Goal: Information Seeking & Learning: Compare options

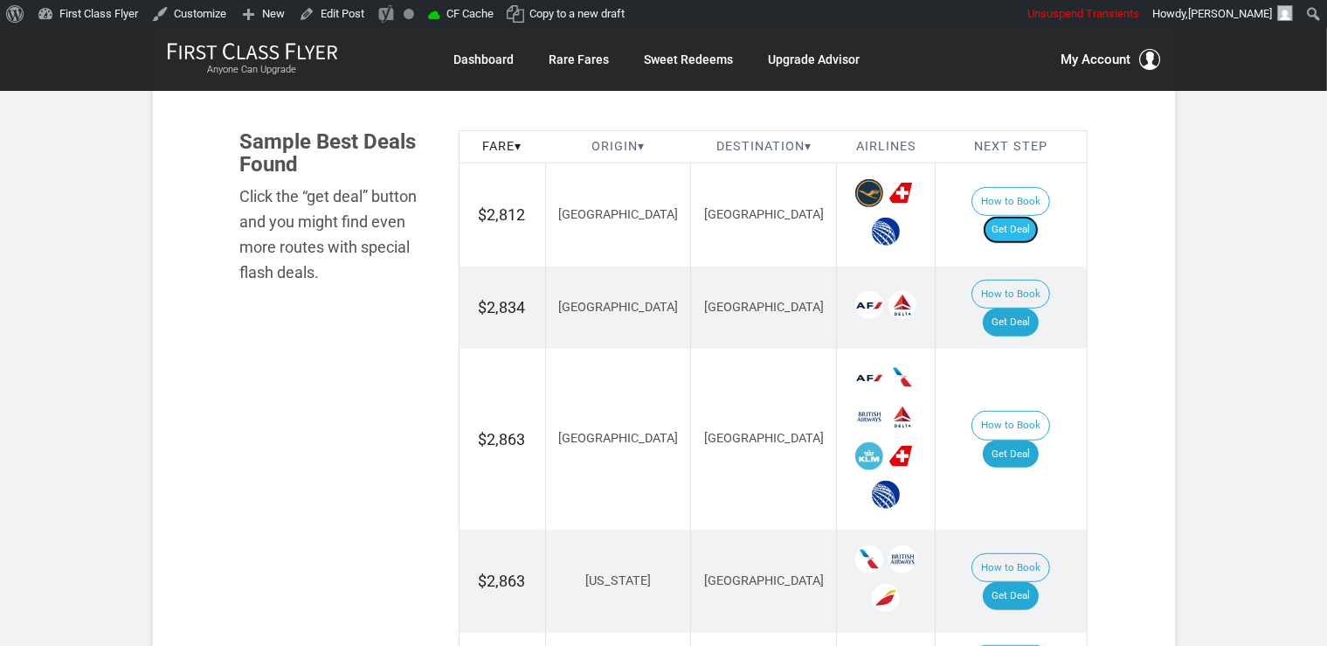
click at [1039, 218] on link "Get Deal" at bounding box center [1011, 230] width 56 height 28
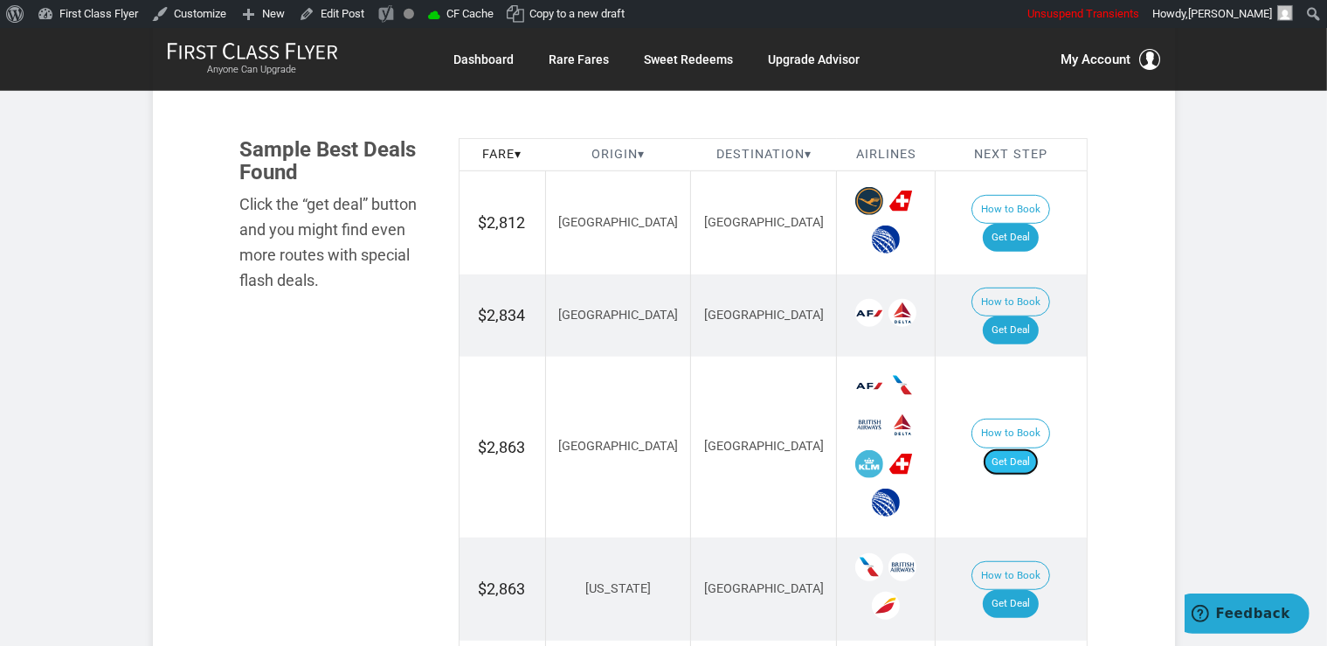
click at [1039, 448] on link "Get Deal" at bounding box center [1011, 462] width 56 height 28
click at [1019, 316] on link "Get Deal" at bounding box center [1011, 330] width 56 height 28
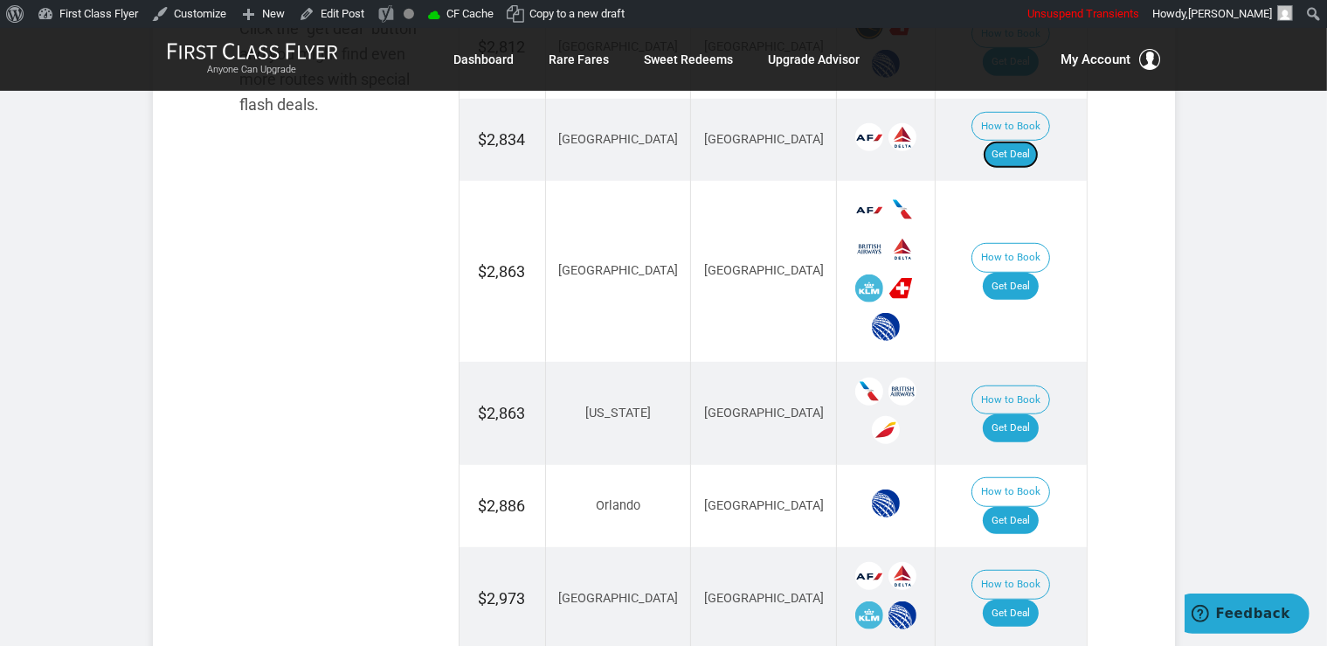
scroll to position [1376, 0]
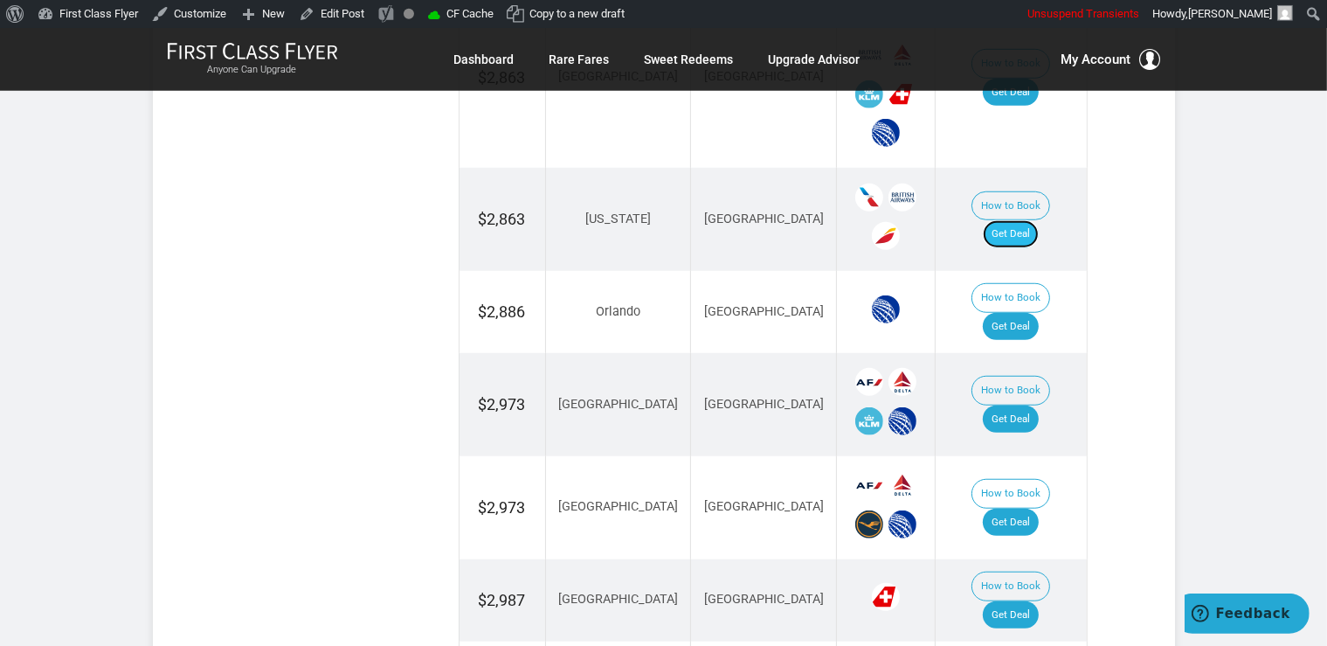
click at [1039, 220] on link "Get Deal" at bounding box center [1011, 234] width 56 height 28
click at [1022, 220] on link "Get Deal" at bounding box center [1011, 234] width 56 height 28
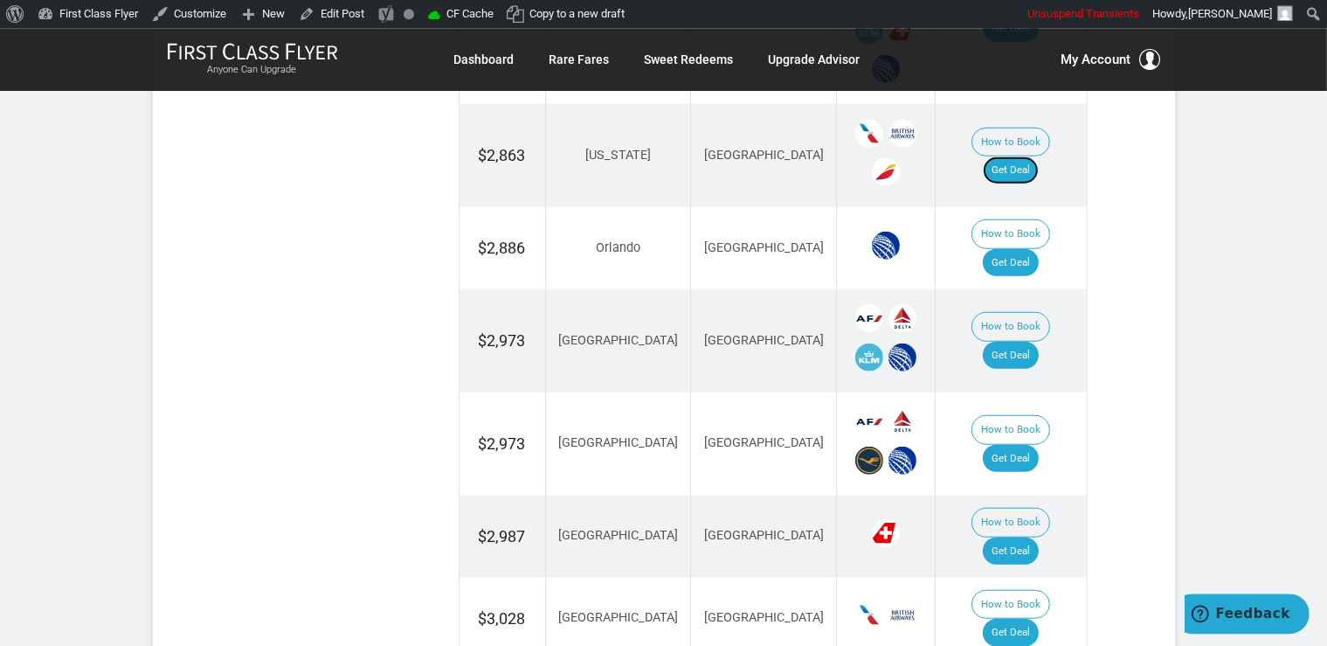
scroll to position [1468, 0]
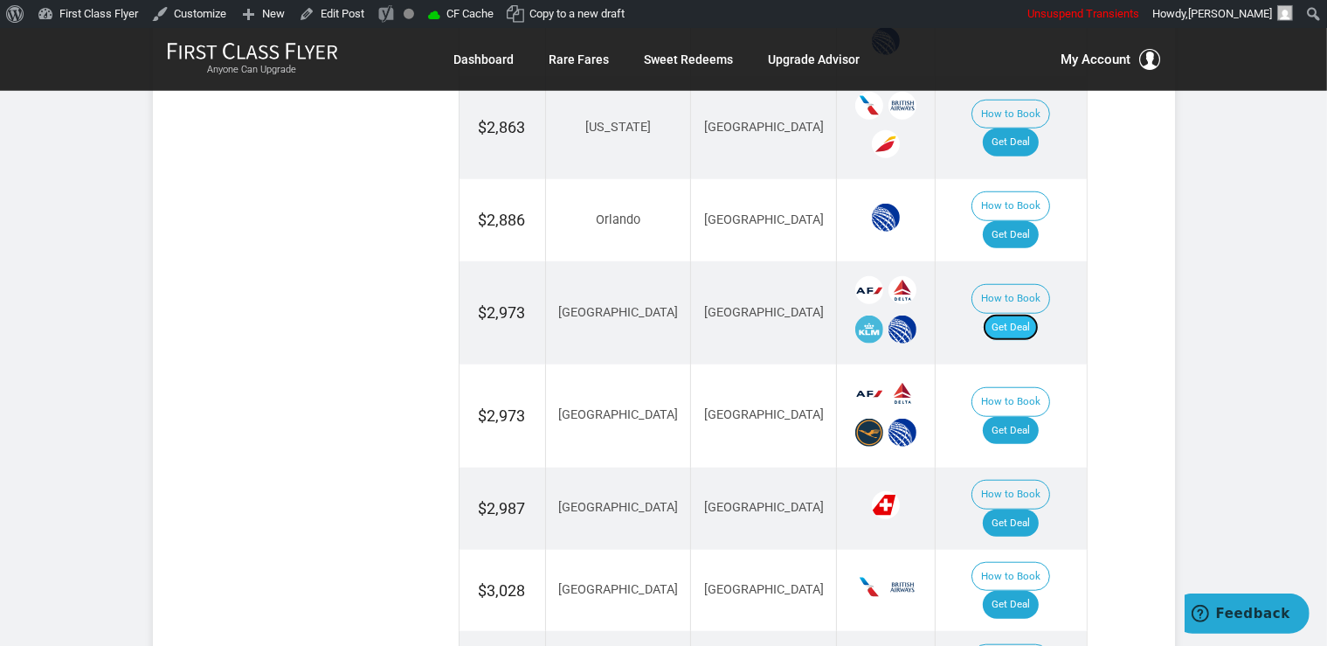
click at [1015, 314] on link "Get Deal" at bounding box center [1011, 328] width 56 height 28
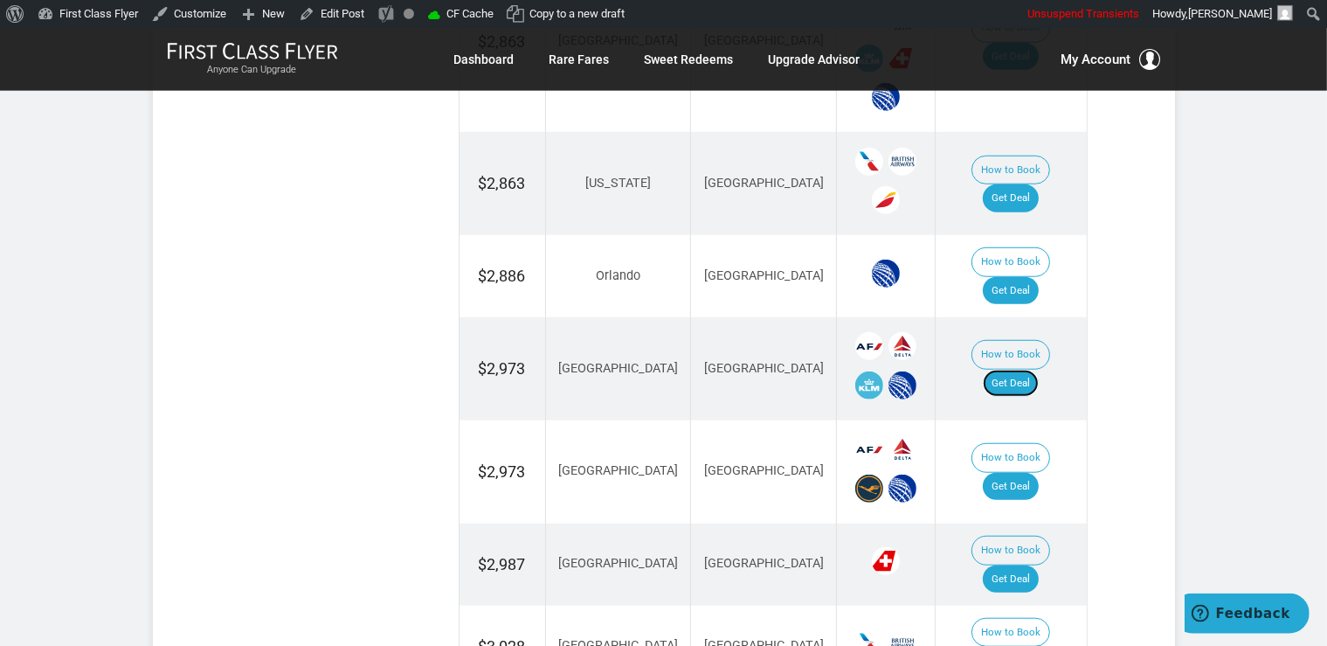
scroll to position [1376, 0]
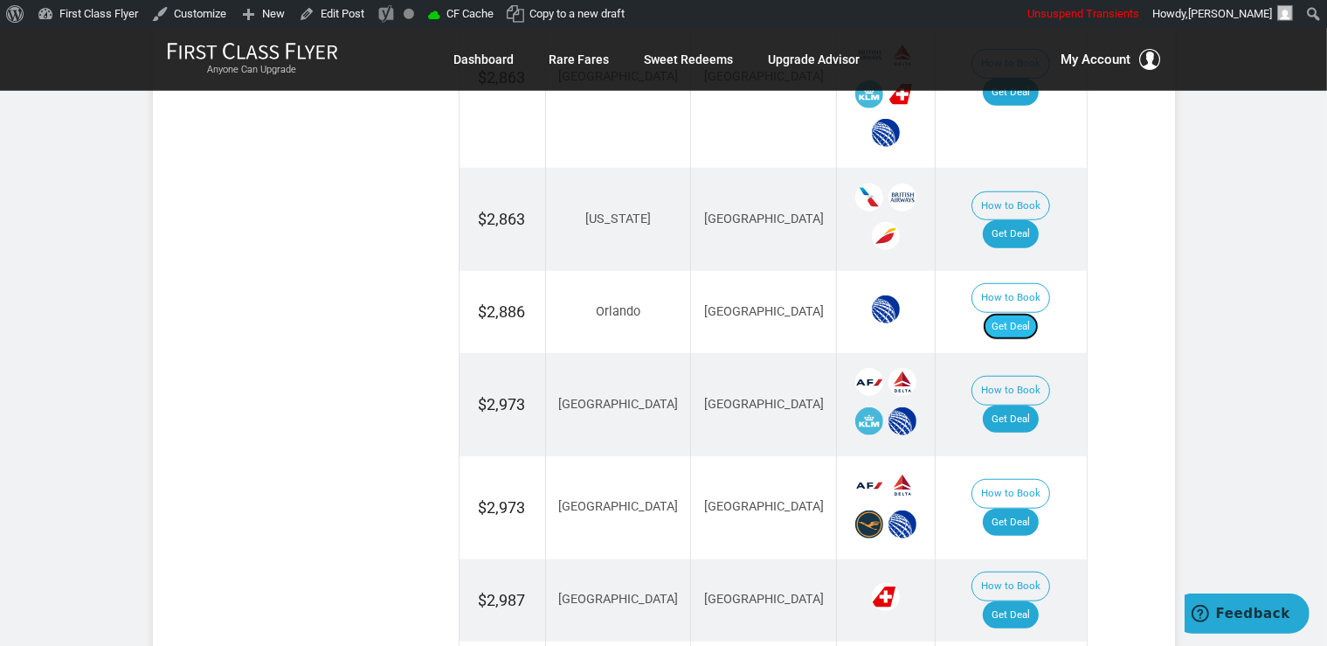
click at [1029, 313] on link "Get Deal" at bounding box center [1011, 327] width 56 height 28
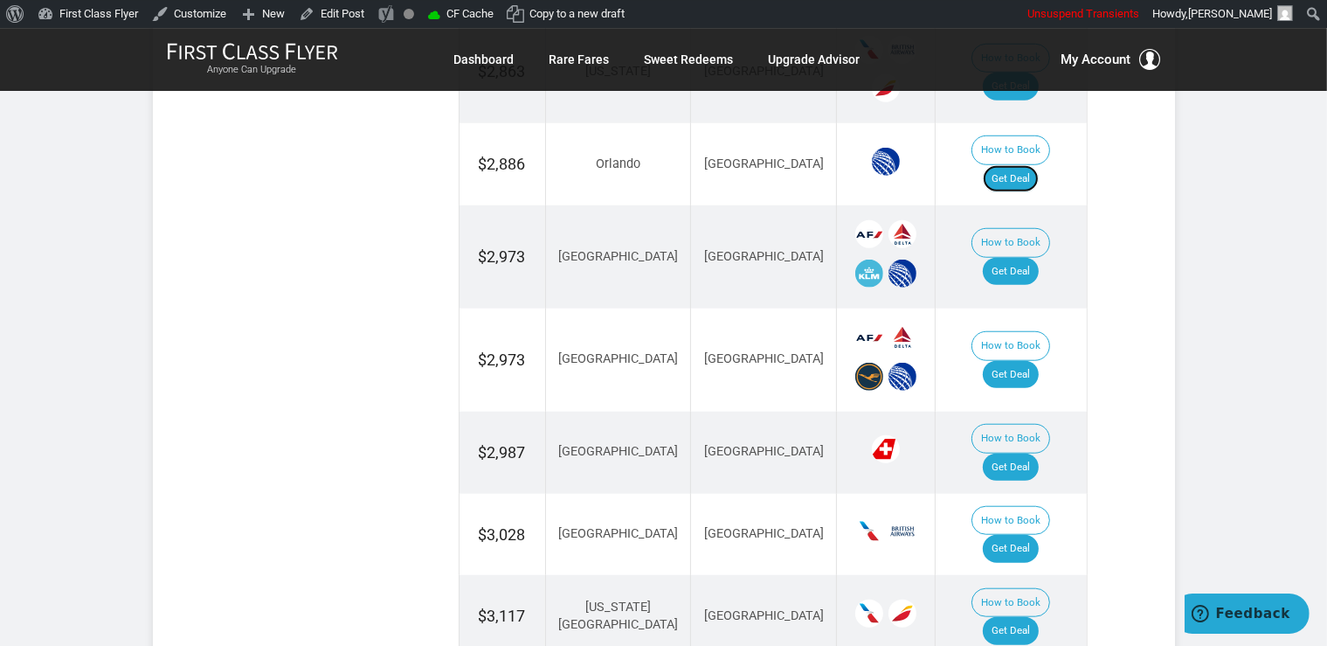
scroll to position [1561, 0]
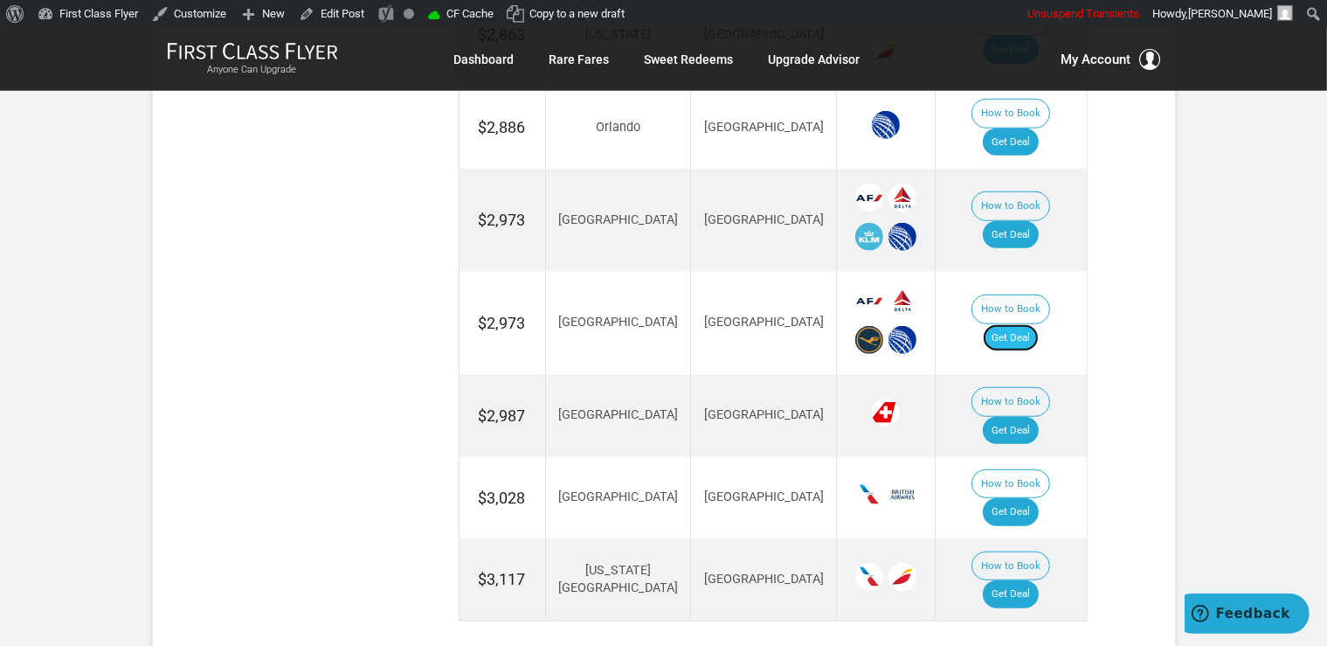
click at [1026, 324] on link "Get Deal" at bounding box center [1011, 338] width 56 height 28
click at [1035, 417] on link "Get Deal" at bounding box center [1011, 431] width 56 height 28
click at [1019, 498] on link "Get Deal" at bounding box center [1011, 512] width 56 height 28
drag, startPoint x: 1011, startPoint y: 426, endPoint x: 1019, endPoint y: 394, distance: 32.4
click at [1012, 498] on link "Get Deal" at bounding box center [1011, 512] width 56 height 28
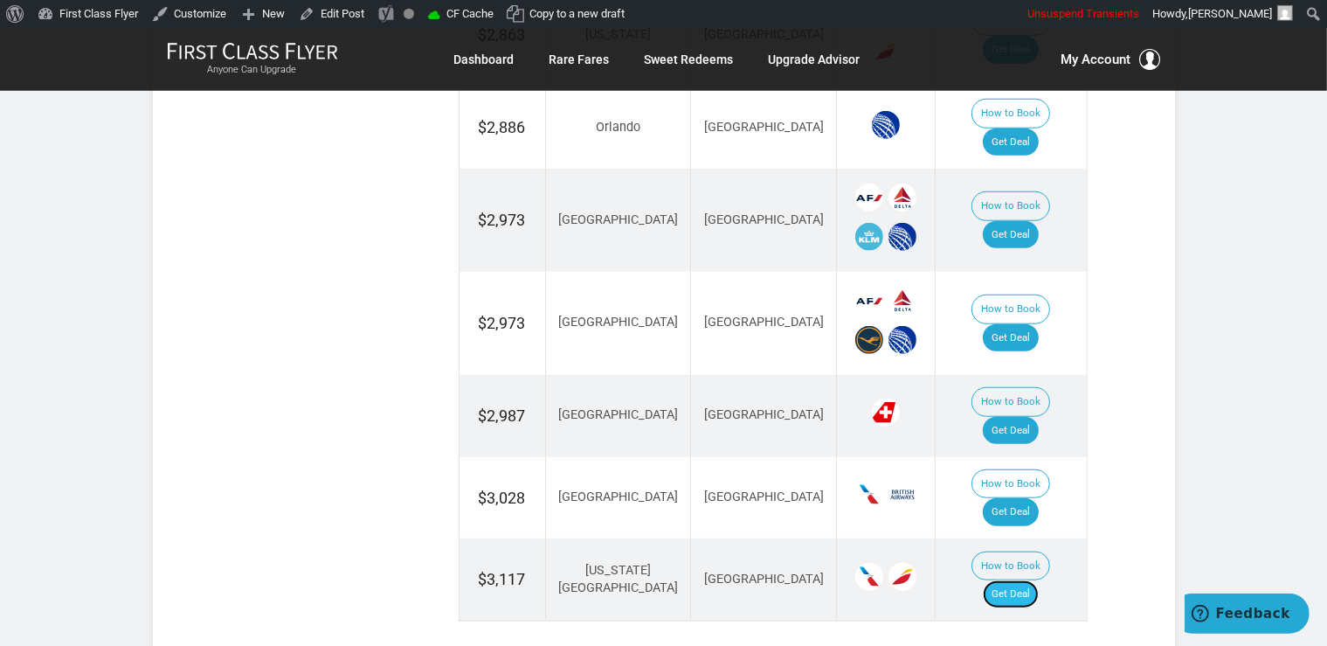
click at [1011, 580] on link "Get Deal" at bounding box center [1011, 594] width 56 height 28
click at [1013, 580] on link "Get Deal" at bounding box center [1011, 594] width 56 height 28
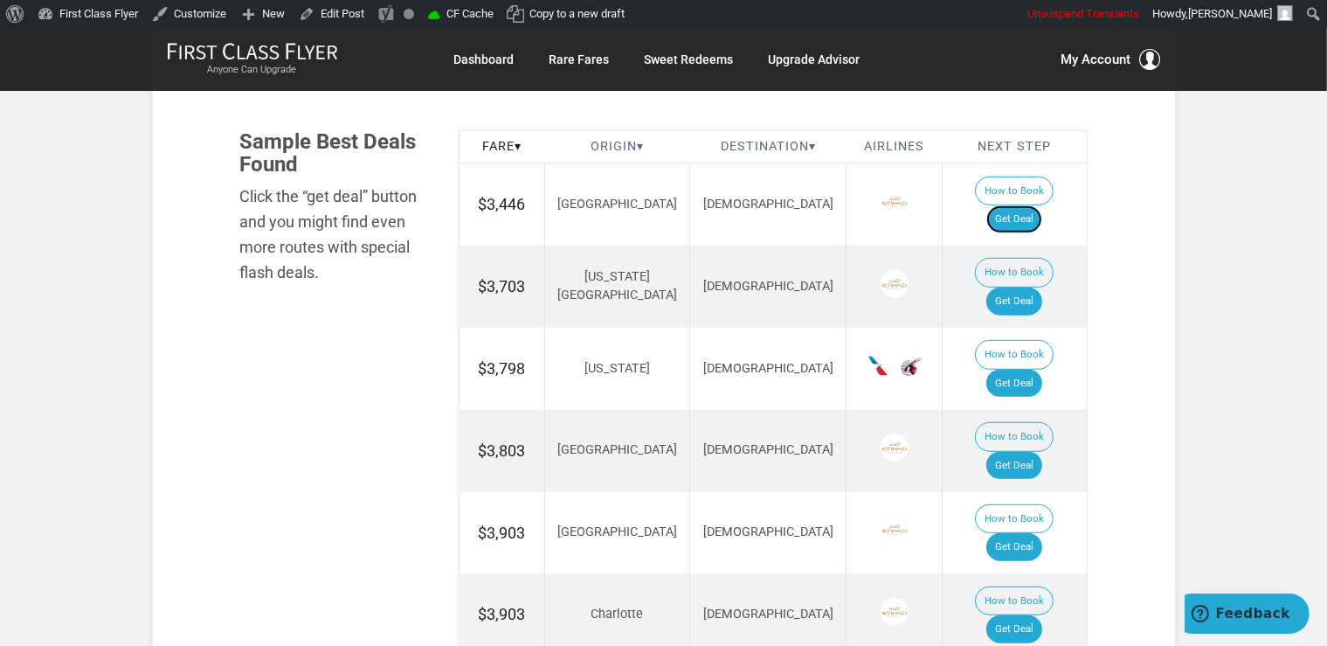
drag, startPoint x: 1036, startPoint y: 189, endPoint x: 1035, endPoint y: 211, distance: 22.7
click at [1036, 205] on link "Get Deal" at bounding box center [1015, 219] width 56 height 28
click at [1026, 287] on link "Get Deal" at bounding box center [1015, 301] width 56 height 28
drag, startPoint x: 1022, startPoint y: 447, endPoint x: 1022, endPoint y: 438, distance: 8.8
click at [1022, 533] on link "Get Deal" at bounding box center [1015, 547] width 56 height 28
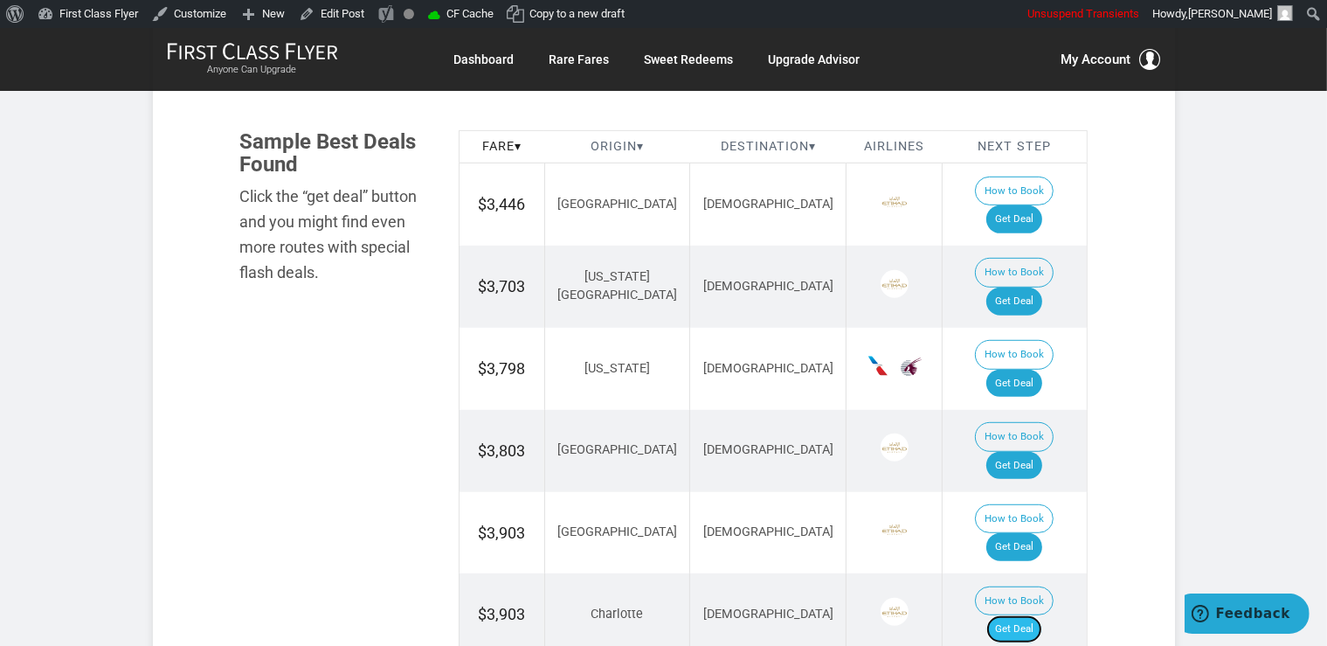
click at [1021, 615] on link "Get Deal" at bounding box center [1015, 629] width 56 height 28
click at [1012, 370] on link "Get Deal" at bounding box center [1015, 384] width 56 height 28
click at [1028, 370] on link "Get Deal" at bounding box center [1015, 384] width 56 height 28
click at [1026, 452] on link "Get Deal" at bounding box center [1015, 466] width 56 height 28
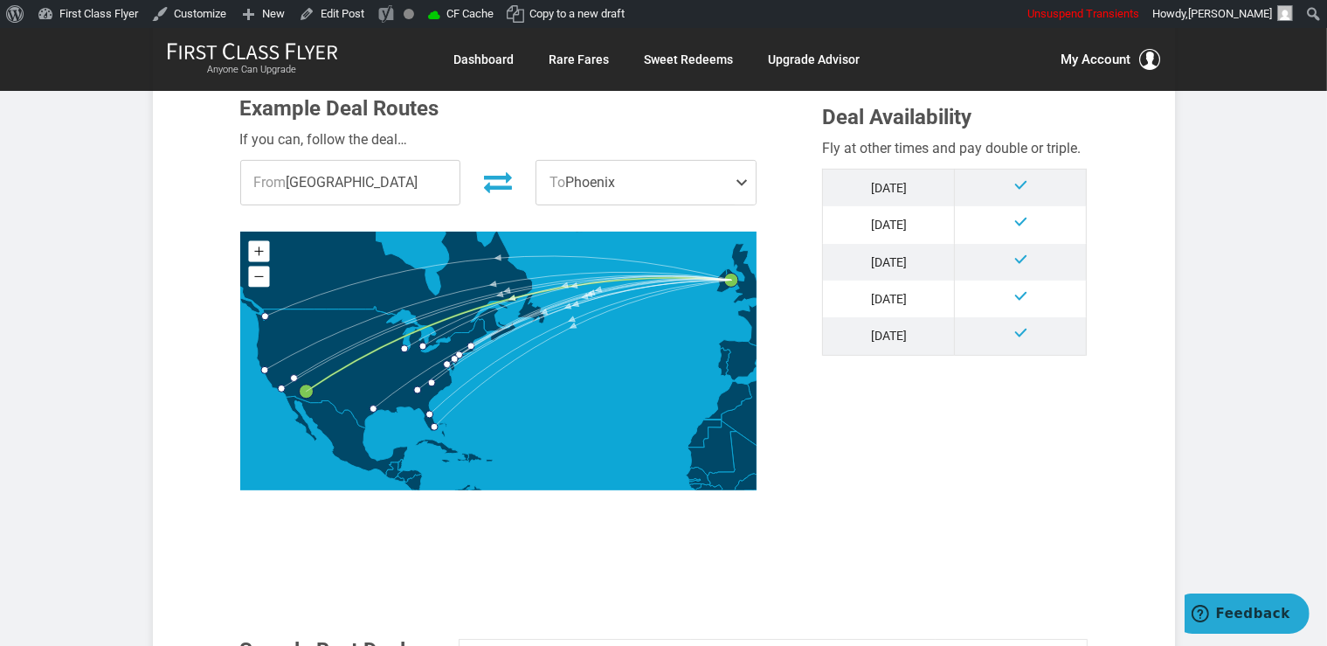
scroll to position [923, 0]
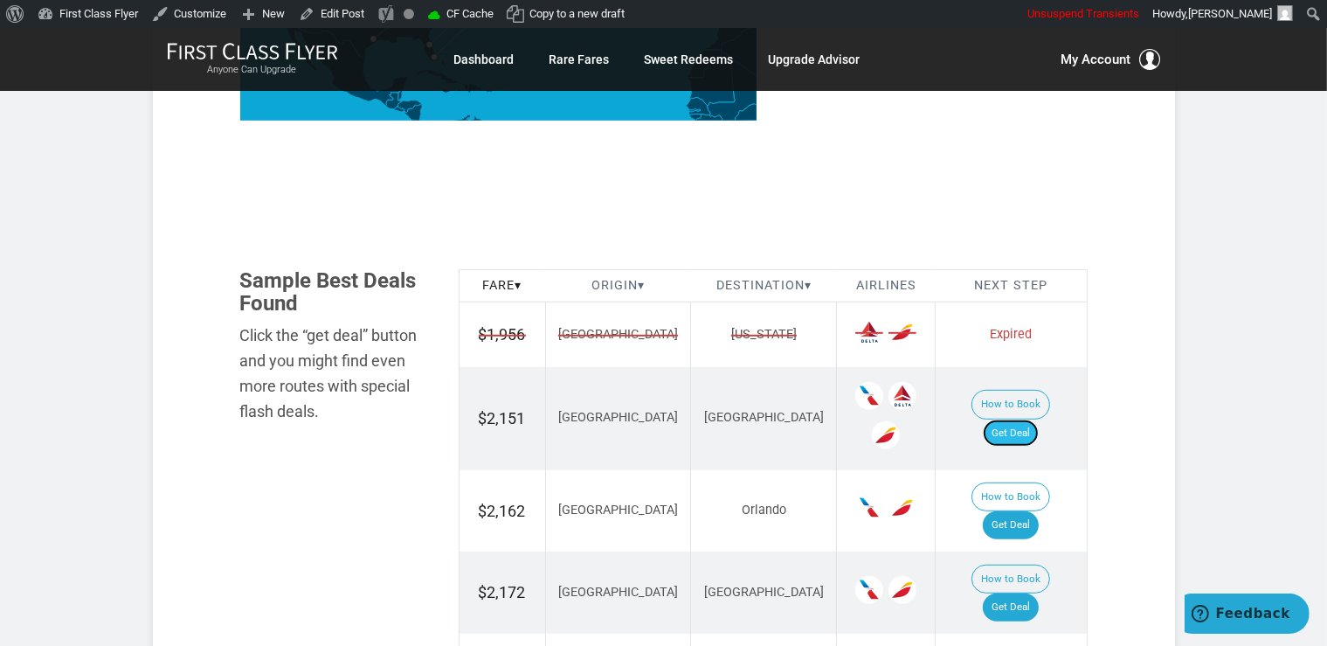
click at [1034, 419] on link "Get Deal" at bounding box center [1011, 433] width 56 height 28
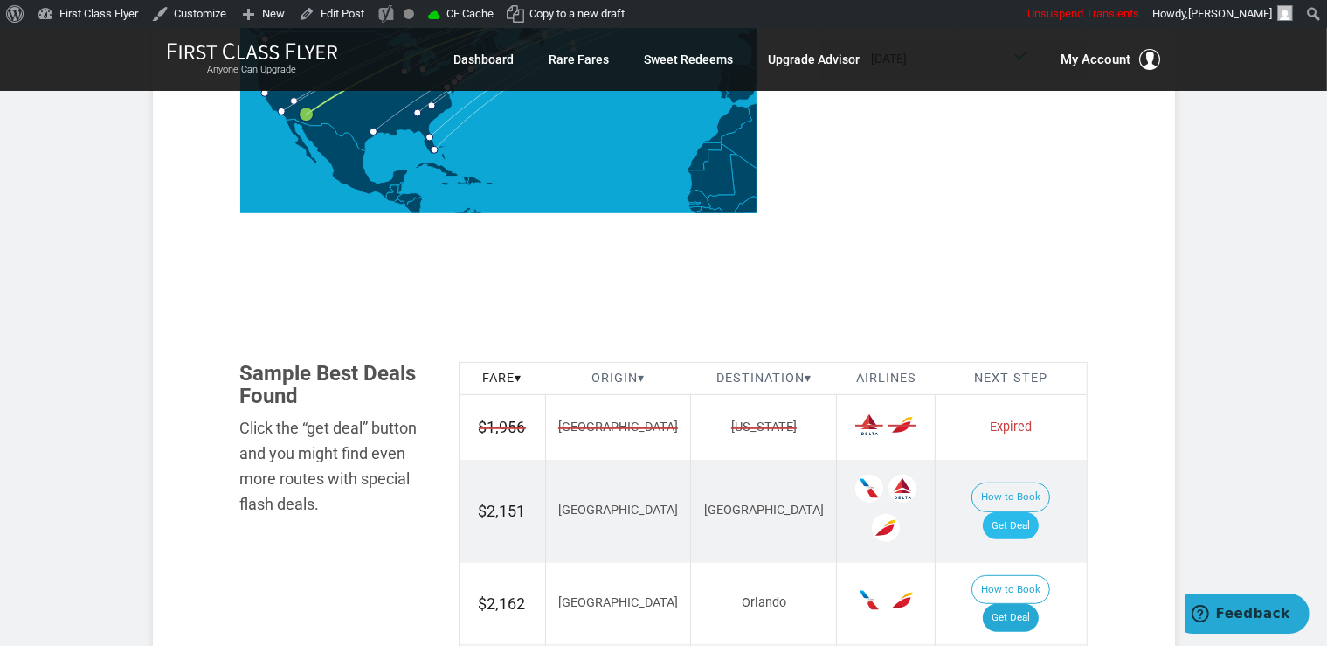
scroll to position [1015, 0]
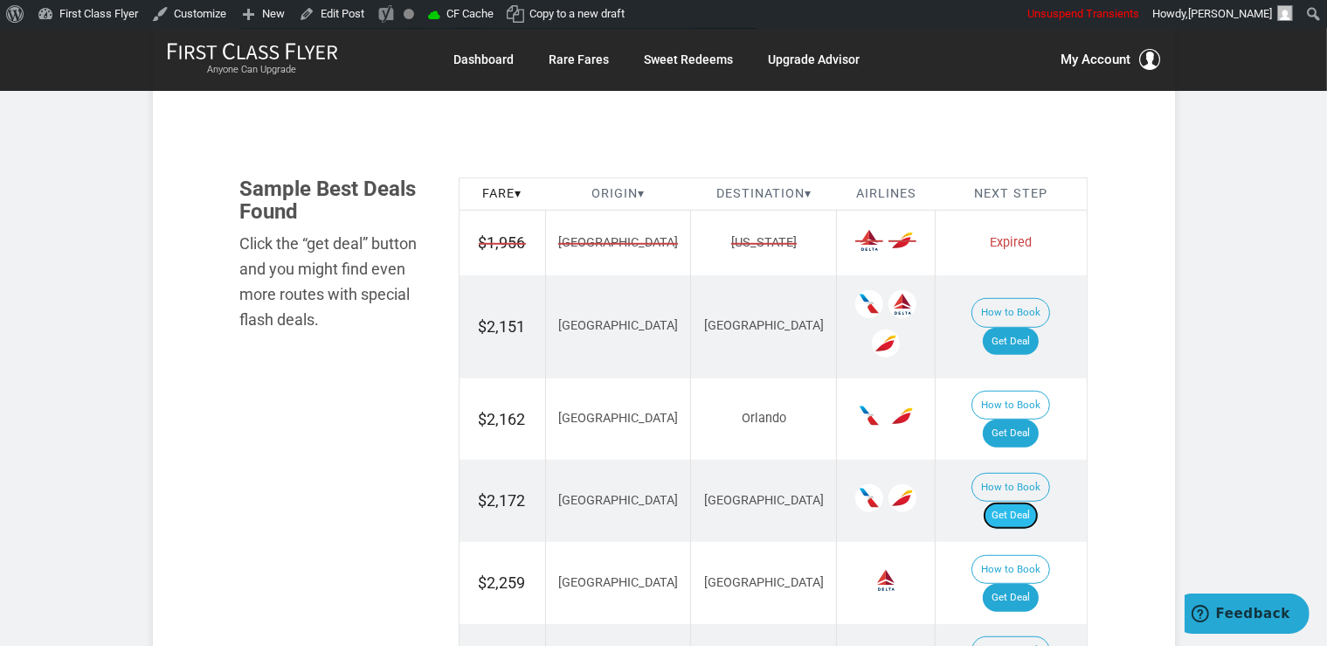
click at [1019, 502] on link "Get Deal" at bounding box center [1011, 516] width 56 height 28
click at [1047, 378] on td "How to Book Get Deal" at bounding box center [1011, 419] width 151 height 82
click at [1039, 419] on link "Get Deal" at bounding box center [1011, 433] width 56 height 28
click at [1029, 328] on link "Get Deal" at bounding box center [1011, 342] width 56 height 28
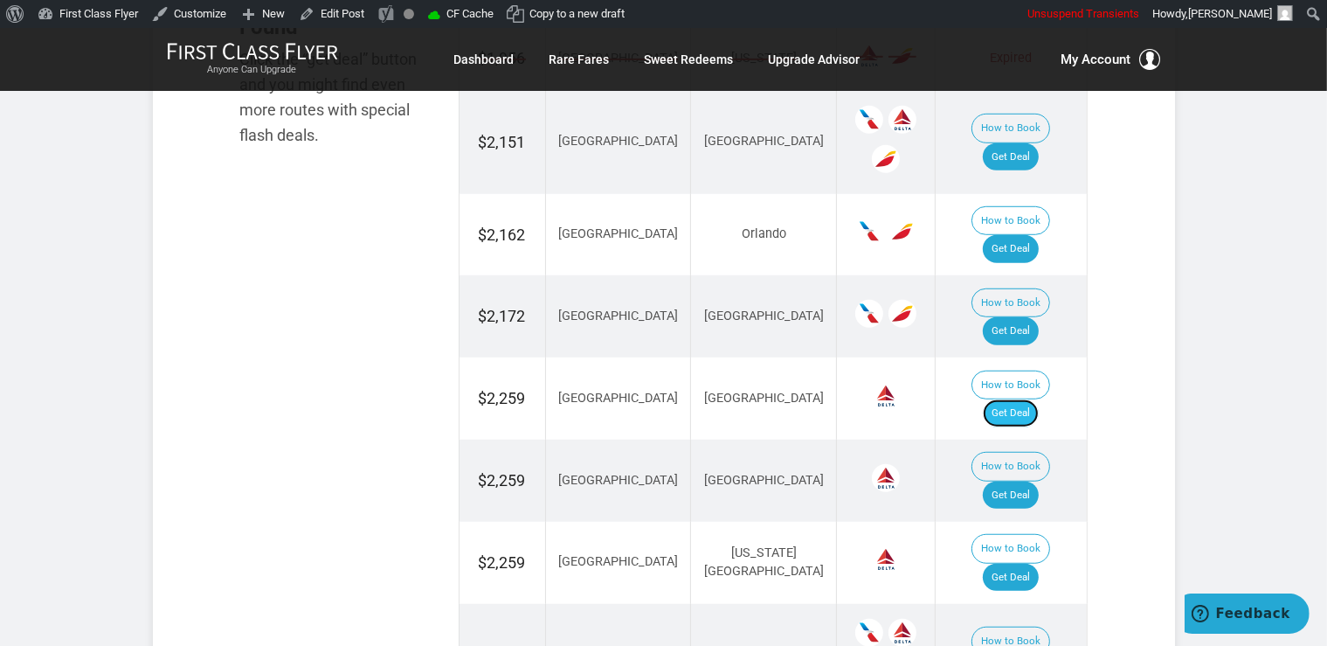
click at [1026, 399] on link "Get Deal" at bounding box center [1011, 413] width 56 height 28
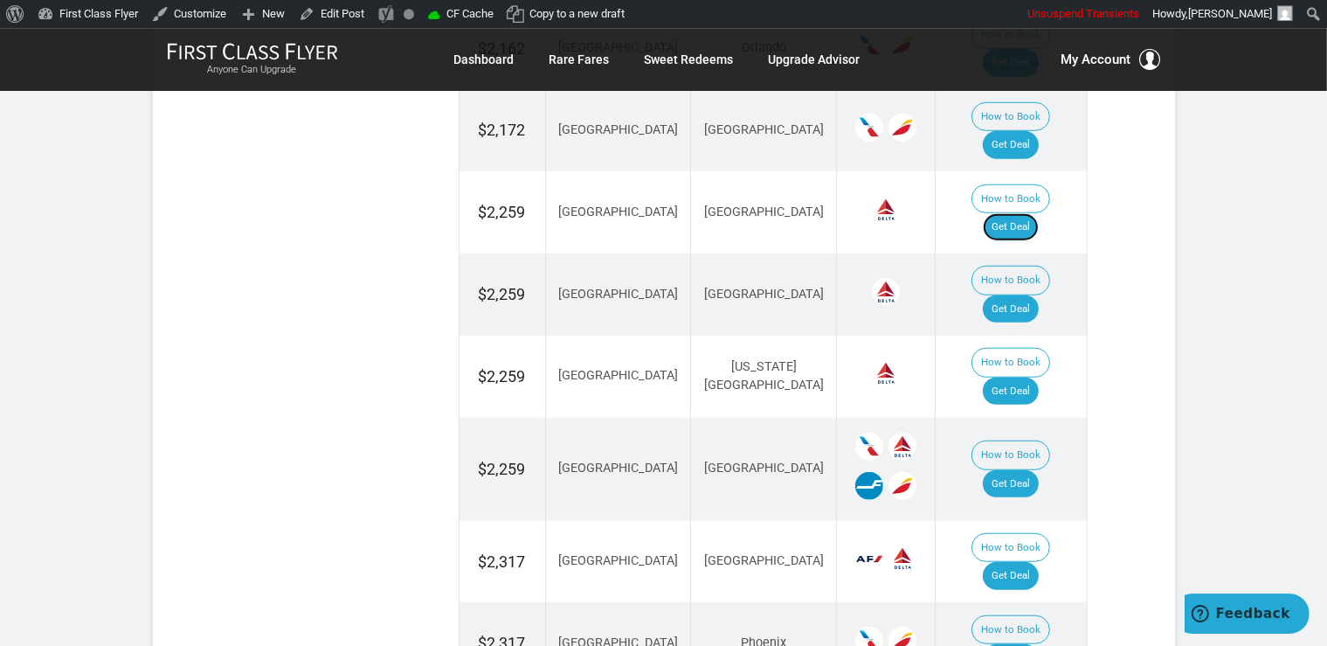
scroll to position [1386, 0]
click at [1037, 294] on link "Get Deal" at bounding box center [1011, 308] width 56 height 28
click at [1029, 377] on link "Get Deal" at bounding box center [1011, 391] width 56 height 28
click at [1024, 469] on link "Get Deal" at bounding box center [1011, 483] width 56 height 28
click at [1026, 561] on link "Get Deal" at bounding box center [1011, 575] width 56 height 28
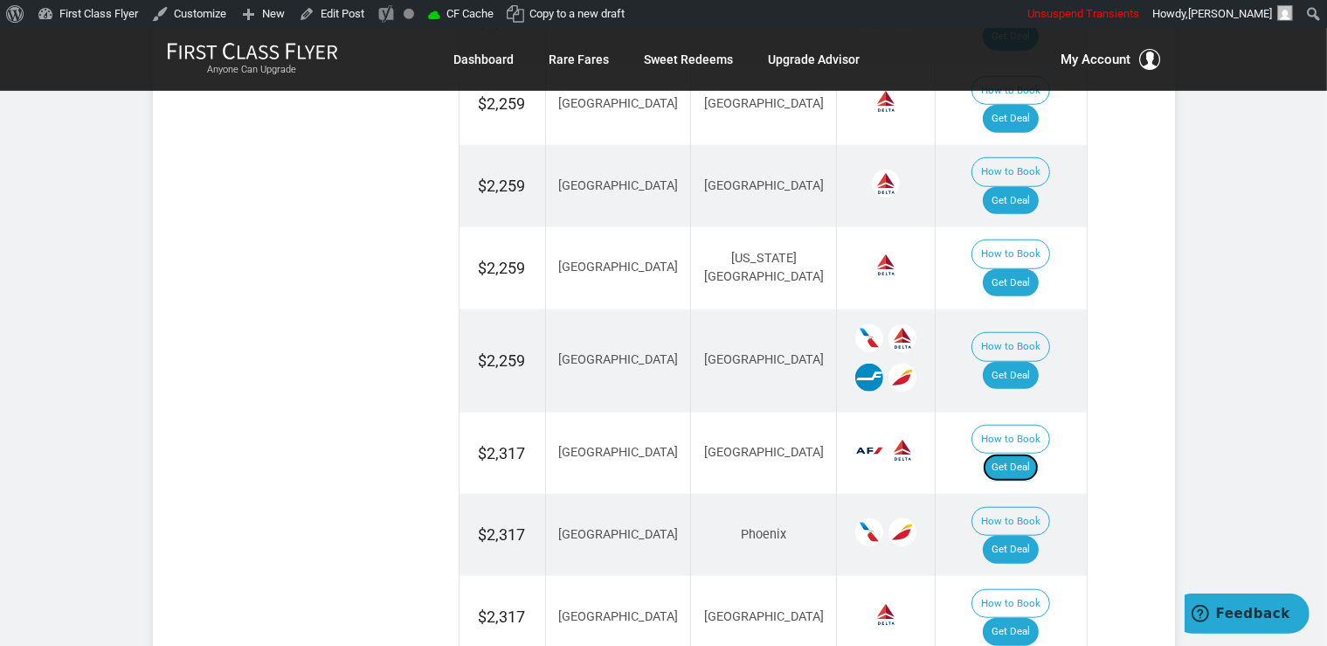
scroll to position [1570, 0]
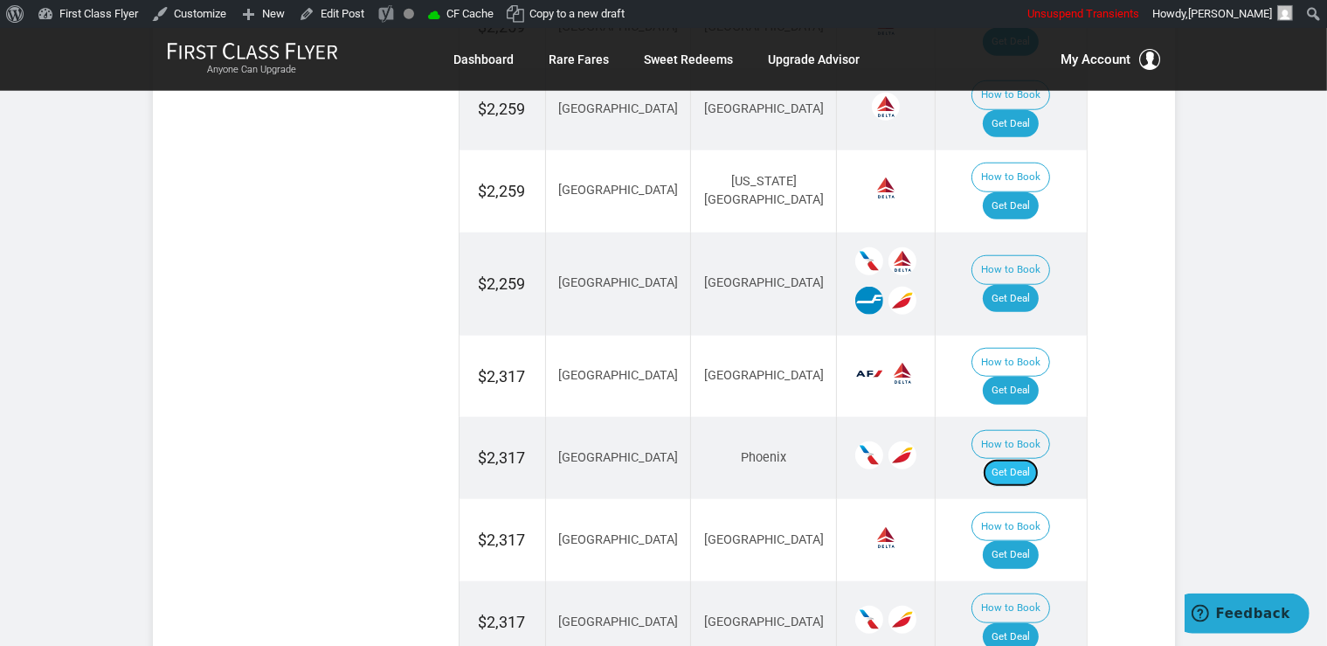
drag, startPoint x: 1001, startPoint y: 281, endPoint x: 1005, endPoint y: 268, distance: 13.0
click at [1001, 459] on link "Get Deal" at bounding box center [1011, 473] width 56 height 28
click at [1032, 541] on link "Get Deal" at bounding box center [1011, 555] width 56 height 28
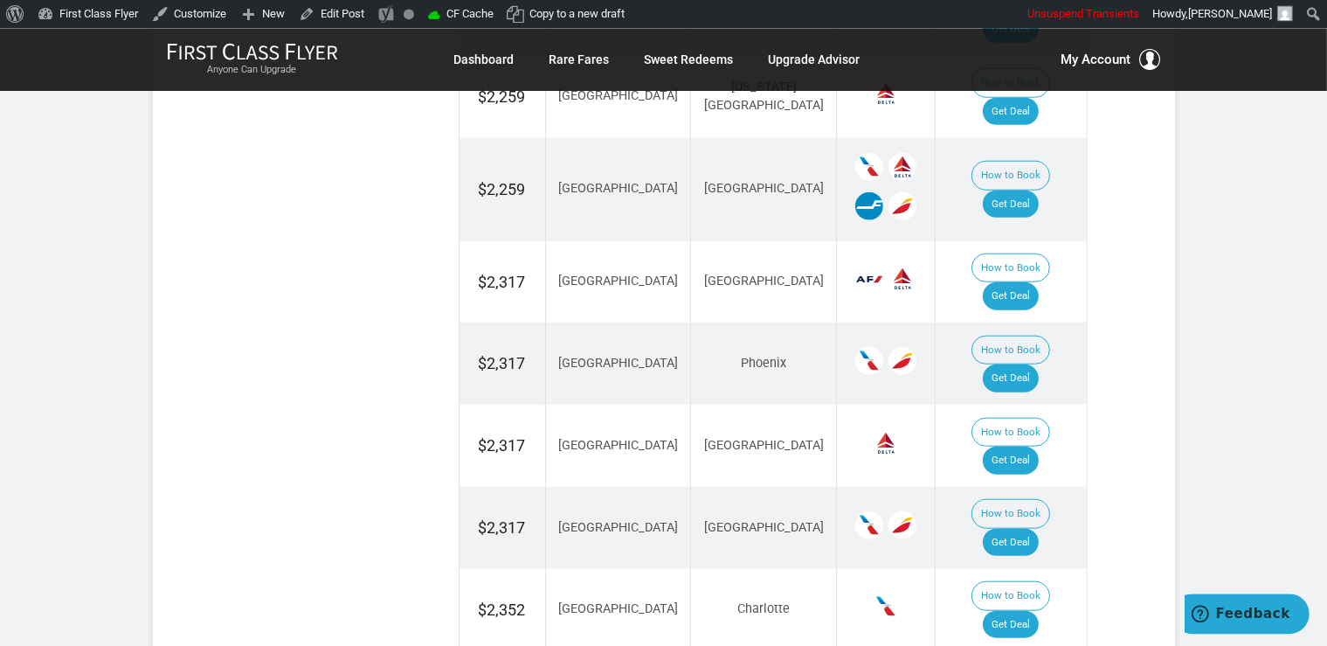
scroll to position [1755, 0]
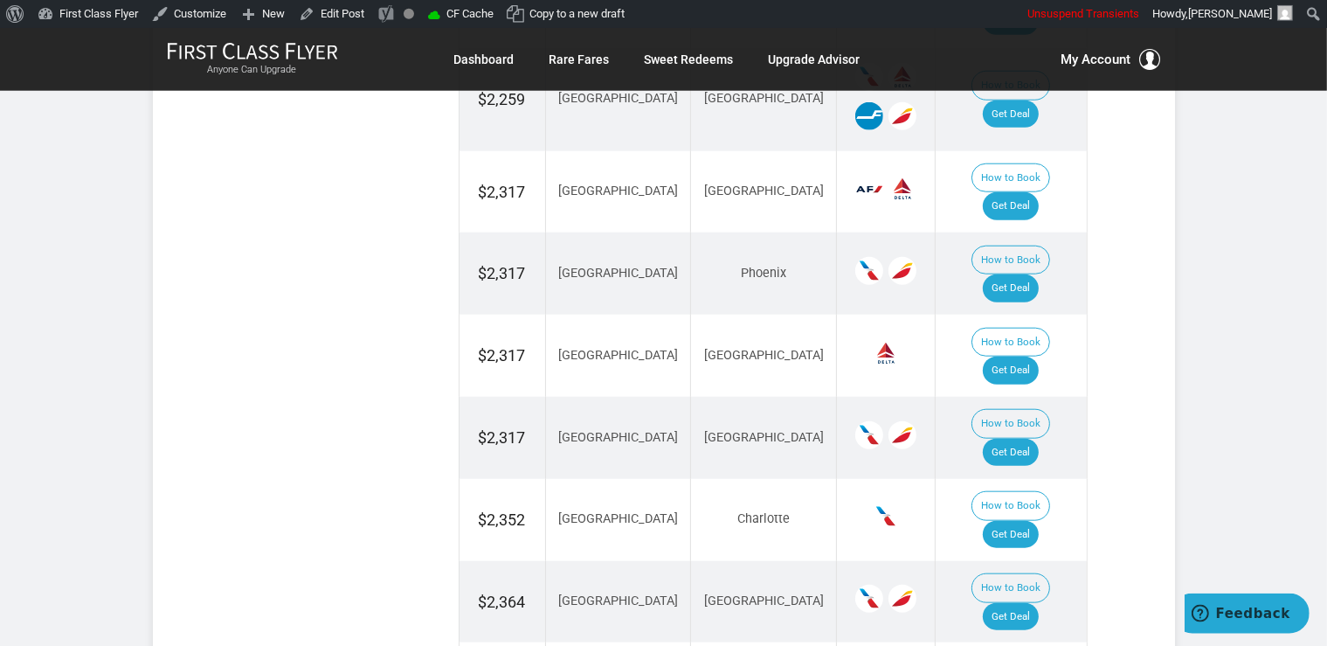
click at [1037, 439] on link "Get Deal" at bounding box center [1011, 453] width 56 height 28
drag, startPoint x: 1033, startPoint y: 426, endPoint x: 1038, endPoint y: 413, distance: 14.1
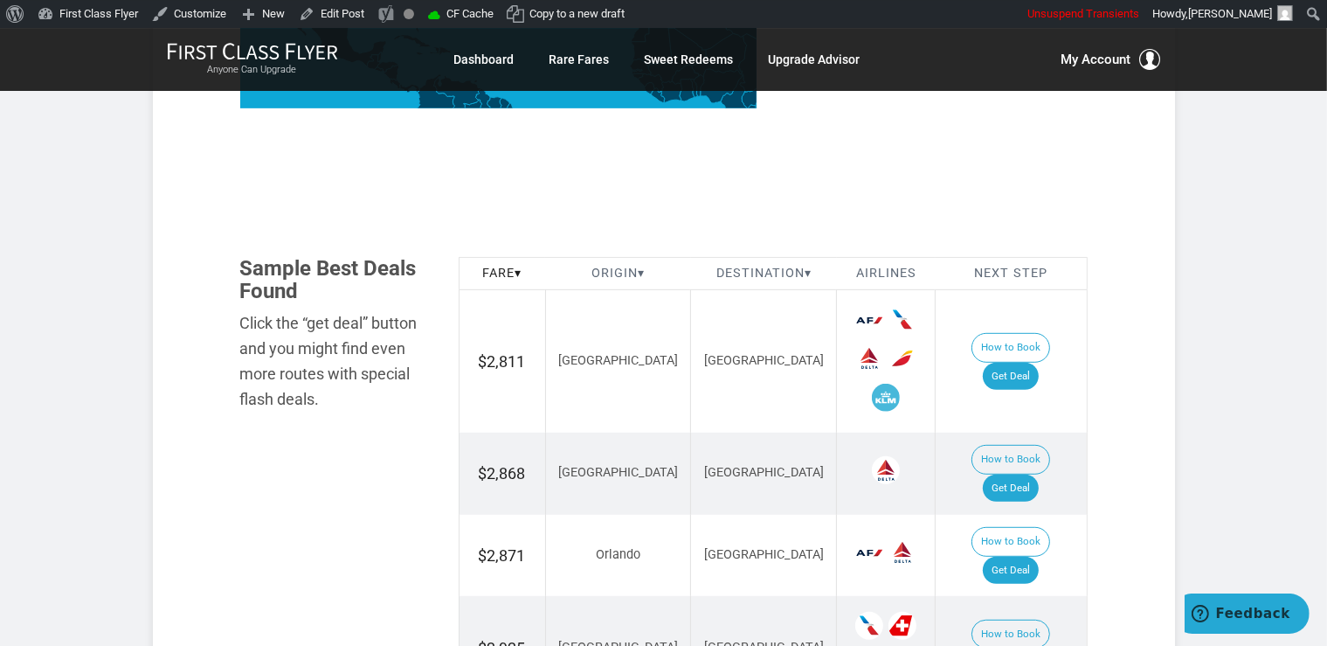
scroll to position [1015, 0]
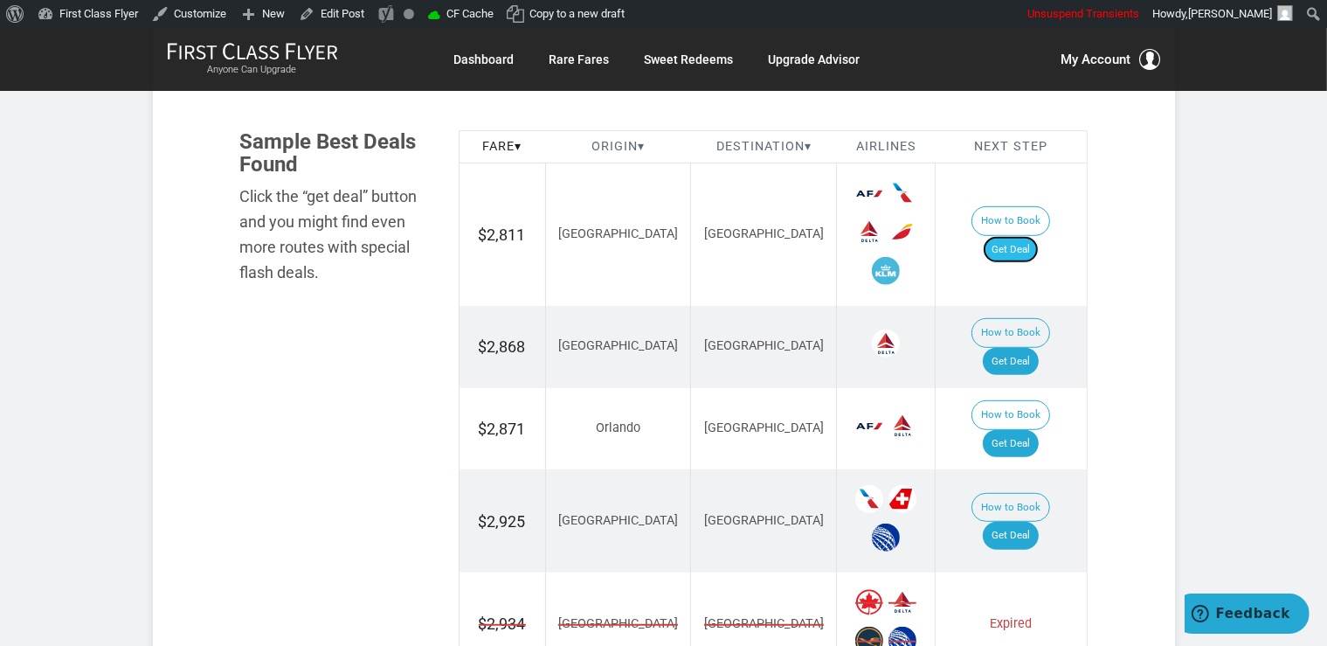
click at [1039, 236] on link "Get Deal" at bounding box center [1011, 250] width 56 height 28
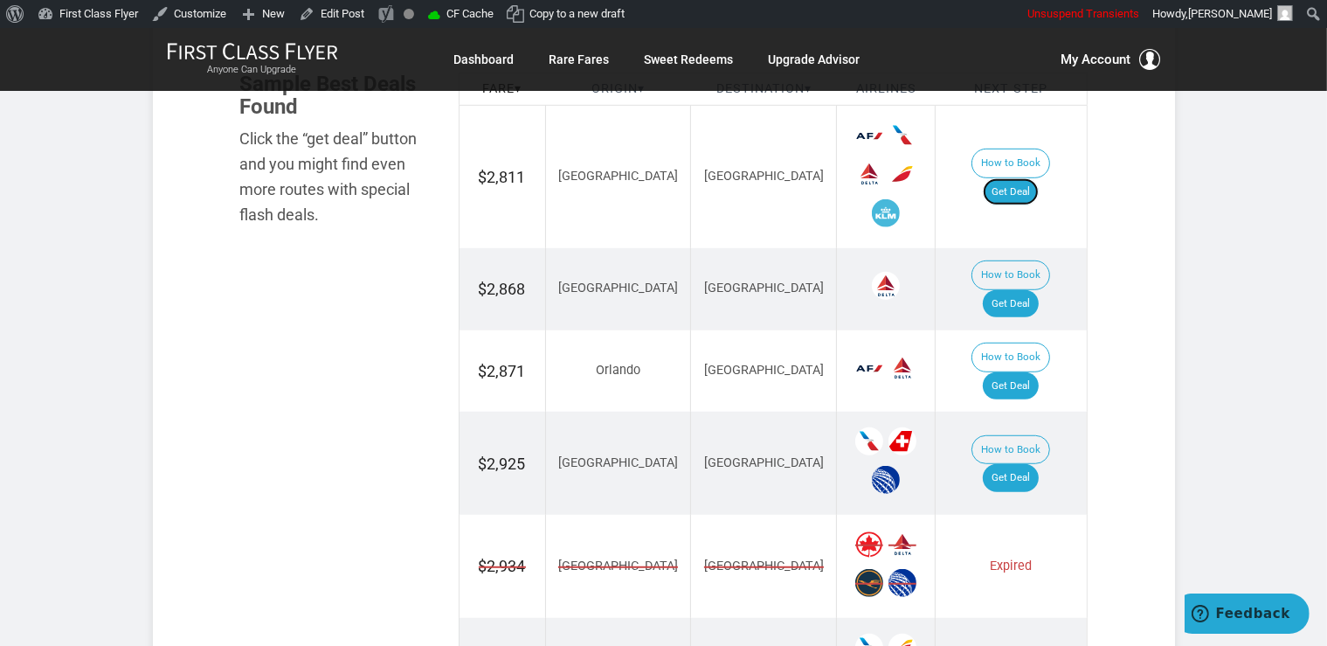
scroll to position [1107, 0]
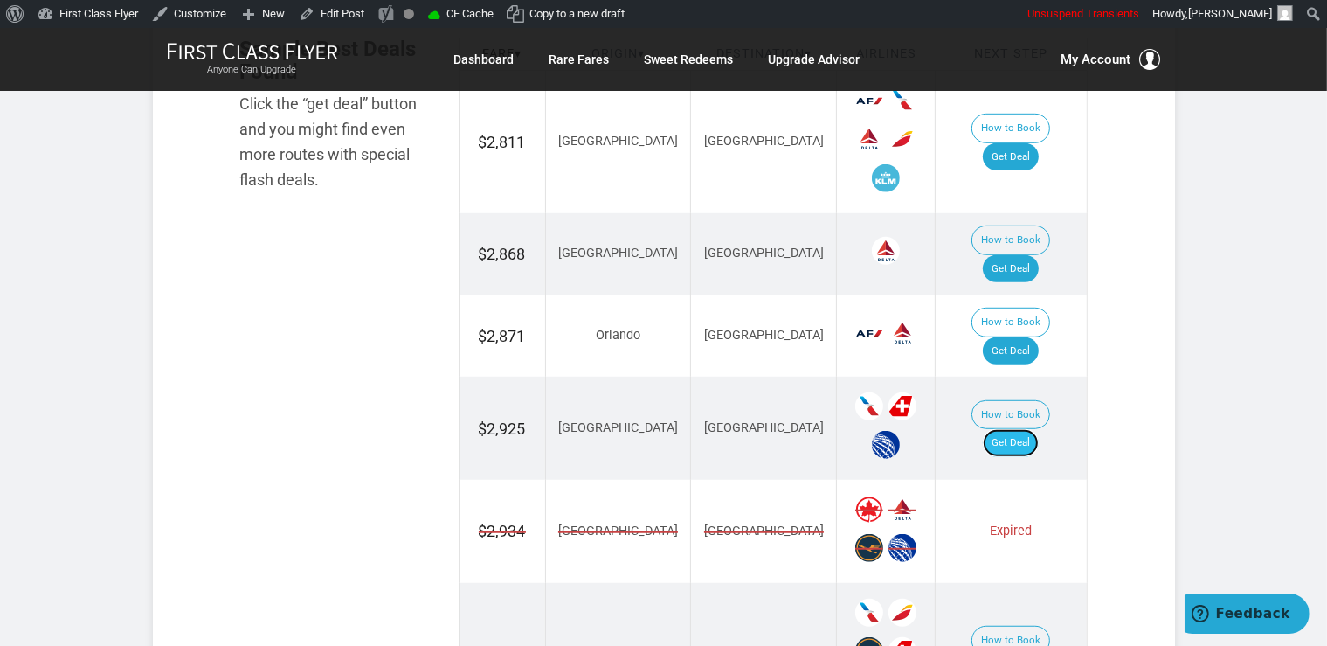
click at [1036, 429] on link "Get Deal" at bounding box center [1011, 443] width 56 height 28
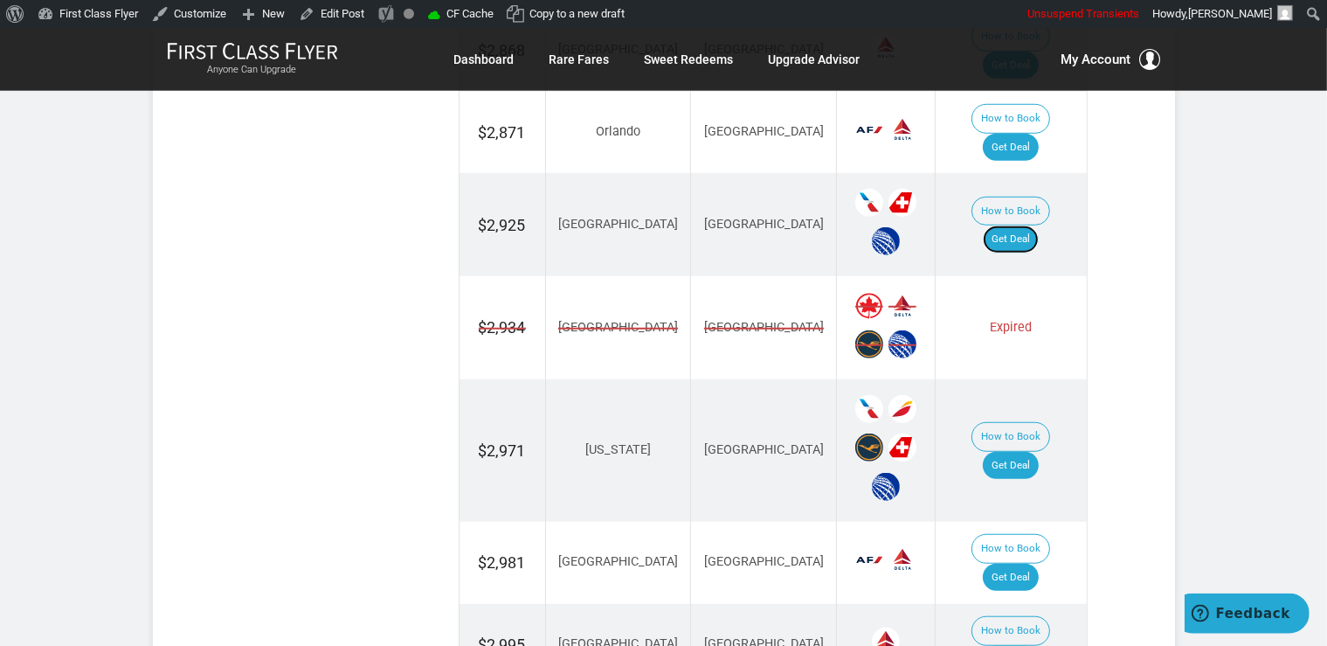
scroll to position [1384, 0]
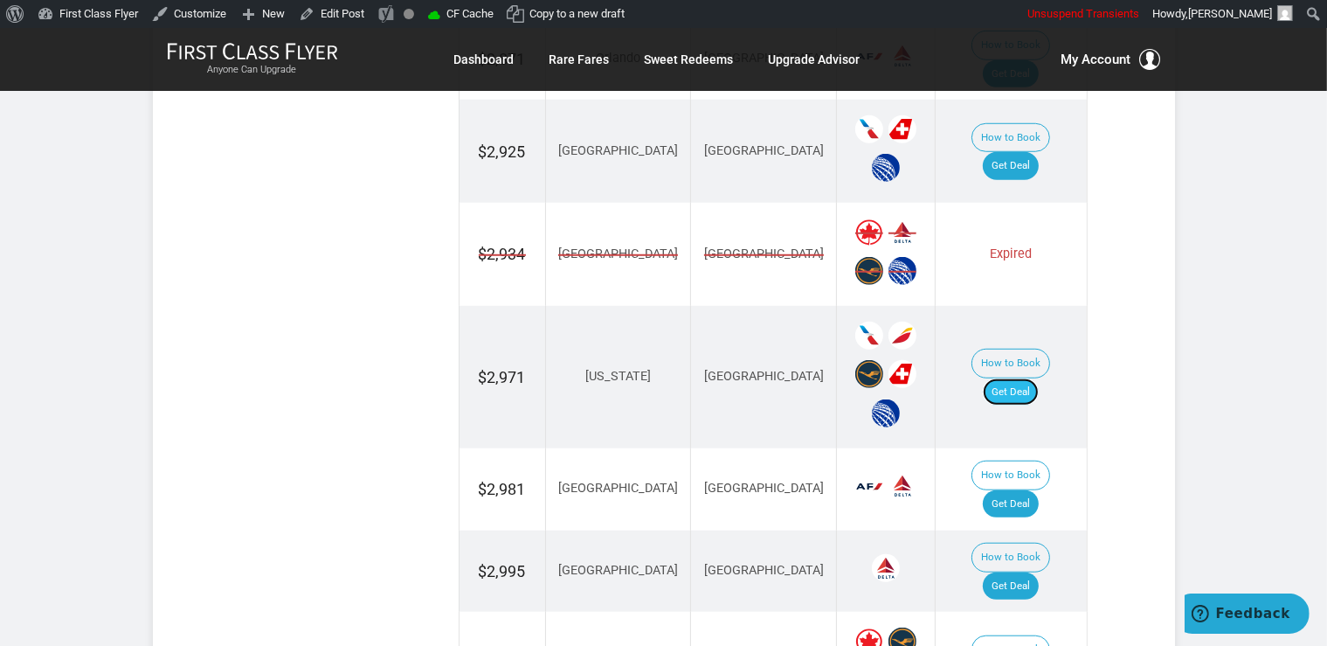
click at [1019, 378] on link "Get Deal" at bounding box center [1011, 392] width 56 height 28
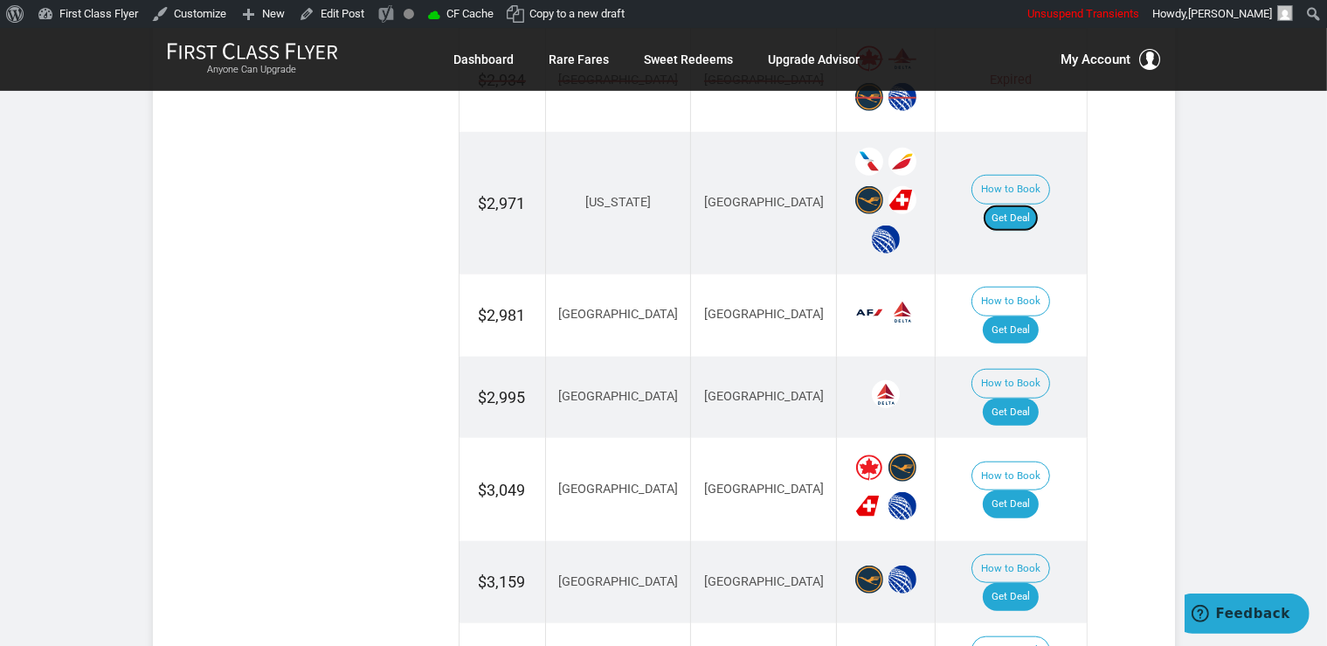
scroll to position [1569, 0]
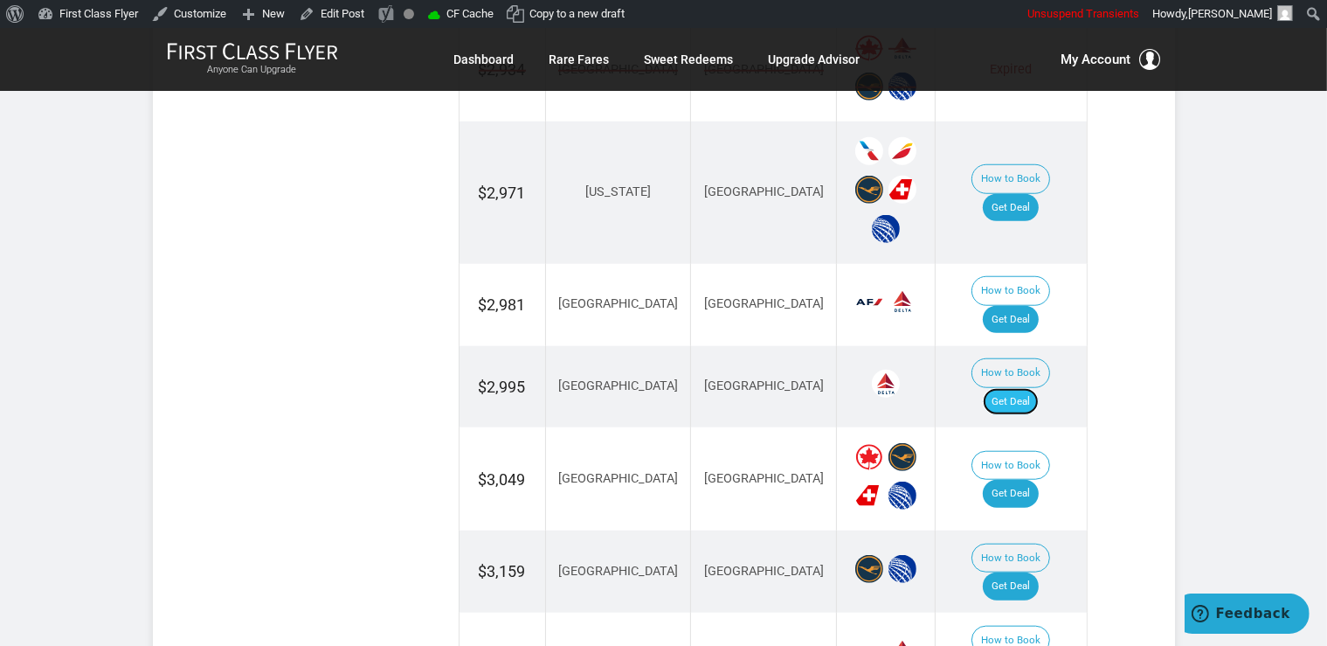
click at [1005, 388] on link "Get Deal" at bounding box center [1011, 402] width 56 height 28
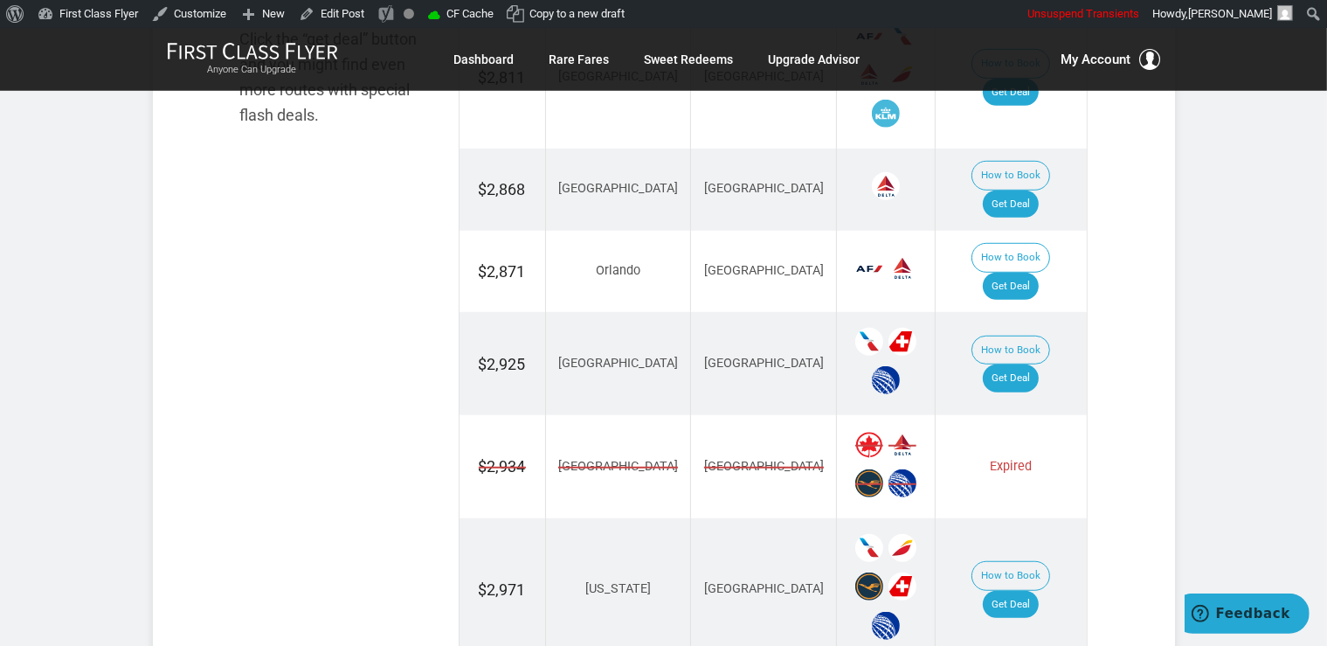
scroll to position [1107, 0]
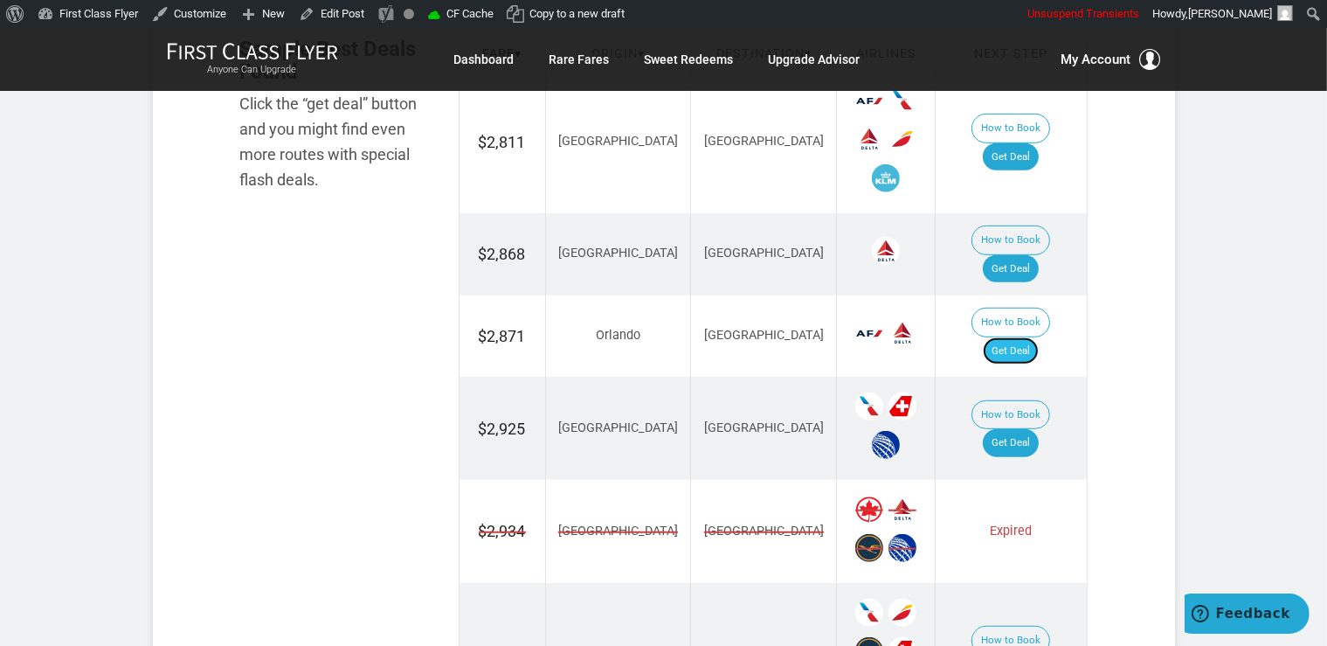
click at [1035, 337] on link "Get Deal" at bounding box center [1011, 351] width 56 height 28
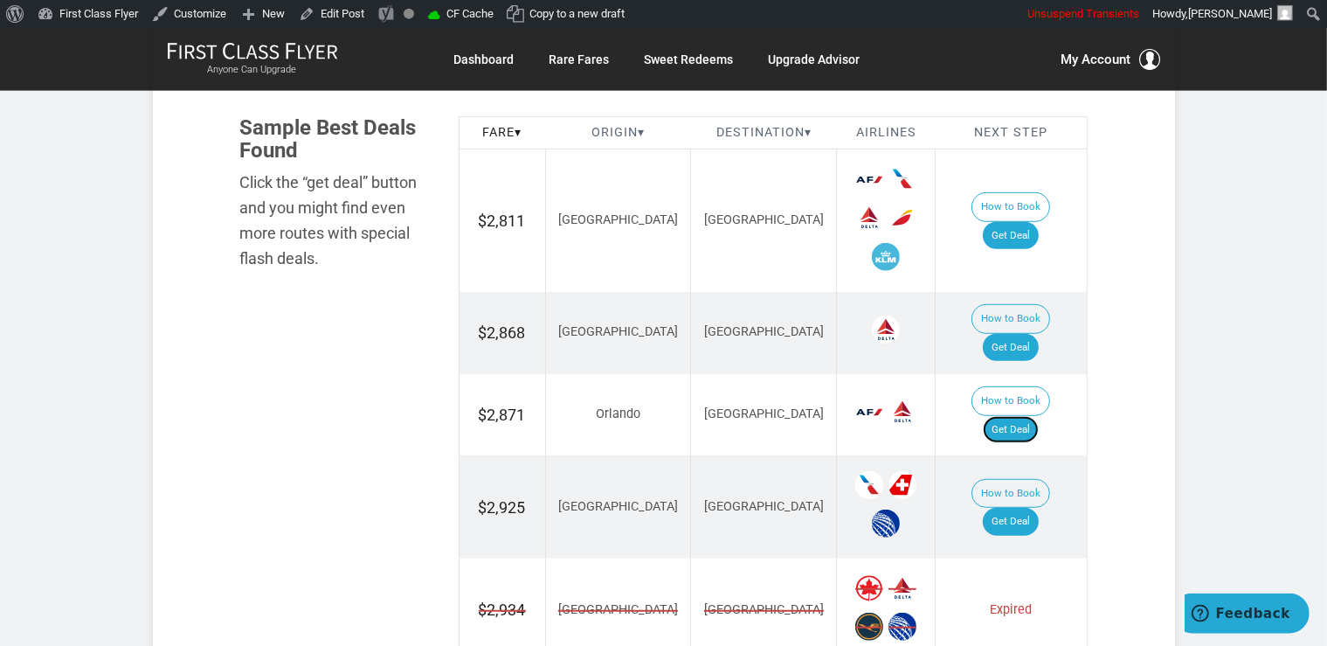
scroll to position [1015, 0]
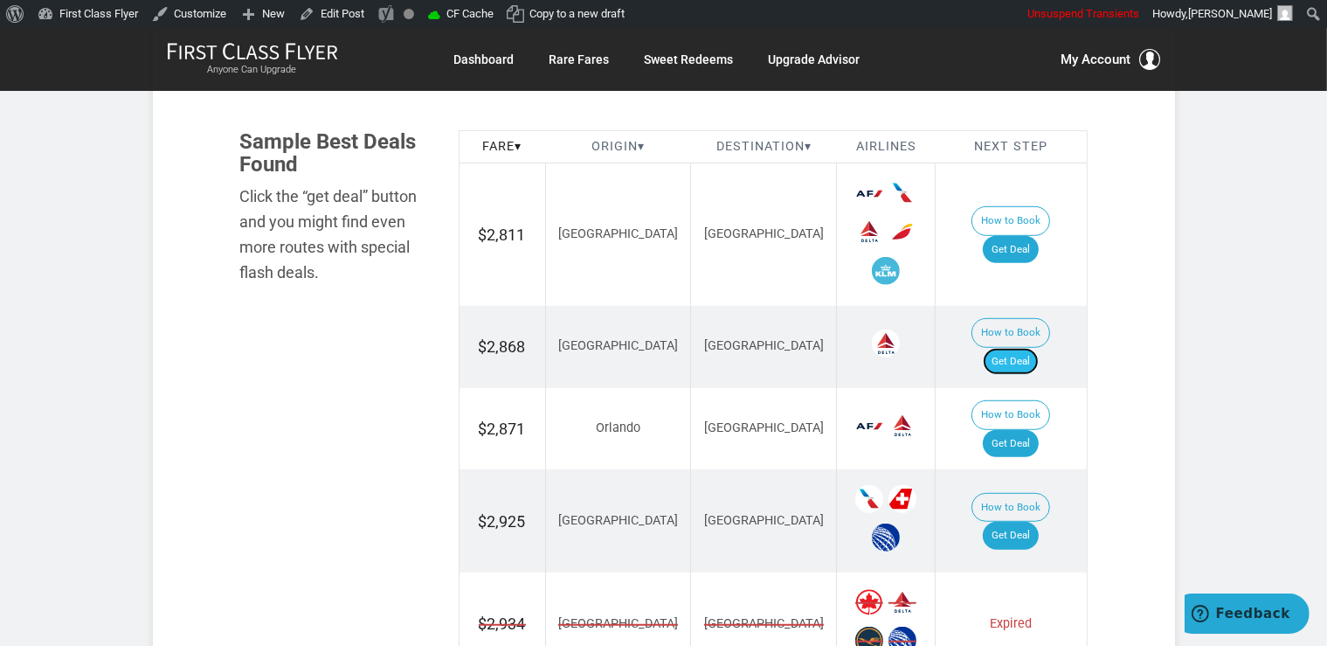
click at [1017, 348] on link "Get Deal" at bounding box center [1011, 362] width 56 height 28
click at [1039, 348] on link "Get Deal" at bounding box center [1011, 362] width 56 height 28
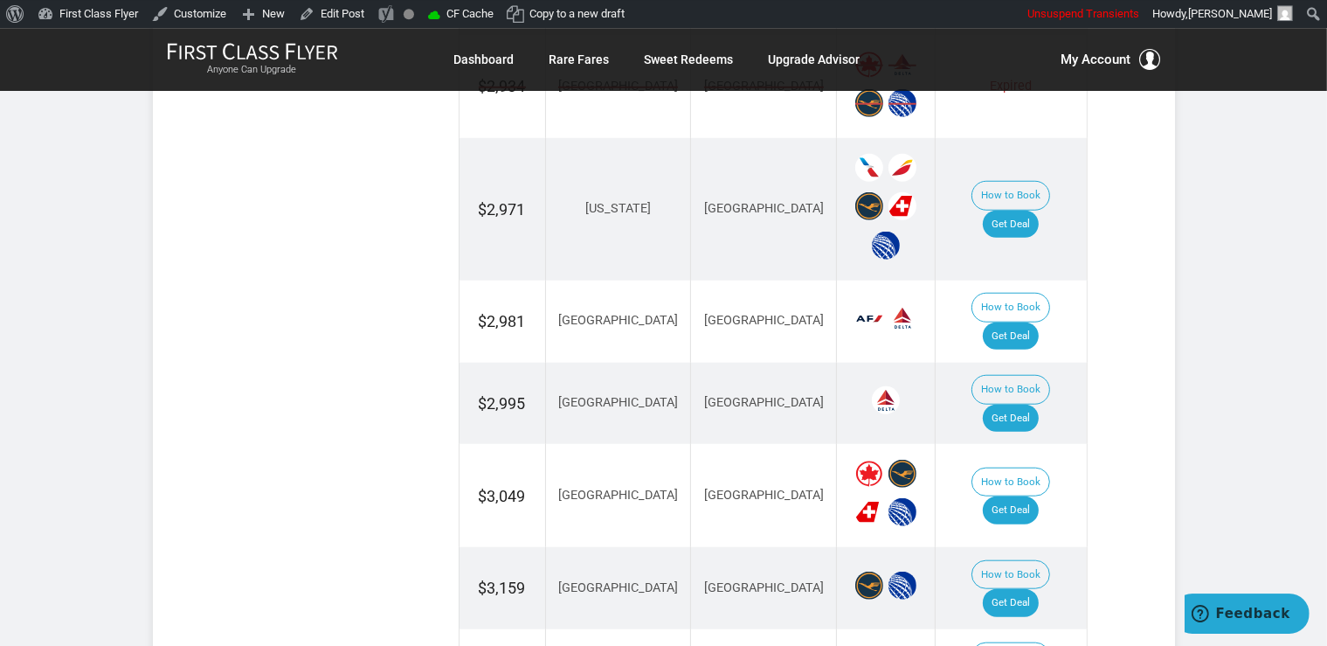
scroll to position [1569, 0]
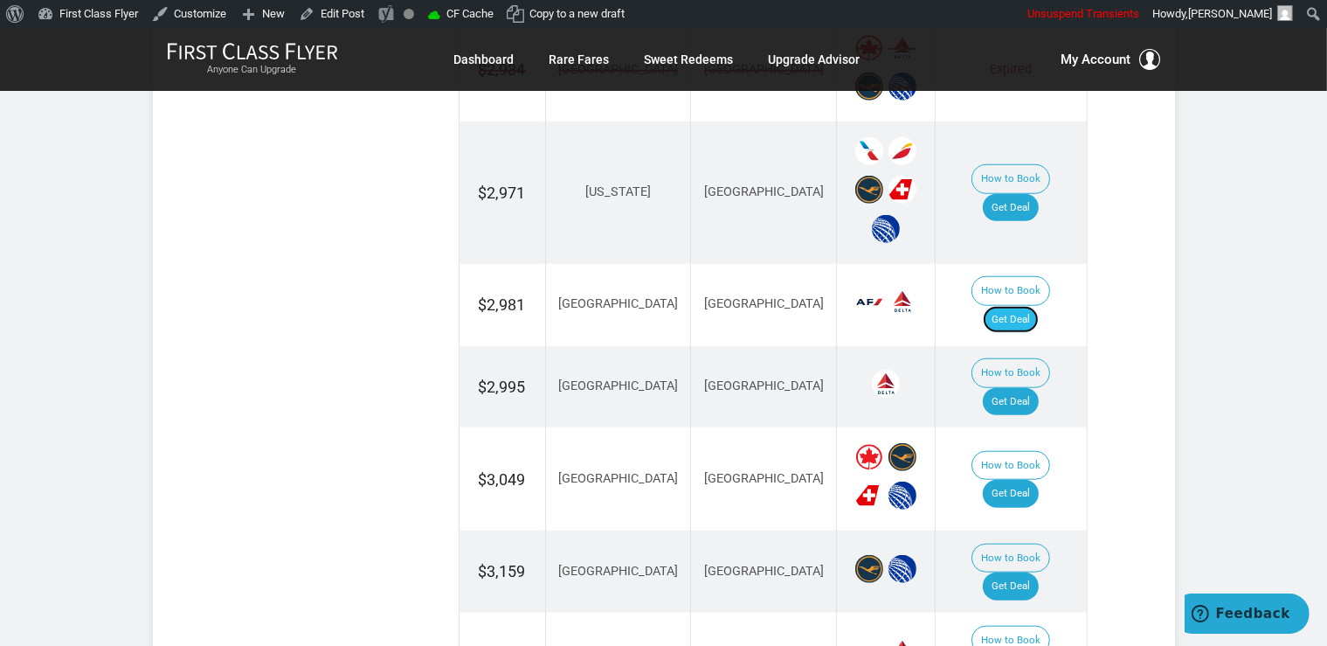
click at [1017, 306] on link "Get Deal" at bounding box center [1011, 320] width 56 height 28
click at [1032, 480] on link "Get Deal" at bounding box center [1011, 494] width 56 height 28
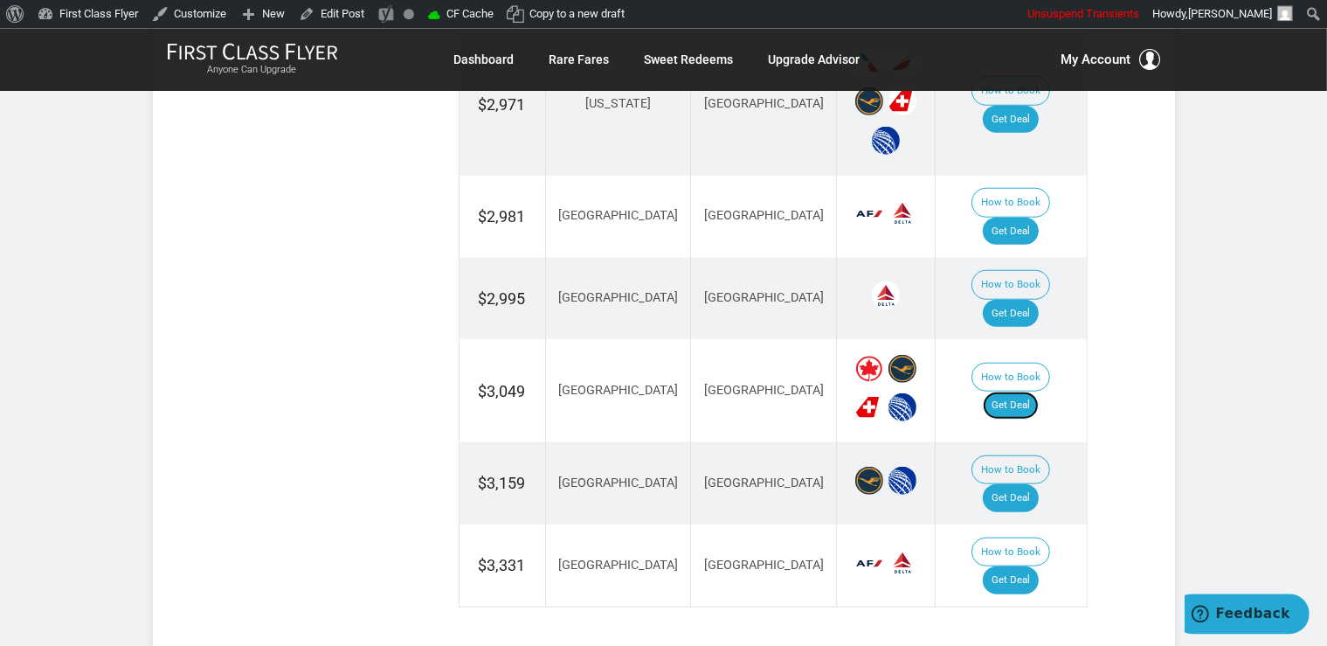
scroll to position [1660, 0]
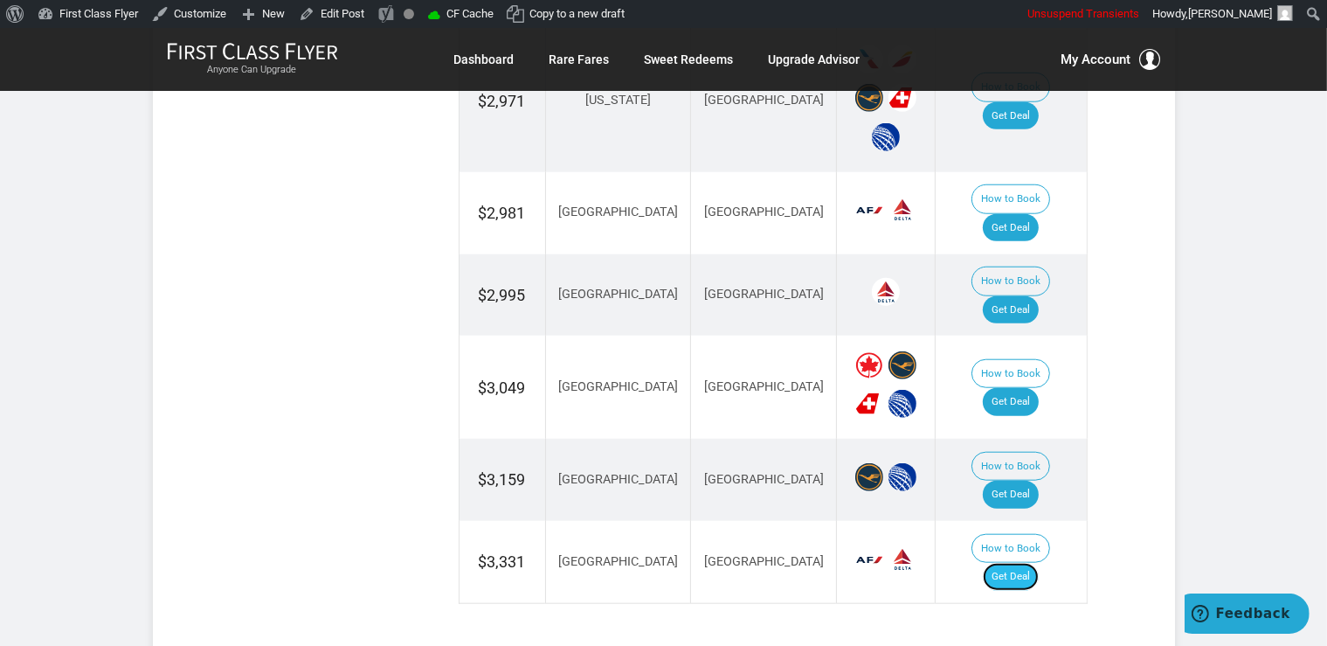
click at [1037, 563] on link "Get Deal" at bounding box center [1011, 577] width 56 height 28
click at [1039, 481] on link "Get Deal" at bounding box center [1011, 495] width 56 height 28
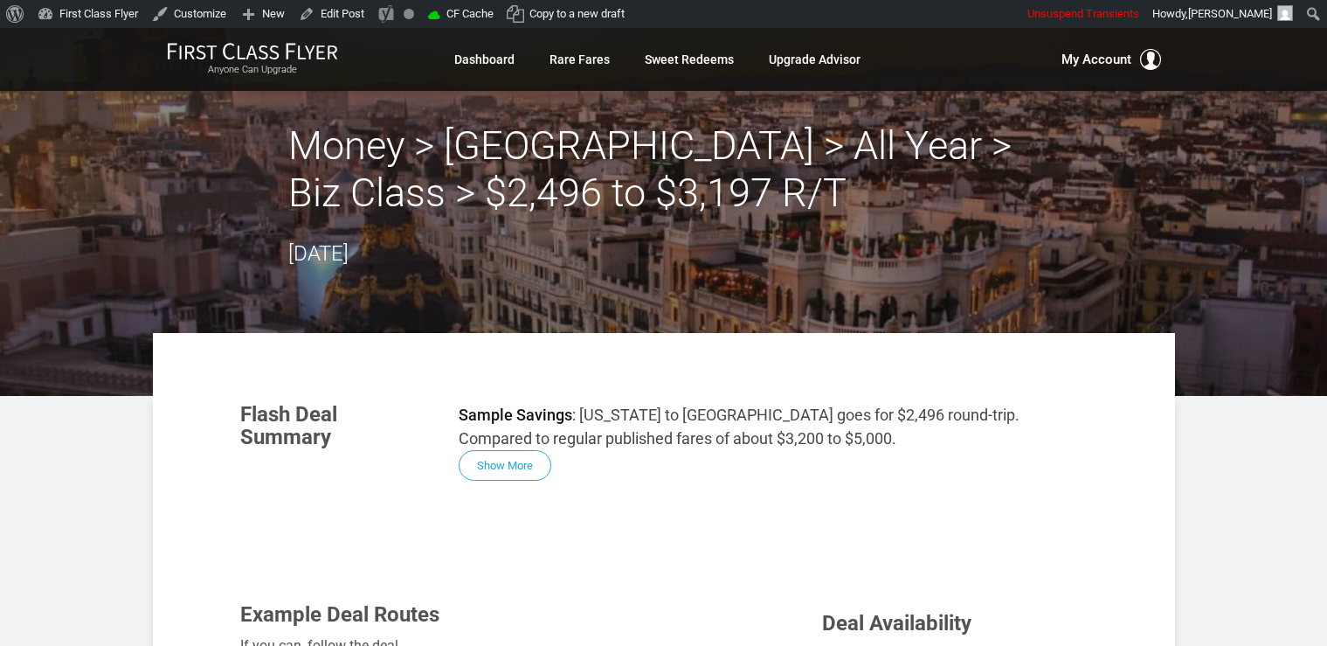
scroll to position [923, 0]
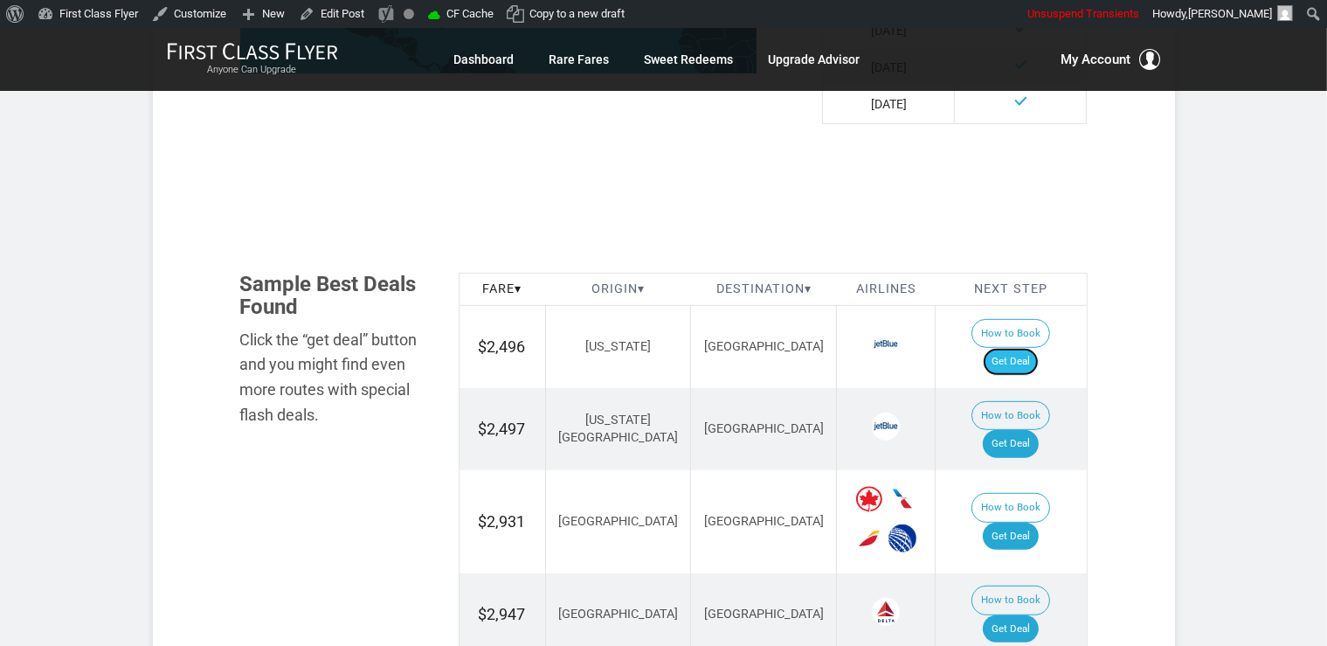
click at [1026, 348] on link "Get Deal" at bounding box center [1011, 362] width 56 height 28
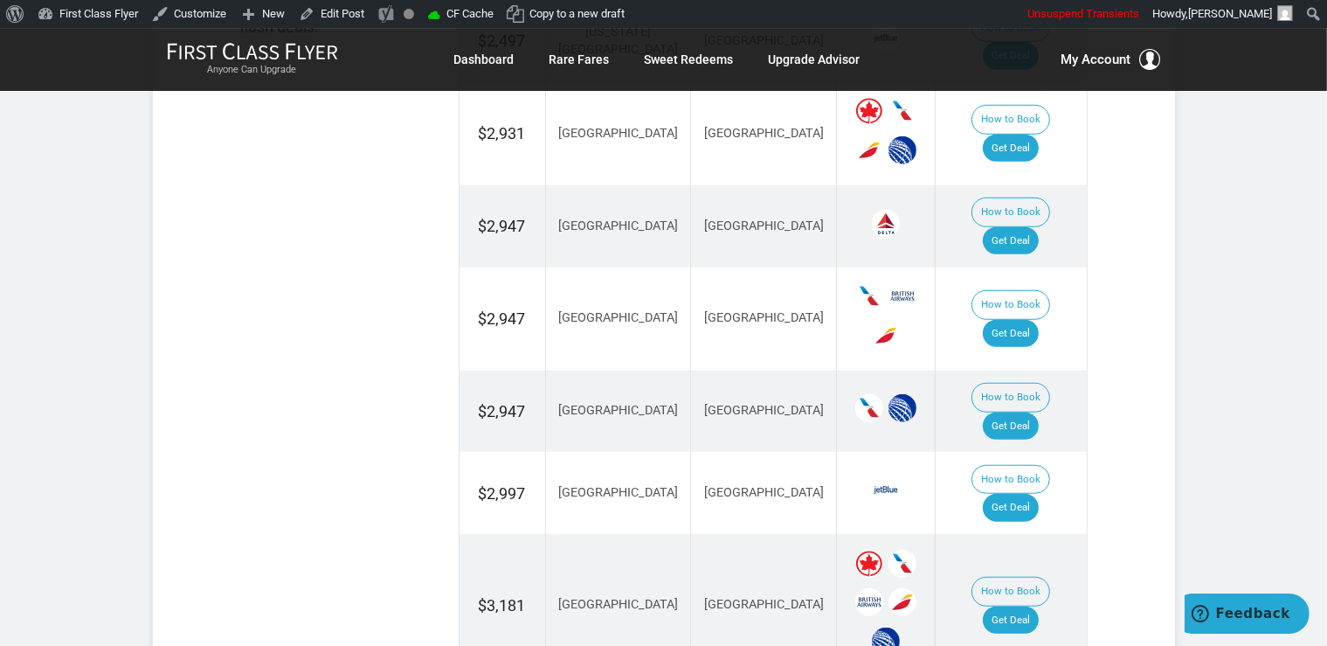
scroll to position [1384, 0]
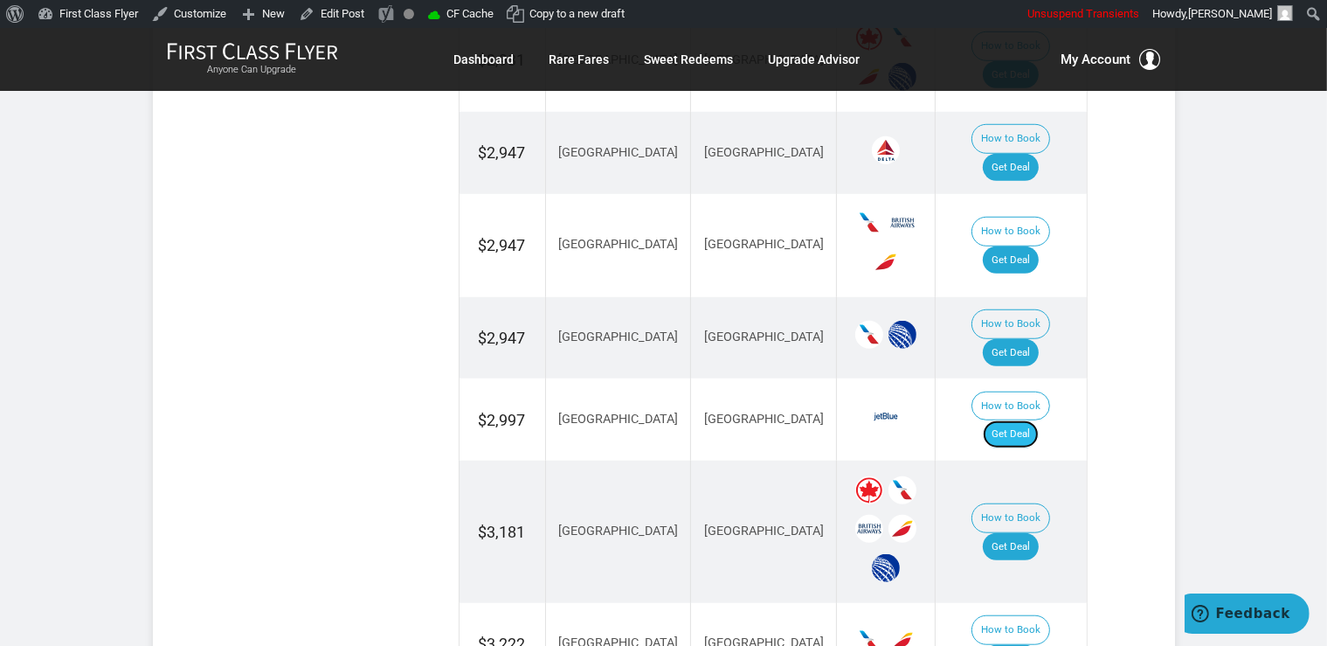
click at [1022, 420] on link "Get Deal" at bounding box center [1011, 434] width 56 height 28
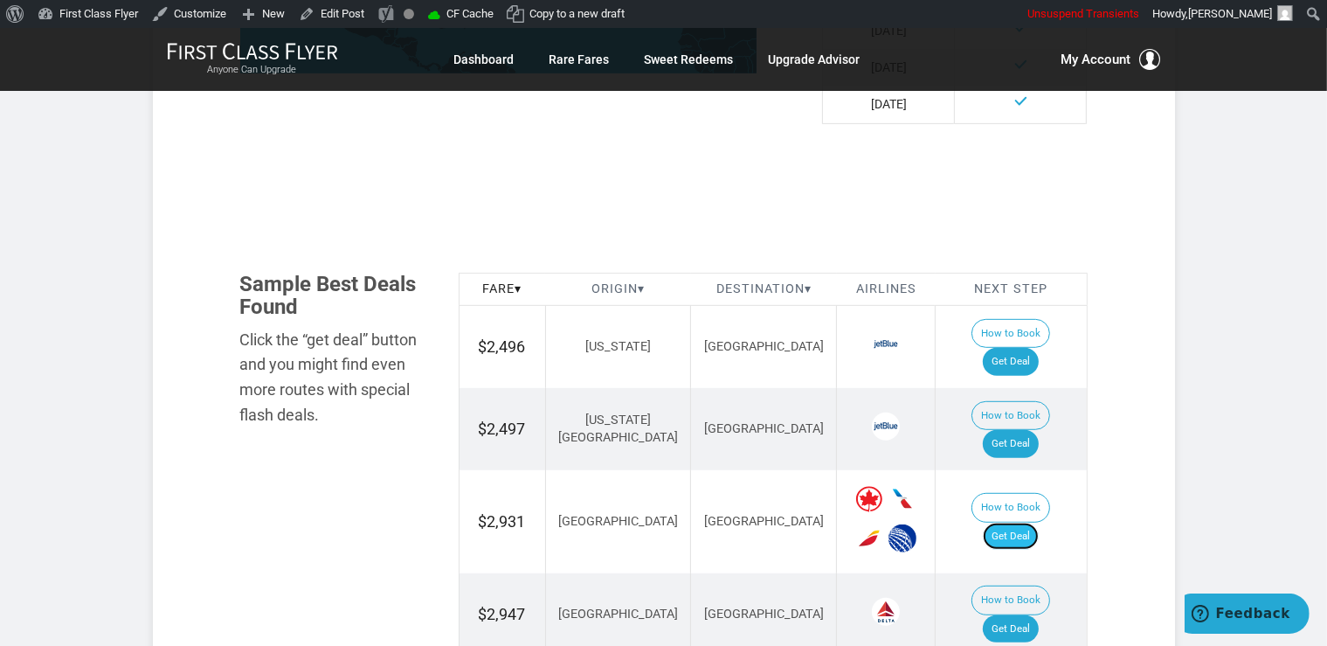
click at [1021, 523] on link "Get Deal" at bounding box center [1011, 537] width 56 height 28
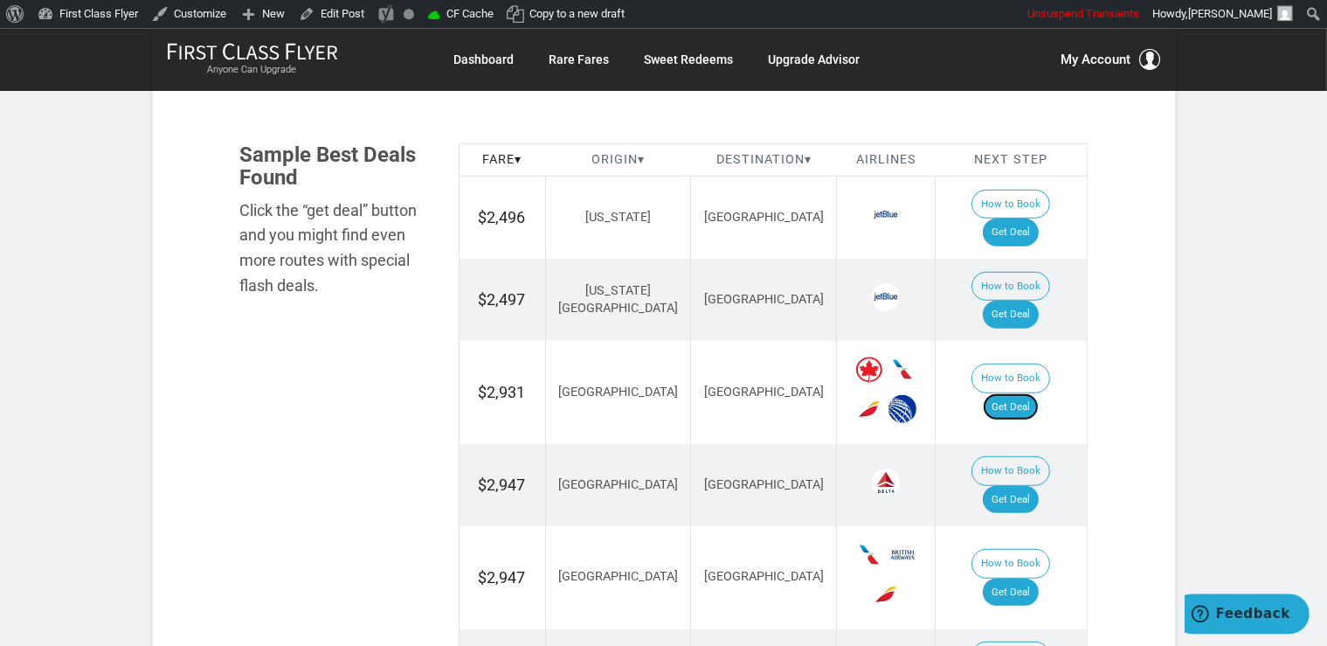
scroll to position [1193, 0]
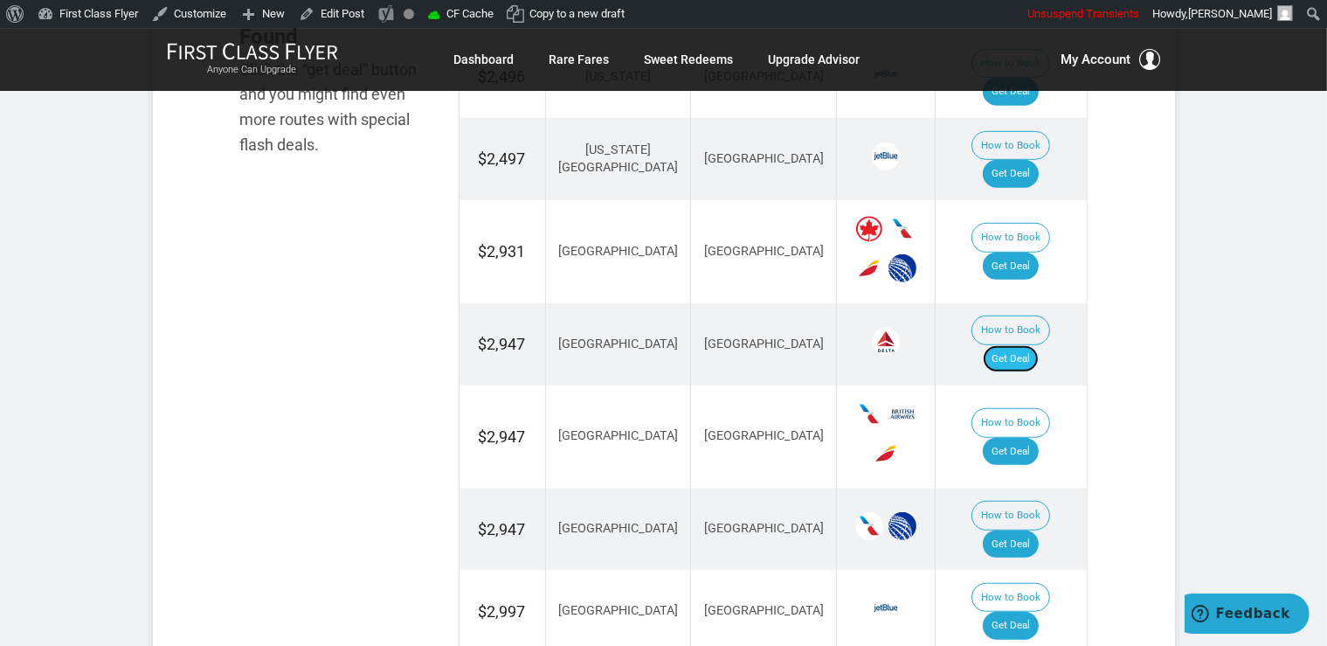
click at [1014, 345] on link "Get Deal" at bounding box center [1011, 359] width 56 height 28
click at [1031, 438] on link "Get Deal" at bounding box center [1011, 452] width 56 height 28
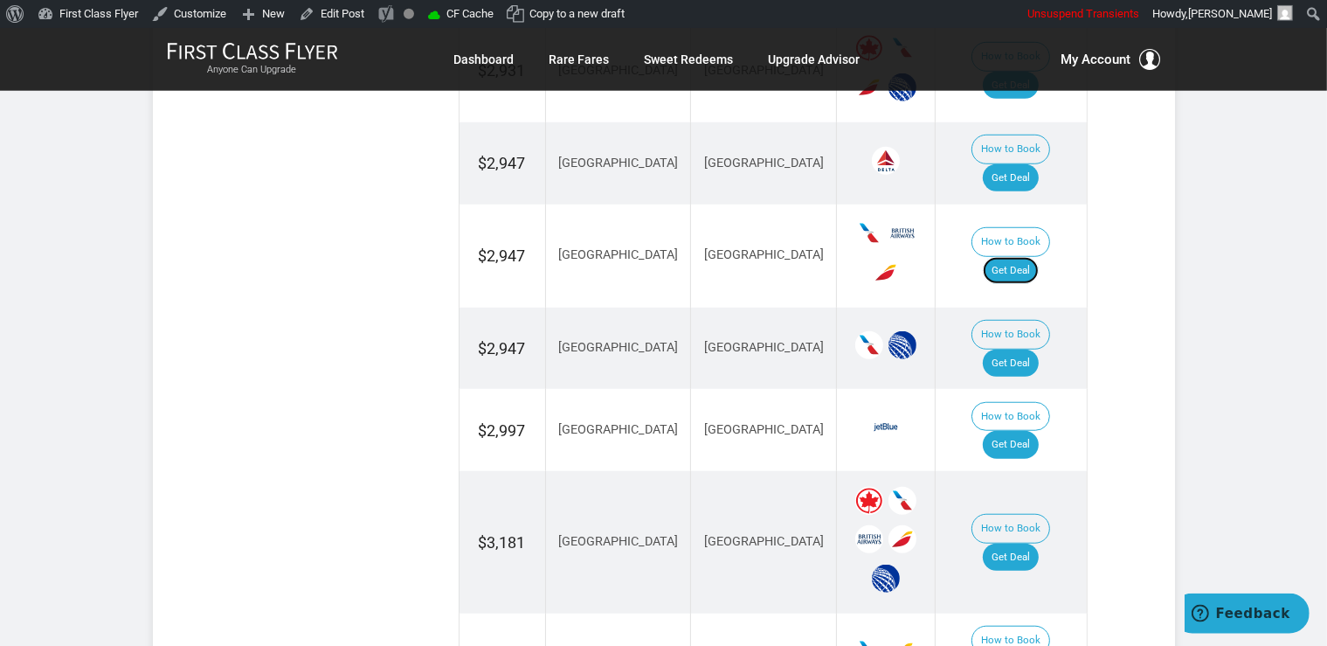
scroll to position [1377, 0]
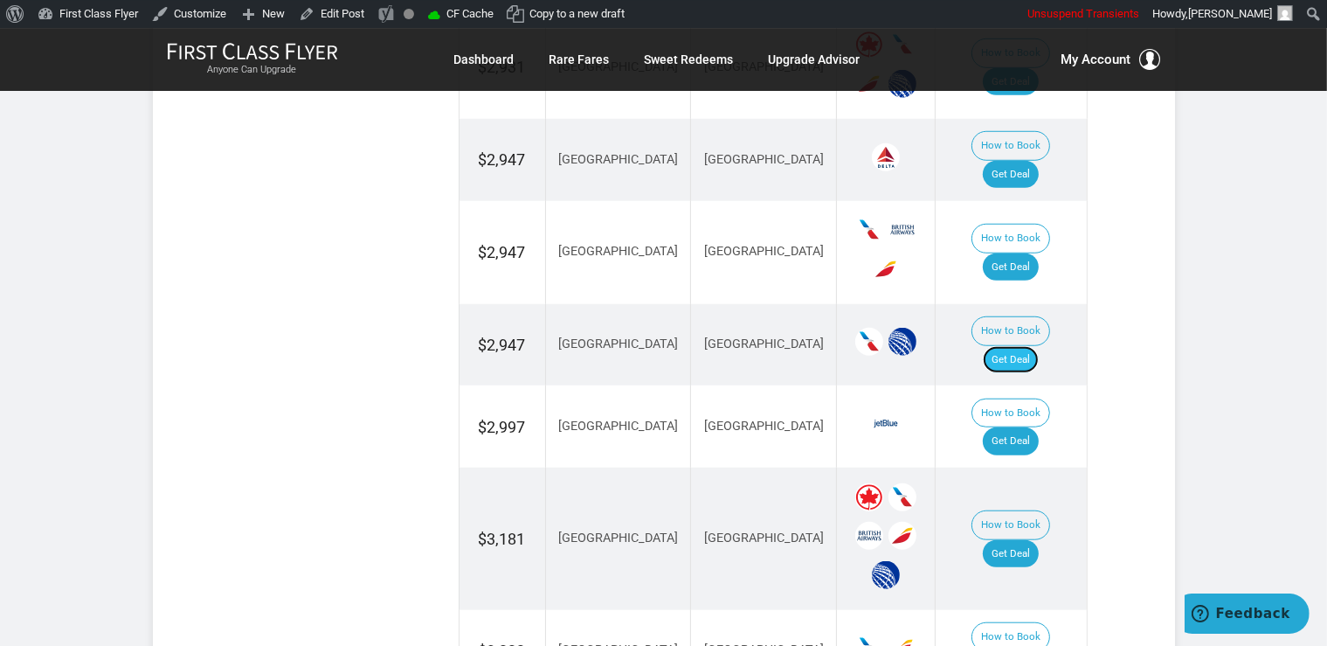
click at [1023, 346] on link "Get Deal" at bounding box center [1011, 360] width 56 height 28
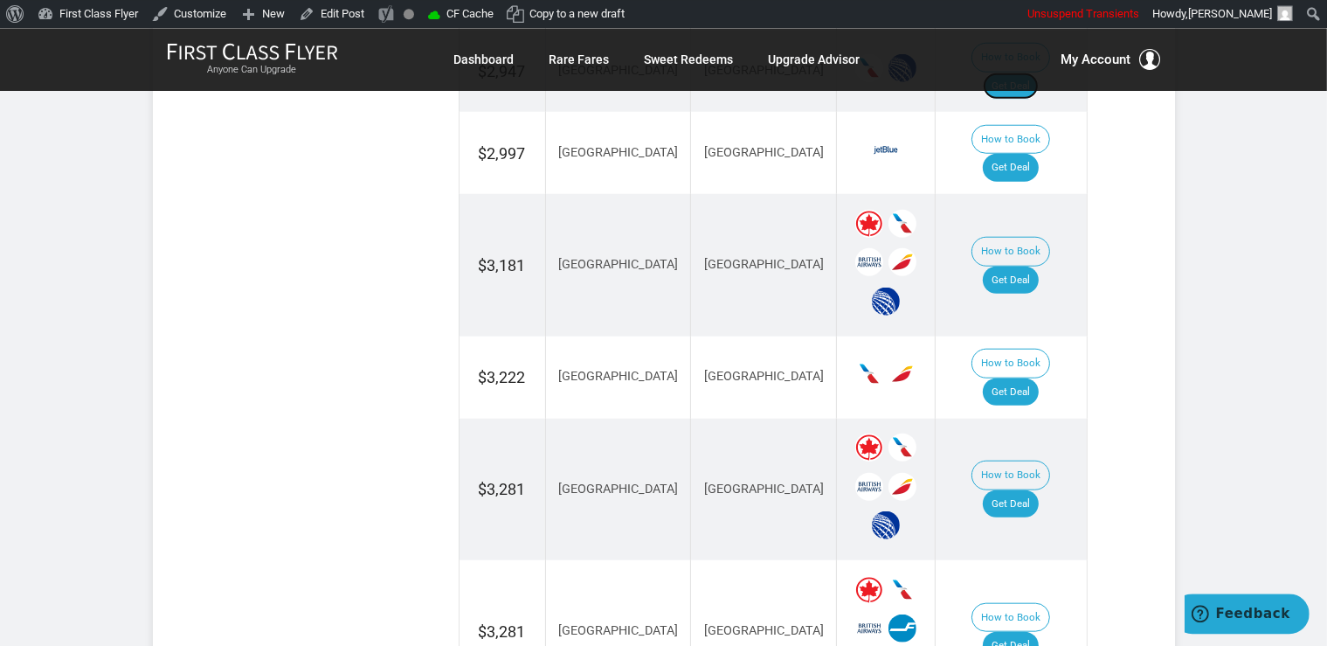
scroll to position [1654, 0]
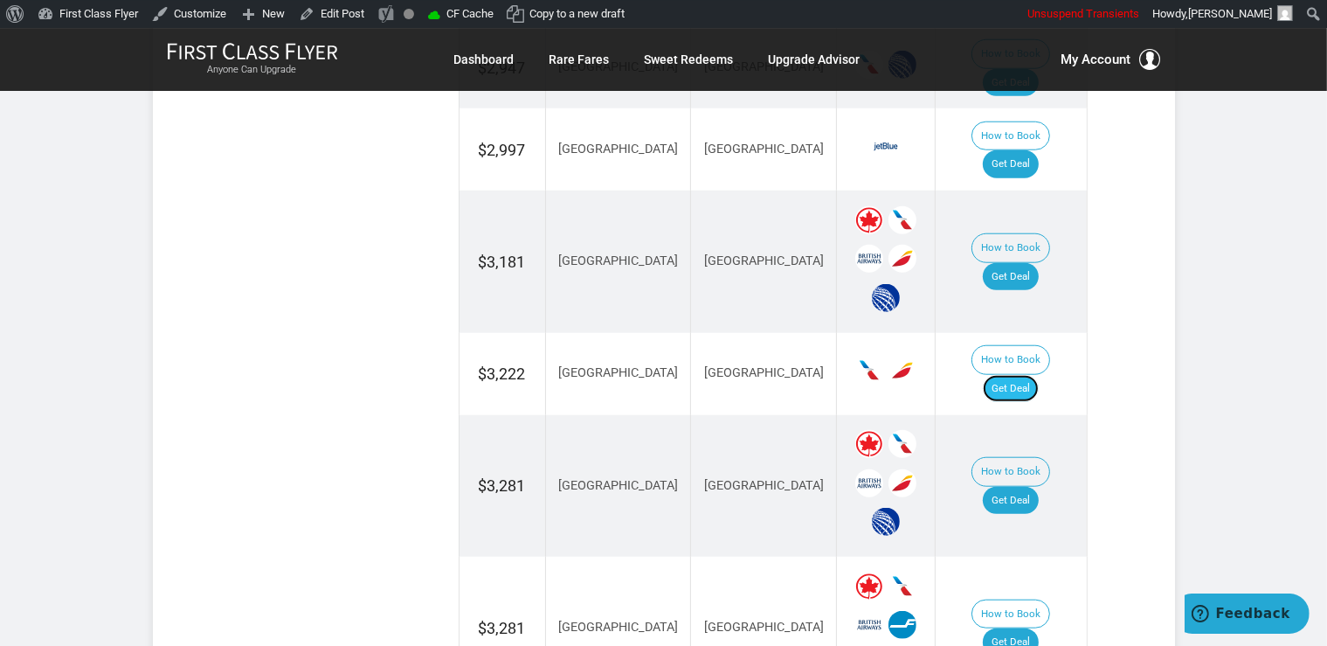
click at [1036, 375] on link "Get Deal" at bounding box center [1011, 389] width 56 height 28
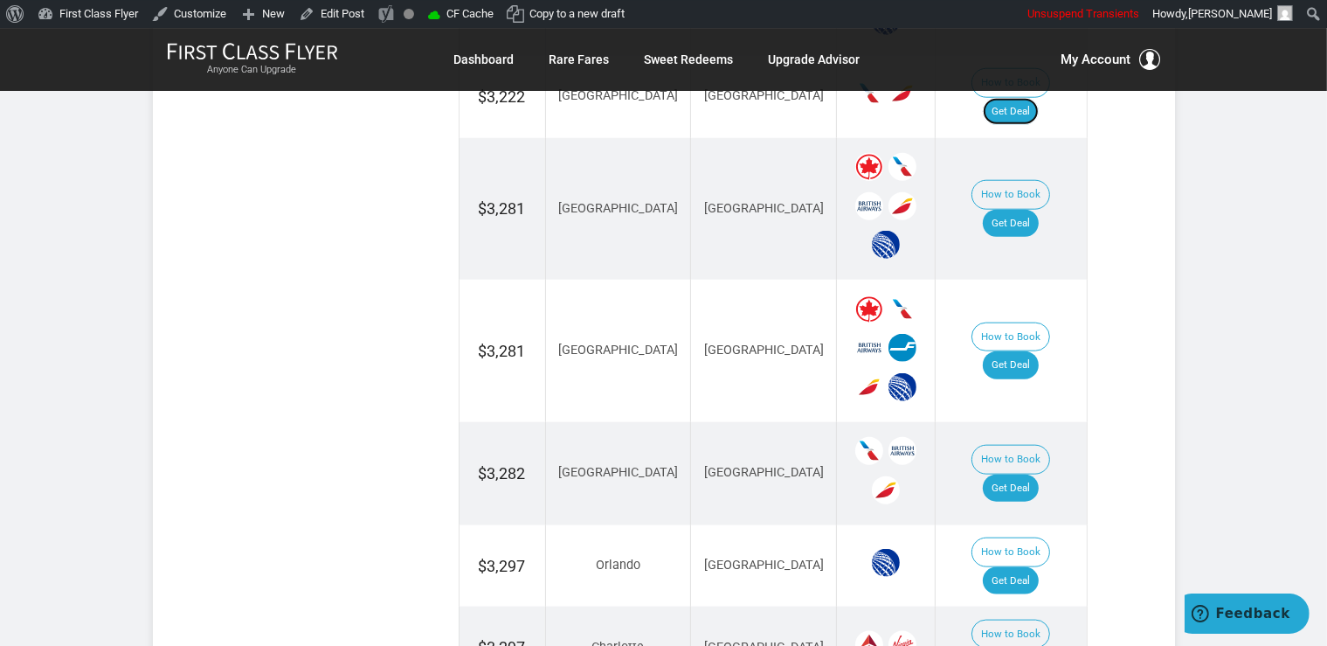
scroll to position [2116, 0]
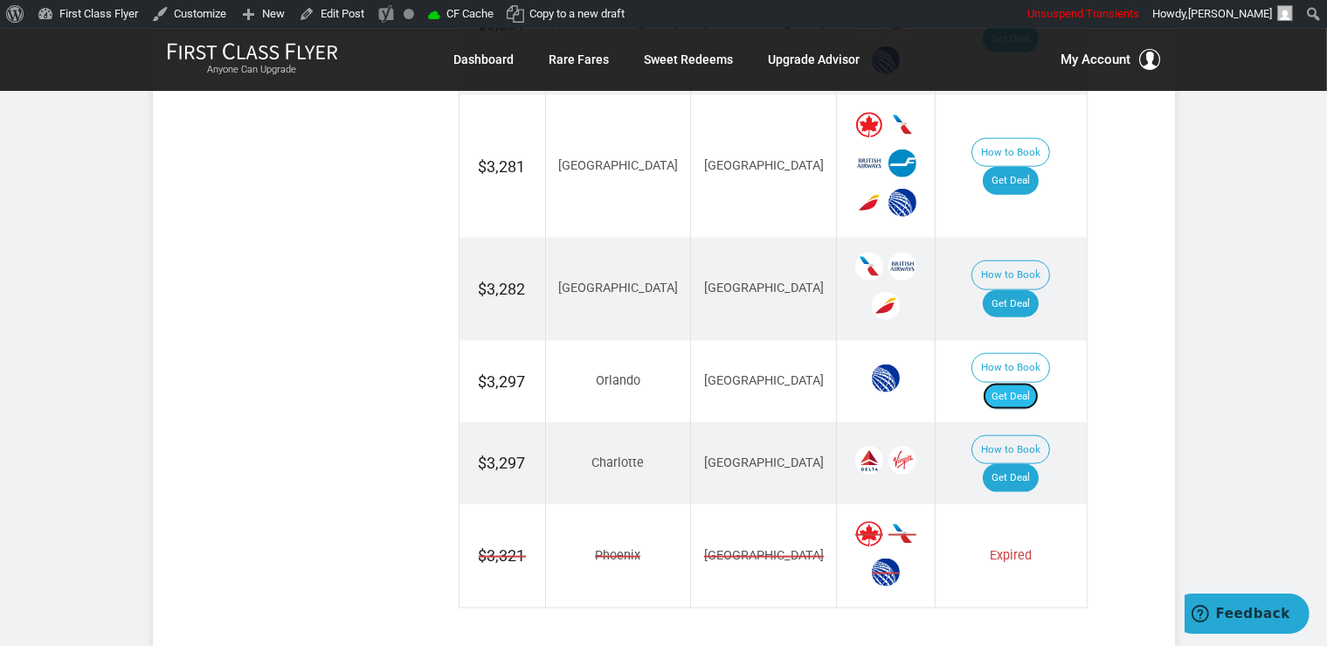
drag, startPoint x: 1023, startPoint y: 253, endPoint x: 1029, endPoint y: 244, distance: 10.9
click at [1023, 383] on link "Get Deal" at bounding box center [1011, 397] width 56 height 28
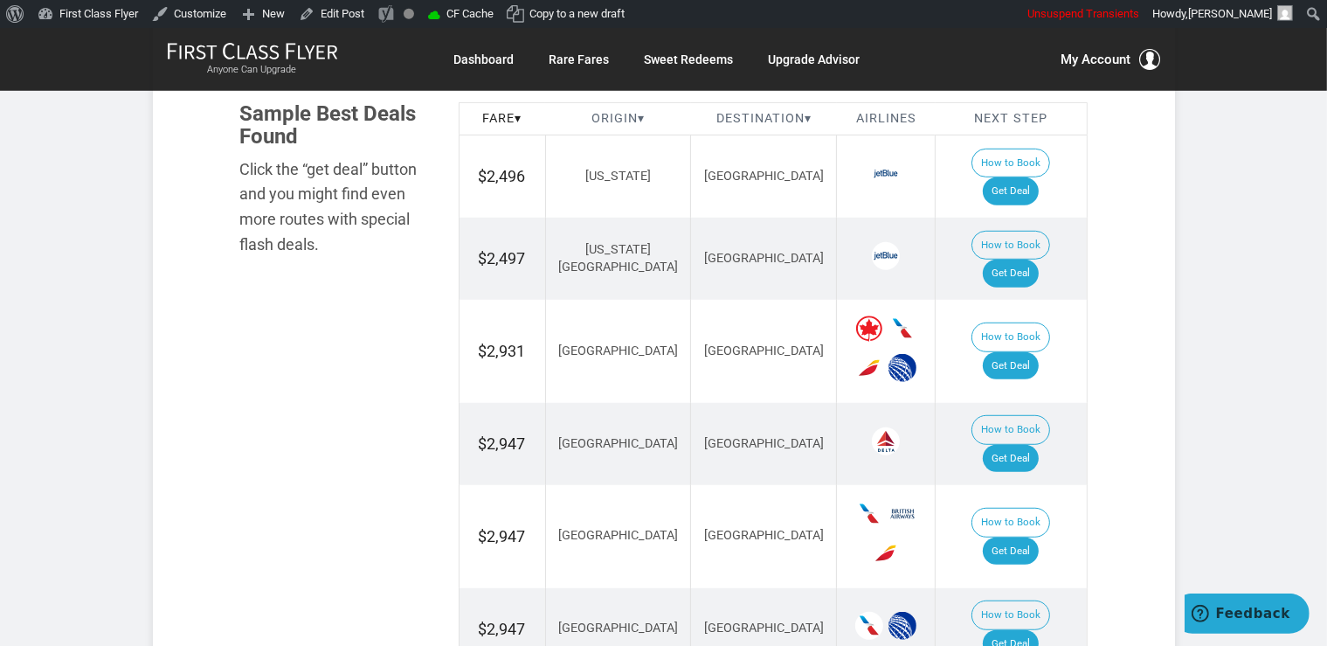
scroll to position [1008, 0]
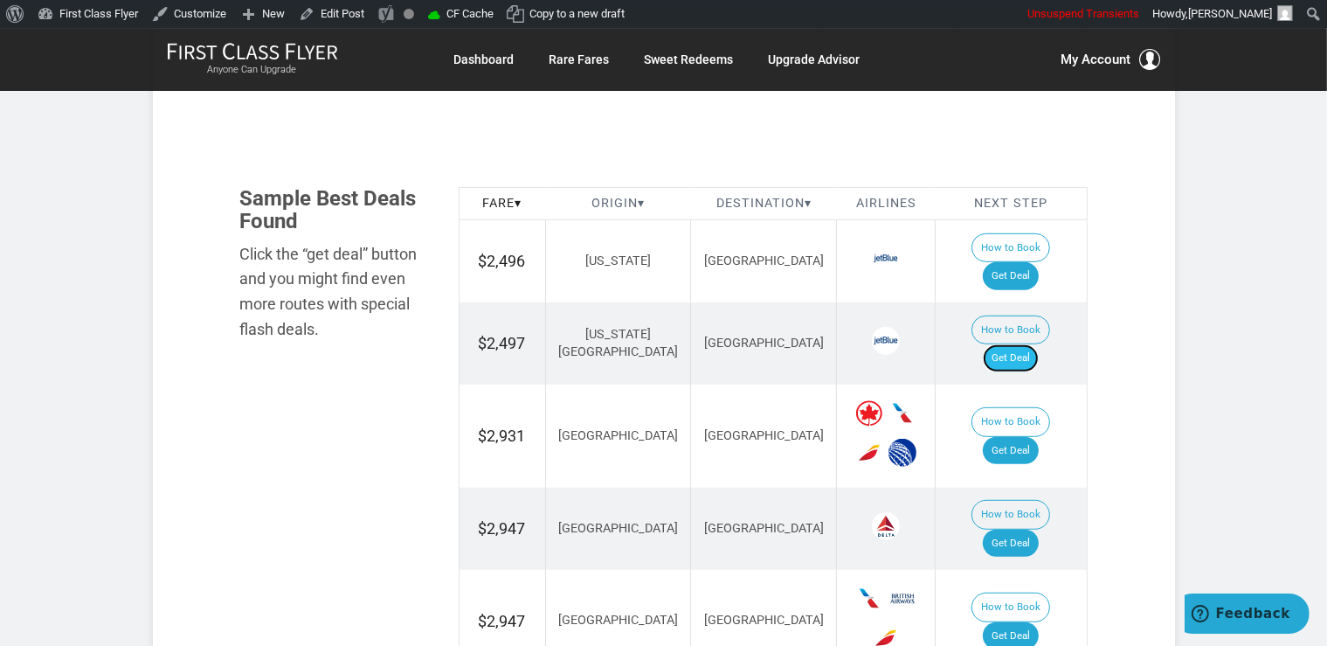
click at [1026, 344] on link "Get Deal" at bounding box center [1011, 358] width 56 height 28
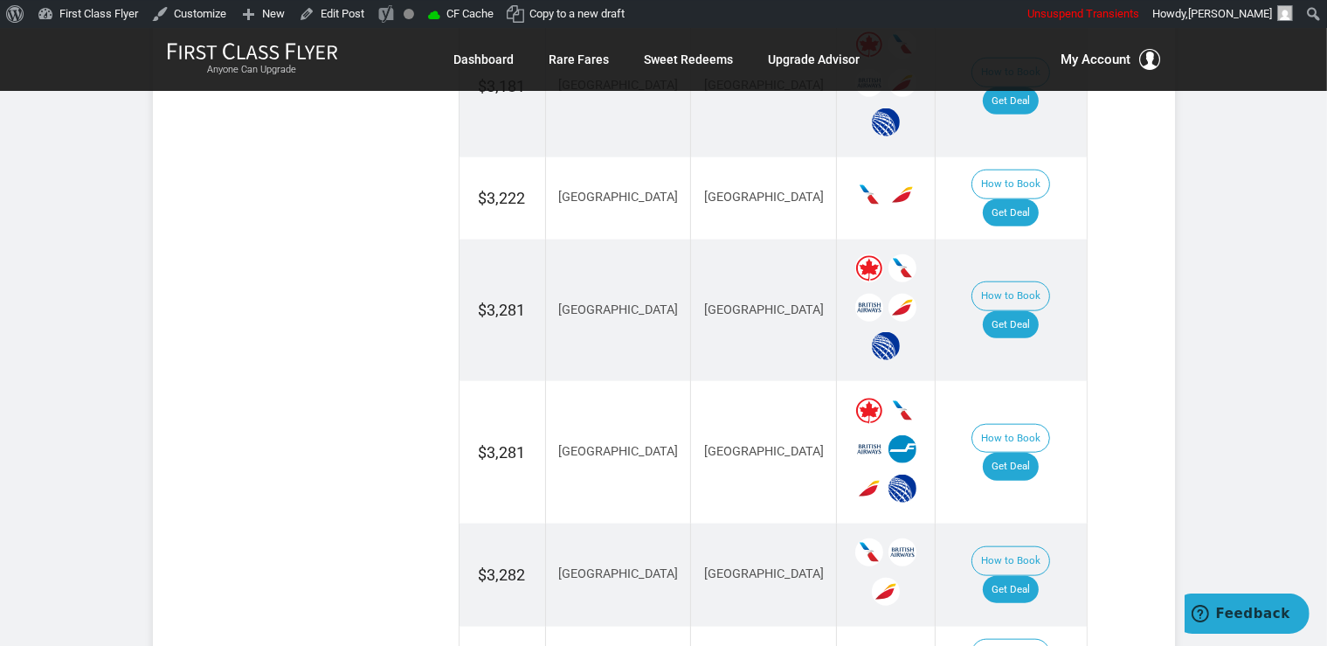
scroll to position [1839, 0]
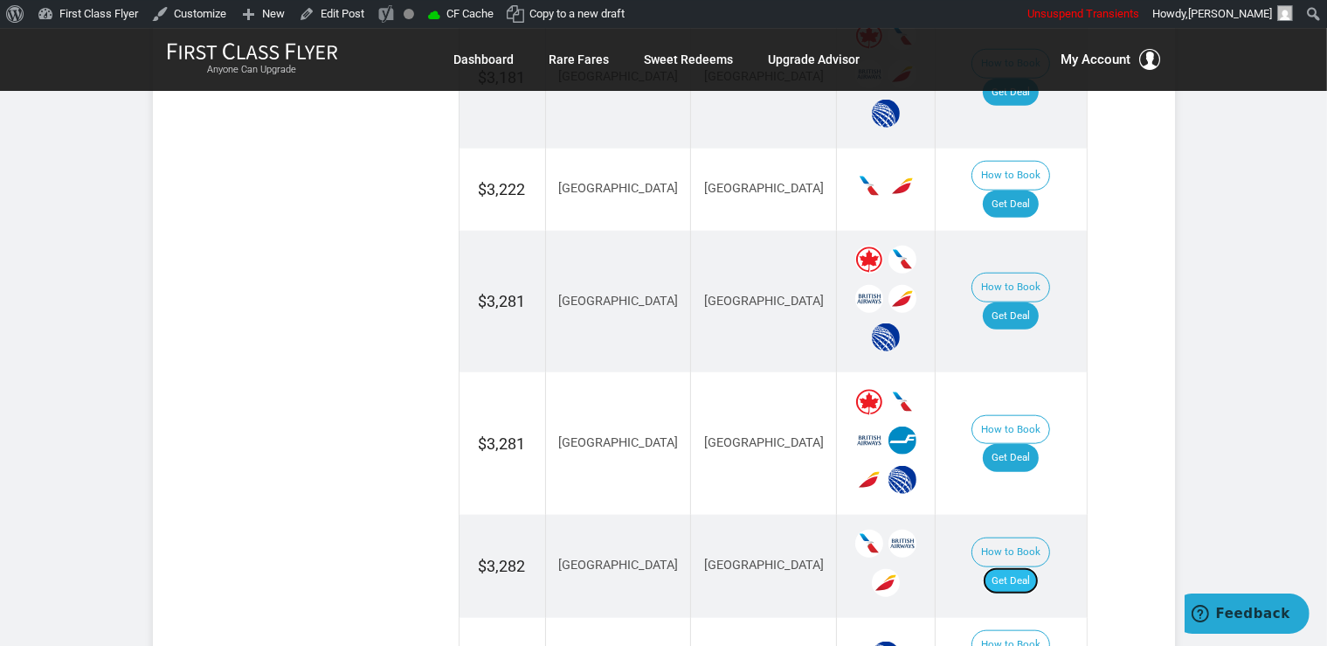
click at [1015, 567] on link "Get Deal" at bounding box center [1011, 581] width 56 height 28
click at [1015, 302] on link "Get Deal" at bounding box center [1011, 316] width 56 height 28
click at [1033, 372] on td "How to Book Get Deal" at bounding box center [1011, 443] width 151 height 142
drag, startPoint x: 1038, startPoint y: 316, endPoint x: 986, endPoint y: 201, distance: 126.7
click at [1037, 444] on link "Get Deal" at bounding box center [1011, 458] width 56 height 28
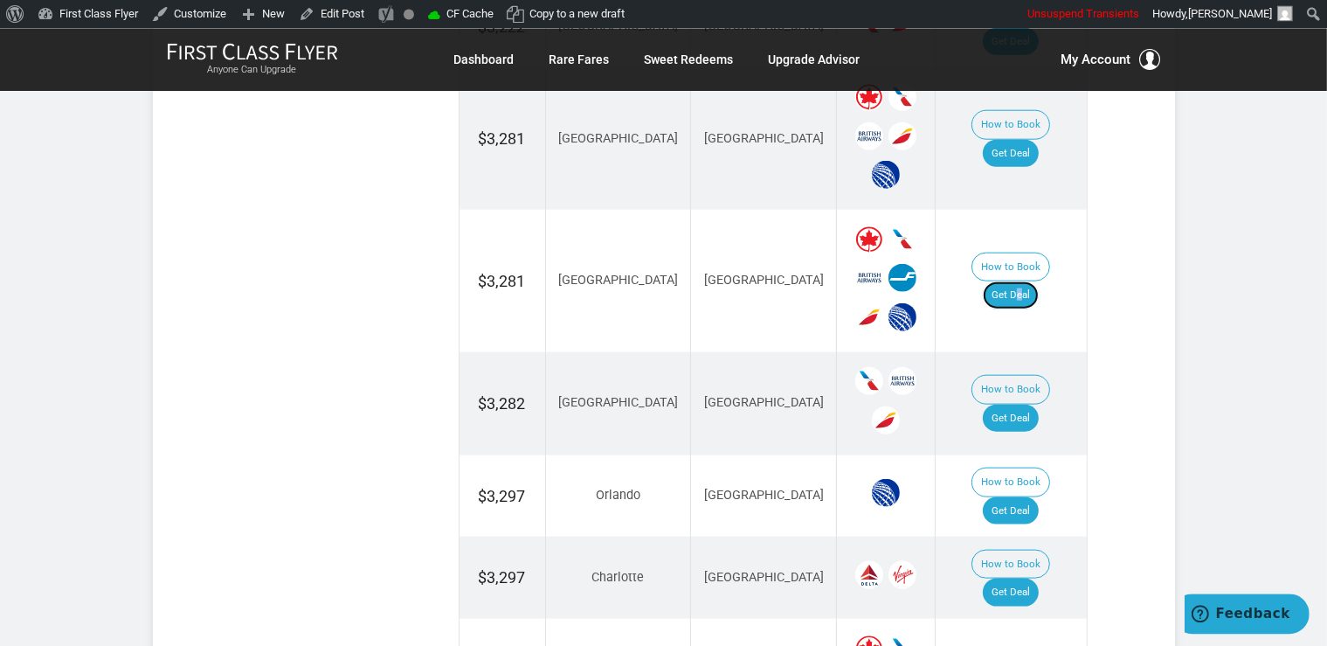
scroll to position [2024, 0]
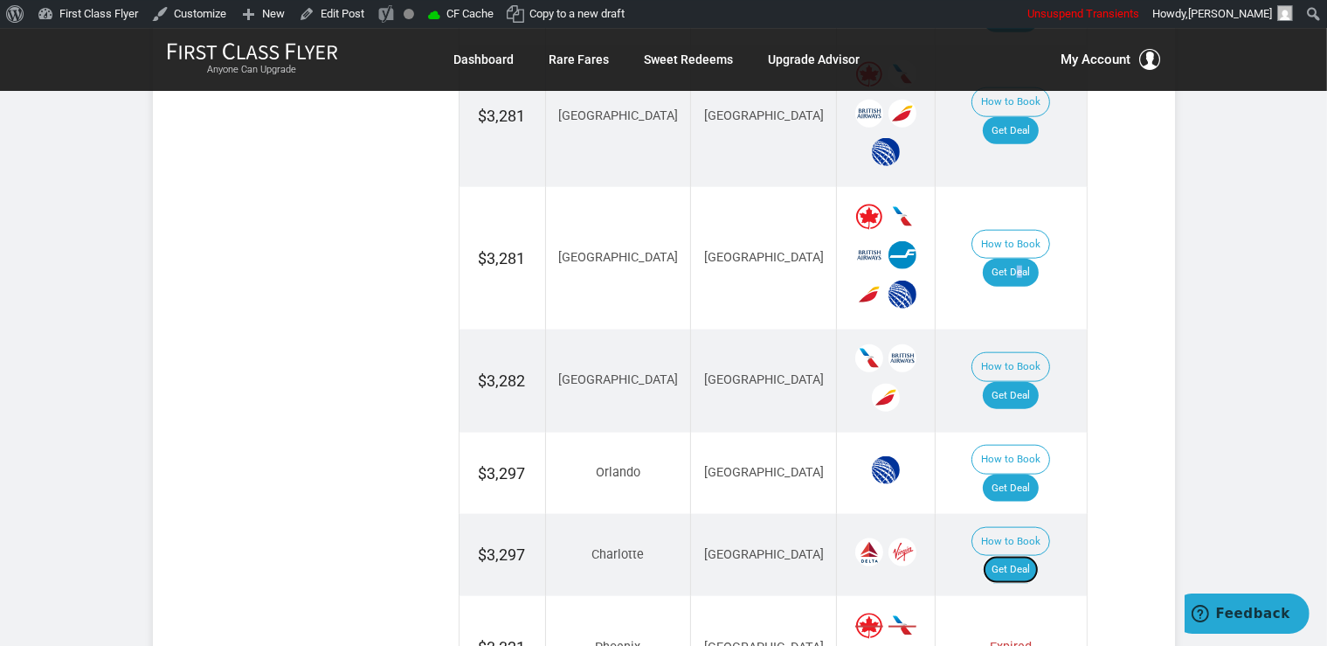
drag, startPoint x: 1018, startPoint y: 402, endPoint x: 1021, endPoint y: 378, distance: 23.7
click at [1018, 556] on link "Get Deal" at bounding box center [1011, 570] width 56 height 28
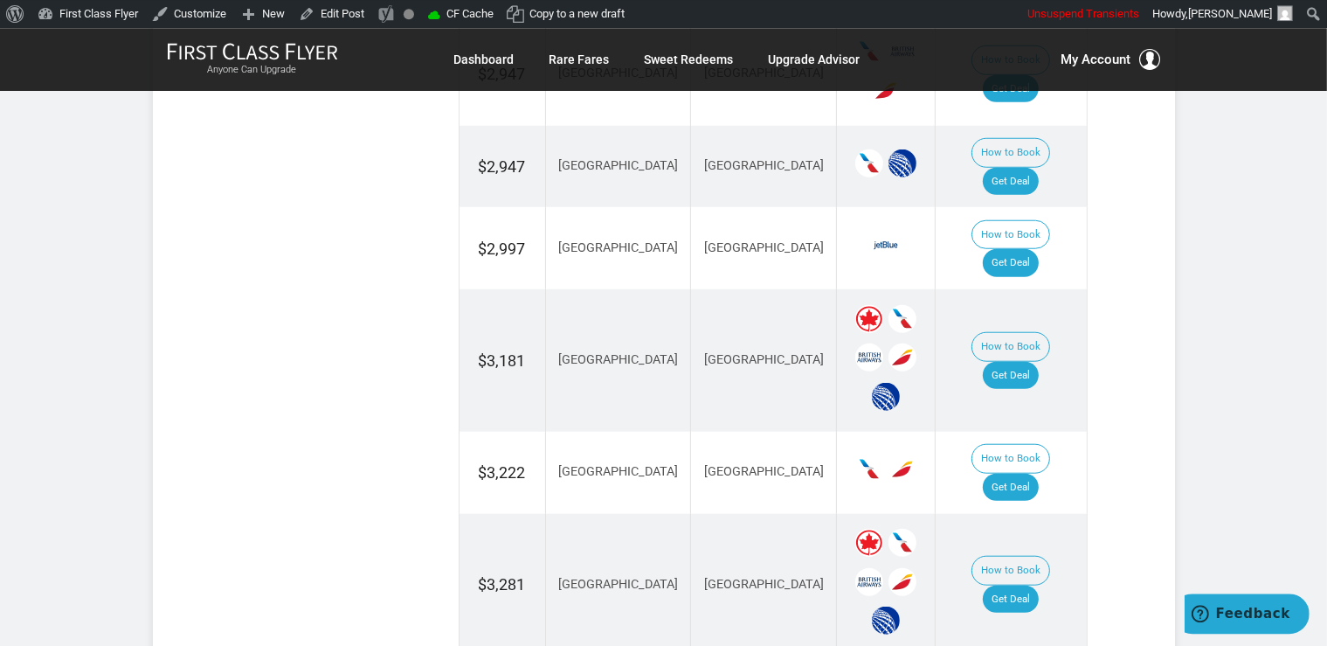
scroll to position [1377, 0]
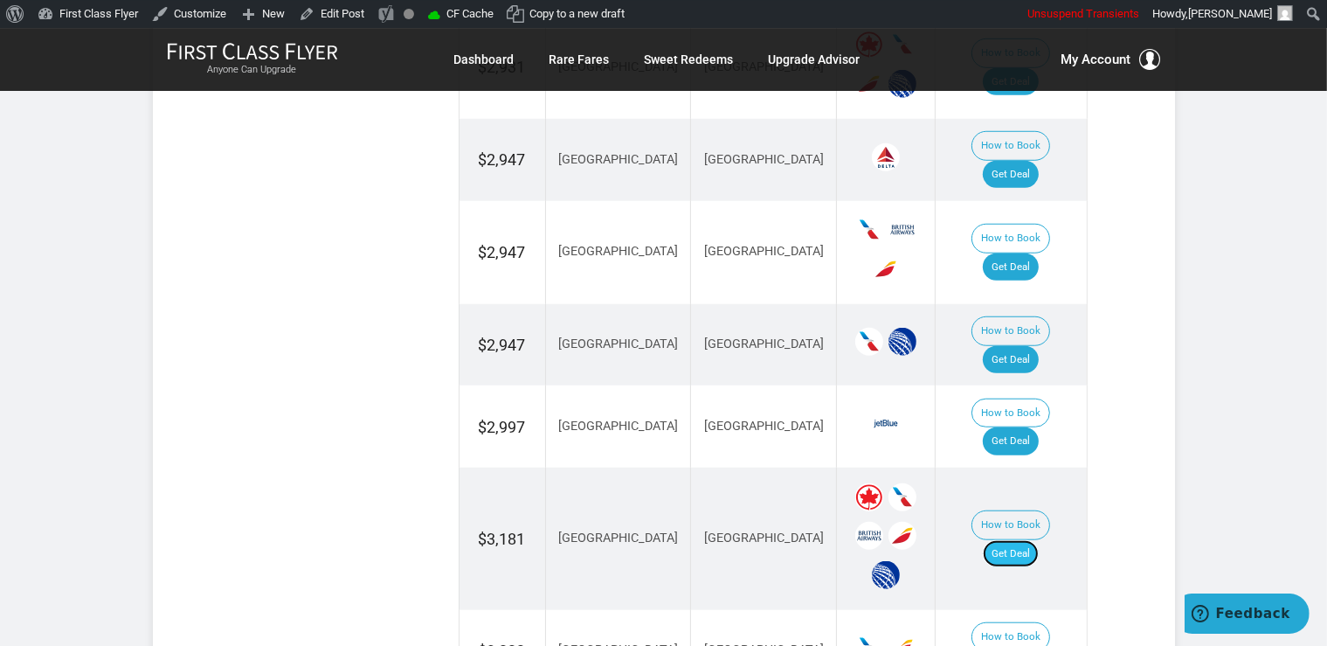
drag, startPoint x: 1019, startPoint y: 427, endPoint x: 1041, endPoint y: 435, distance: 23.2
click at [1019, 540] on link "Get Deal" at bounding box center [1011, 554] width 56 height 28
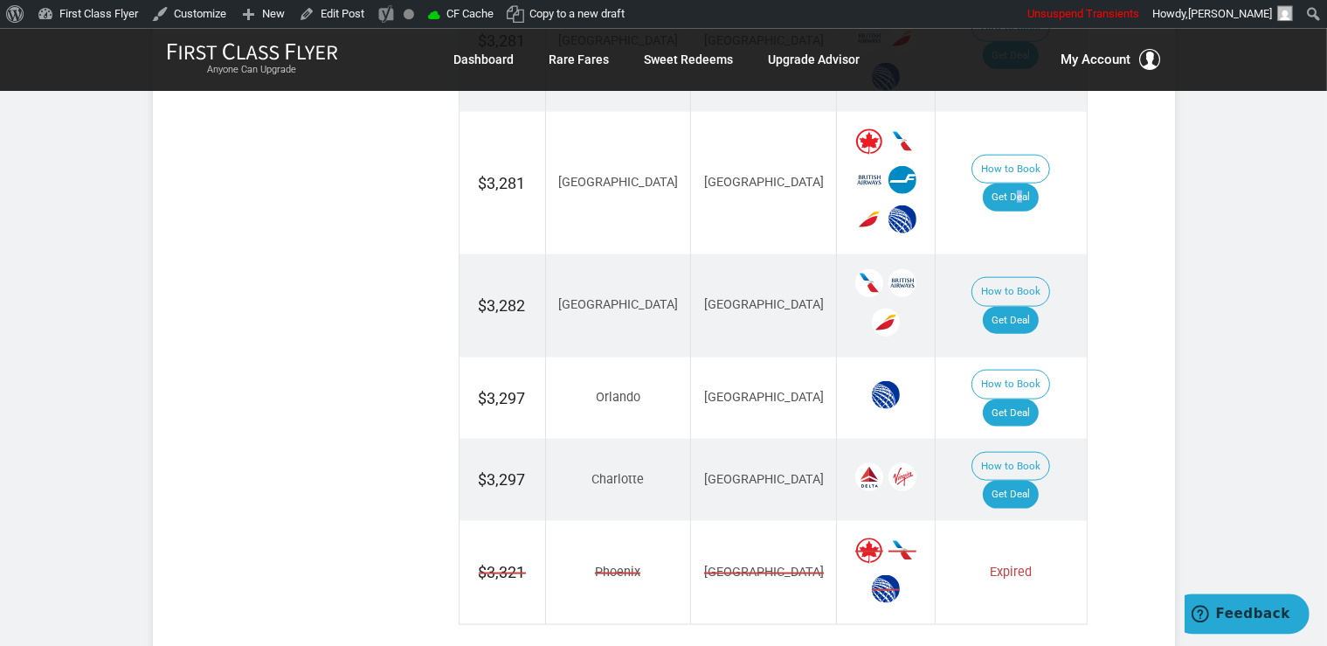
scroll to position [2208, 0]
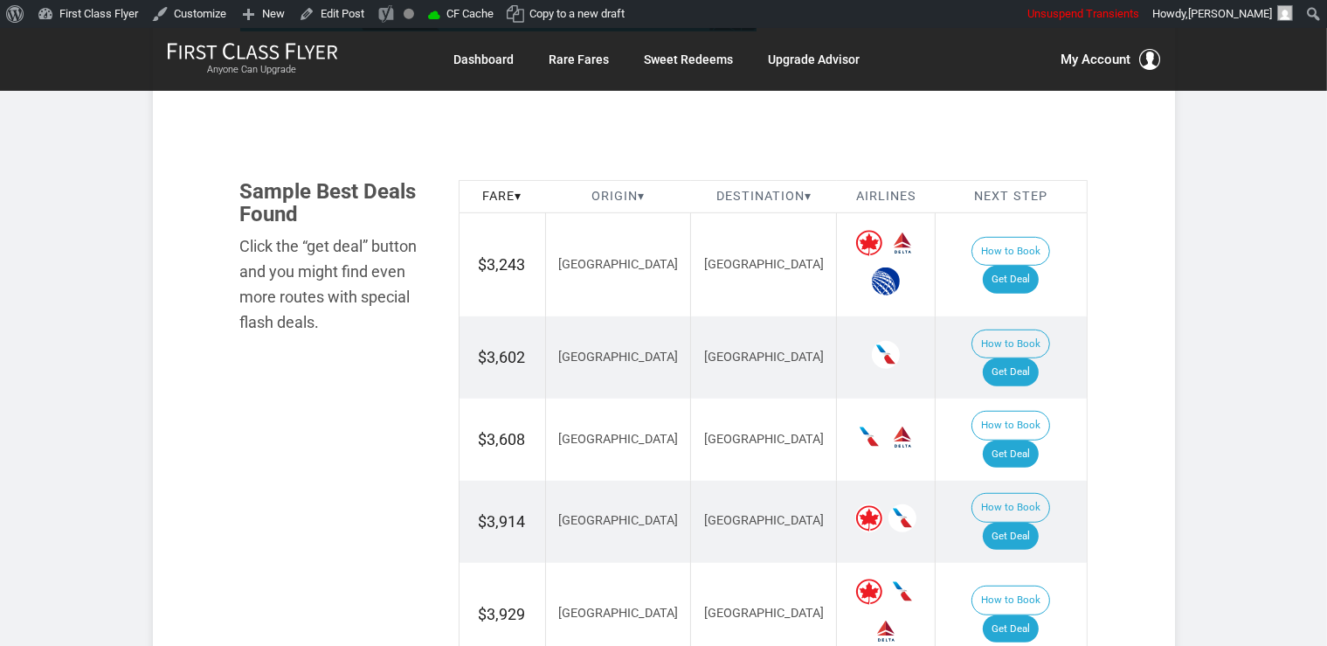
scroll to position [1015, 0]
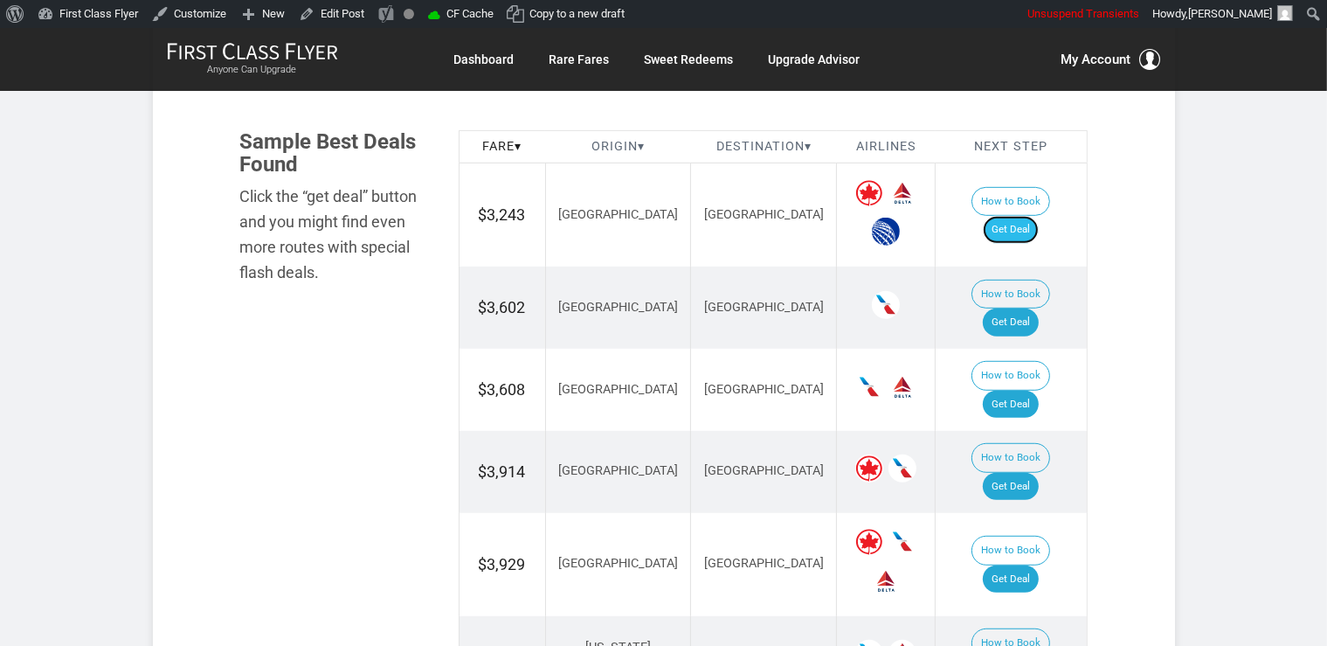
click at [1039, 216] on link "Get Deal" at bounding box center [1011, 230] width 56 height 28
click at [1022, 308] on link "Get Deal" at bounding box center [1011, 322] width 56 height 28
drag, startPoint x: 1009, startPoint y: 350, endPoint x: 1002, endPoint y: 317, distance: 33.9
click at [1010, 391] on link "Get Deal" at bounding box center [1011, 405] width 56 height 28
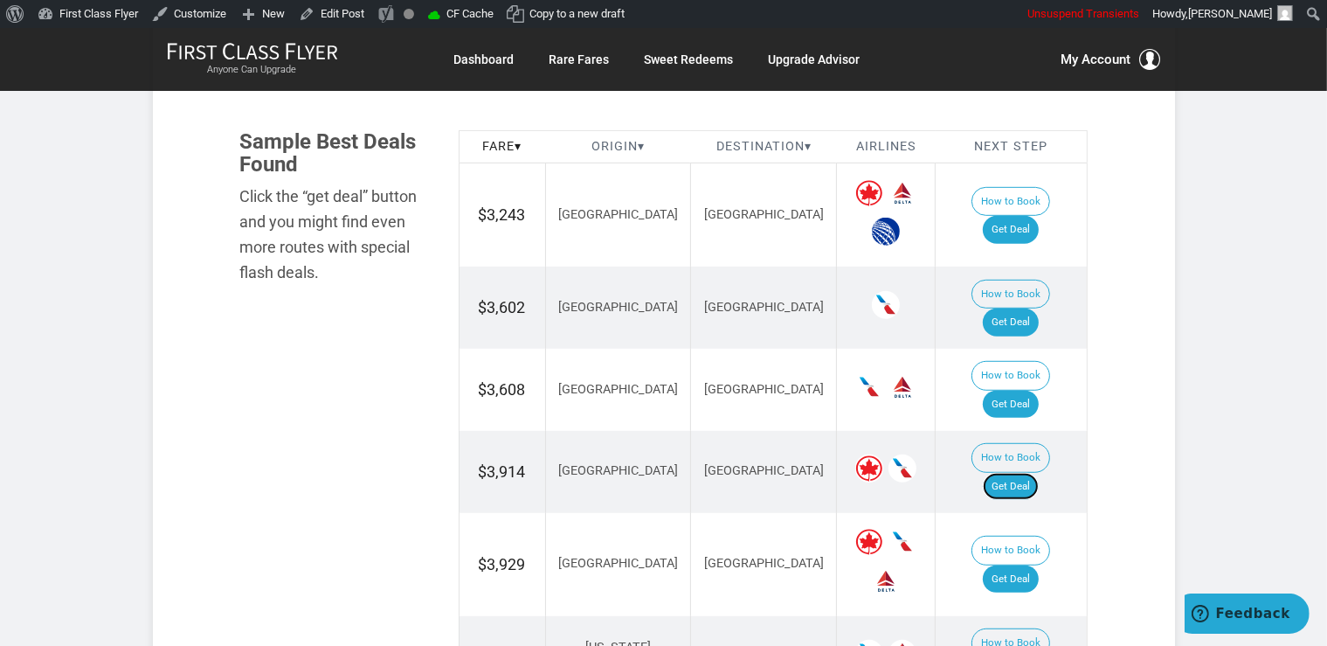
click at [1039, 473] on link "Get Deal" at bounding box center [1011, 487] width 56 height 28
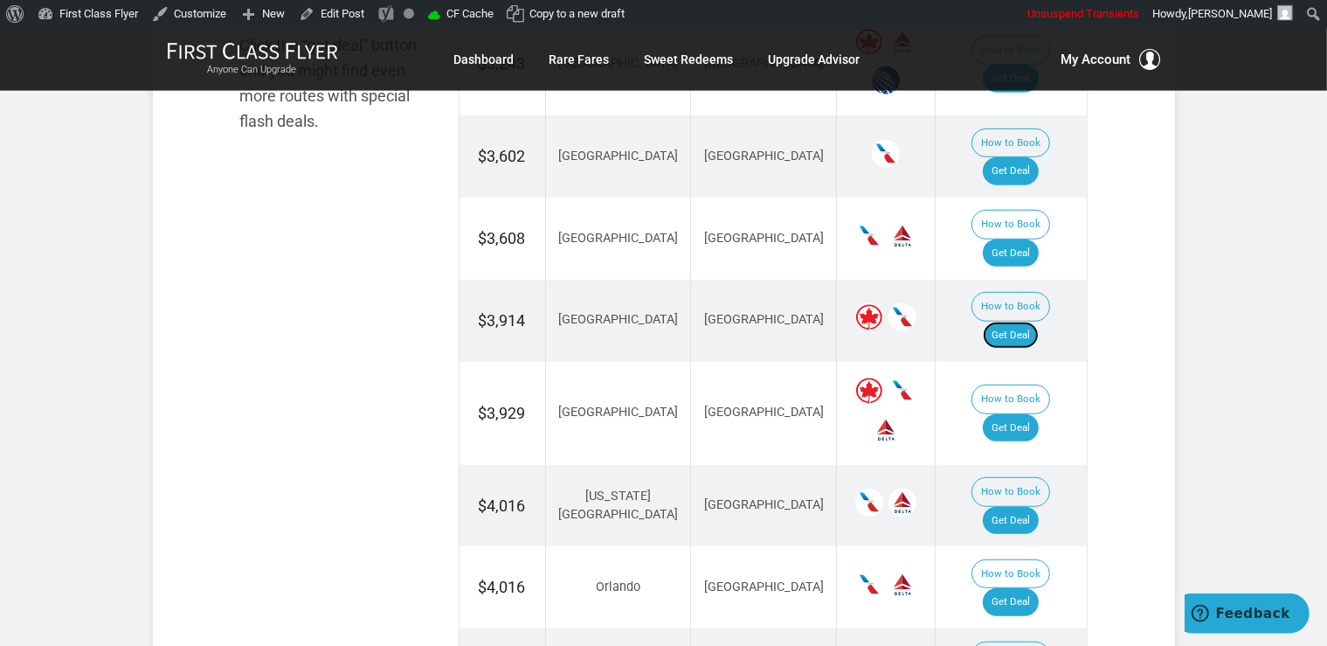
scroll to position [1292, 0]
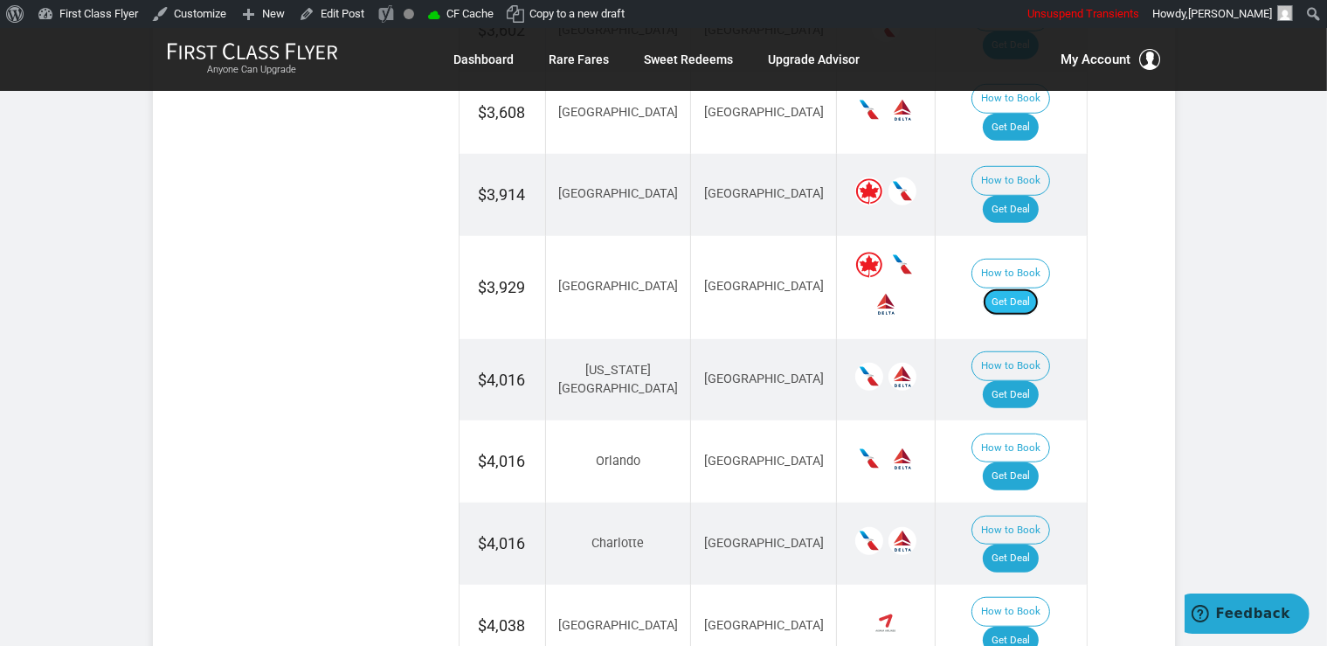
click at [1026, 288] on link "Get Deal" at bounding box center [1011, 302] width 56 height 28
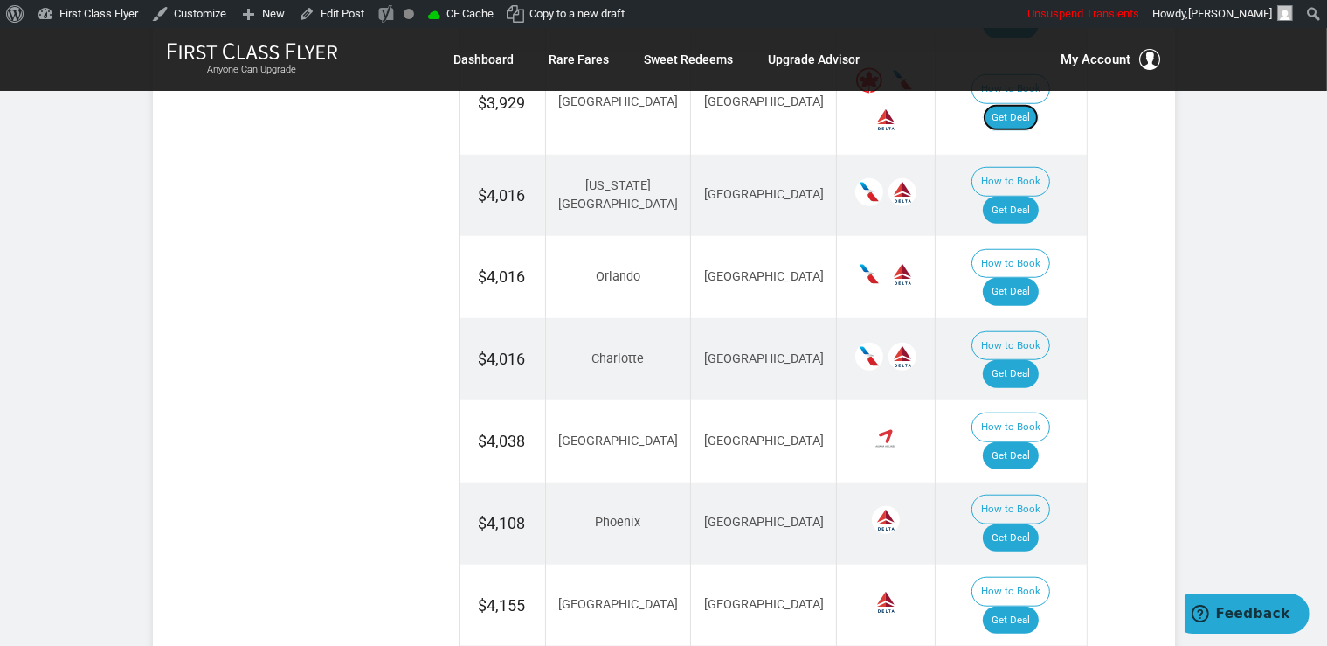
scroll to position [1384, 0]
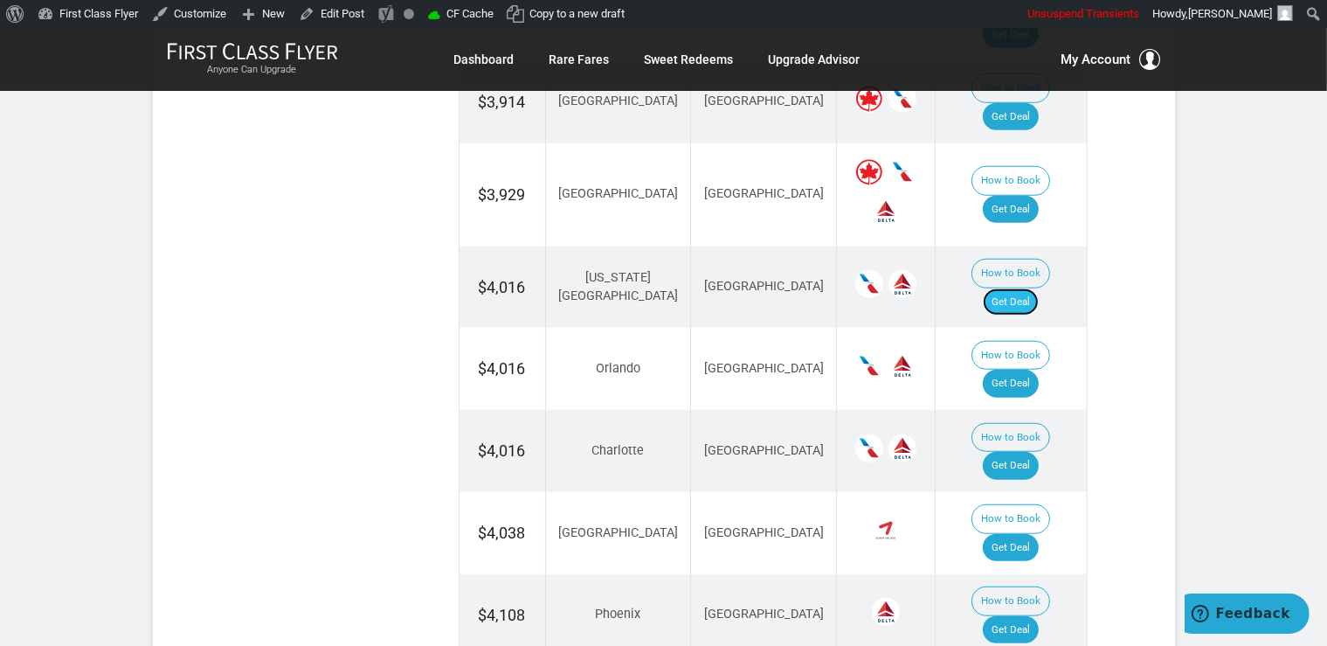
click at [1037, 288] on link "Get Deal" at bounding box center [1011, 302] width 56 height 28
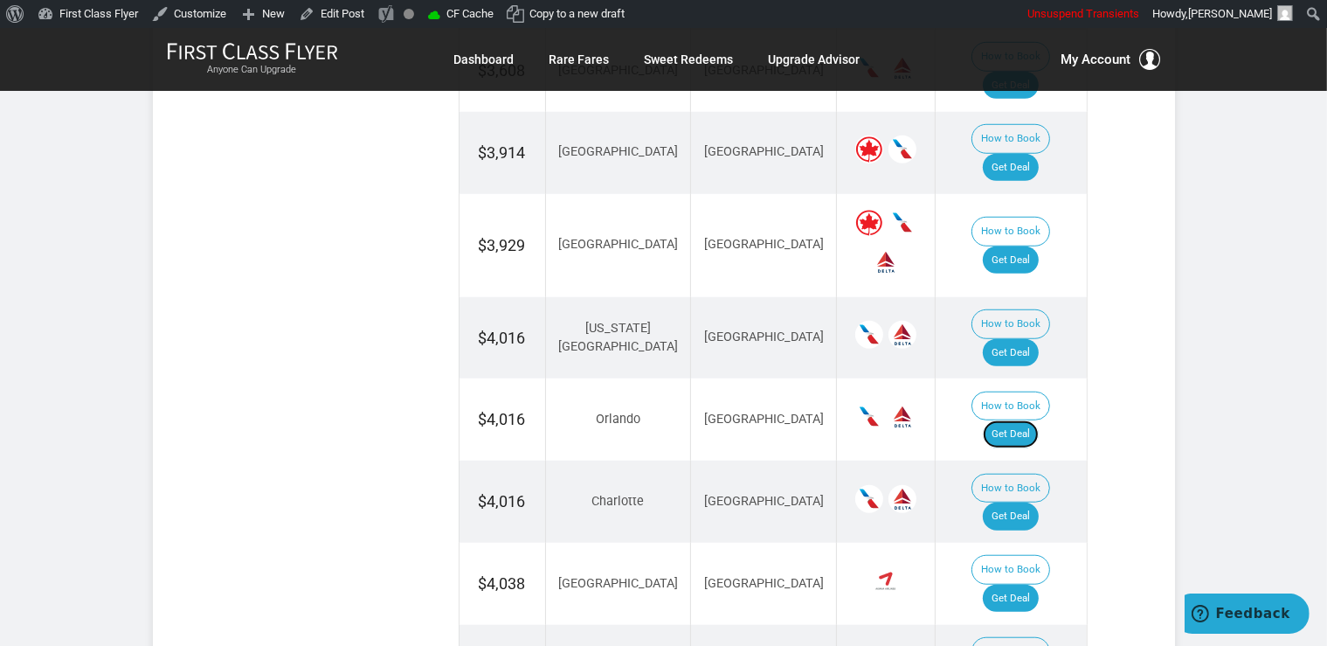
click at [1038, 420] on link "Get Deal" at bounding box center [1011, 434] width 56 height 28
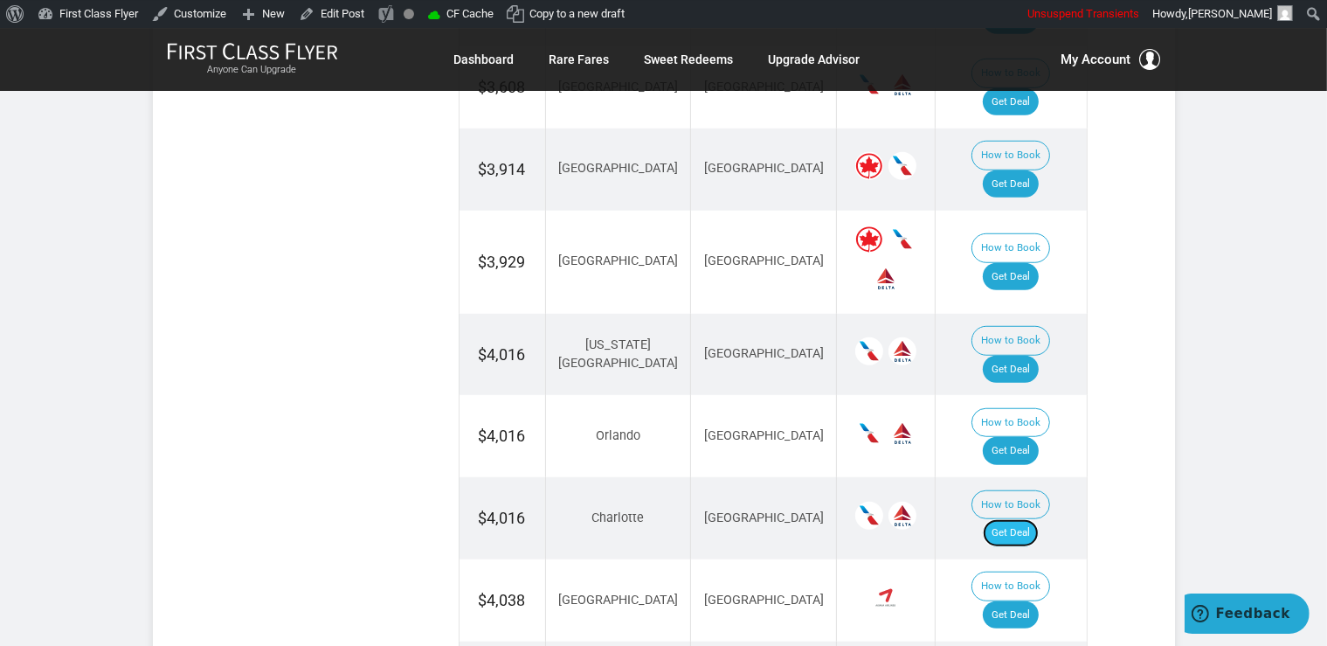
click at [1025, 519] on link "Get Deal" at bounding box center [1011, 533] width 56 height 28
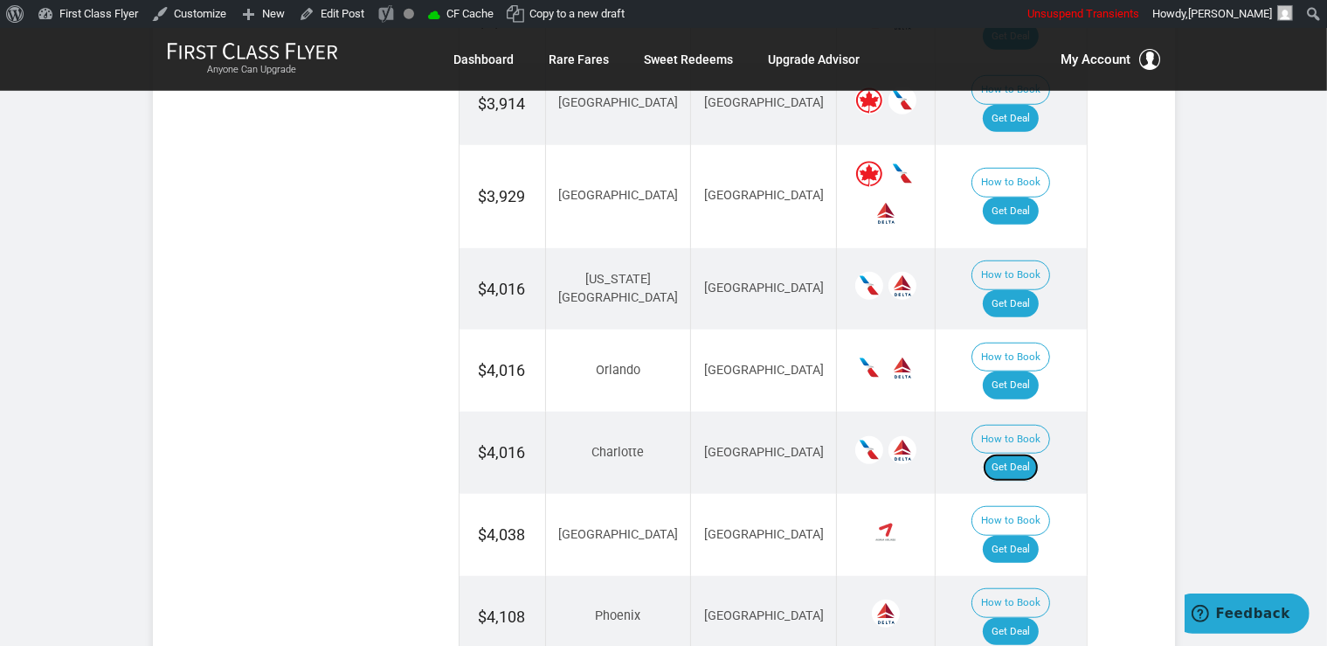
scroll to position [1409, 0]
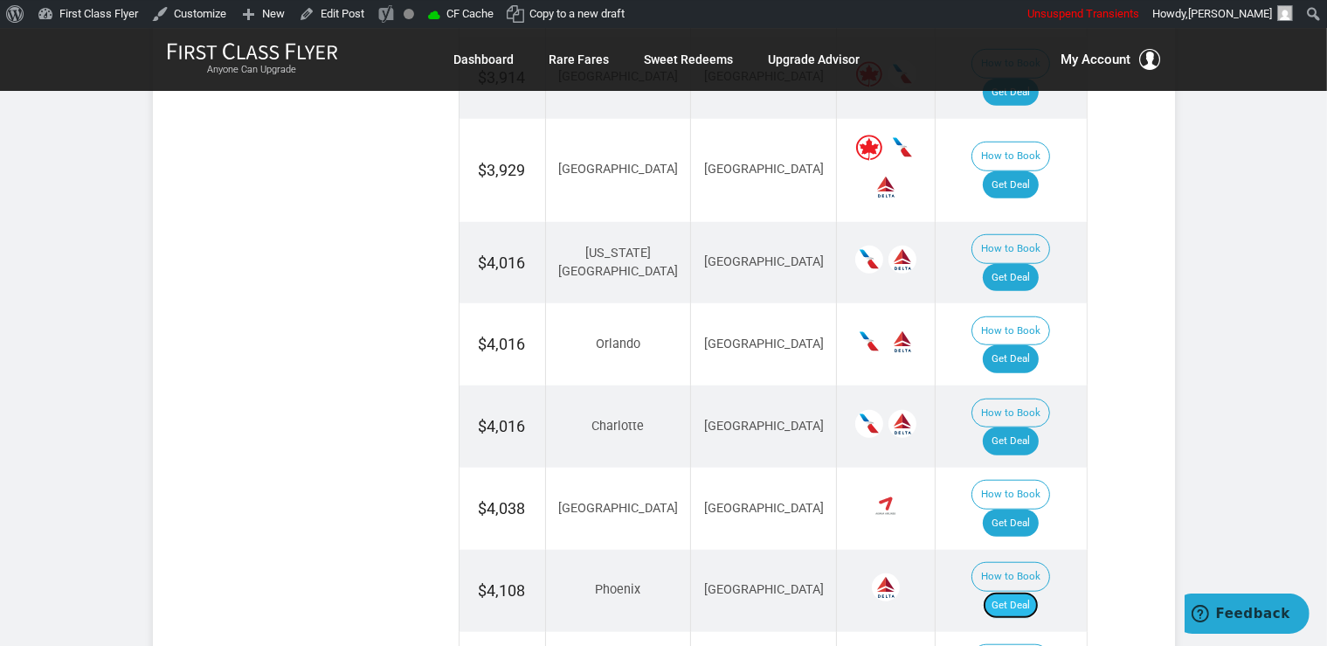
click at [1022, 592] on link "Get Deal" at bounding box center [1011, 606] width 56 height 28
click at [1016, 509] on link "Get Deal" at bounding box center [1011, 523] width 56 height 28
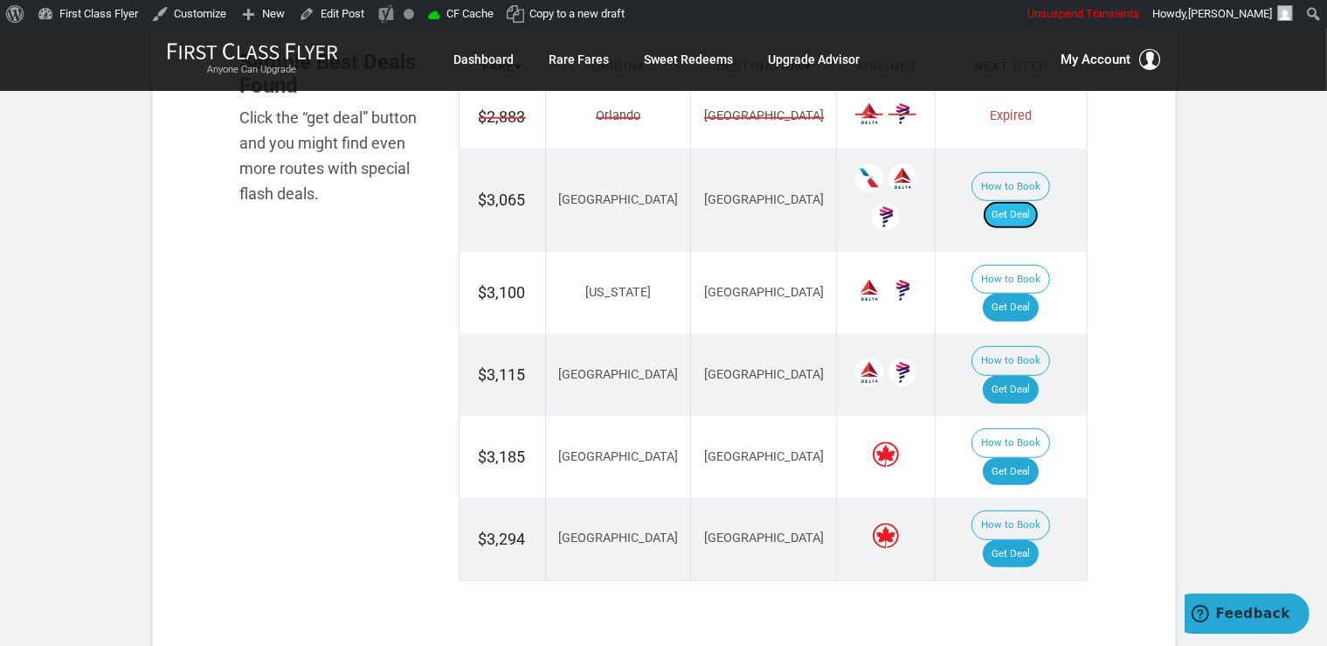
click at [1023, 205] on link "Get Deal" at bounding box center [1011, 215] width 56 height 28
click at [1035, 294] on link "Get Deal" at bounding box center [1011, 308] width 56 height 28
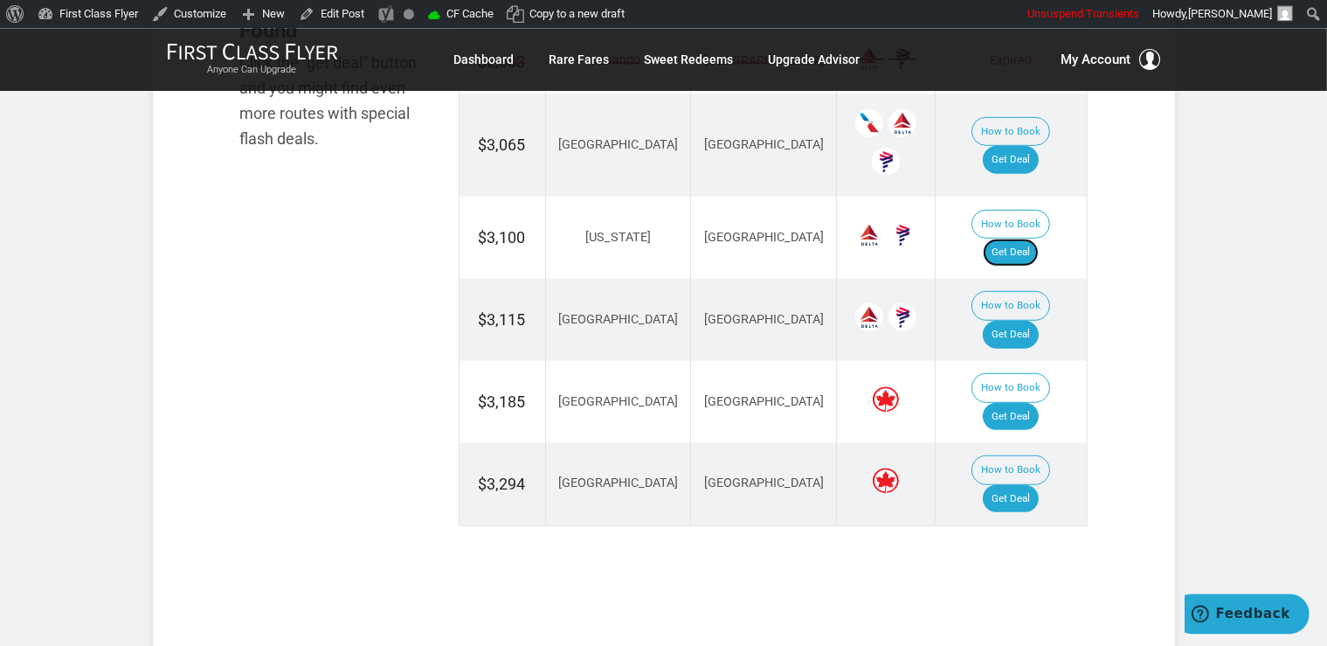
scroll to position [1199, 0]
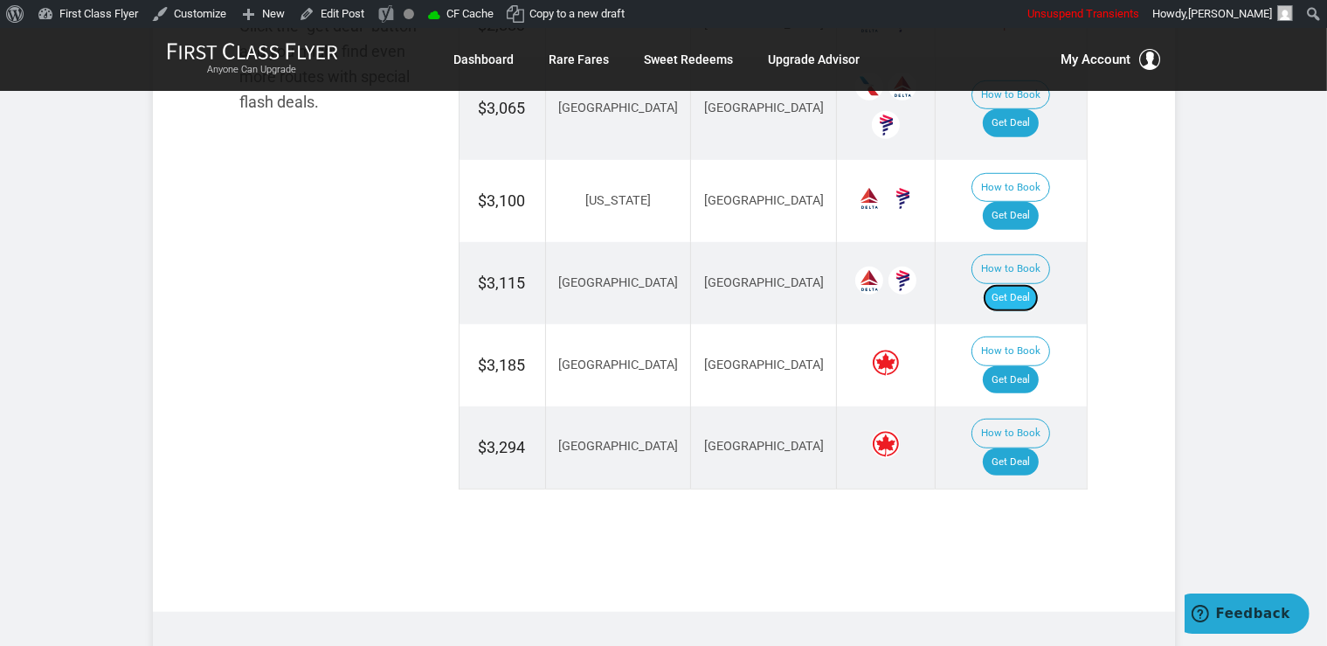
click at [1025, 284] on link "Get Deal" at bounding box center [1011, 298] width 56 height 28
click at [1013, 284] on link "Get Deal" at bounding box center [1011, 298] width 56 height 28
click at [1022, 366] on link "Get Deal" at bounding box center [1011, 380] width 56 height 28
click at [1038, 448] on link "Get Deal" at bounding box center [1011, 462] width 56 height 28
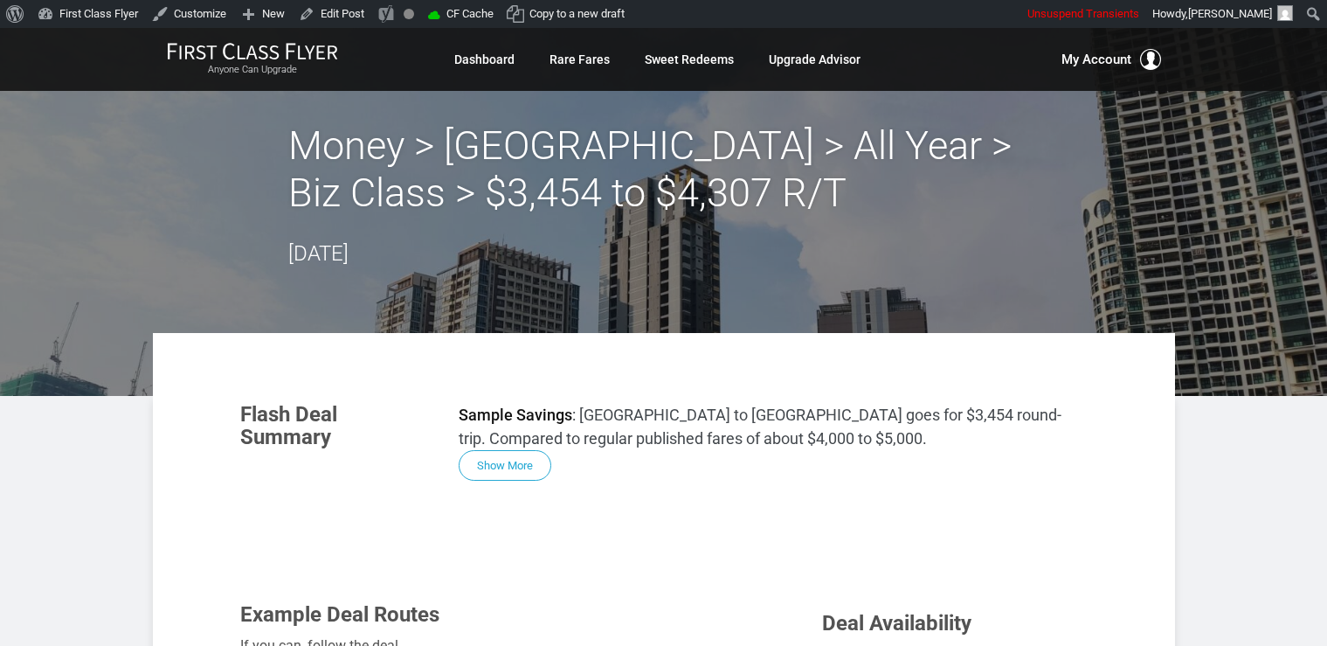
scroll to position [923, 0]
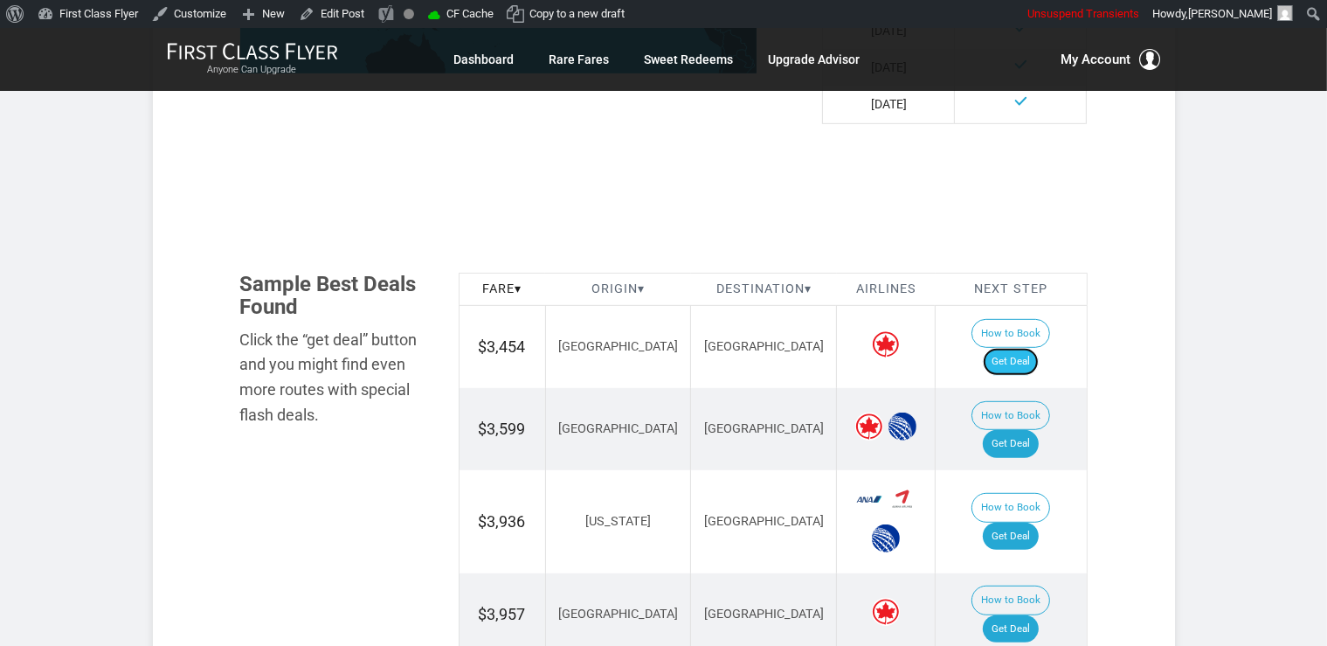
click at [1026, 348] on link "Get Deal" at bounding box center [1011, 362] width 56 height 28
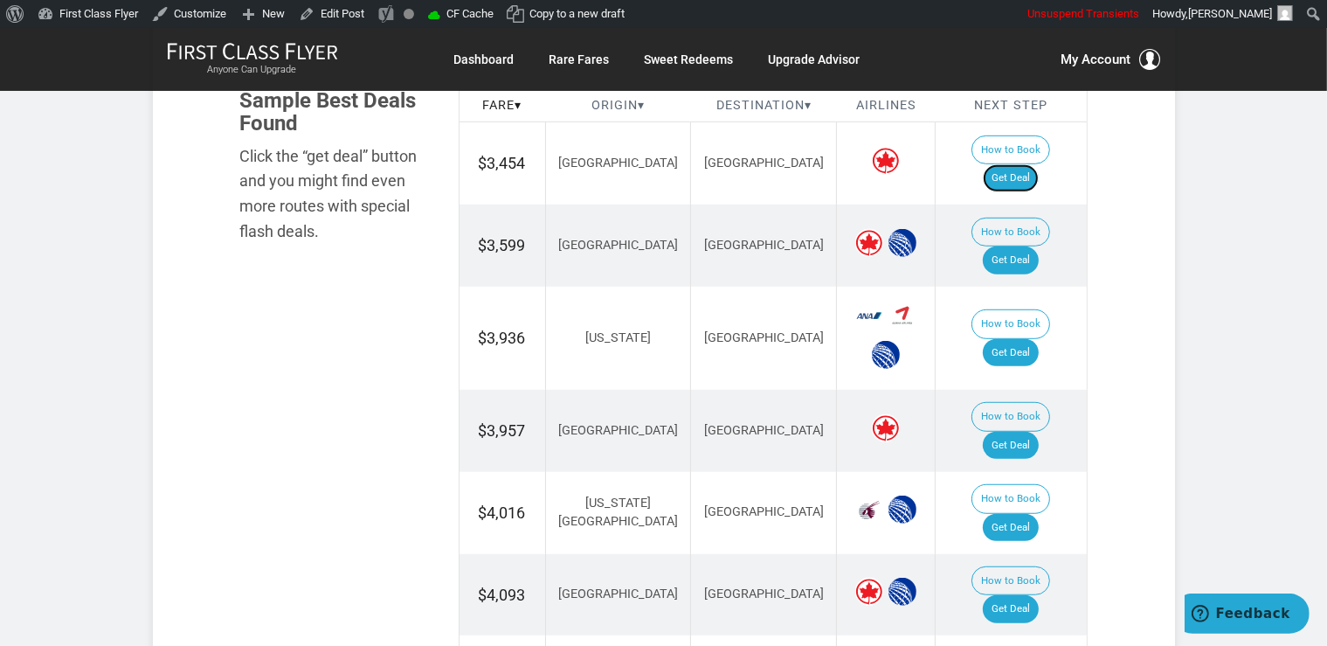
scroll to position [1107, 0]
click at [1035, 232] on td "How to Book Get Deal" at bounding box center [1011, 245] width 151 height 82
click at [1032, 246] on link "Get Deal" at bounding box center [1011, 260] width 56 height 28
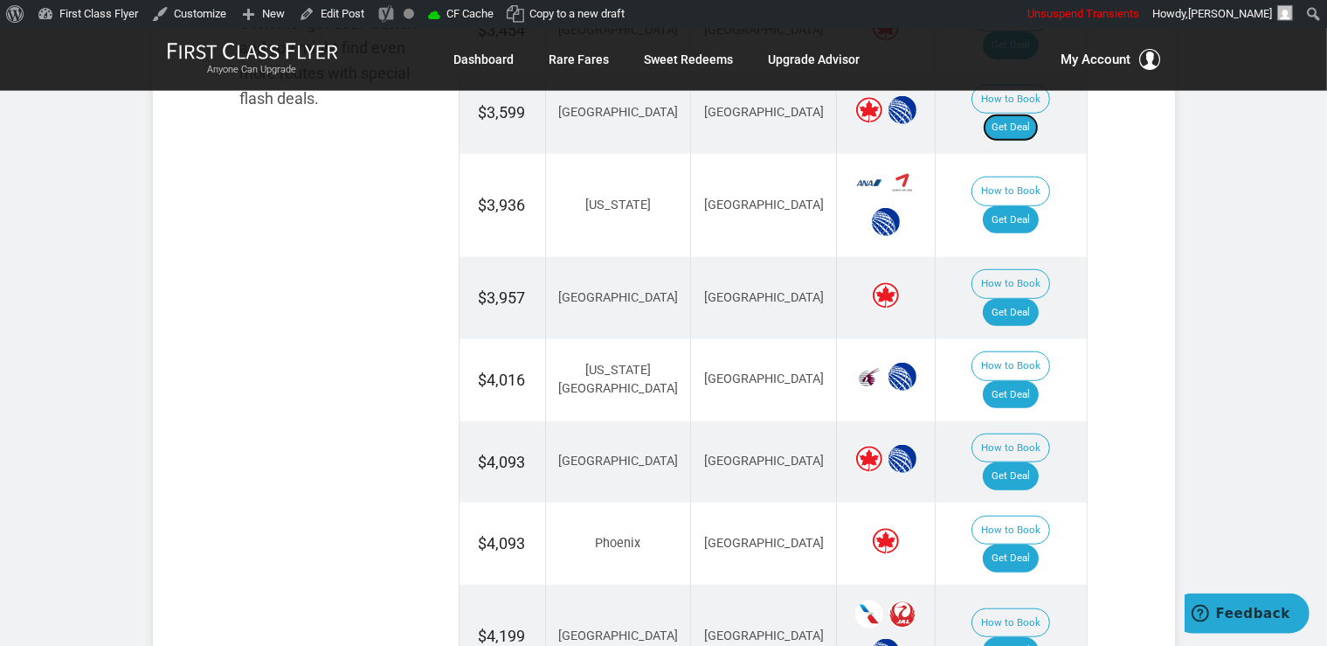
scroll to position [1292, 0]
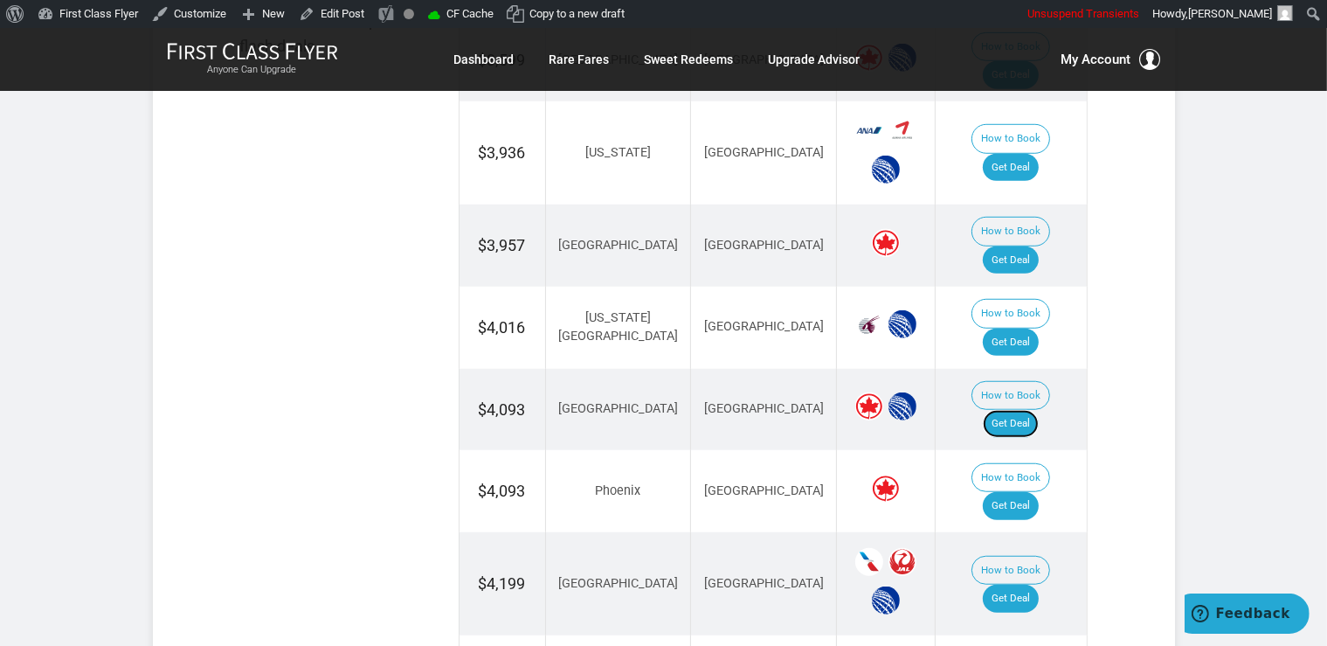
click at [1035, 410] on link "Get Deal" at bounding box center [1011, 424] width 56 height 28
click at [1039, 246] on link "Get Deal" at bounding box center [1011, 260] width 56 height 28
click at [1003, 246] on link "Get Deal" at bounding box center [1011, 260] width 56 height 28
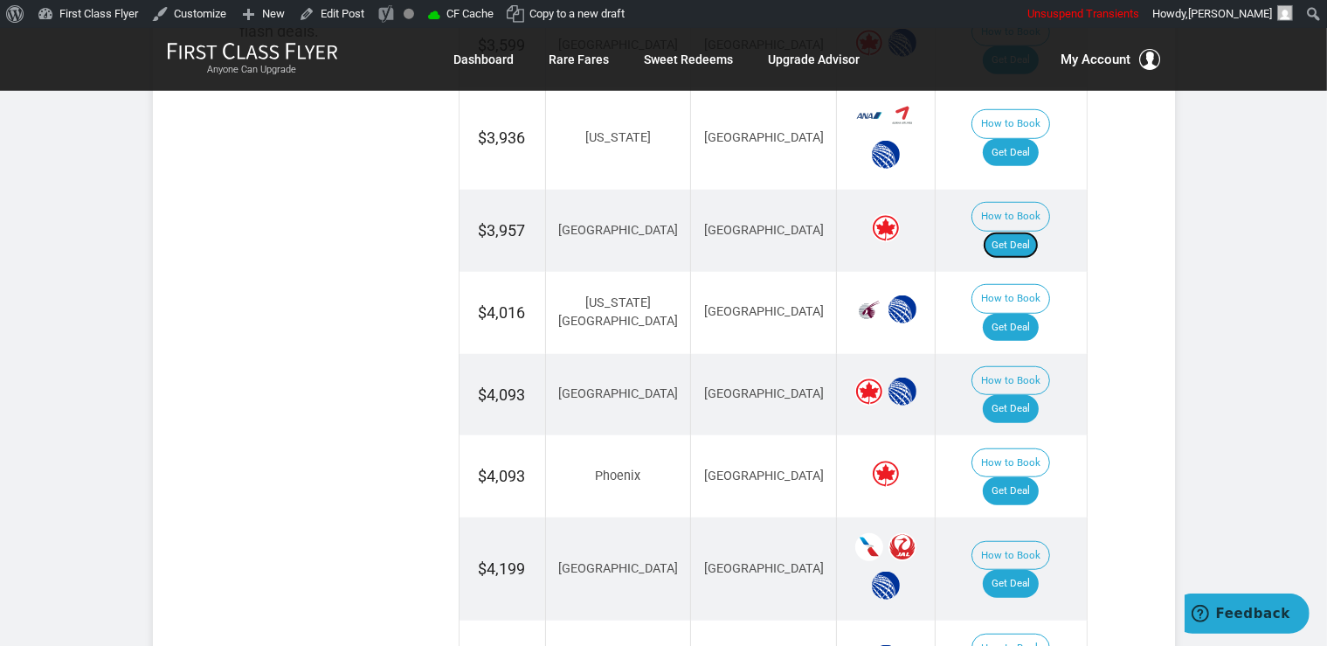
scroll to position [1199, 0]
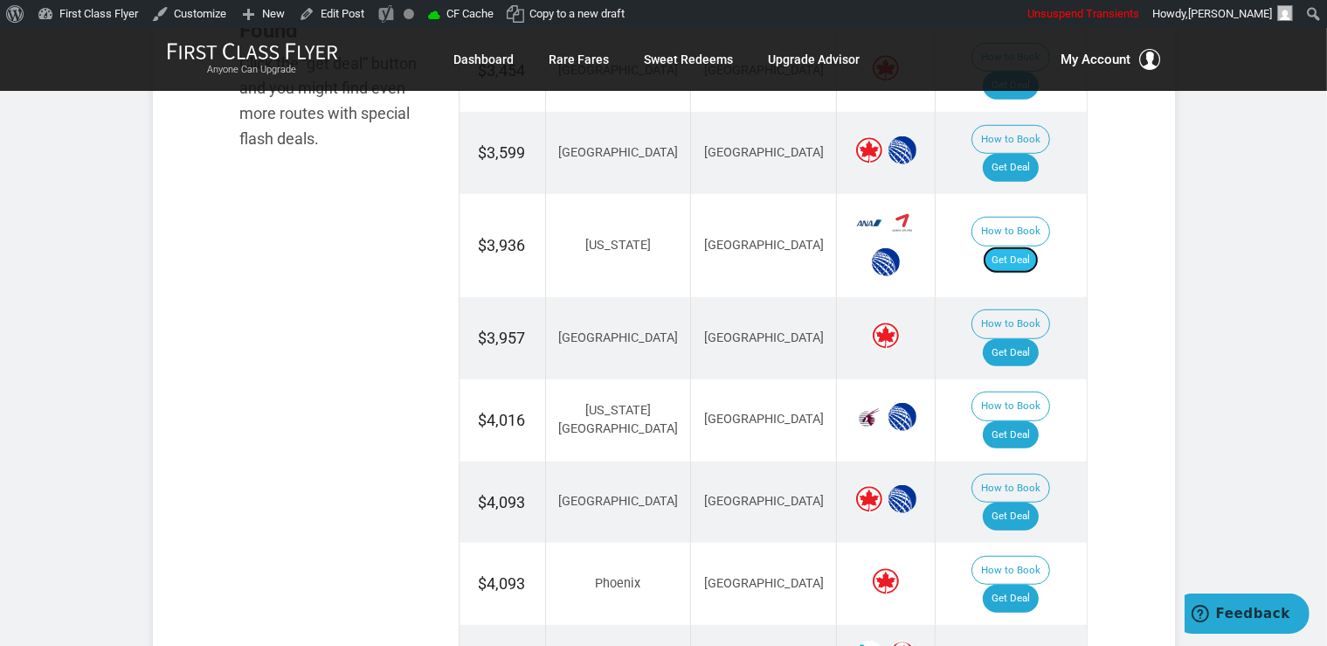
click at [1027, 246] on link "Get Deal" at bounding box center [1011, 260] width 56 height 28
click at [1012, 421] on link "Get Deal" at bounding box center [1011, 435] width 56 height 28
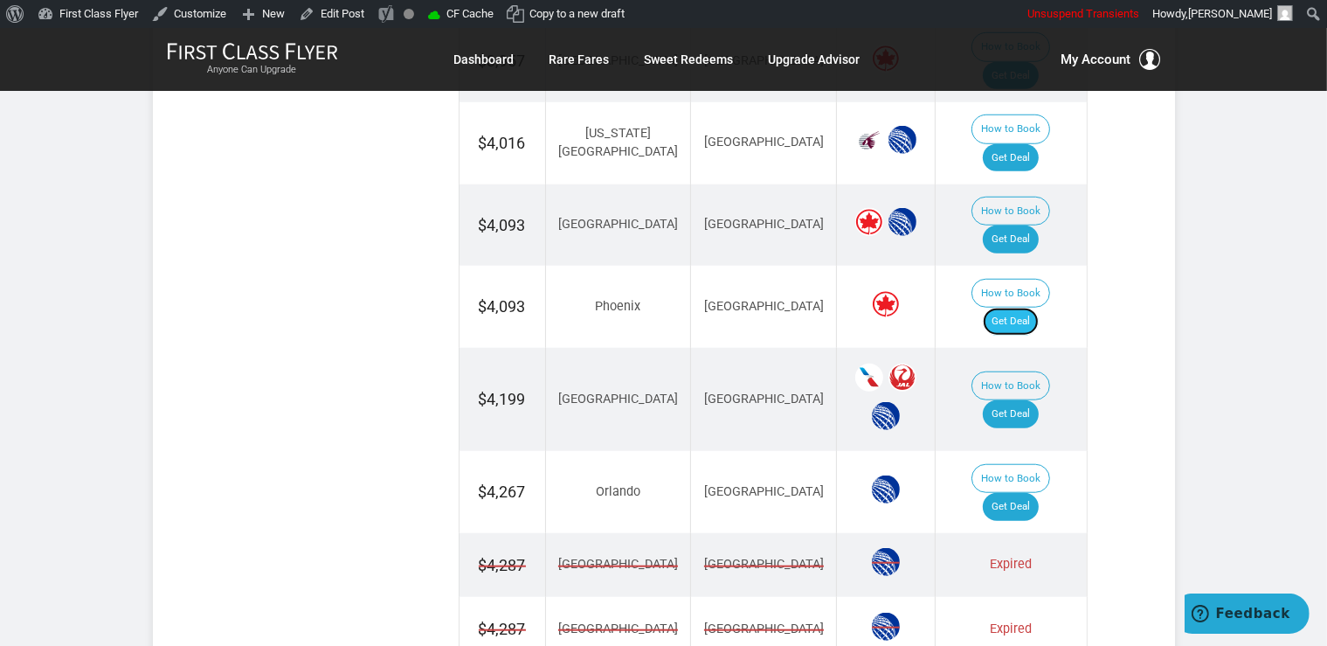
click at [1014, 308] on link "Get Deal" at bounding box center [1011, 322] width 56 height 28
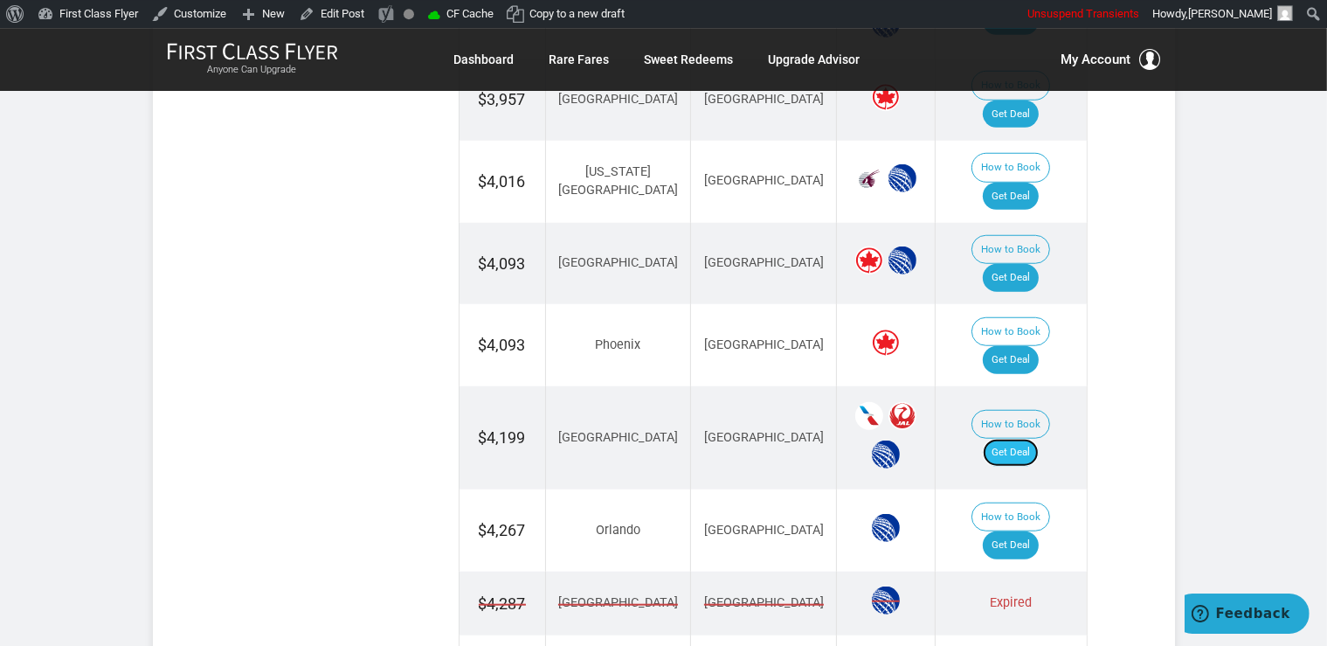
click at [1008, 439] on link "Get Deal" at bounding box center [1011, 453] width 56 height 28
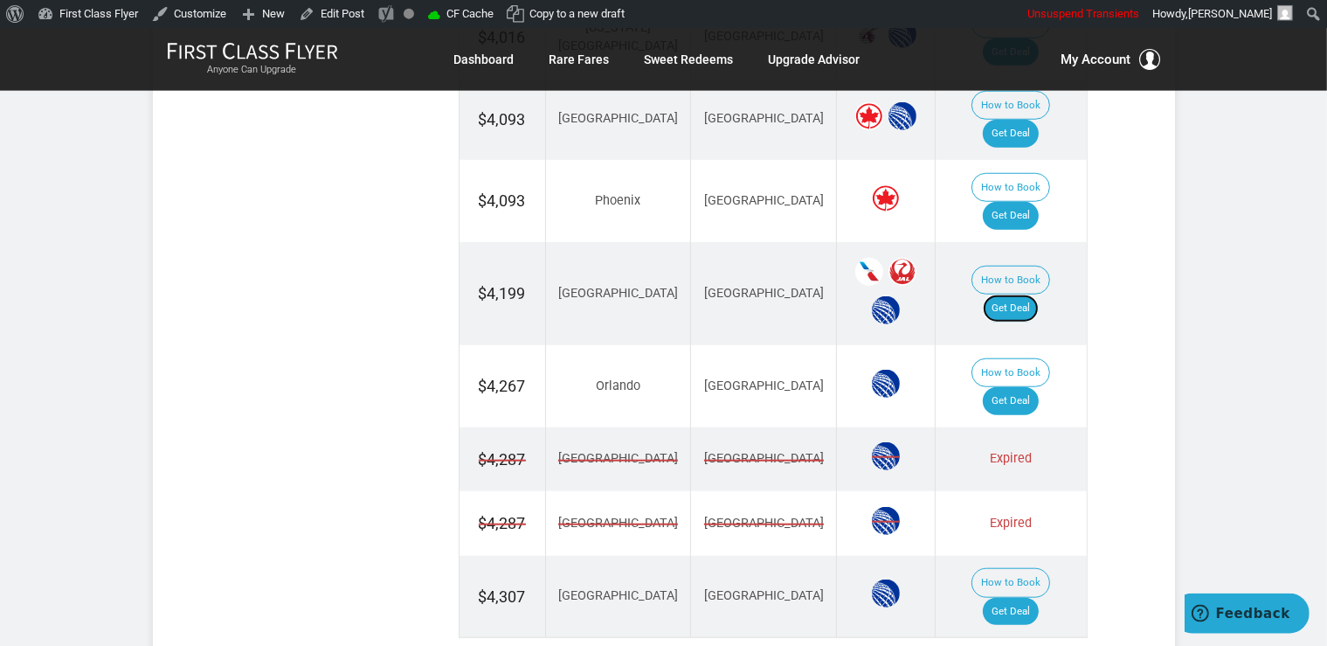
scroll to position [1622, 0]
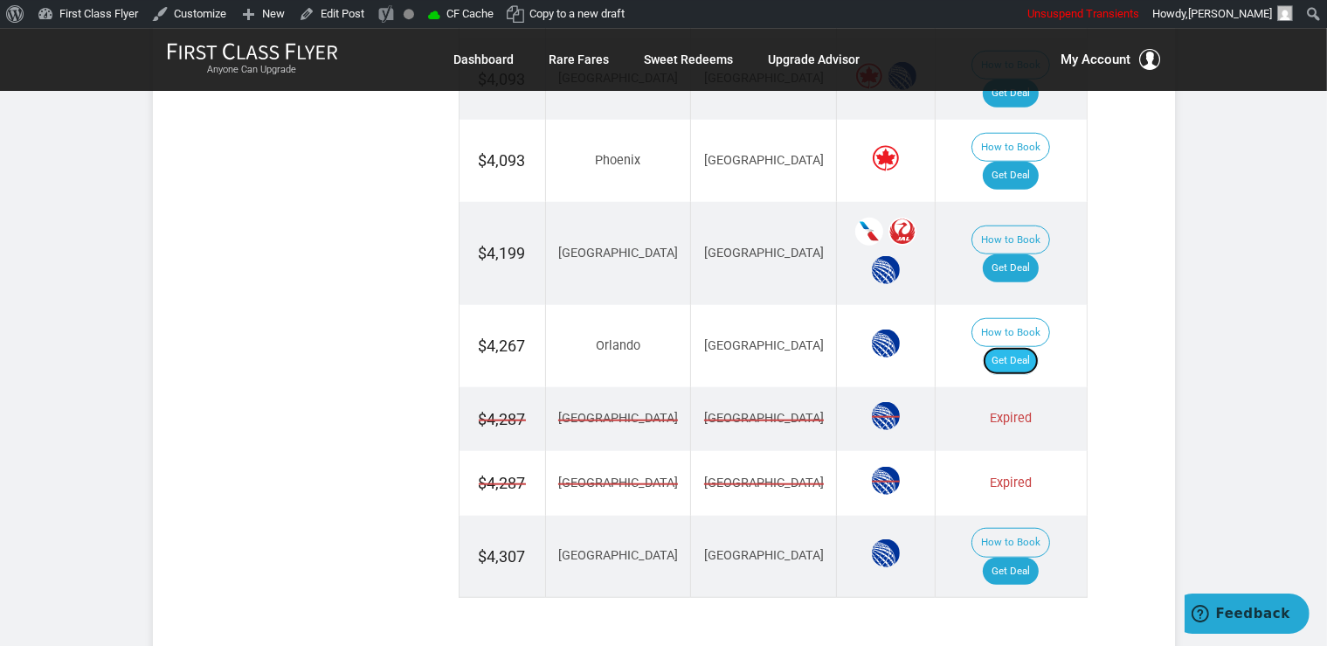
drag, startPoint x: 1020, startPoint y: 231, endPoint x: 1005, endPoint y: 225, distance: 16.1
click at [1020, 347] on link "Get Deal" at bounding box center [1011, 361] width 56 height 28
click at [1029, 558] on link "Get Deal" at bounding box center [1011, 572] width 56 height 28
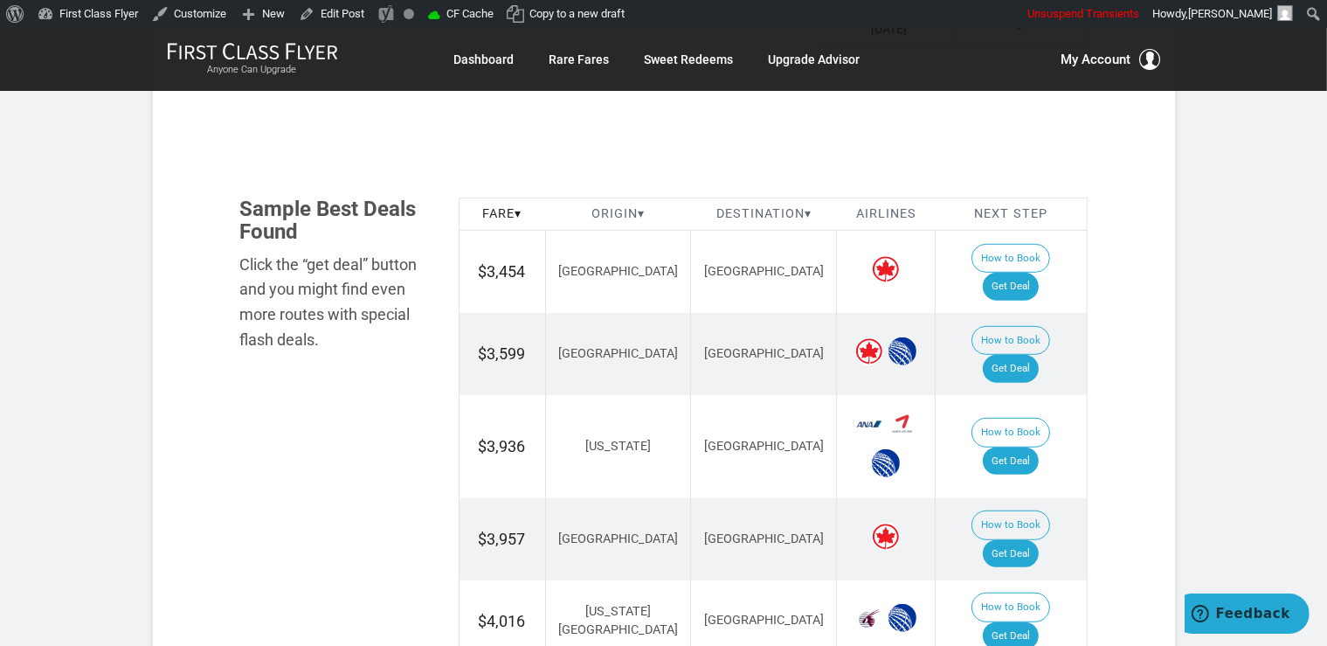
scroll to position [757, 0]
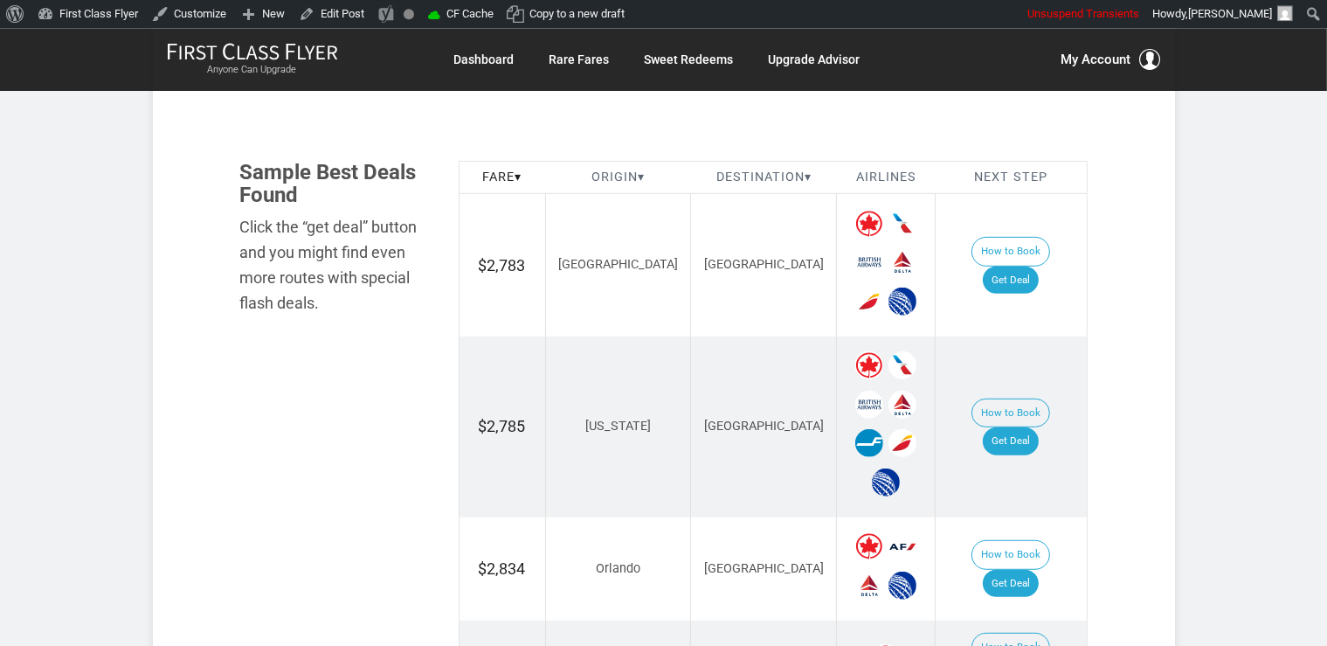
scroll to position [1015, 0]
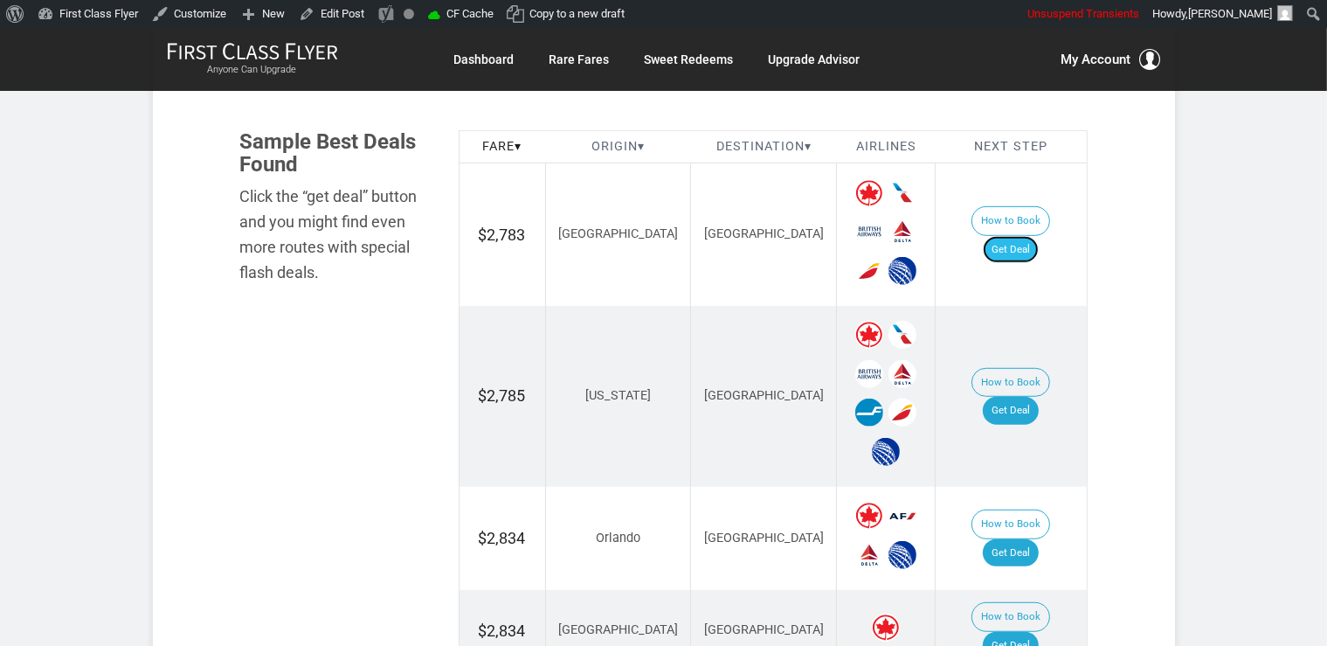
click at [1028, 236] on link "Get Deal" at bounding box center [1011, 250] width 56 height 28
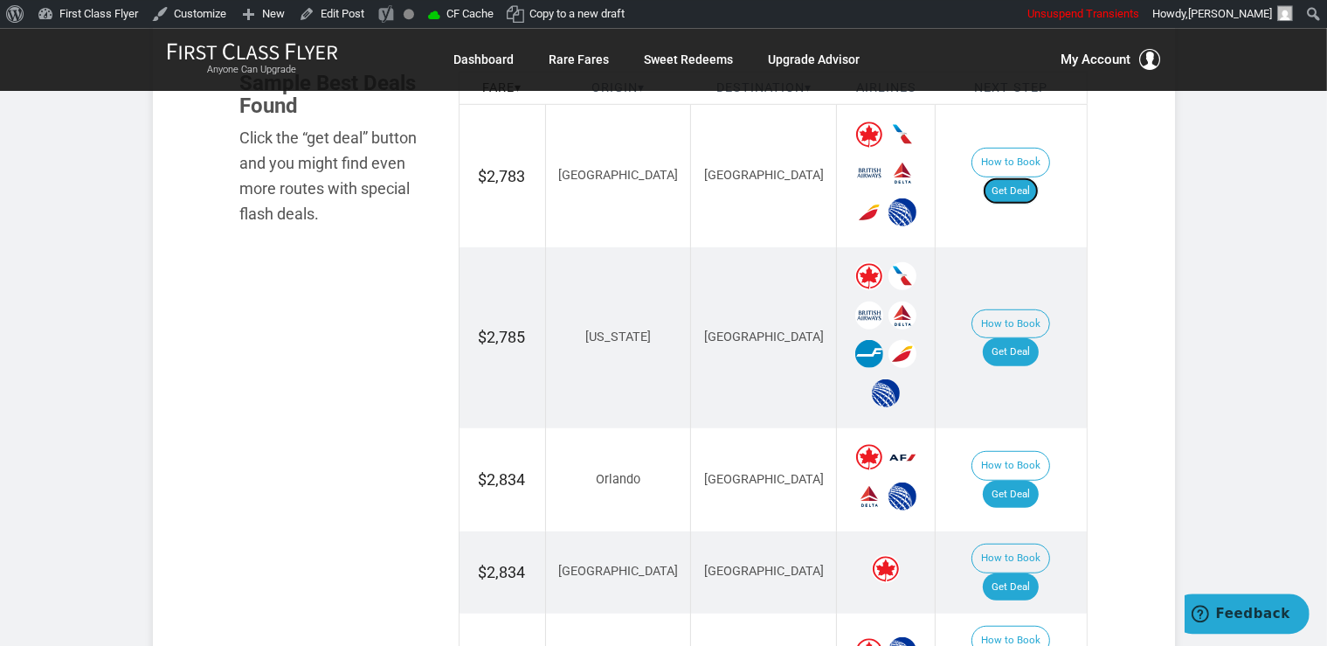
scroll to position [1107, 0]
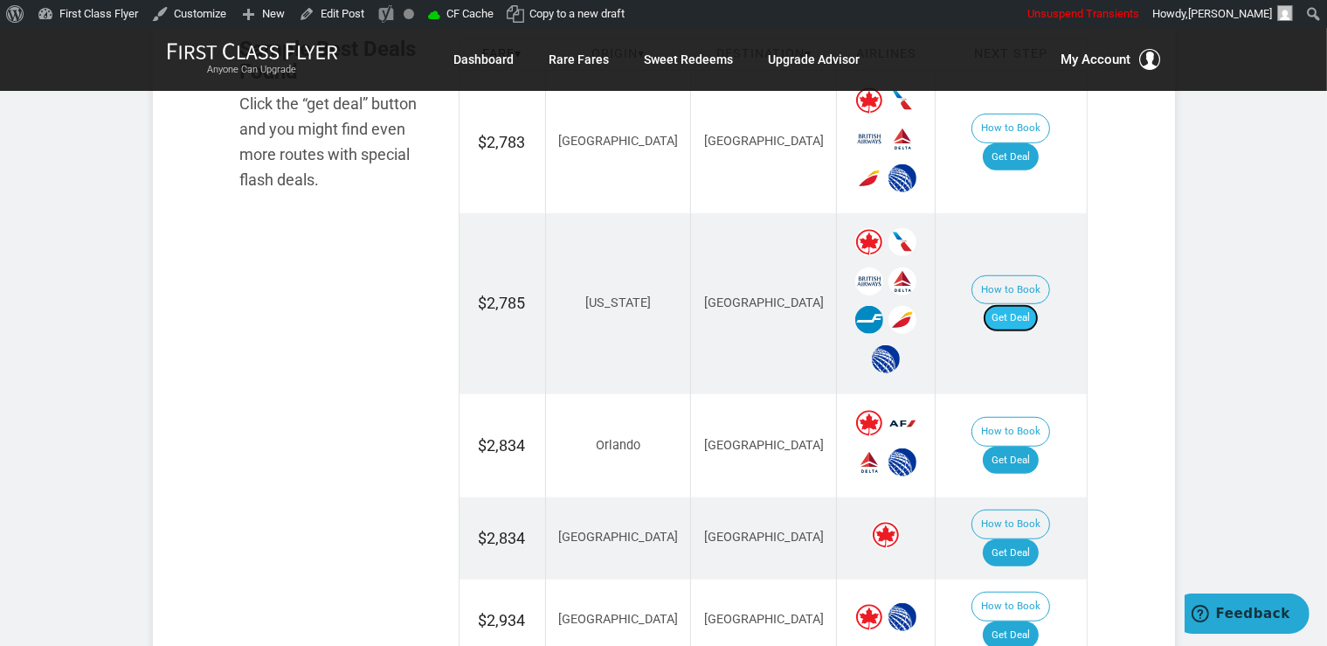
click at [1032, 304] on link "Get Deal" at bounding box center [1011, 318] width 56 height 28
click at [1030, 304] on link "Get Deal" at bounding box center [1011, 318] width 56 height 28
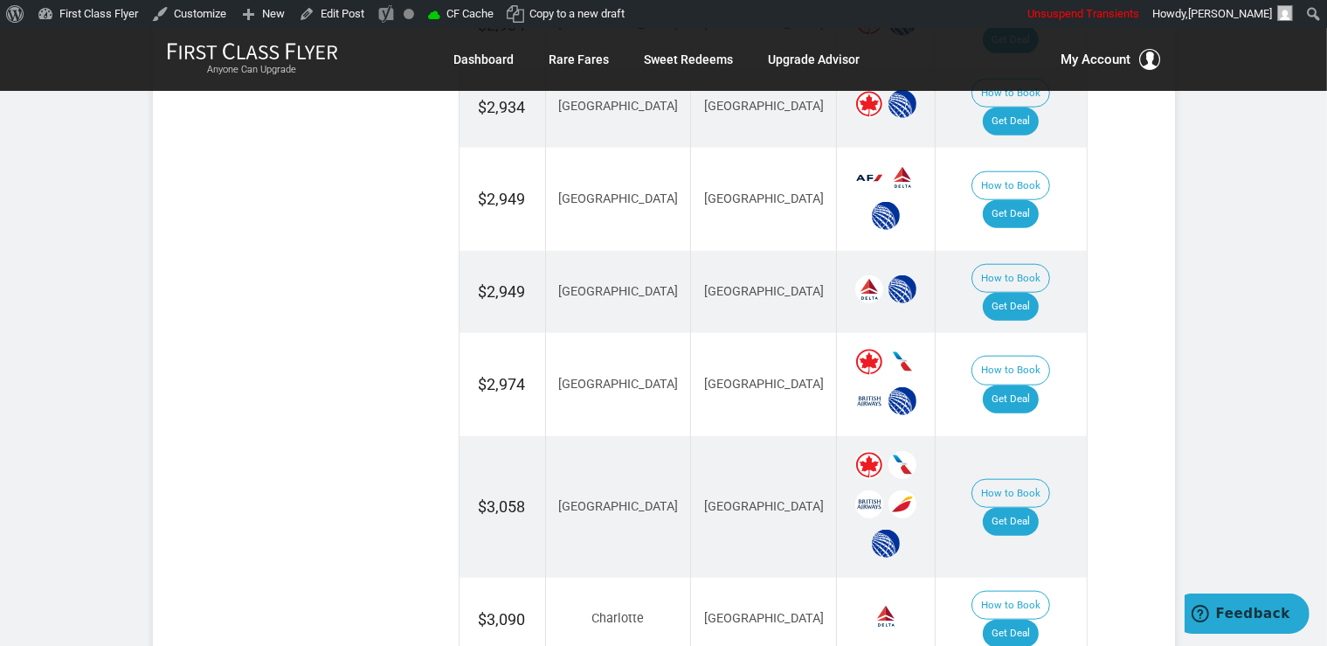
scroll to position [1937, 0]
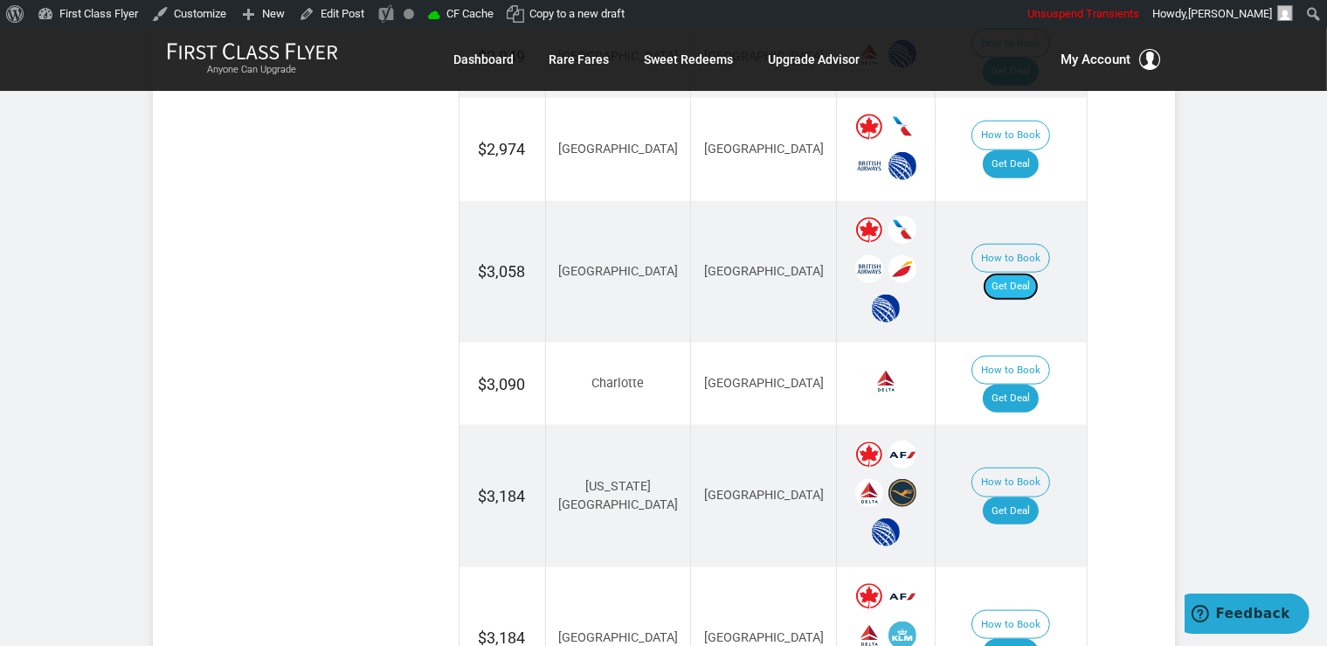
click at [1015, 273] on link "Get Deal" at bounding box center [1011, 287] width 56 height 28
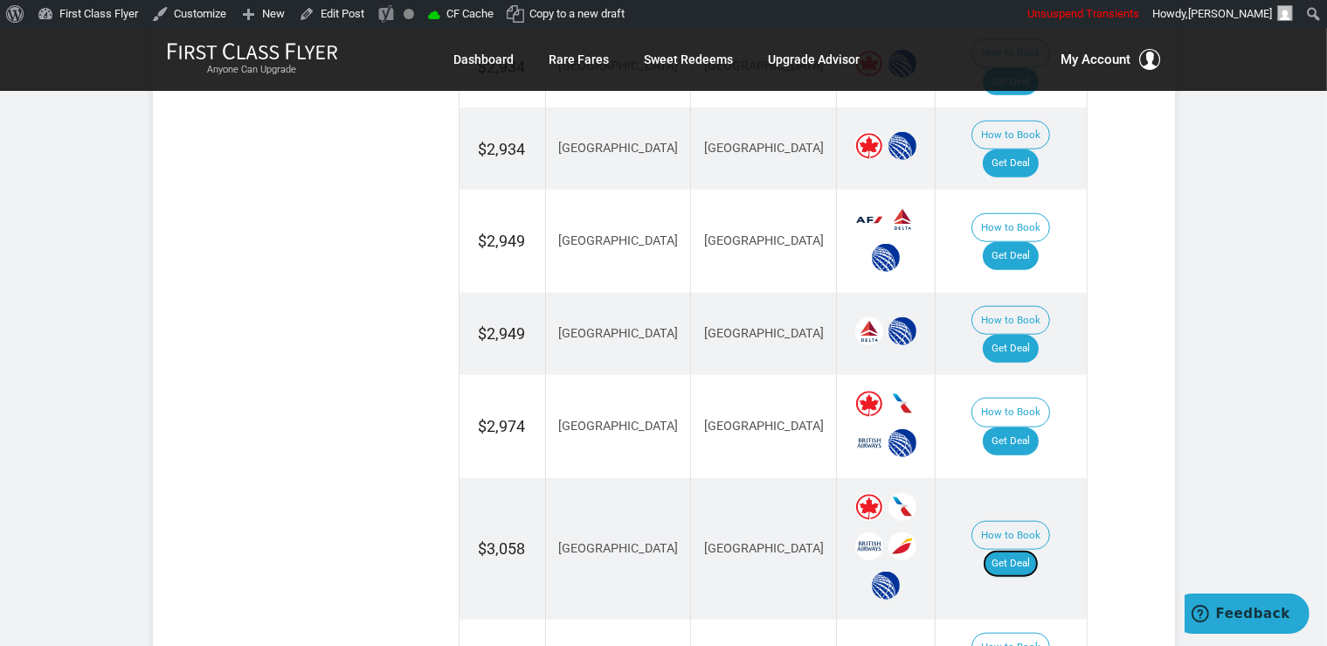
scroll to position [1569, 0]
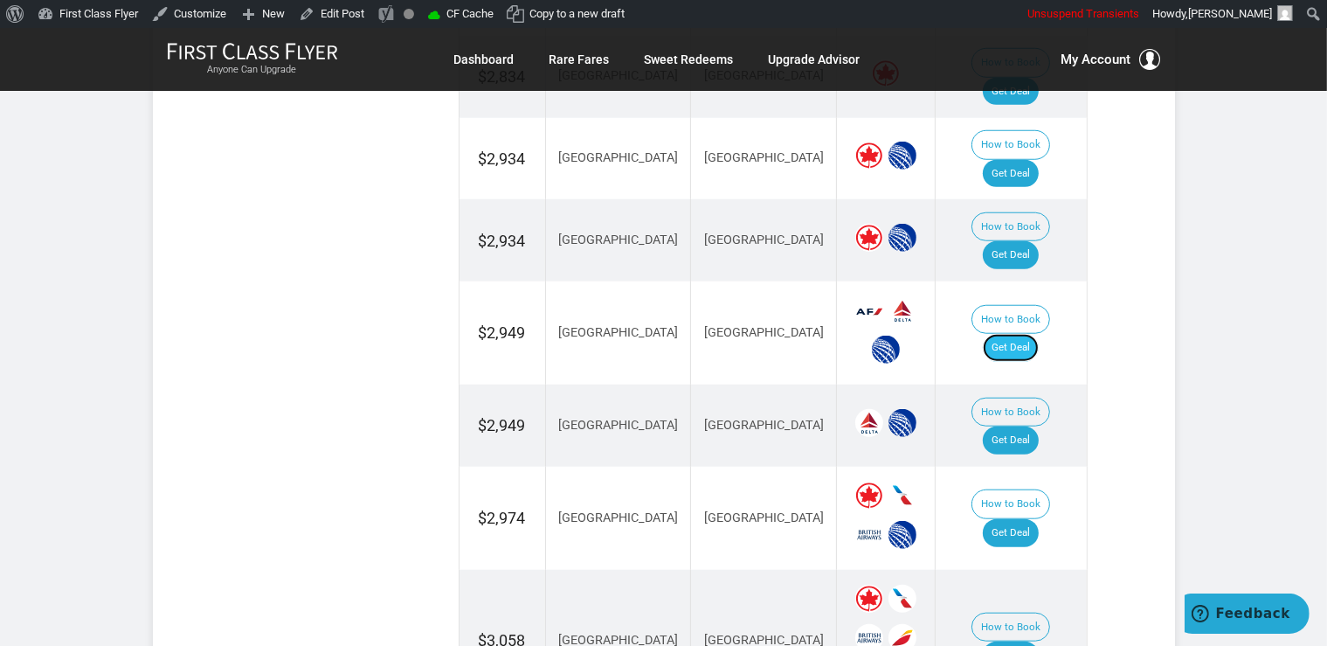
click at [1026, 334] on link "Get Deal" at bounding box center [1011, 348] width 56 height 28
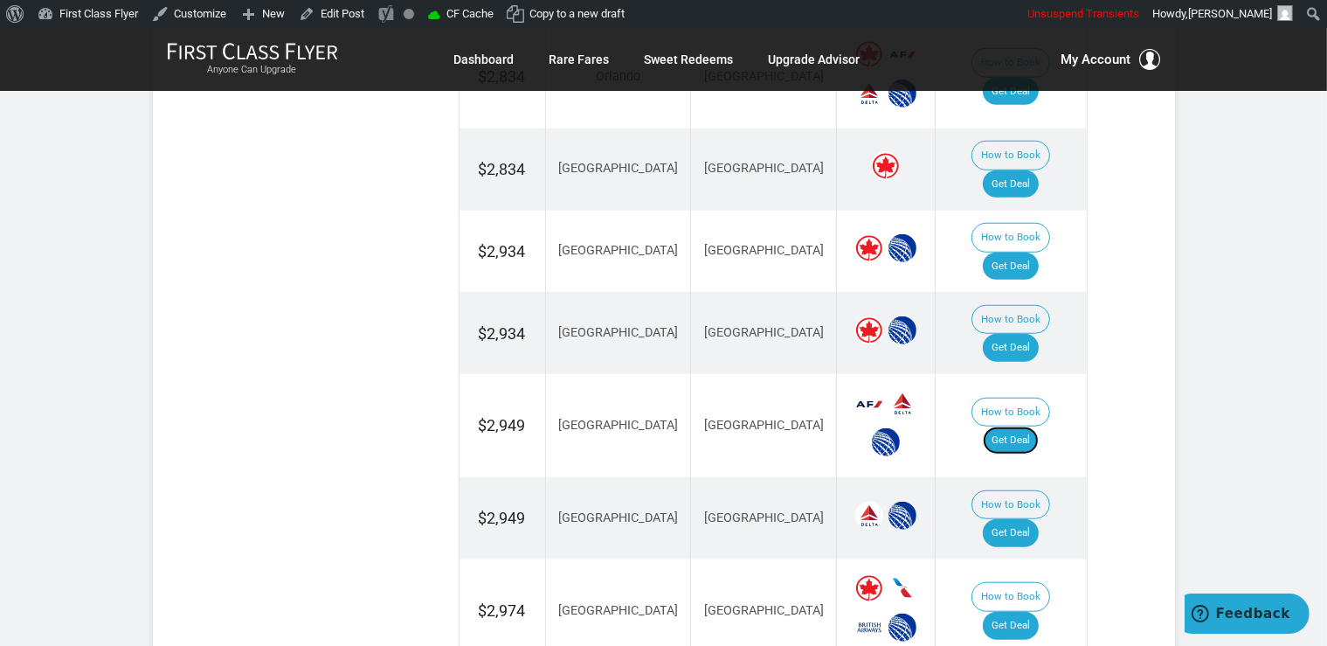
scroll to position [1384, 0]
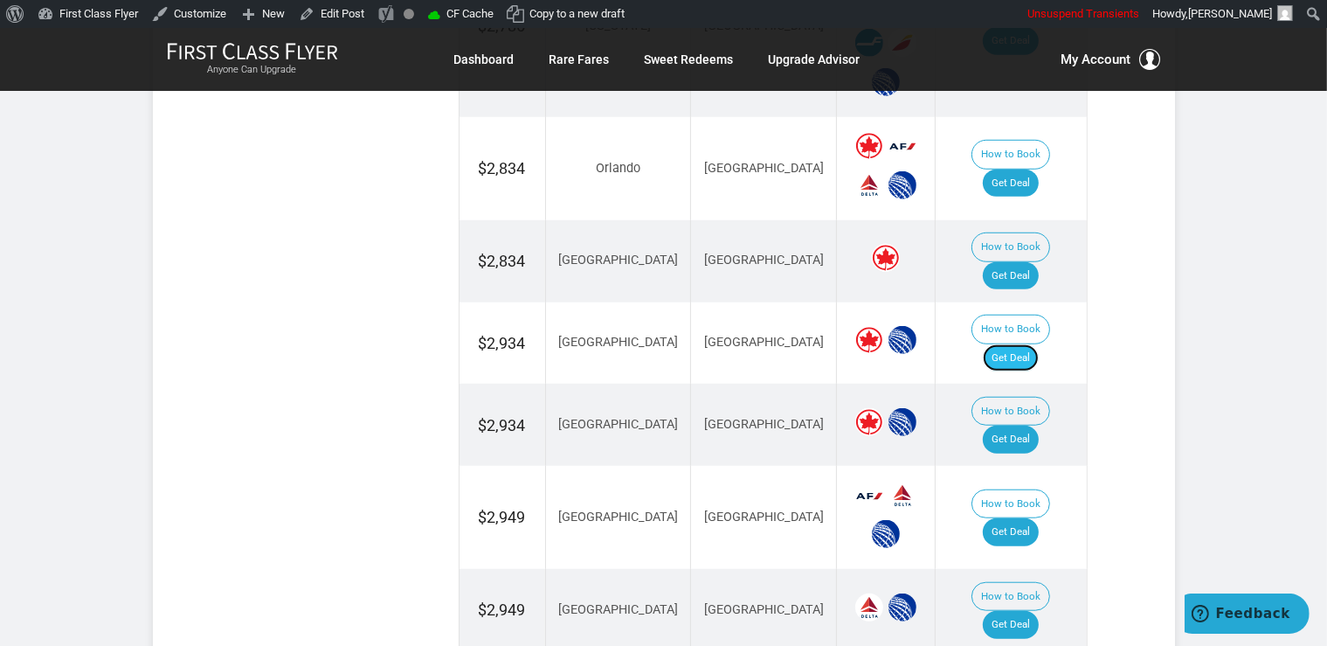
click at [1012, 344] on link "Get Deal" at bounding box center [1011, 358] width 56 height 28
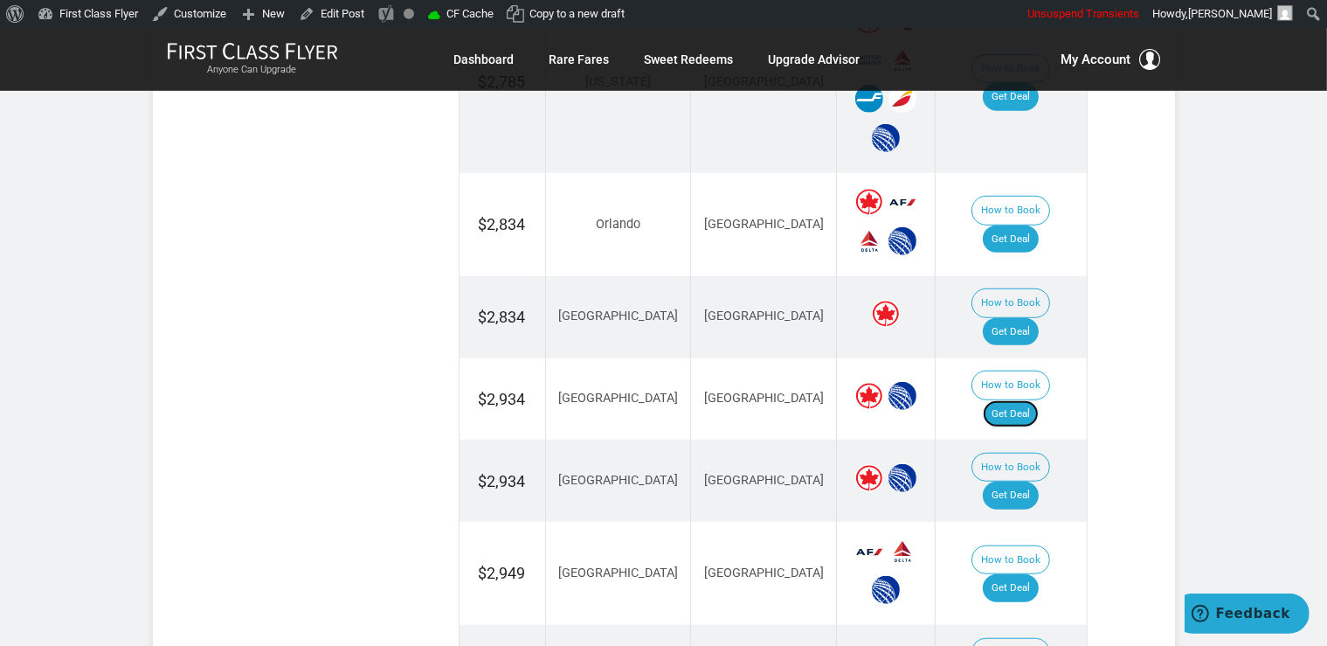
scroll to position [1292, 0]
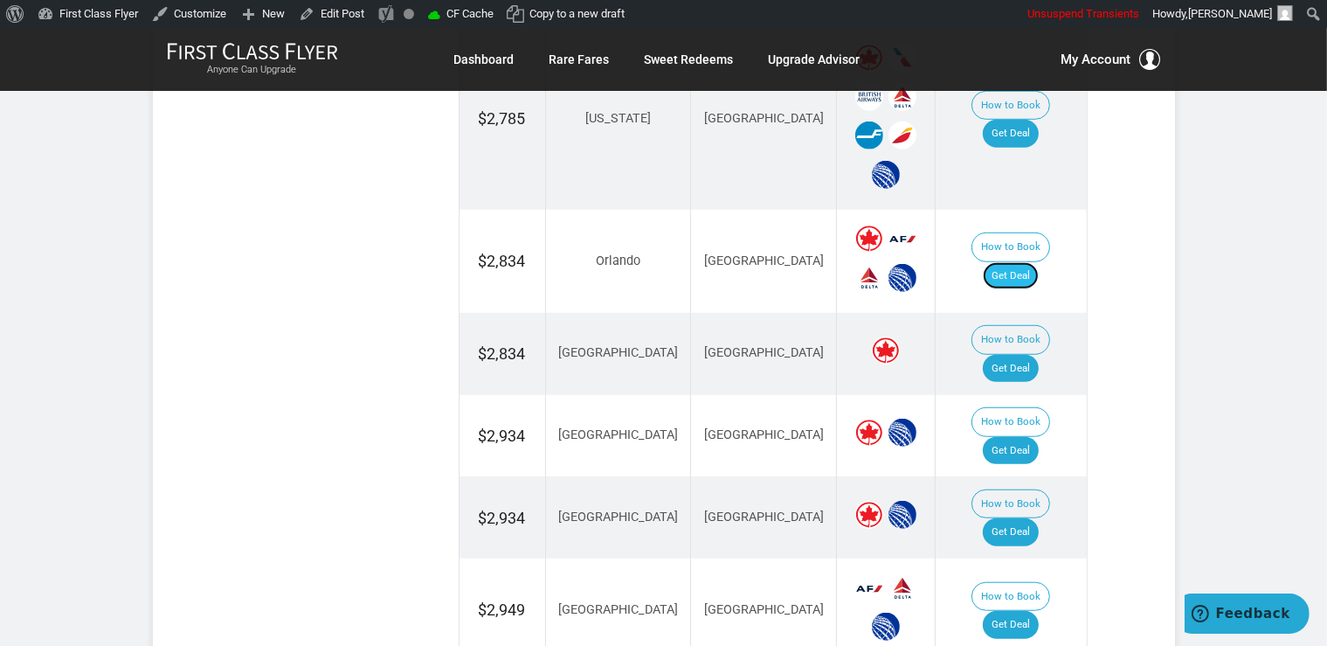
click at [1031, 262] on link "Get Deal" at bounding box center [1011, 276] width 56 height 28
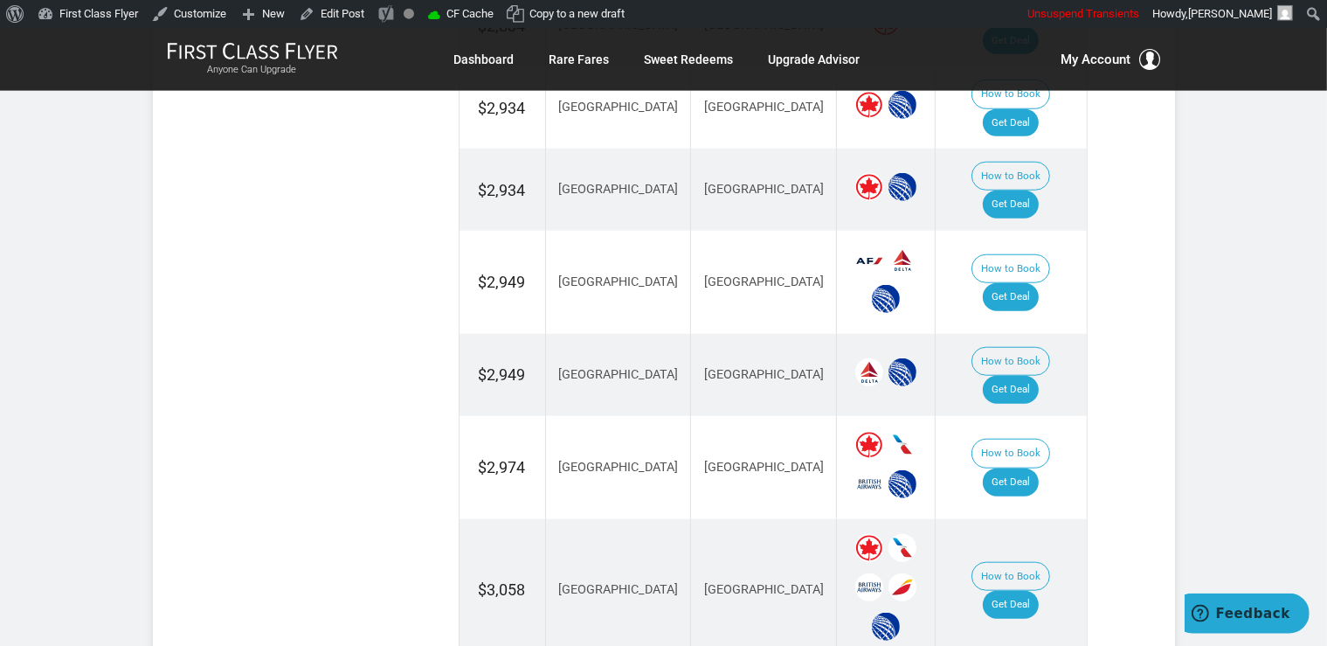
scroll to position [1660, 0]
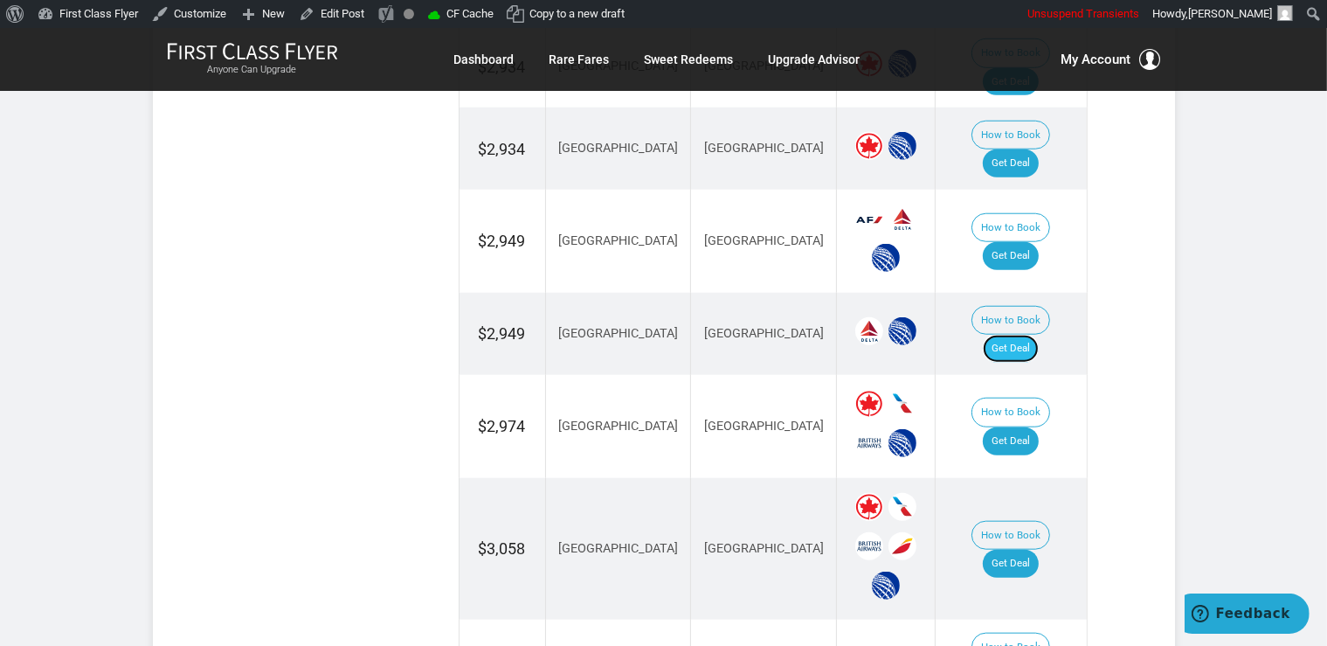
click at [1039, 335] on link "Get Deal" at bounding box center [1011, 349] width 56 height 28
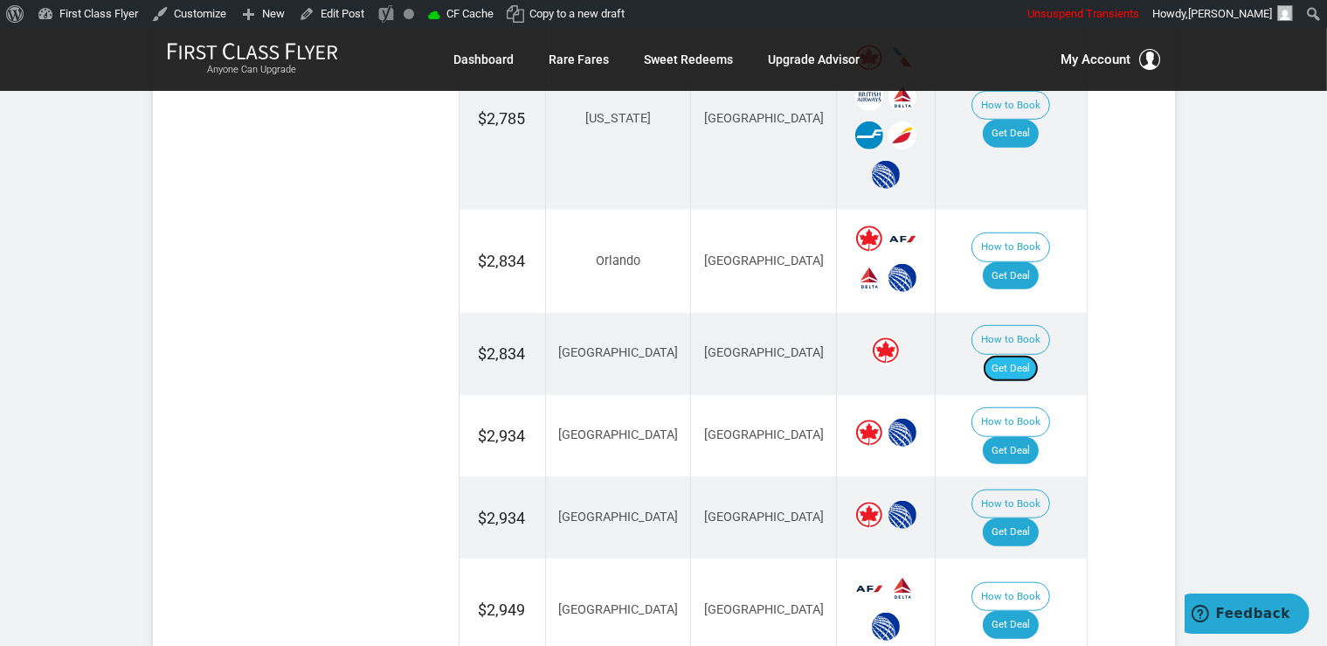
click at [1023, 355] on link "Get Deal" at bounding box center [1011, 369] width 56 height 28
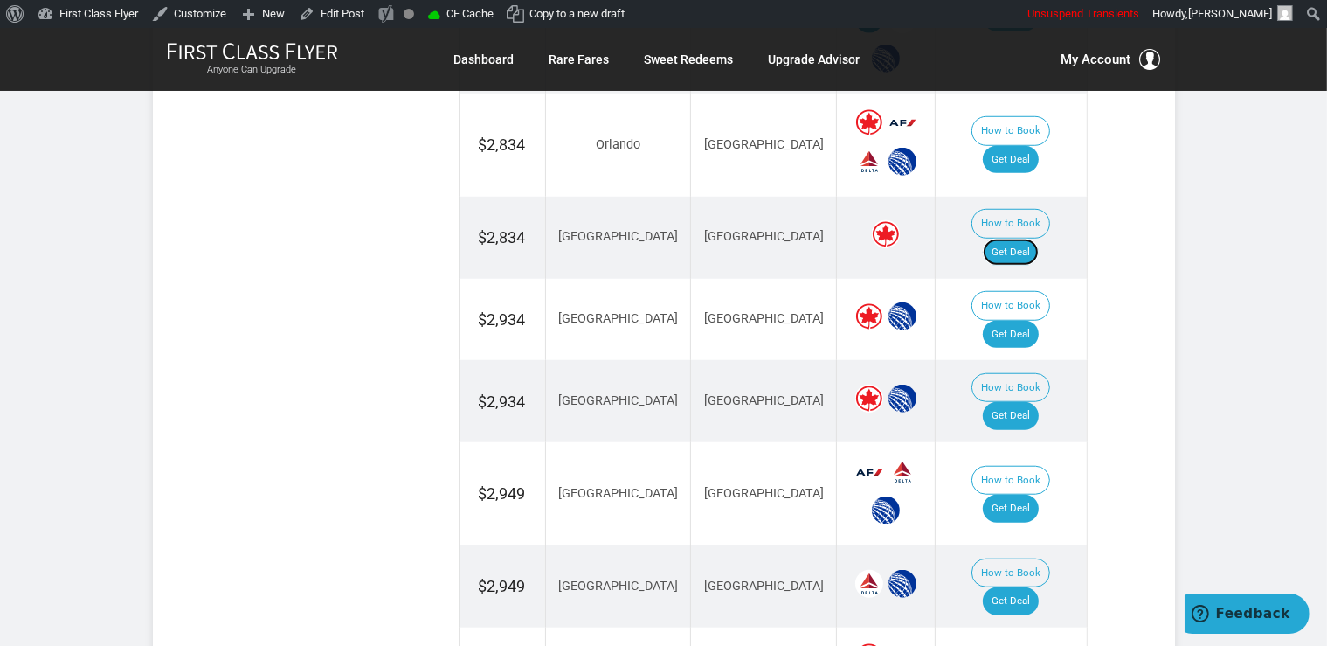
scroll to position [1439, 0]
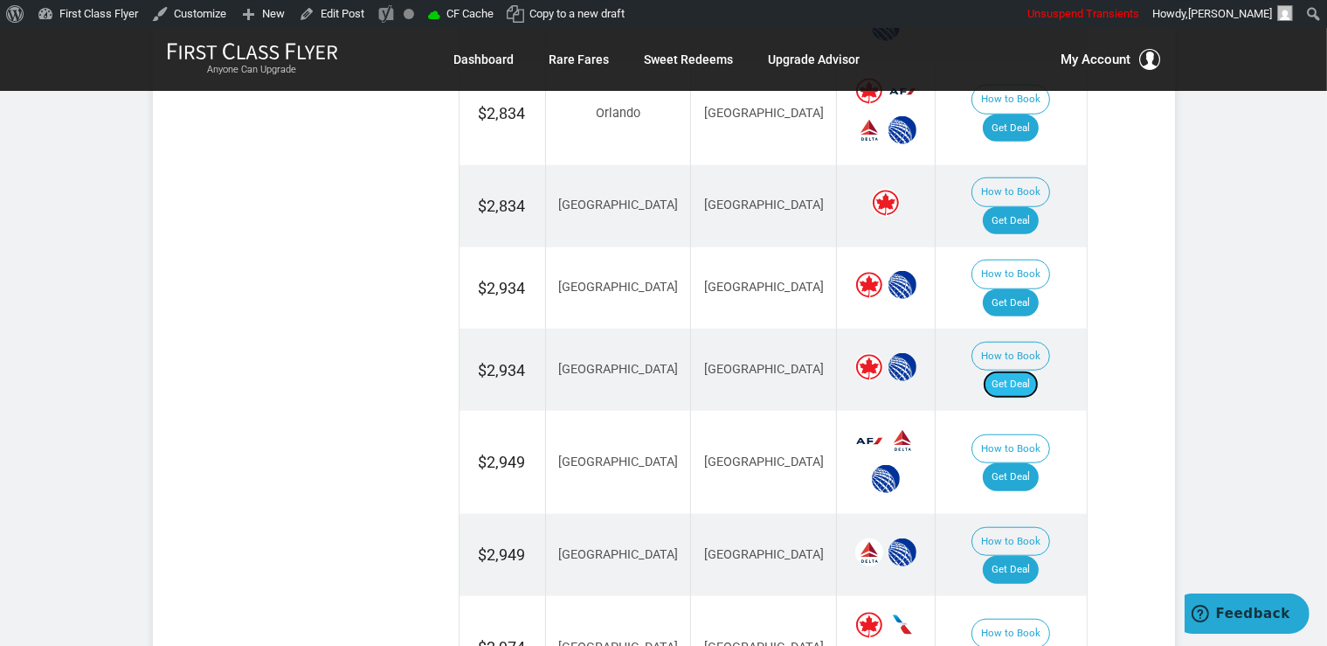
click at [1039, 371] on link "Get Deal" at bounding box center [1011, 385] width 56 height 28
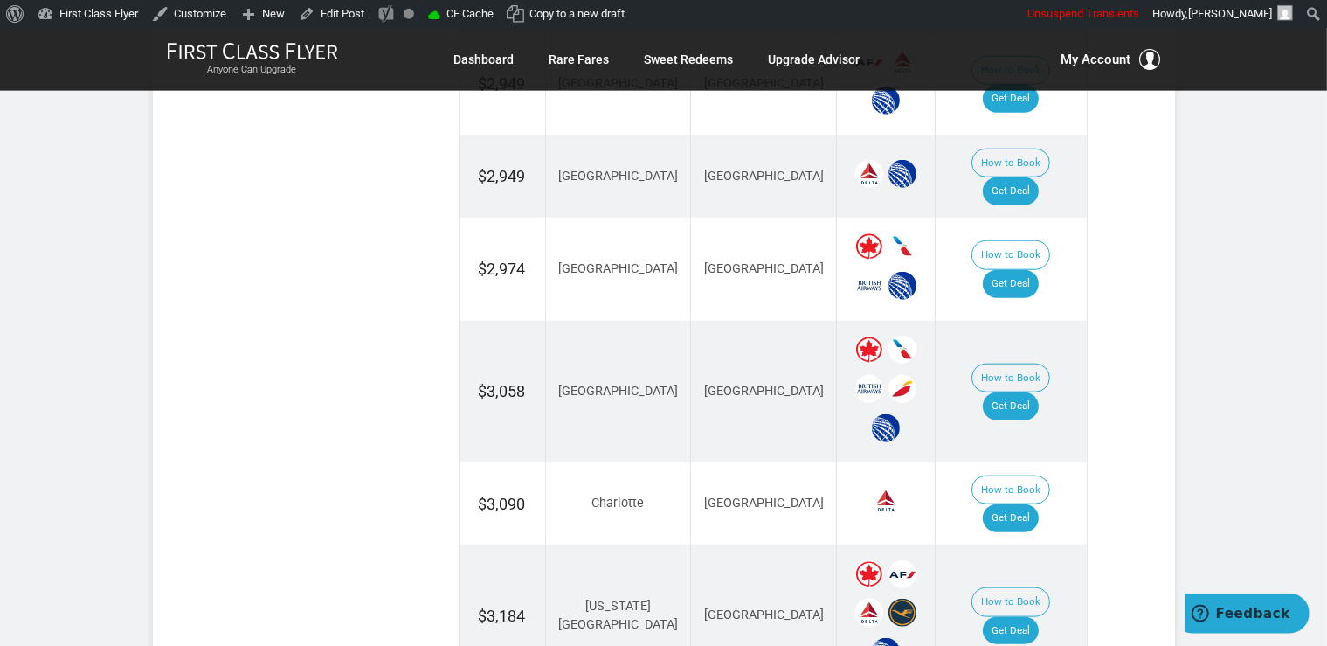
scroll to position [1901, 0]
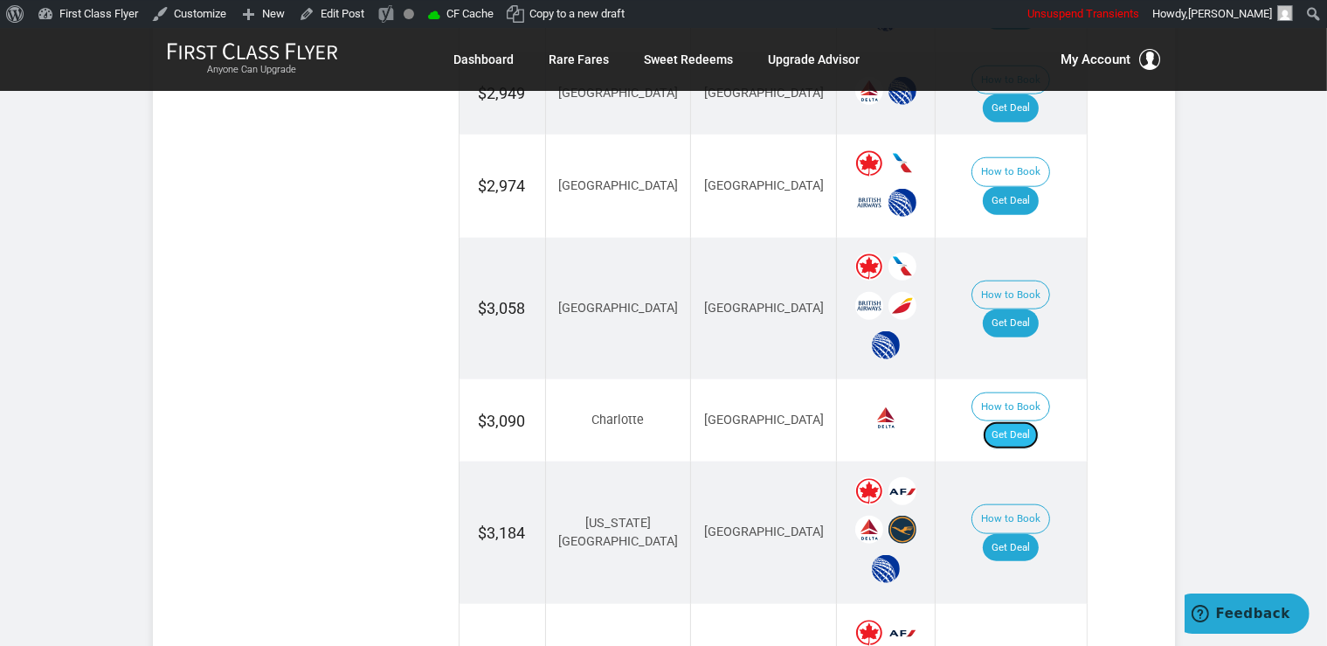
click at [1030, 421] on link "Get Deal" at bounding box center [1011, 435] width 56 height 28
click at [1007, 534] on link "Get Deal" at bounding box center [1011, 548] width 56 height 28
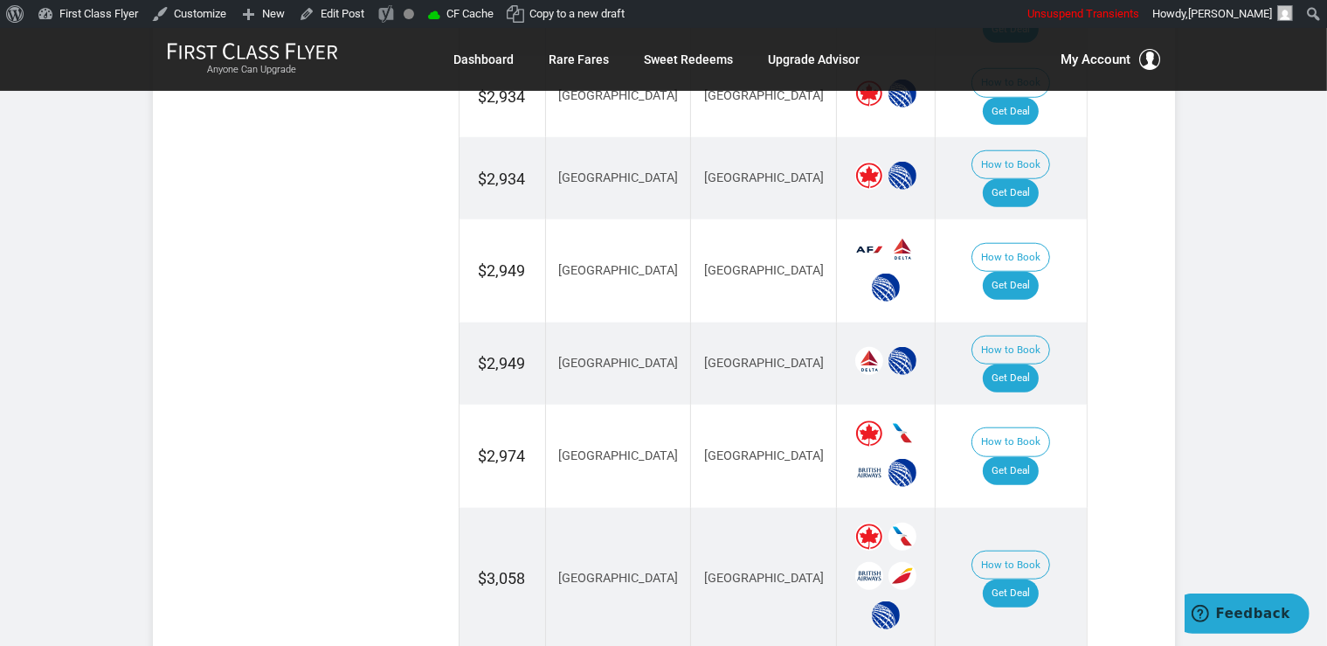
scroll to position [1624, 0]
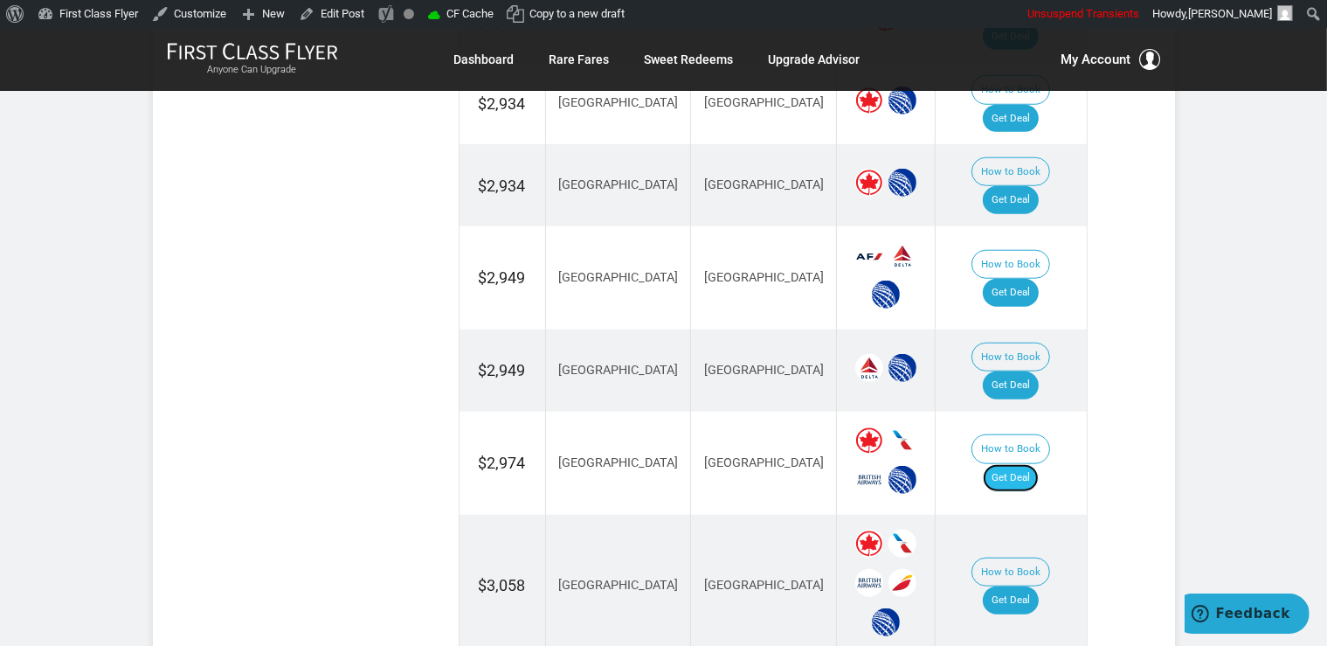
click at [1039, 464] on link "Get Deal" at bounding box center [1011, 478] width 56 height 28
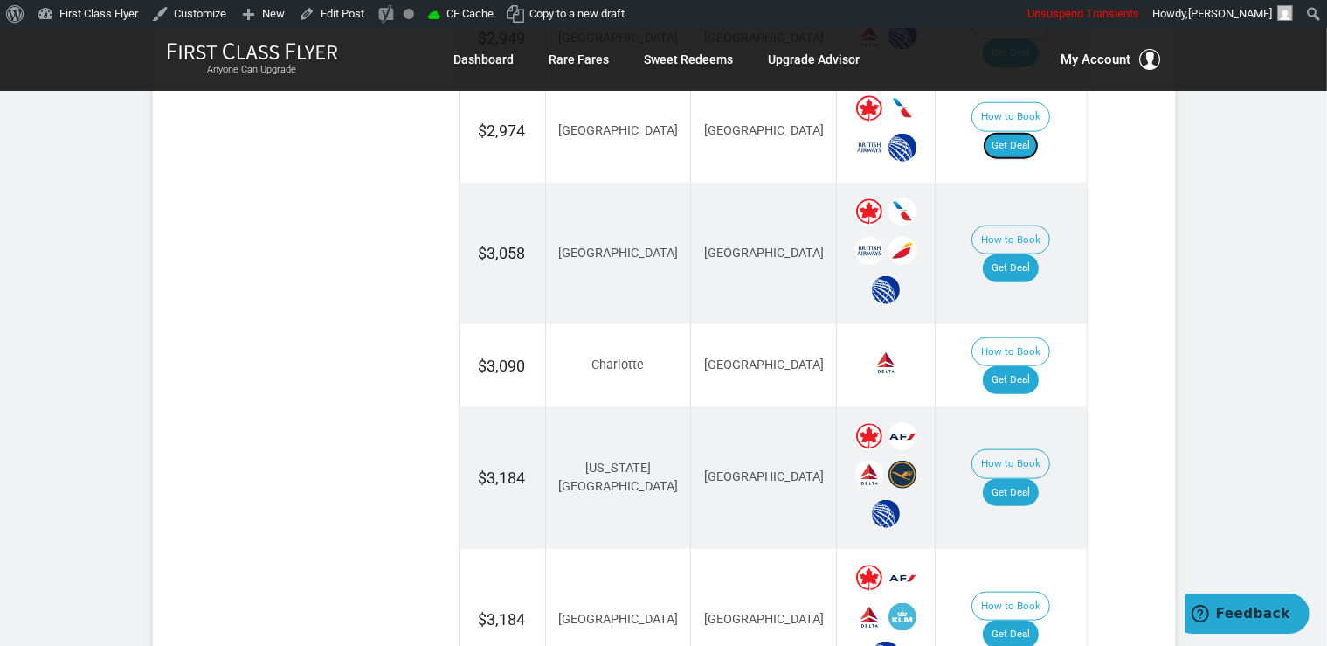
scroll to position [1992, 0]
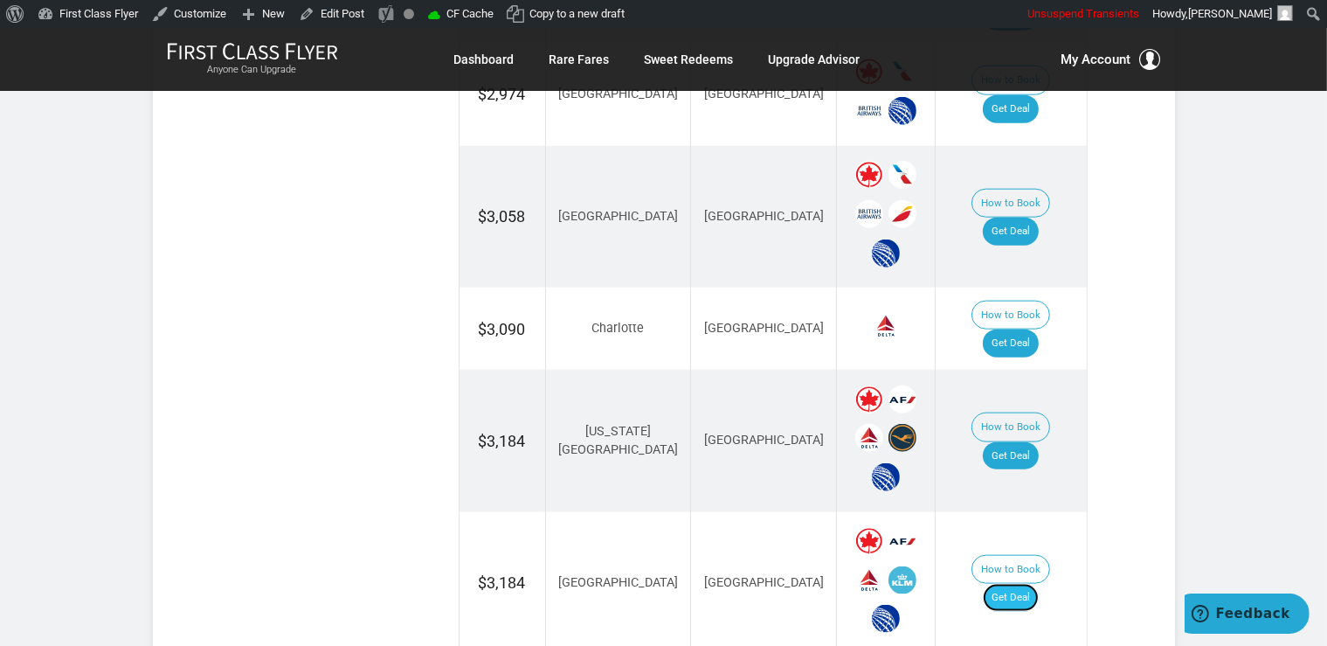
click at [1019, 584] on link "Get Deal" at bounding box center [1011, 598] width 56 height 28
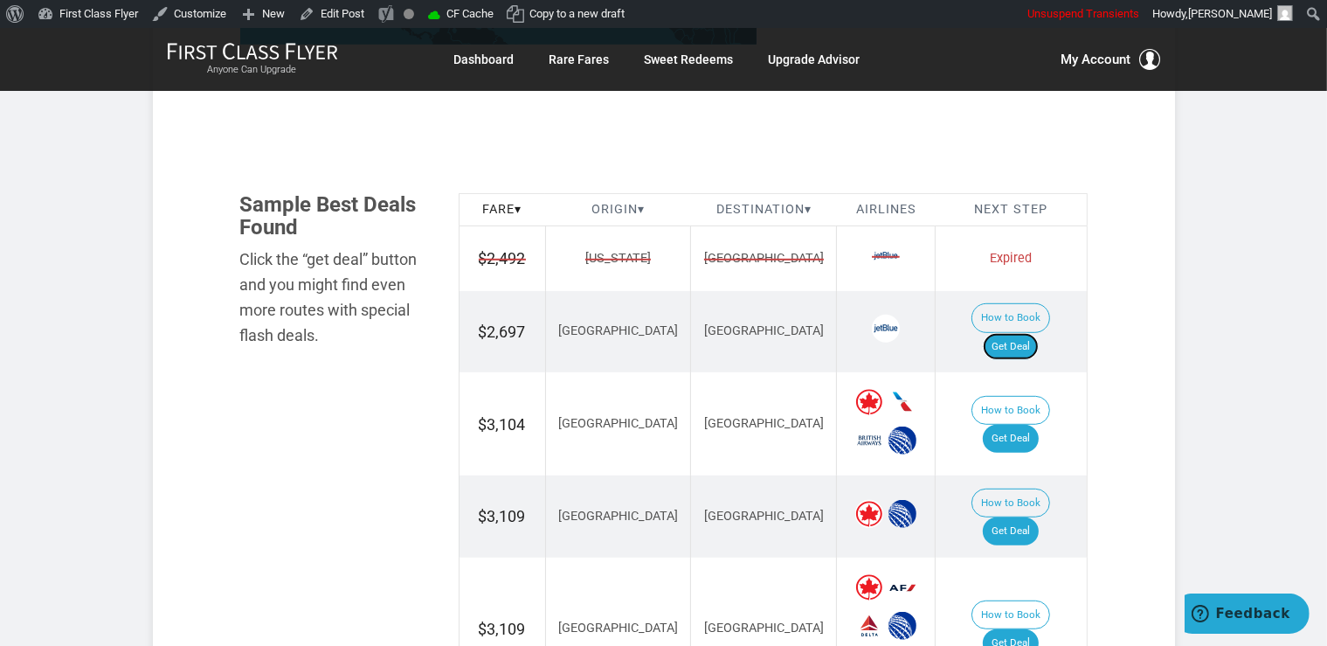
drag, startPoint x: 1046, startPoint y: 326, endPoint x: 1047, endPoint y: 341, distance: 14.9
click at [1039, 333] on link "Get Deal" at bounding box center [1011, 347] width 56 height 28
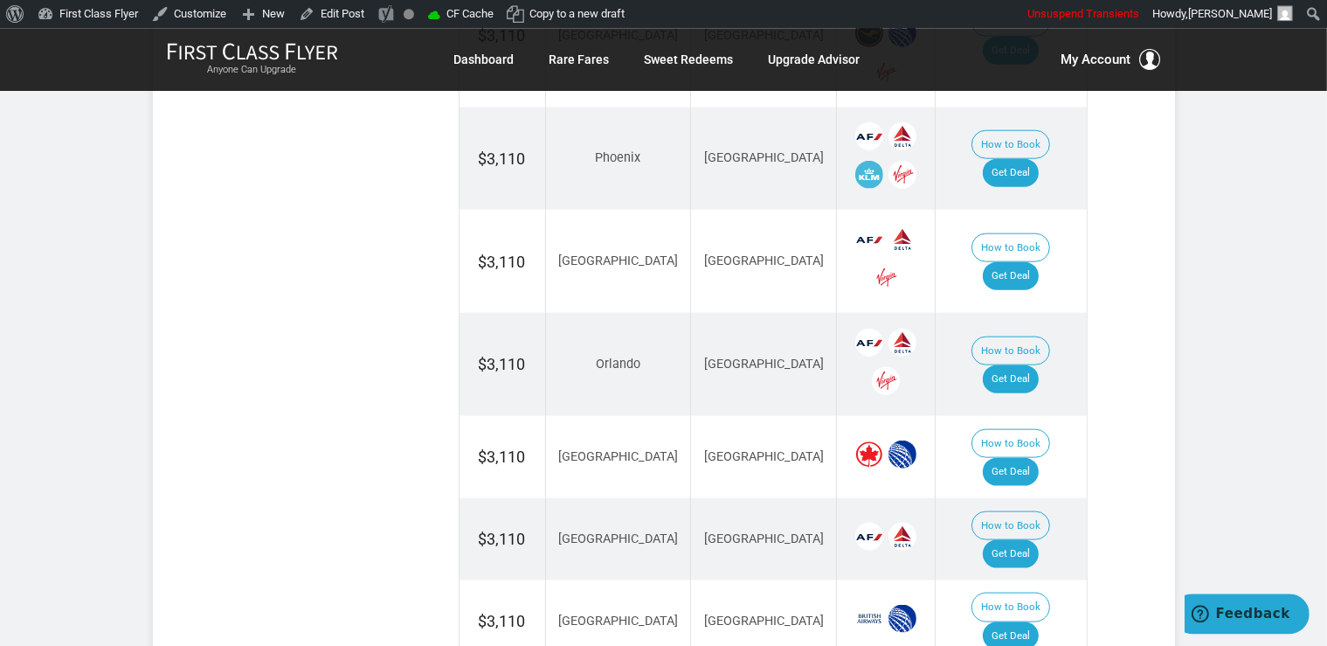
scroll to position [2151, 0]
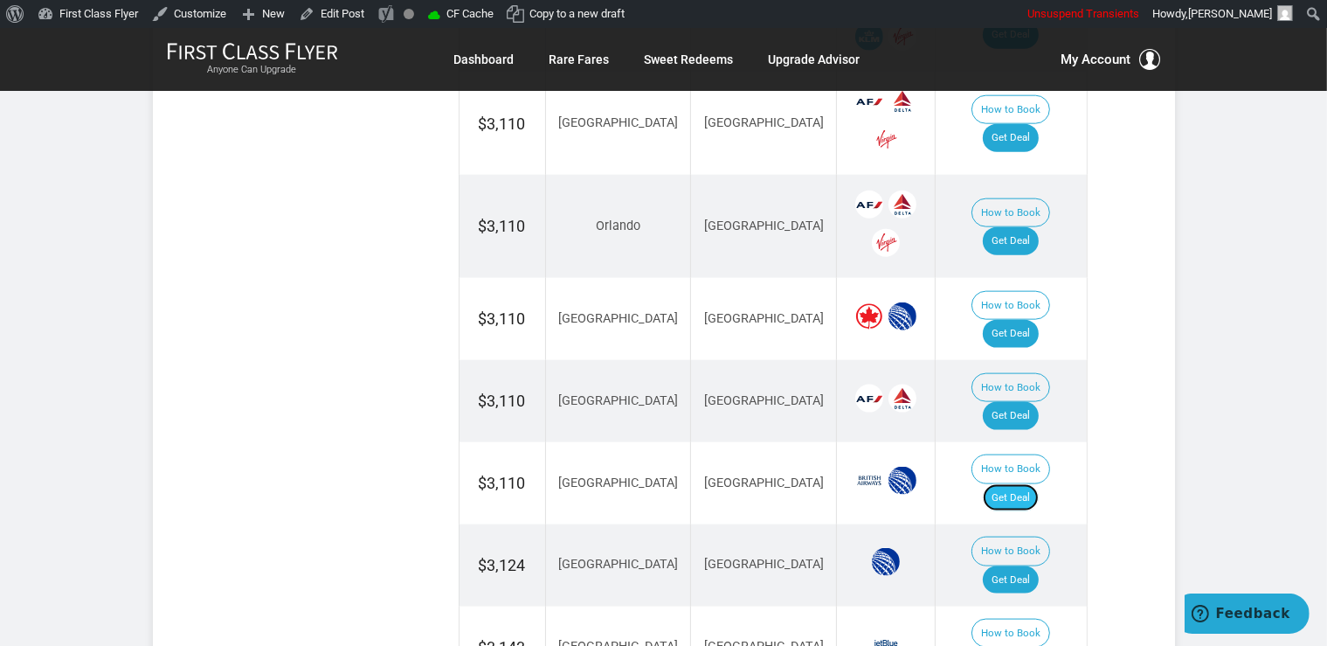
click at [1015, 484] on link "Get Deal" at bounding box center [1011, 498] width 56 height 28
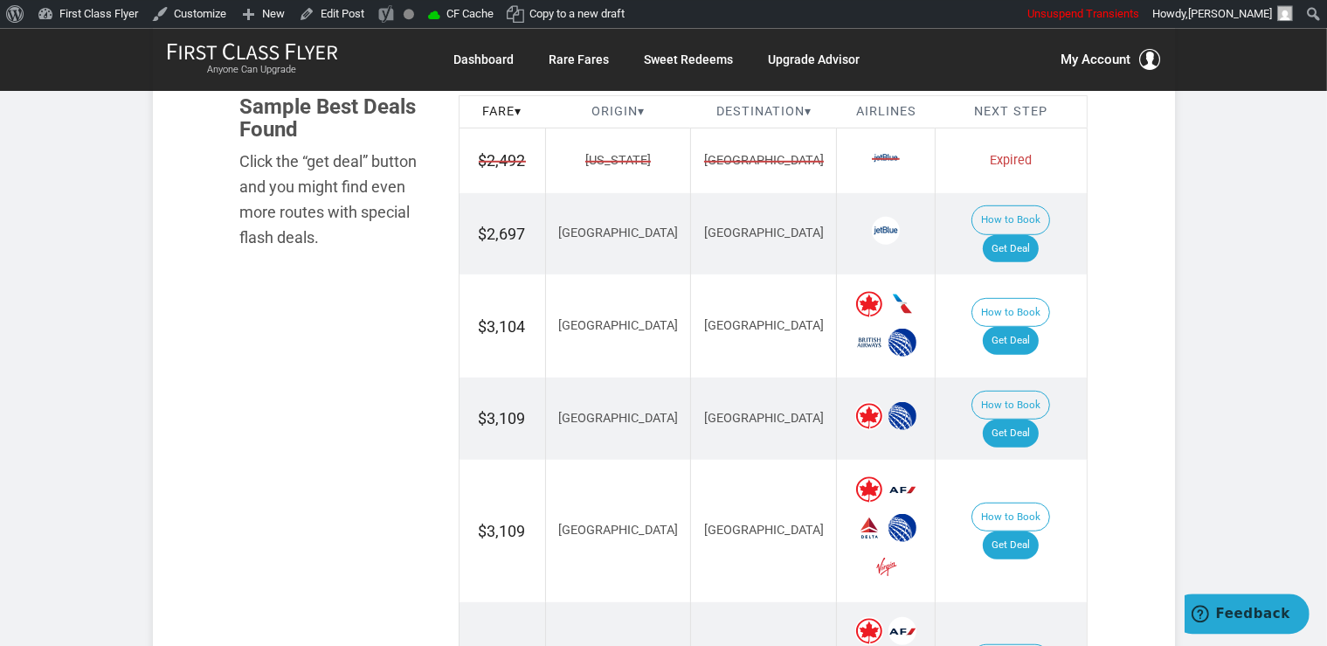
scroll to position [1044, 0]
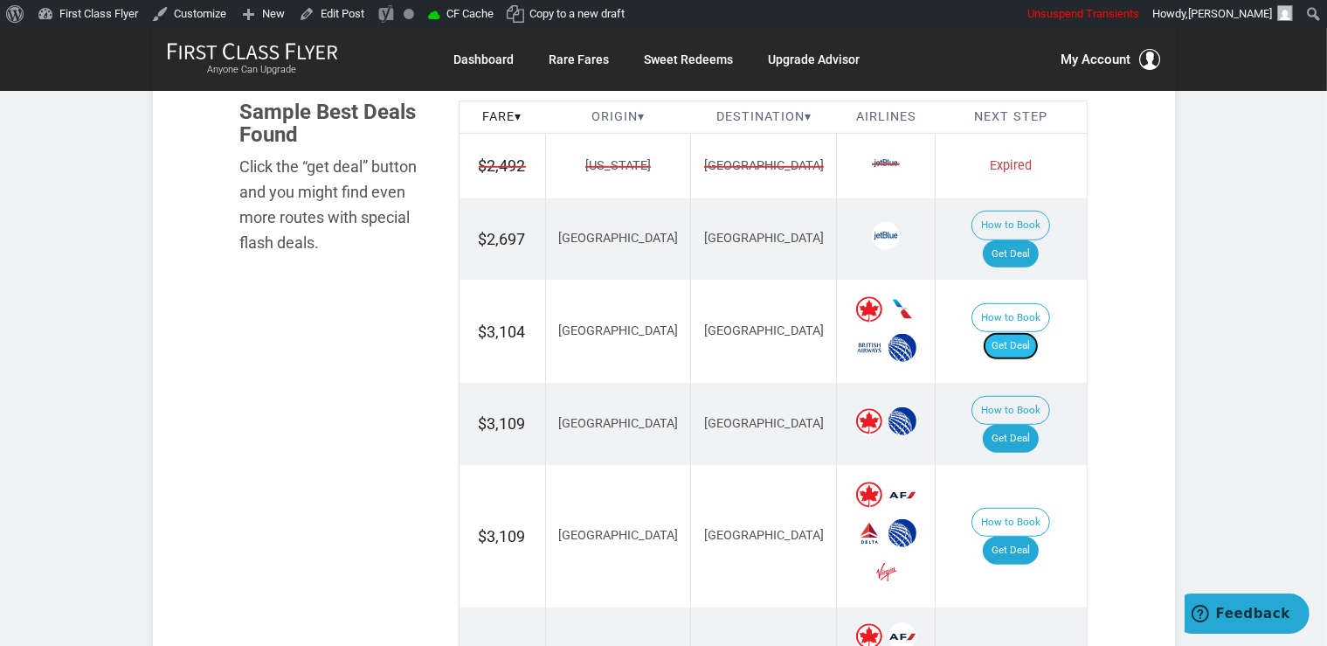
click at [1024, 332] on link "Get Deal" at bounding box center [1011, 346] width 56 height 28
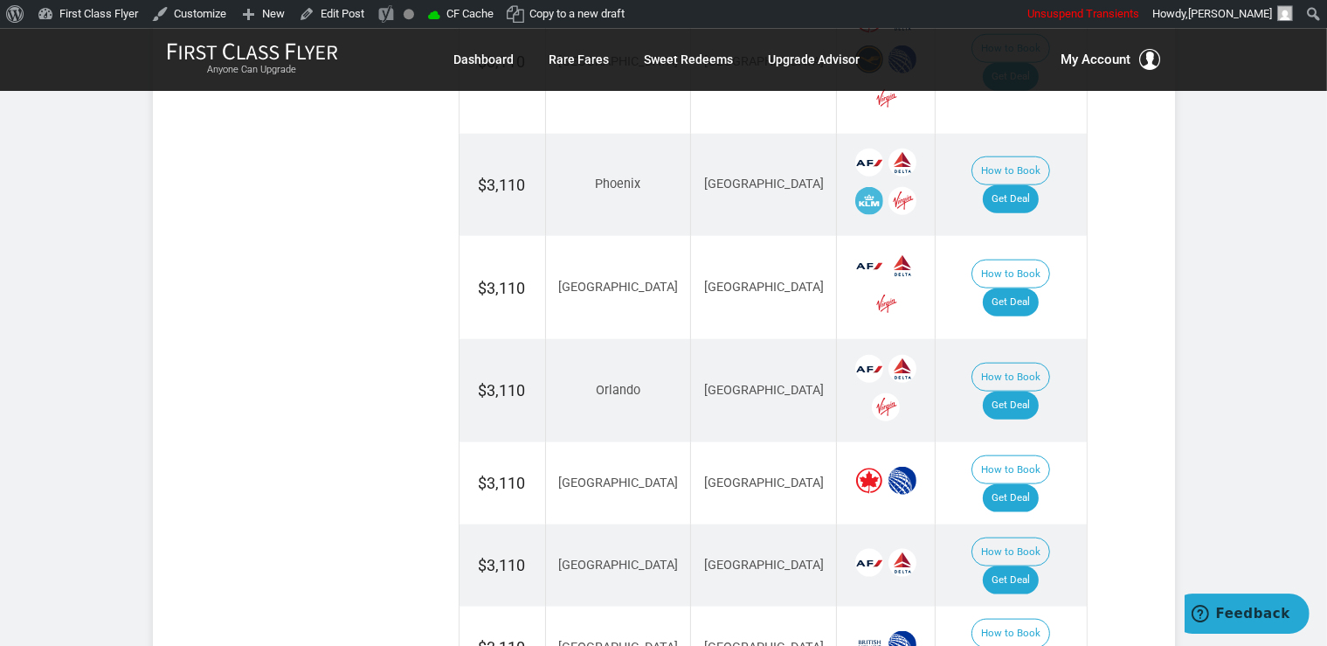
scroll to position [2151, 0]
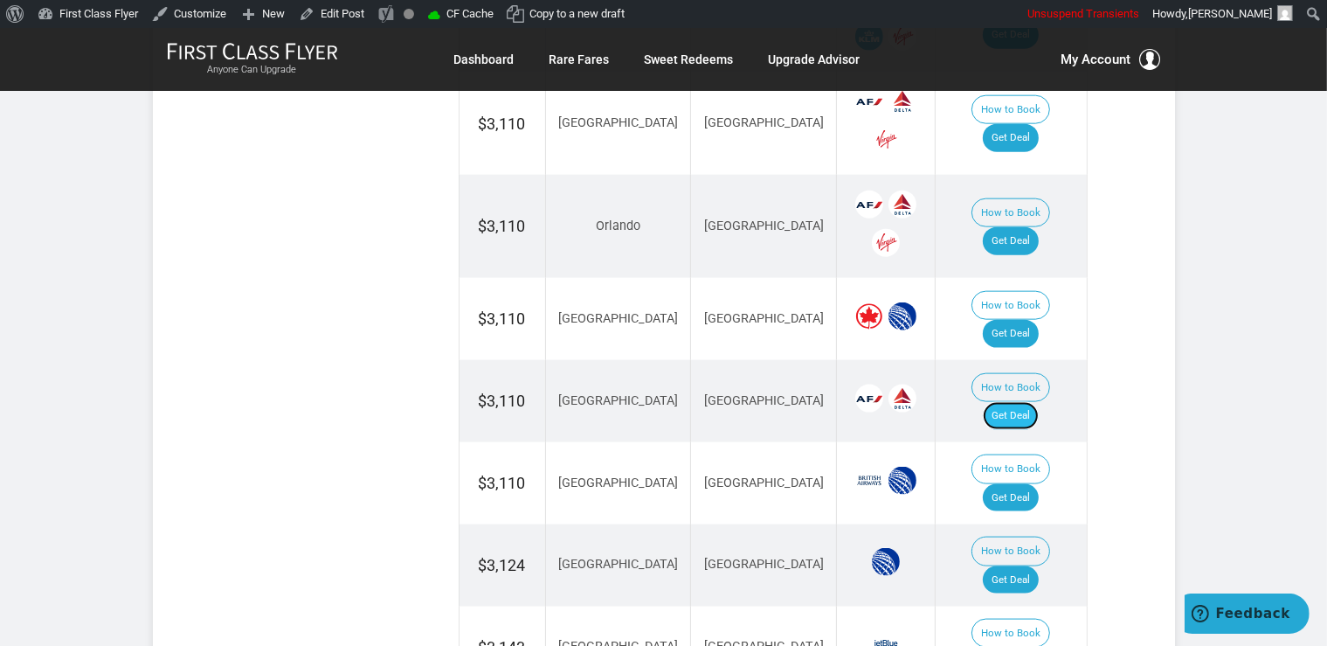
click at [1033, 402] on link "Get Deal" at bounding box center [1011, 416] width 56 height 28
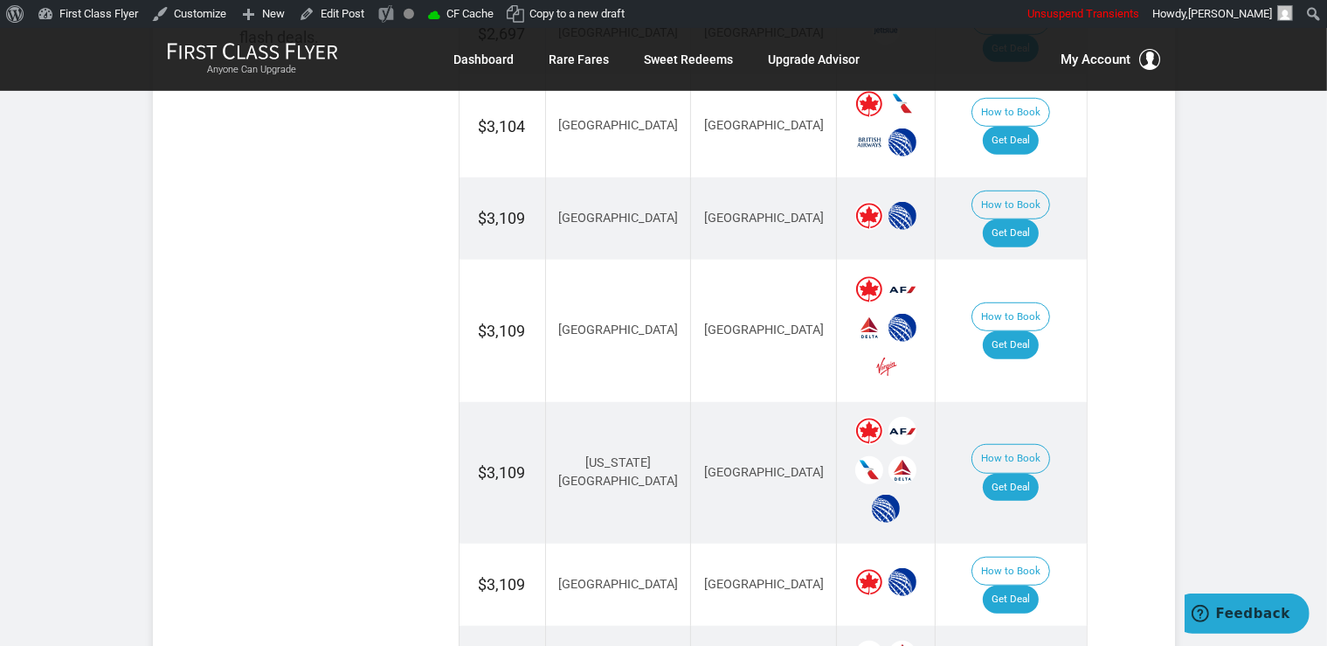
scroll to position [1229, 0]
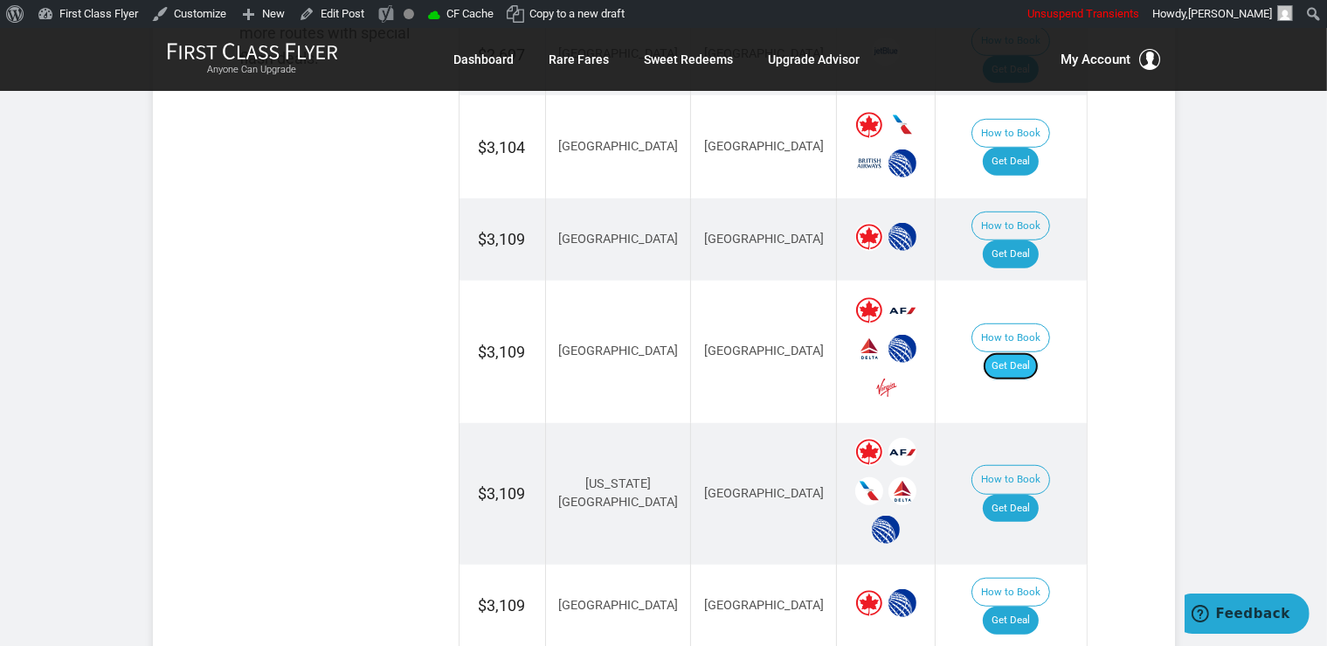
click at [1014, 352] on link "Get Deal" at bounding box center [1011, 366] width 56 height 28
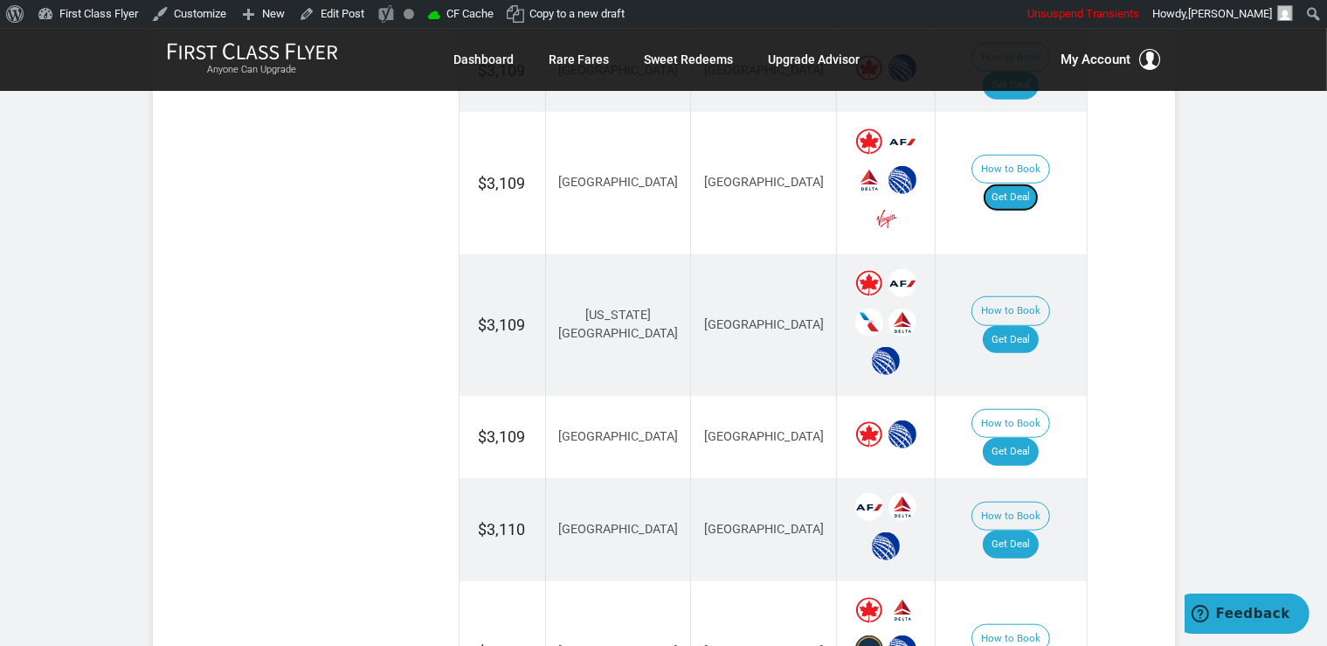
scroll to position [1506, 0]
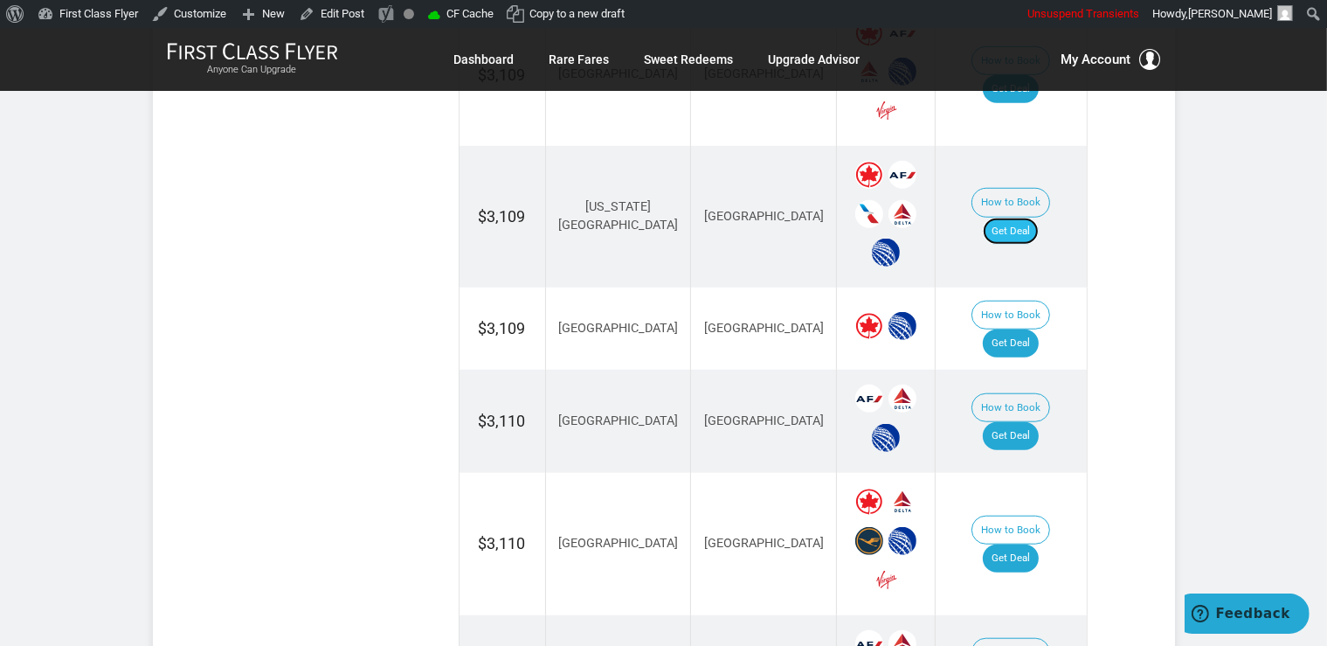
click at [1039, 218] on link "Get Deal" at bounding box center [1011, 232] width 56 height 28
click at [1020, 329] on link "Get Deal" at bounding box center [1011, 343] width 56 height 28
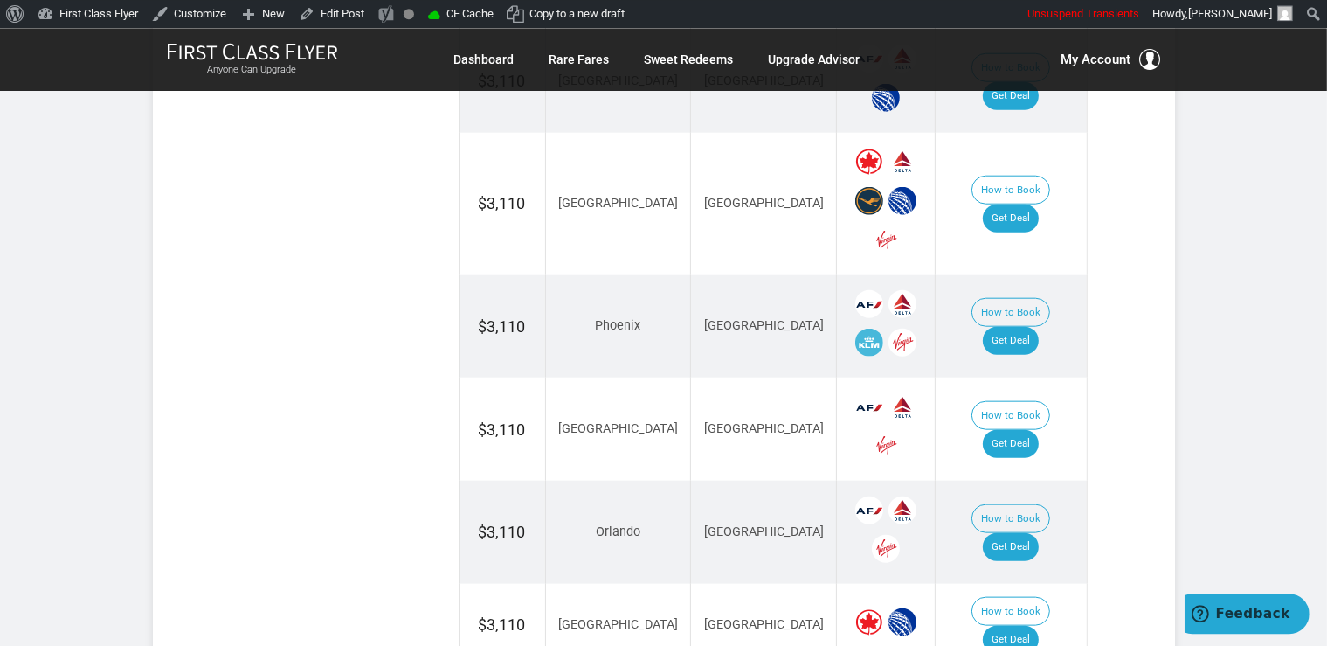
scroll to position [1874, 0]
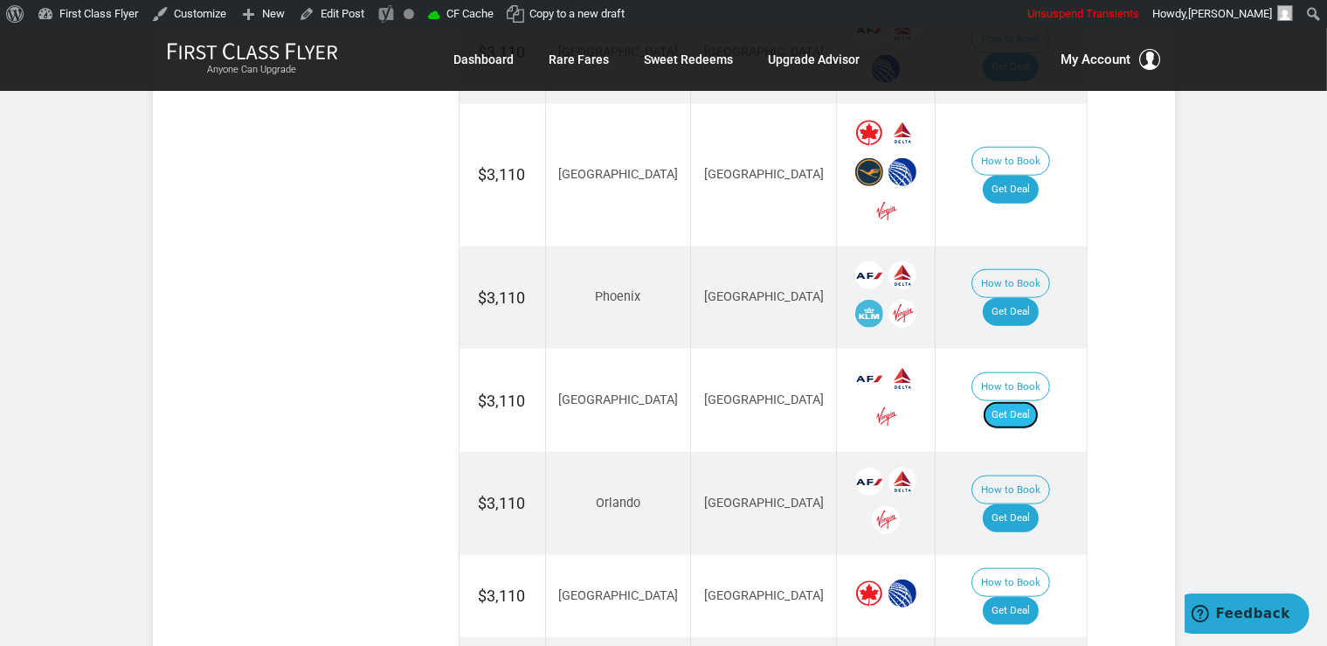
click at [1029, 401] on link "Get Deal" at bounding box center [1011, 415] width 56 height 28
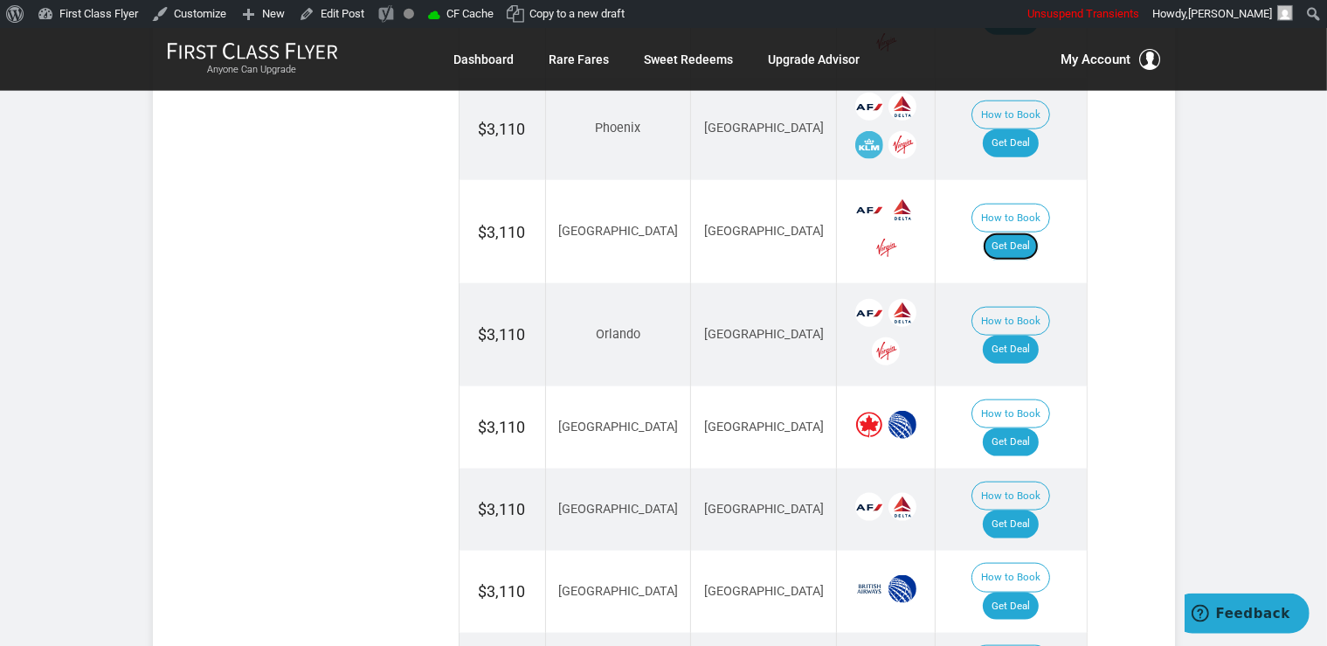
scroll to position [2151, 0]
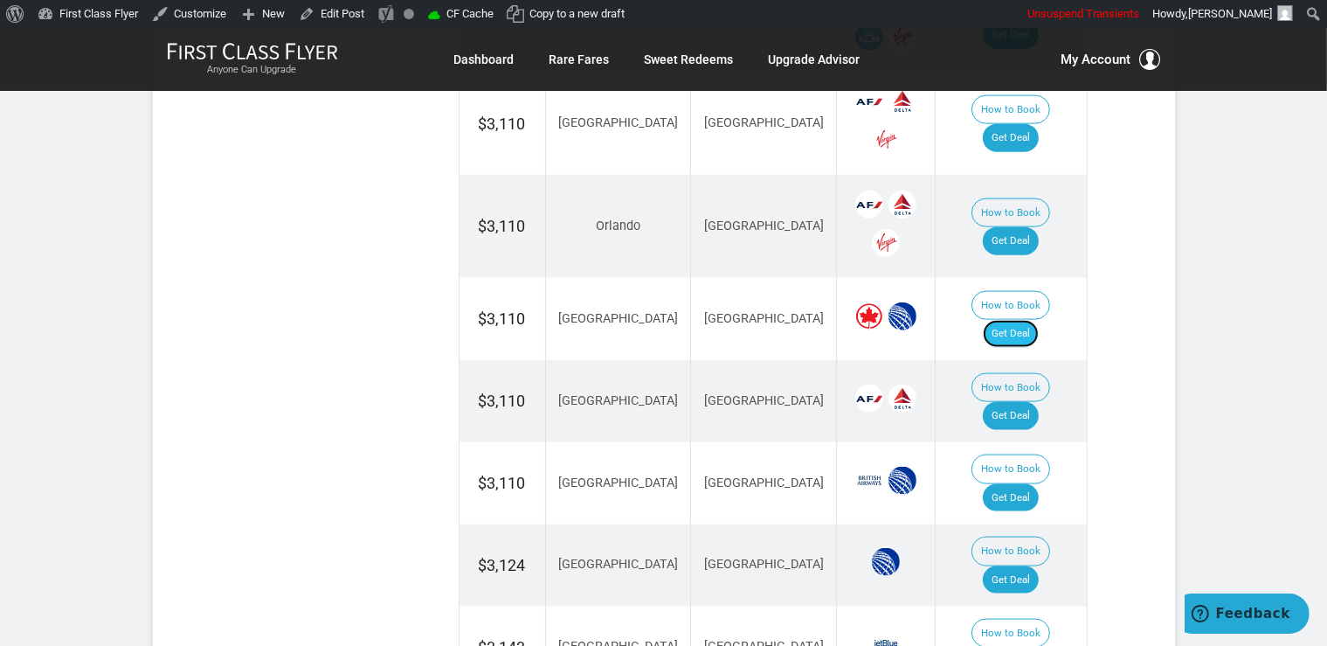
click at [1024, 320] on link "Get Deal" at bounding box center [1011, 334] width 56 height 28
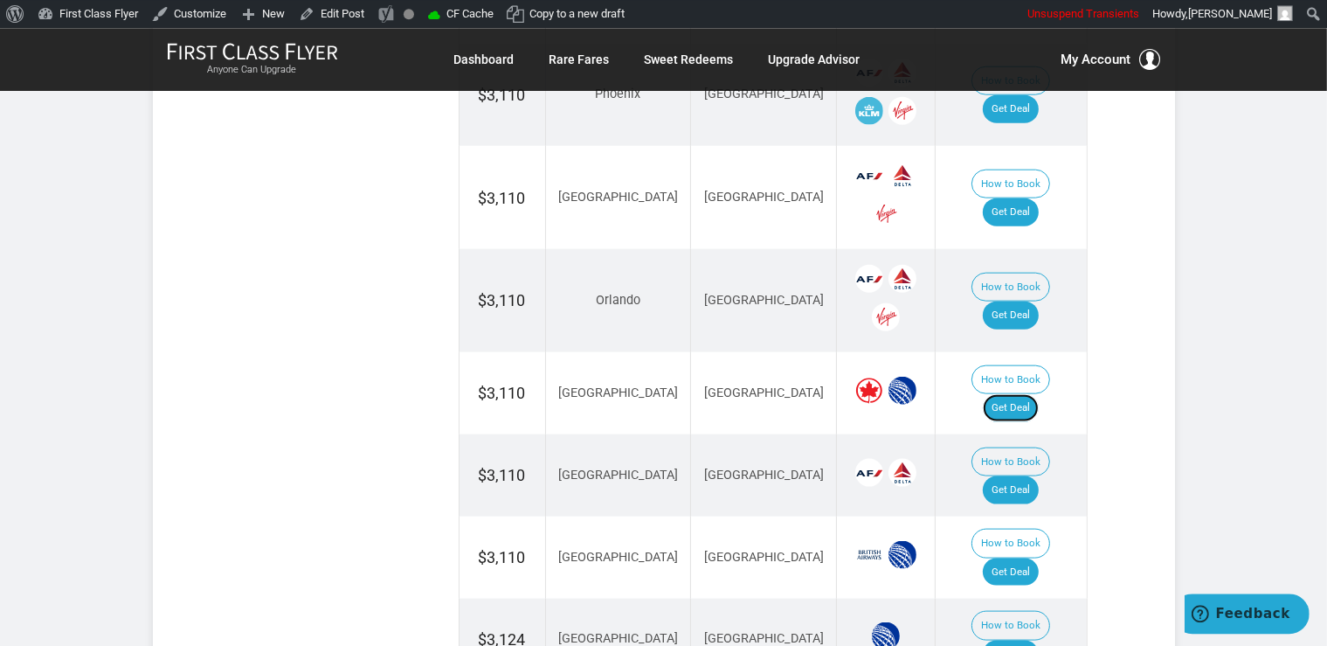
scroll to position [1967, 0]
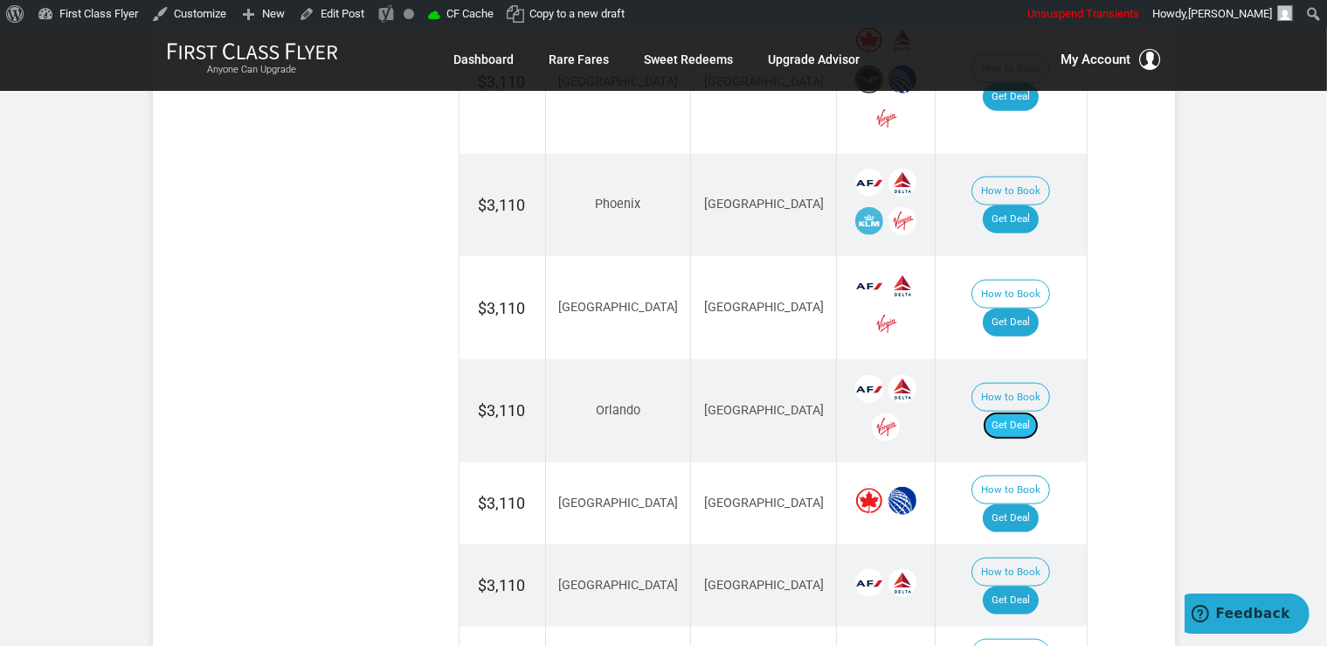
click at [1030, 412] on link "Get Deal" at bounding box center [1011, 426] width 56 height 28
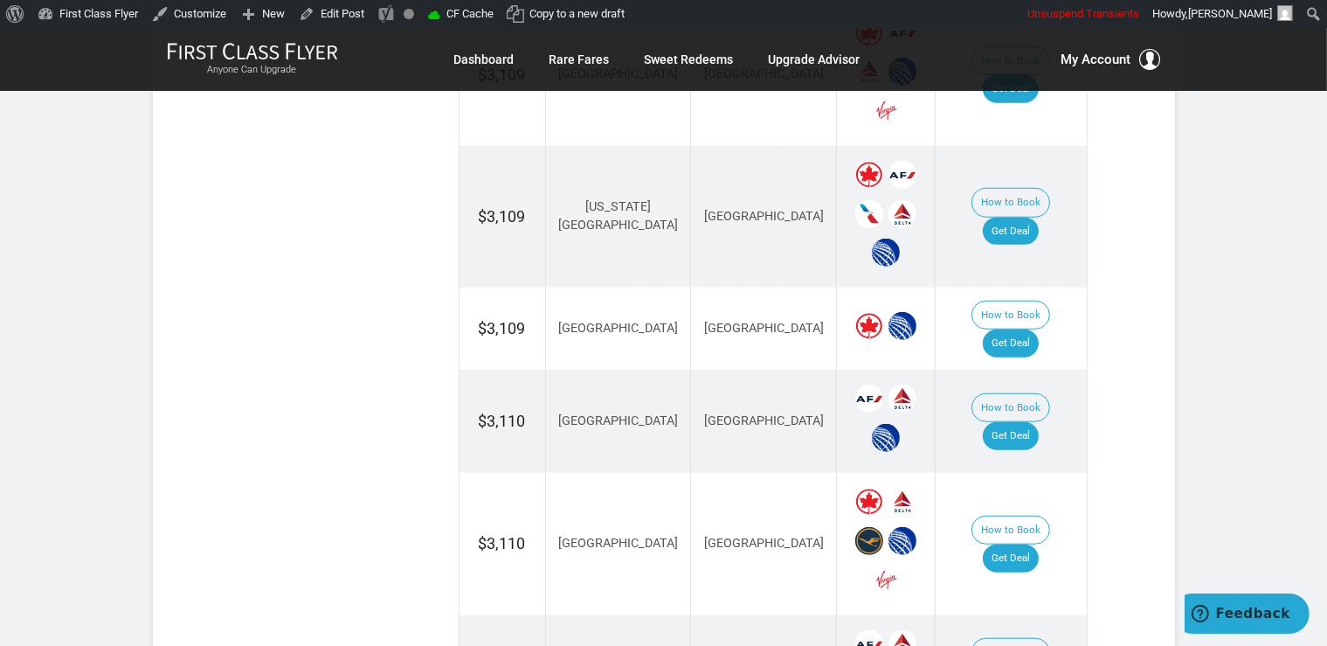
scroll to position [1413, 0]
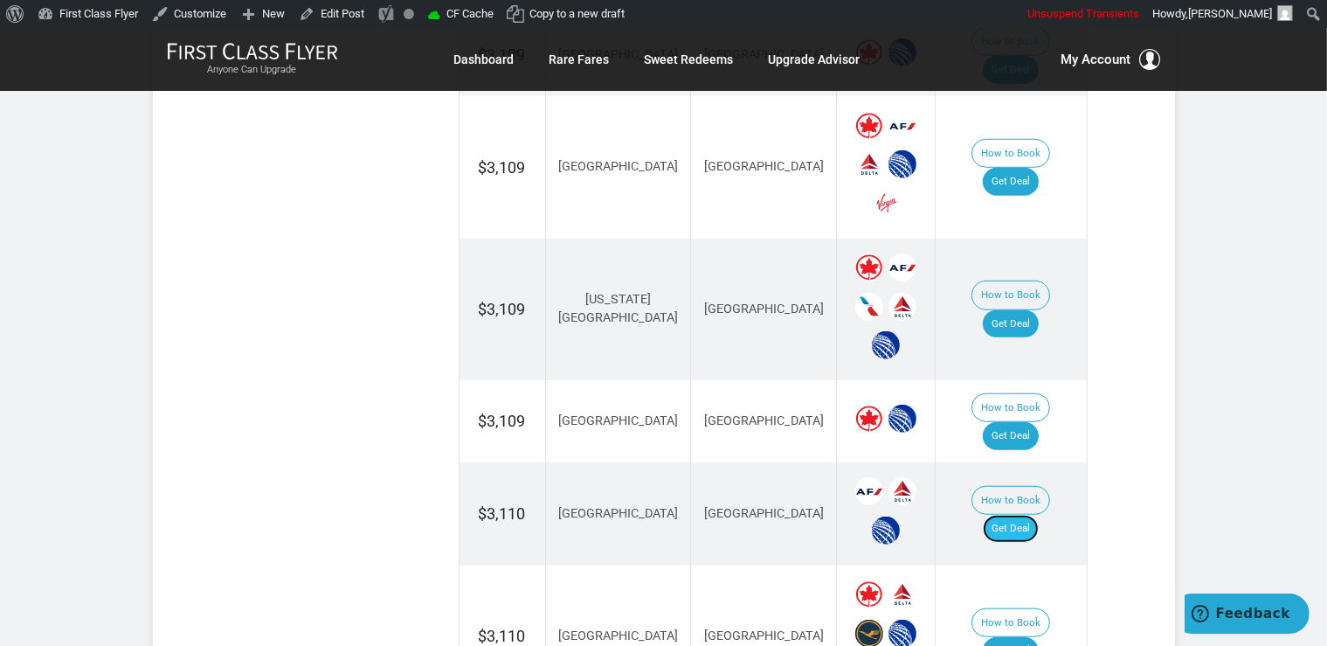
click at [1010, 515] on link "Get Deal" at bounding box center [1011, 529] width 56 height 28
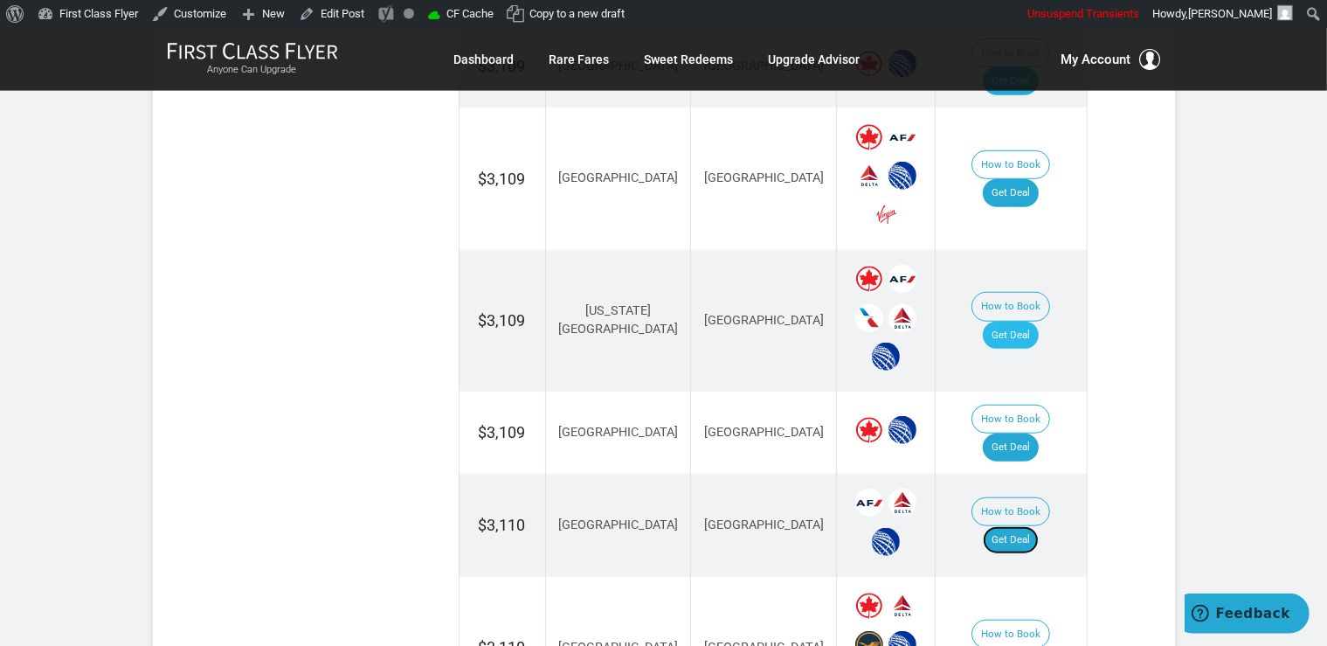
scroll to position [1597, 0]
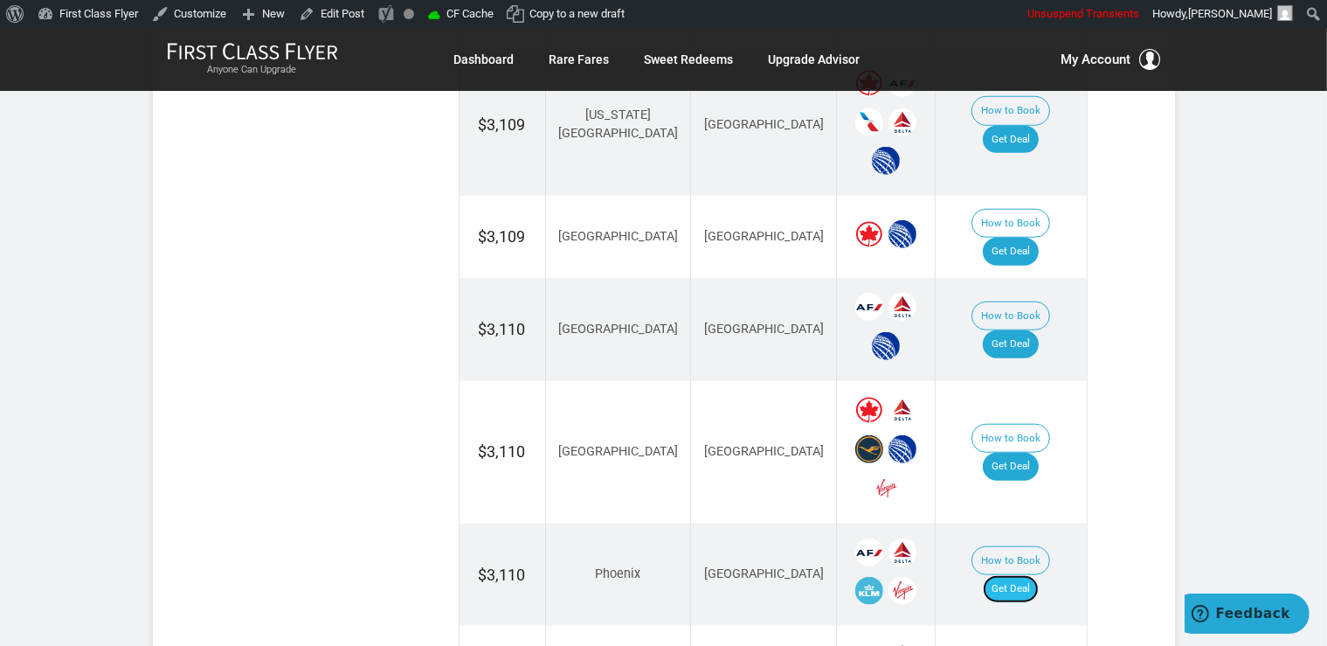
click at [1008, 575] on link "Get Deal" at bounding box center [1011, 589] width 56 height 28
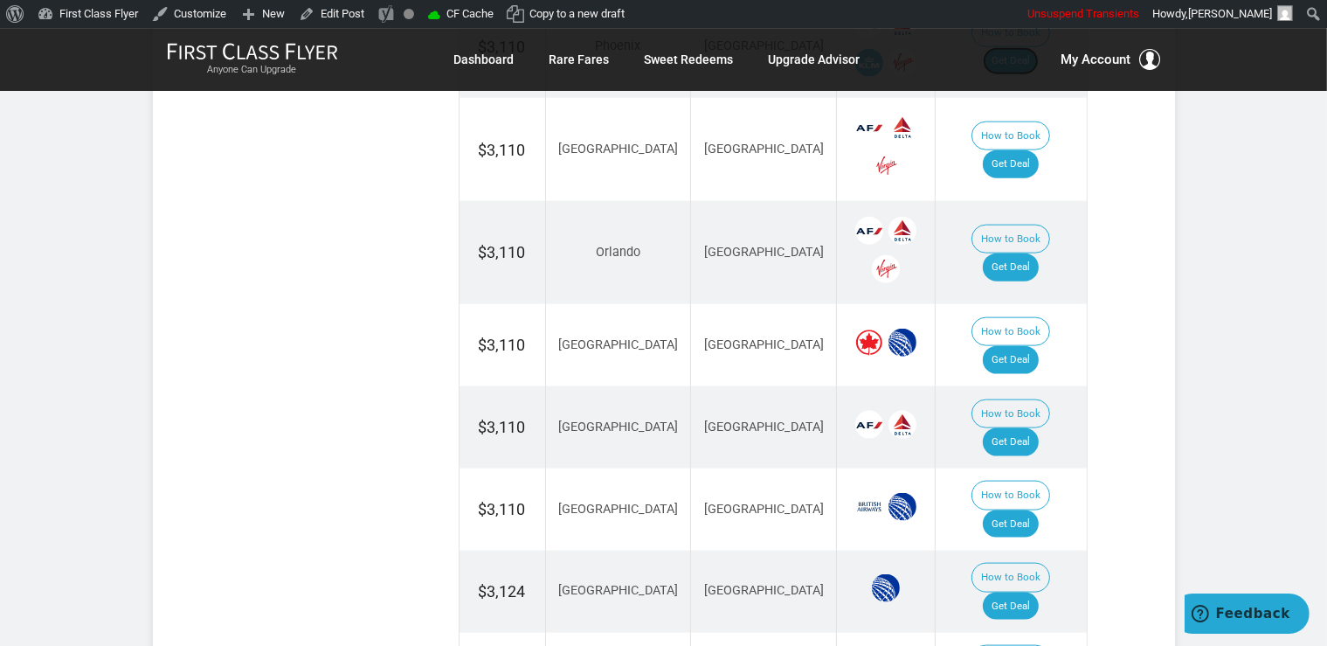
scroll to position [2151, 0]
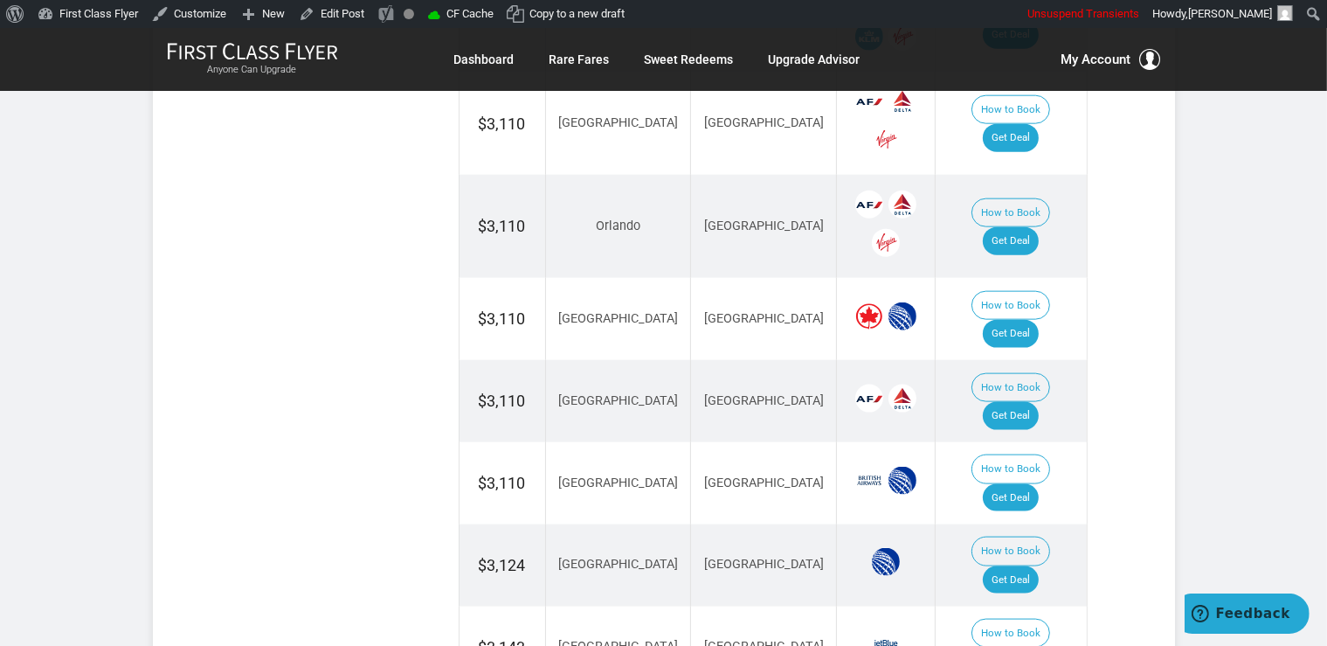
click at [1038, 524] on td "How to Book Get Deal" at bounding box center [1011, 565] width 151 height 82
click at [1029, 566] on link "Get Deal" at bounding box center [1011, 580] width 56 height 28
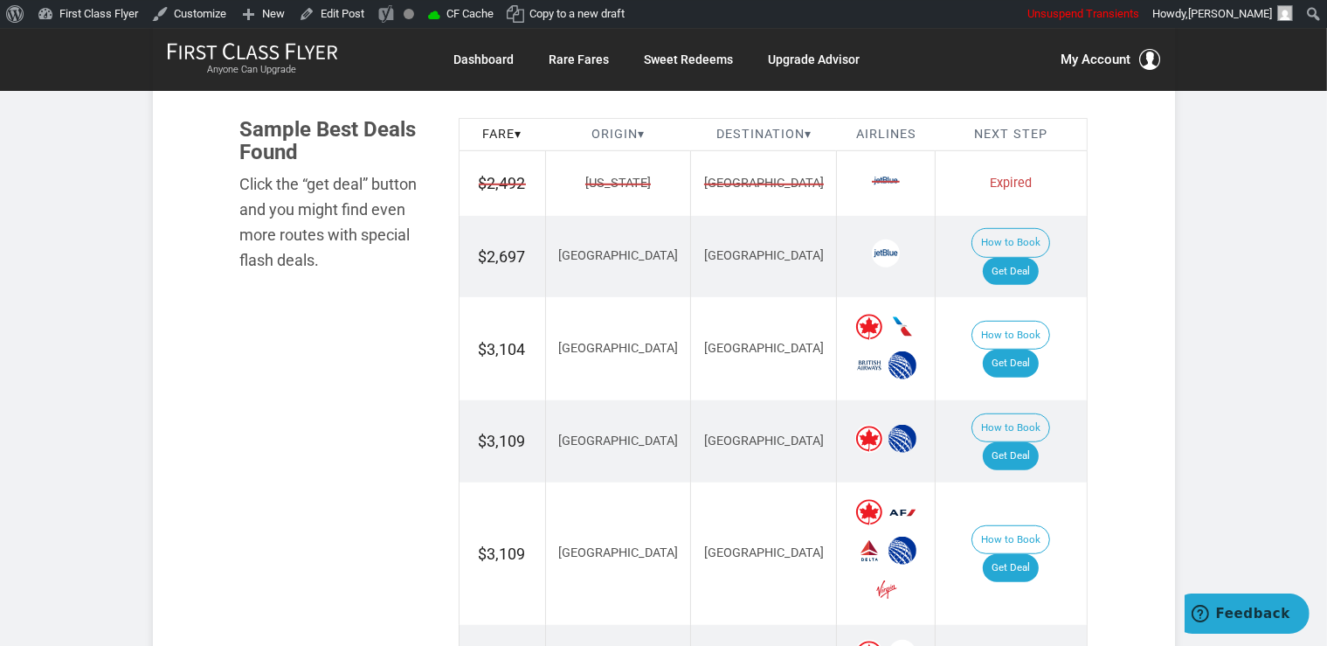
scroll to position [1044, 0]
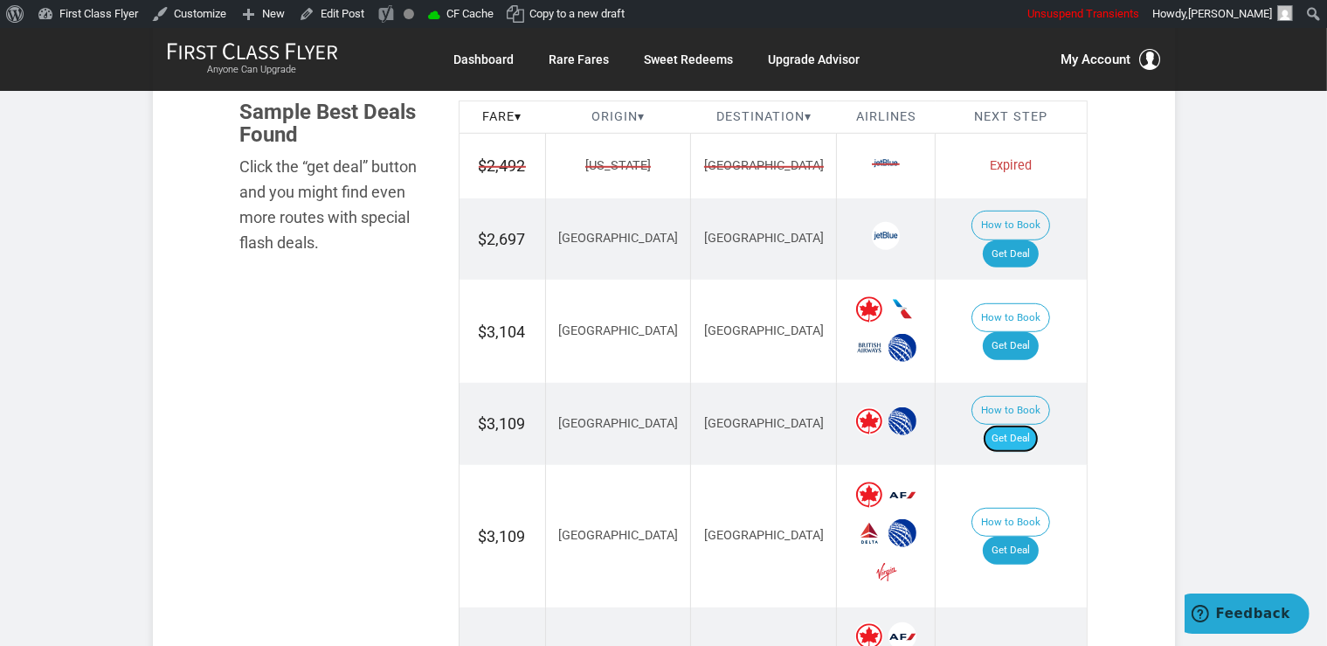
click at [1039, 425] on link "Get Deal" at bounding box center [1011, 439] width 56 height 28
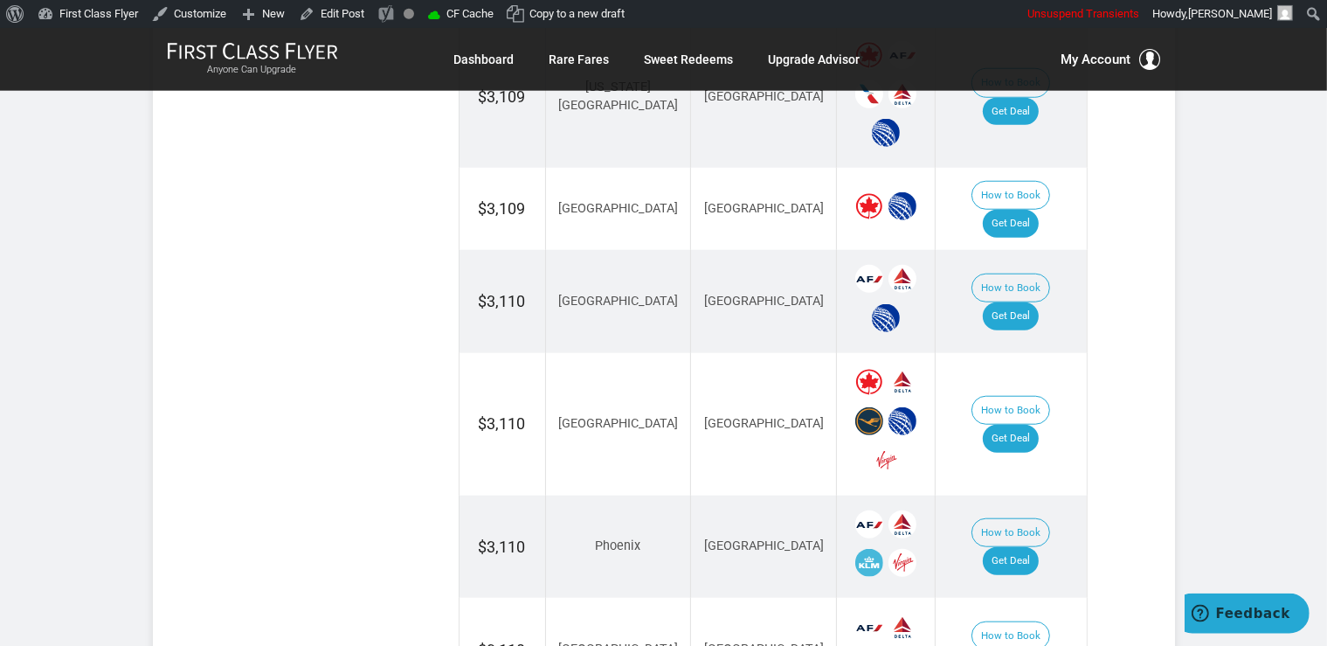
scroll to position [1690, 0]
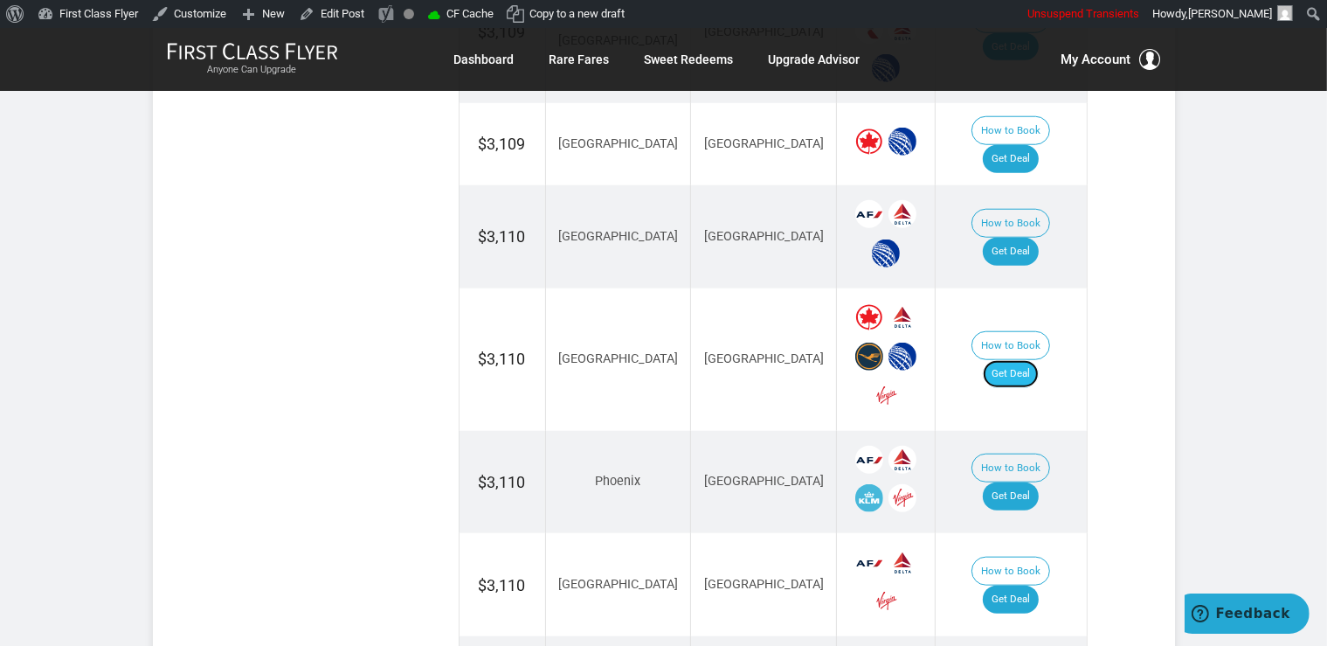
click at [1020, 360] on link "Get Deal" at bounding box center [1011, 374] width 56 height 28
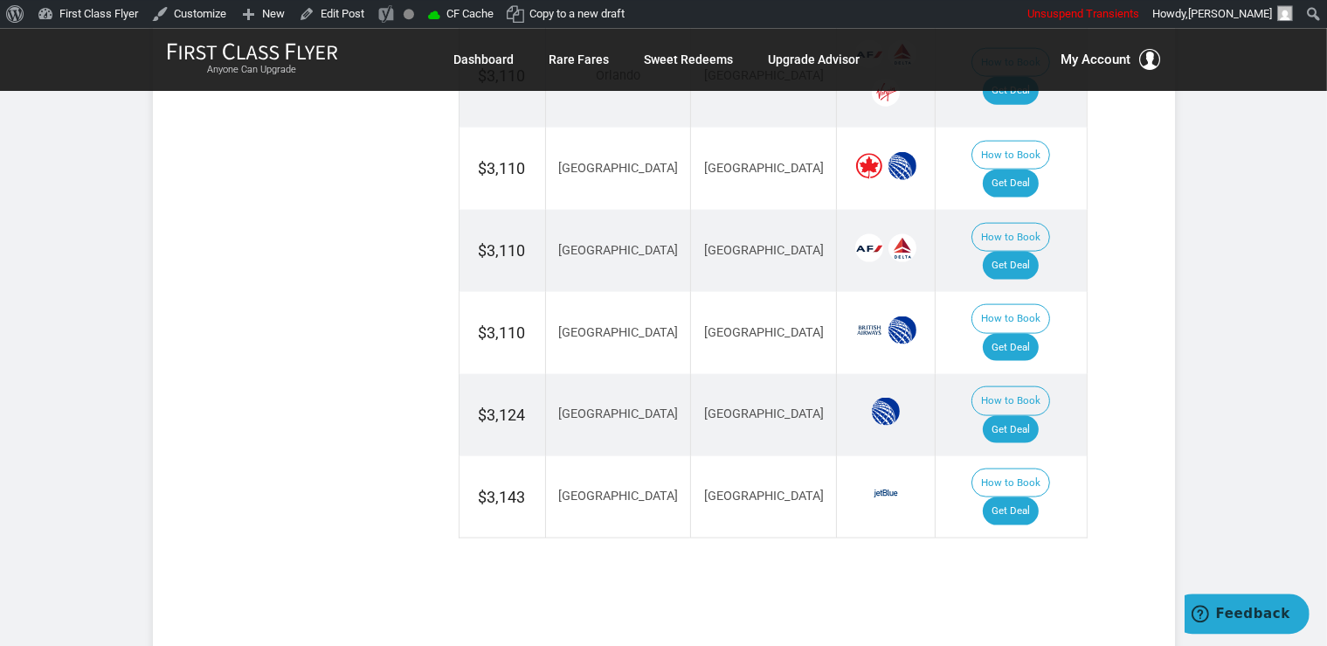
scroll to position [2336, 0]
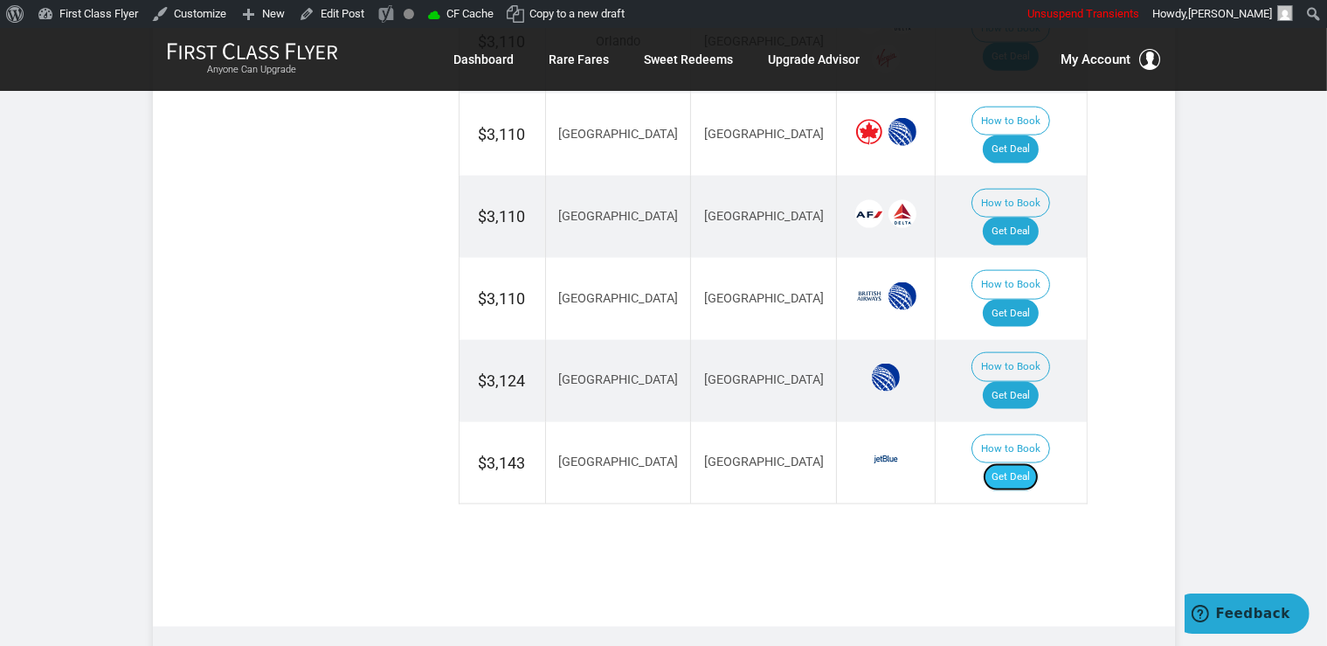
click at [1039, 463] on link "Get Deal" at bounding box center [1011, 477] width 56 height 28
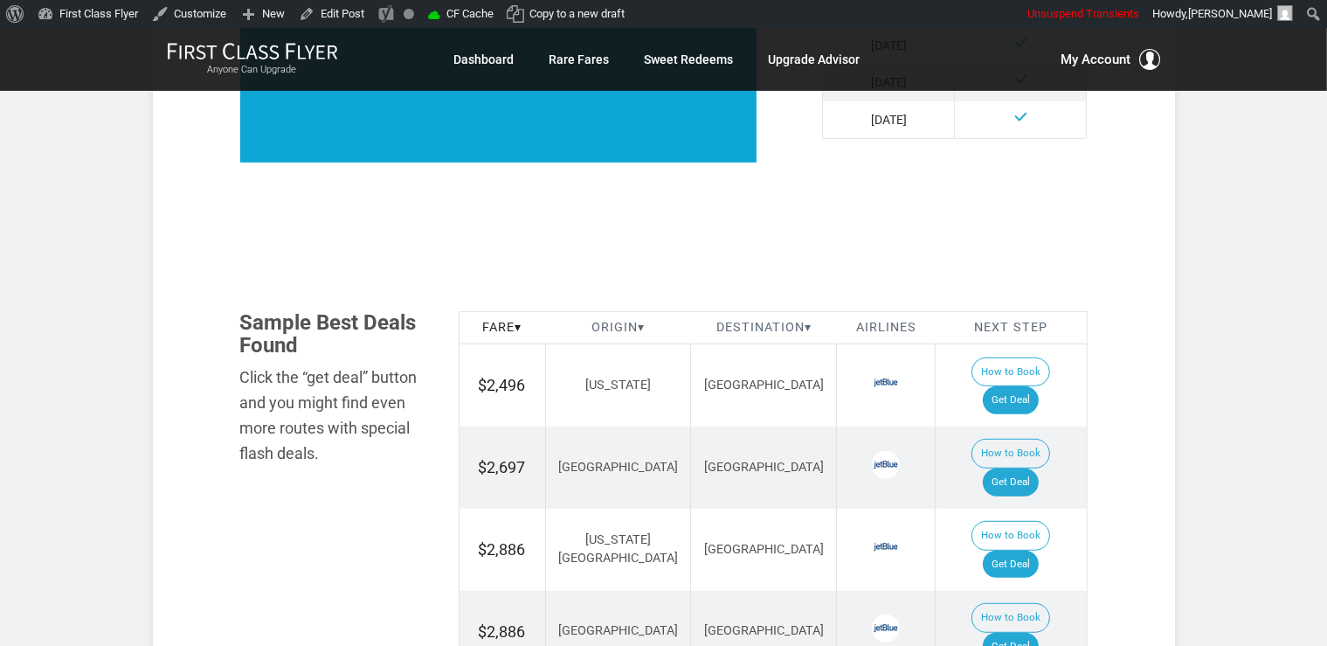
scroll to position [923, 0]
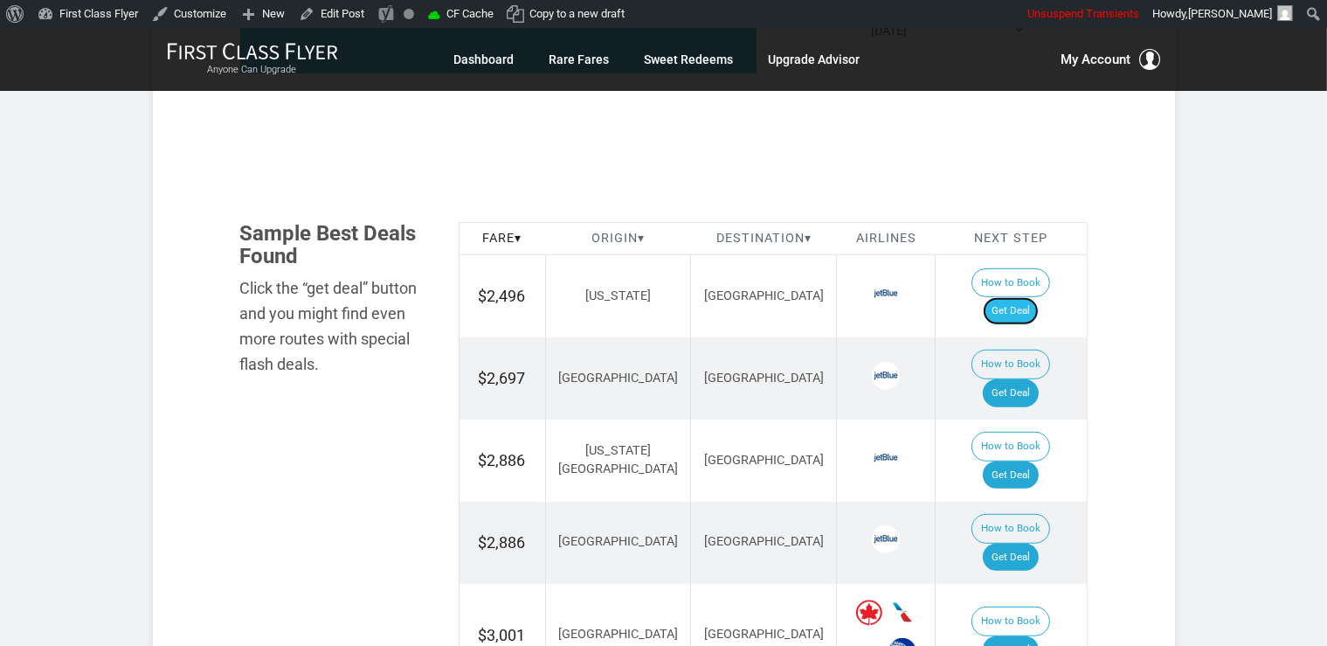
click at [1031, 297] on link "Get Deal" at bounding box center [1011, 311] width 56 height 28
click at [1025, 337] on td "How to Book Get Deal" at bounding box center [1011, 378] width 151 height 82
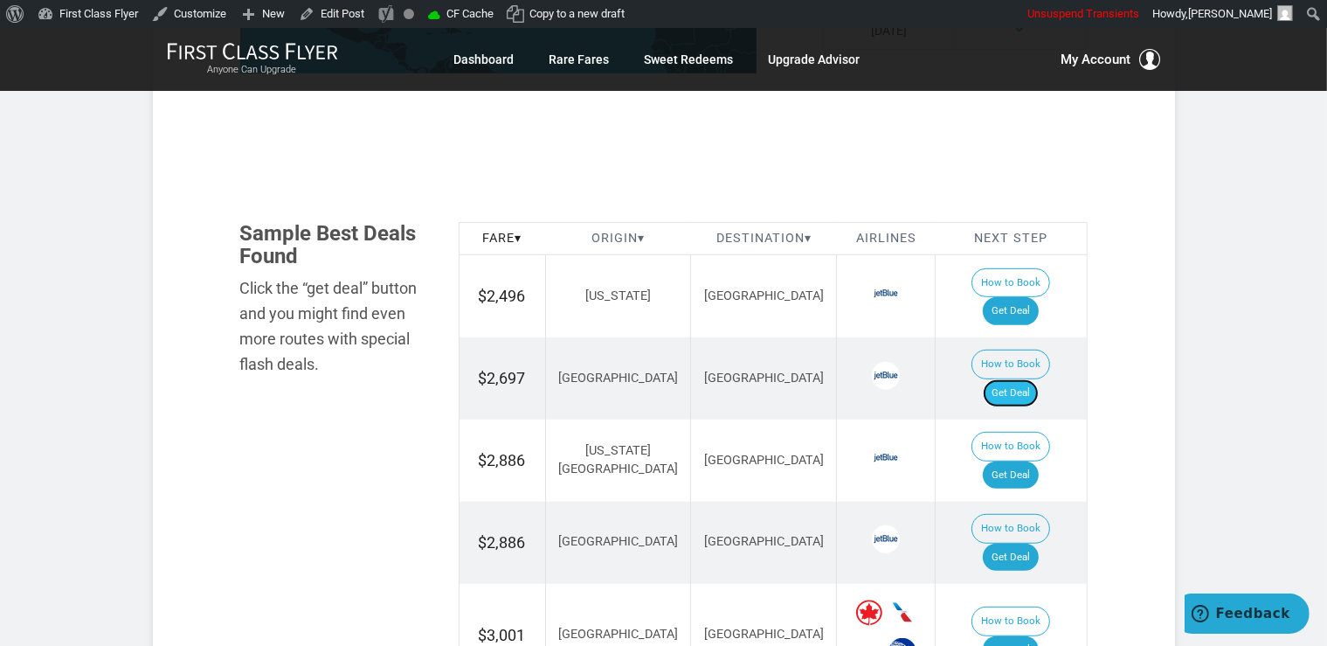
click at [1022, 379] on link "Get Deal" at bounding box center [1011, 393] width 56 height 28
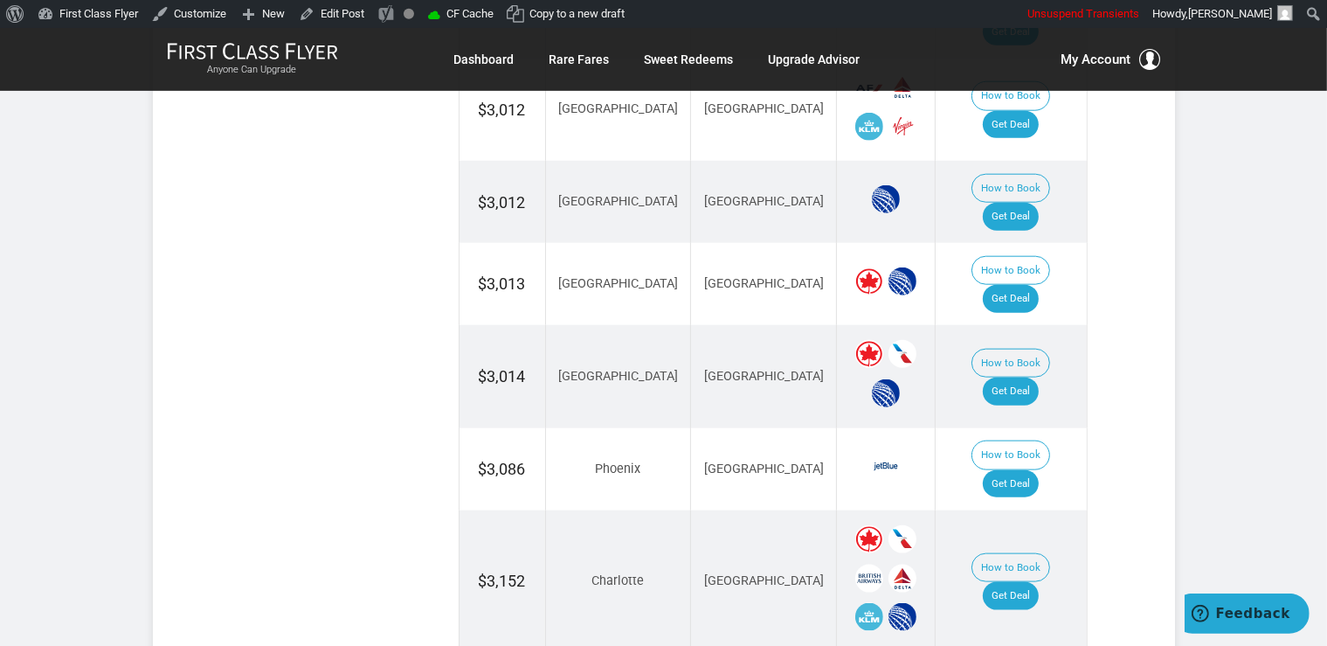
scroll to position [2030, 0]
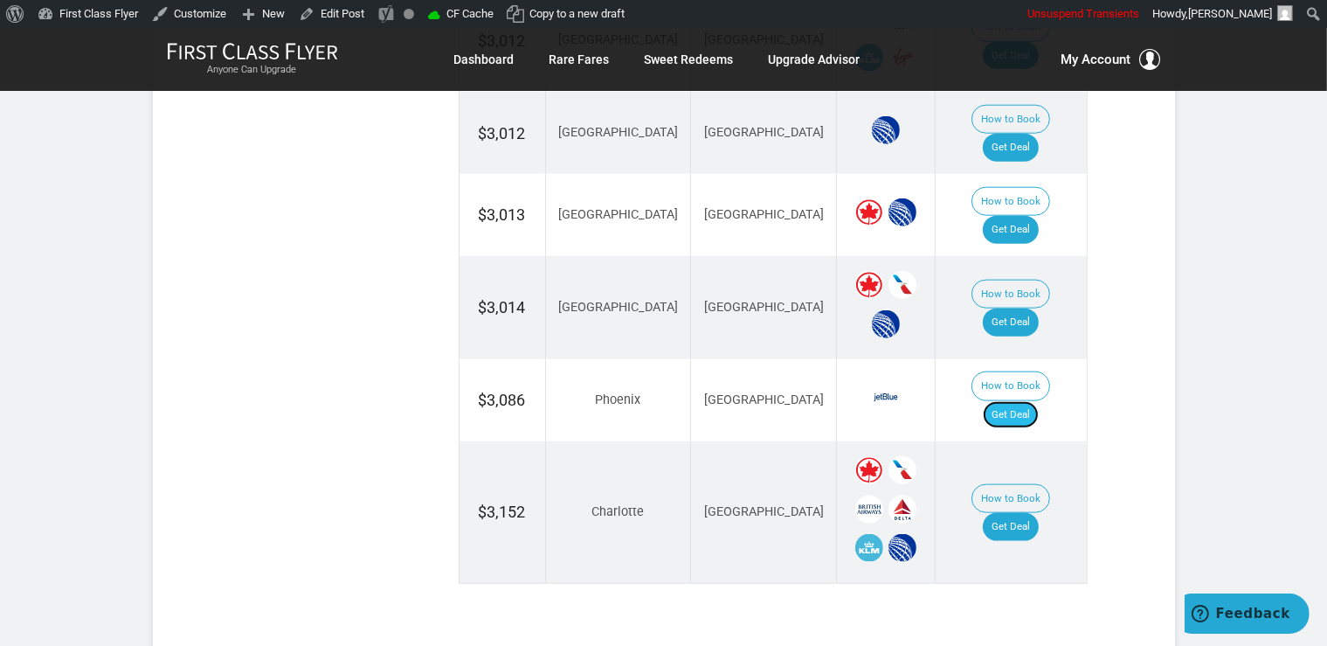
click at [1039, 401] on link "Get Deal" at bounding box center [1011, 415] width 56 height 28
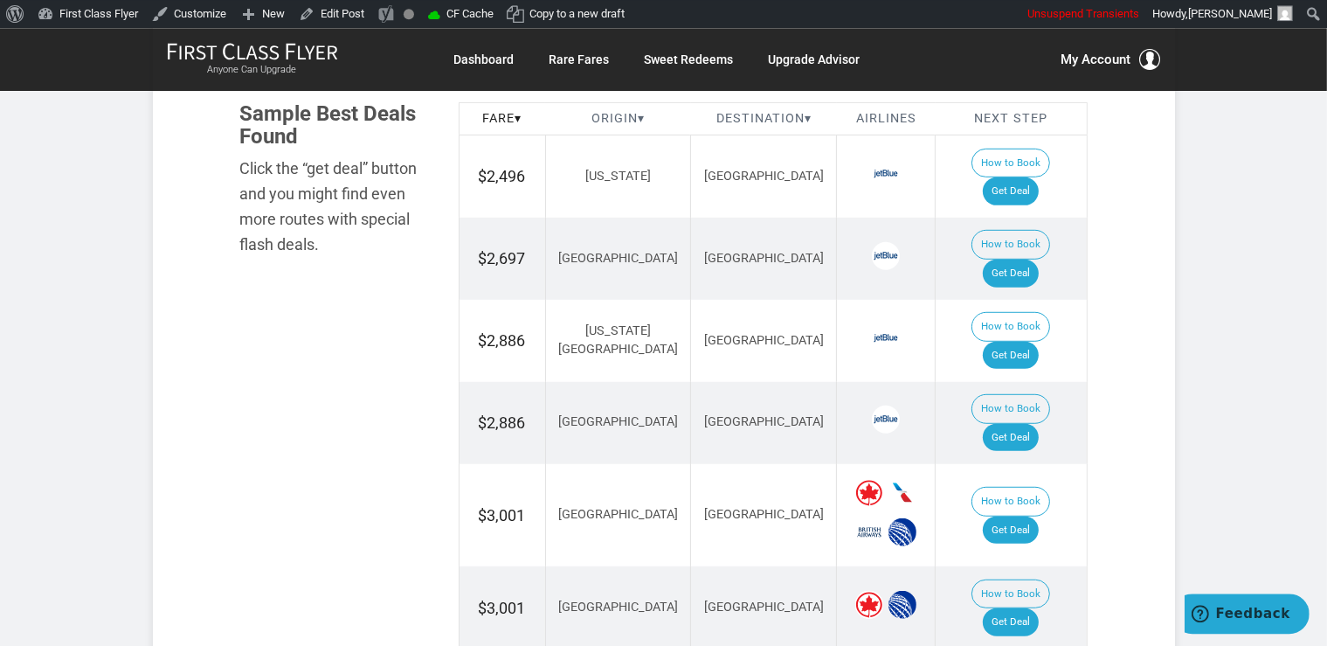
scroll to position [1015, 0]
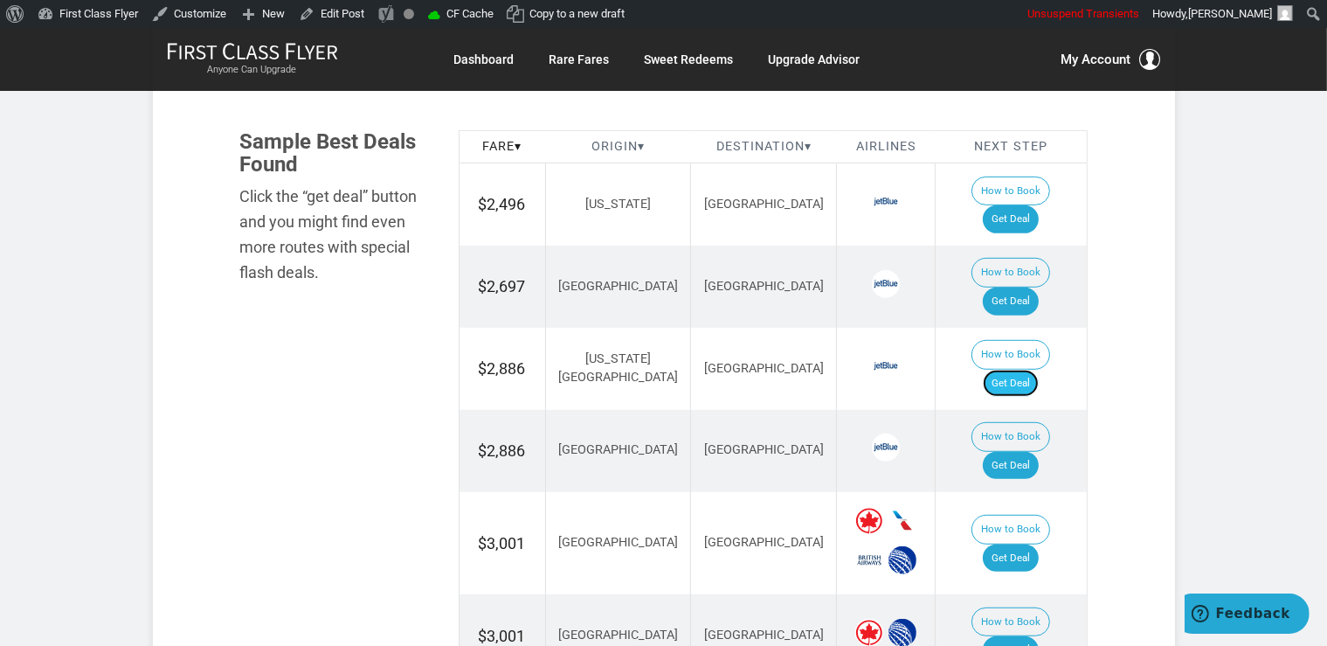
click at [1039, 370] on link "Get Deal" at bounding box center [1011, 384] width 56 height 28
click at [1031, 452] on link "Get Deal" at bounding box center [1011, 466] width 56 height 28
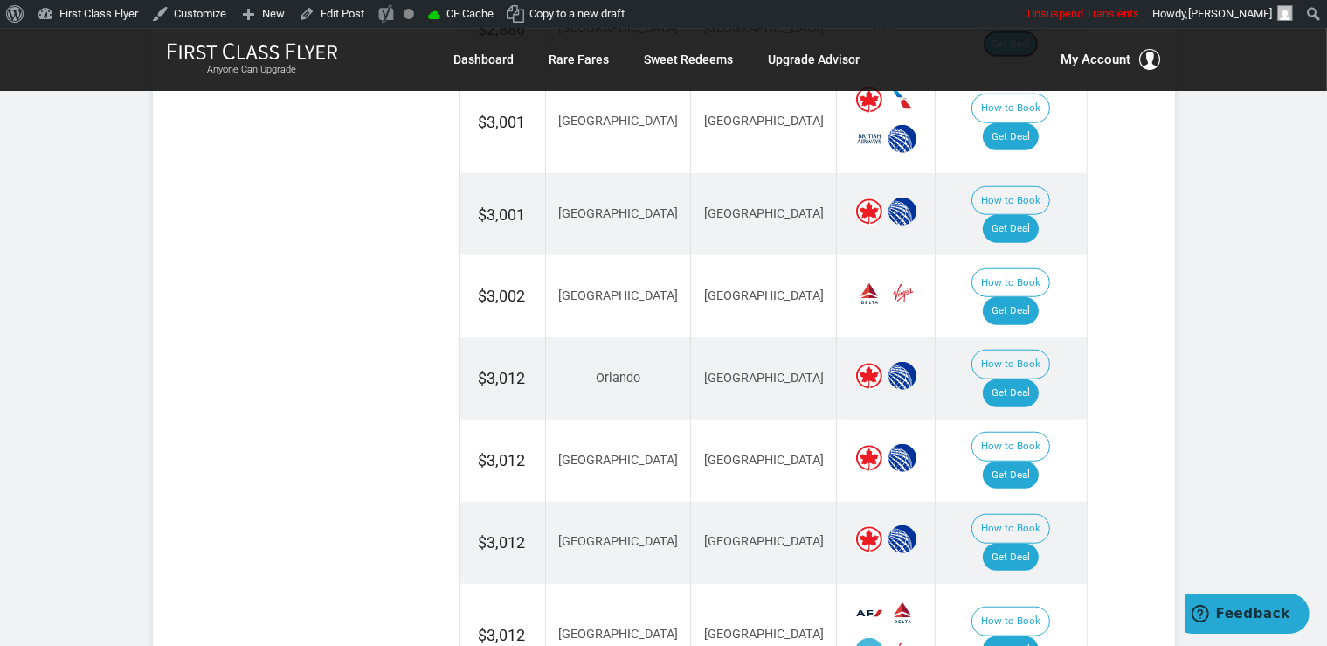
scroll to position [1476, 0]
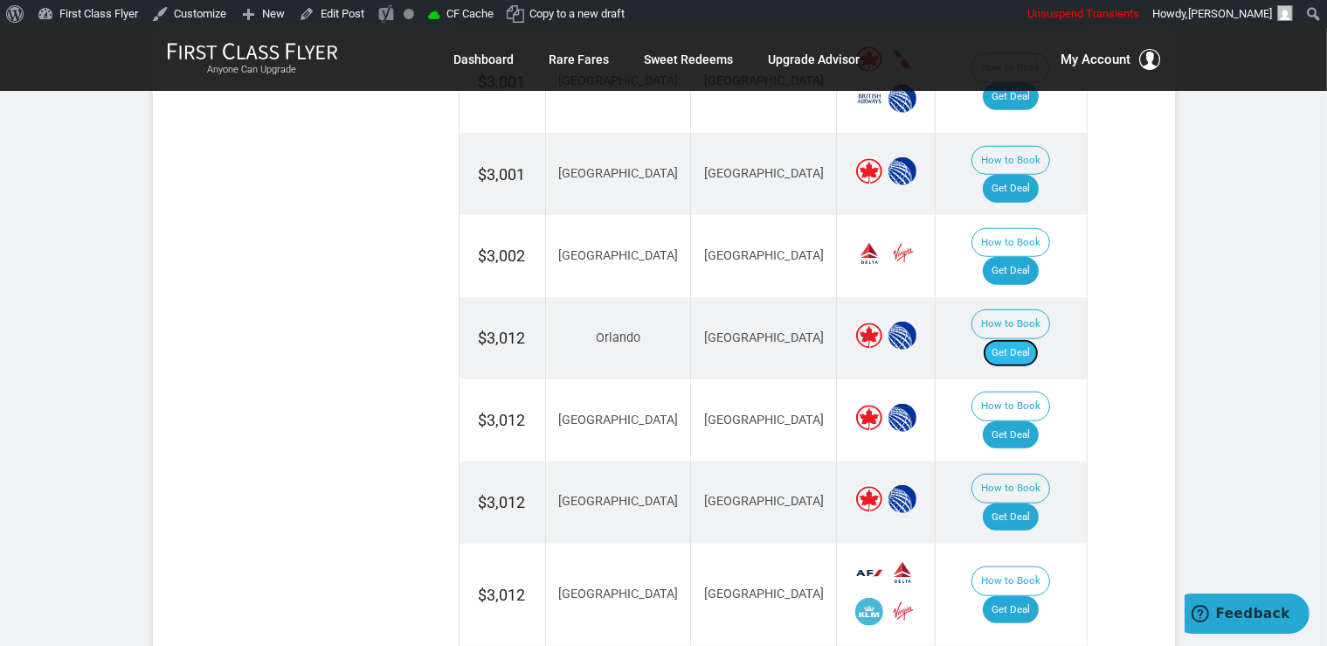
click at [1030, 339] on link "Get Deal" at bounding box center [1011, 353] width 56 height 28
click at [1032, 339] on link "Get Deal" at bounding box center [1011, 353] width 56 height 28
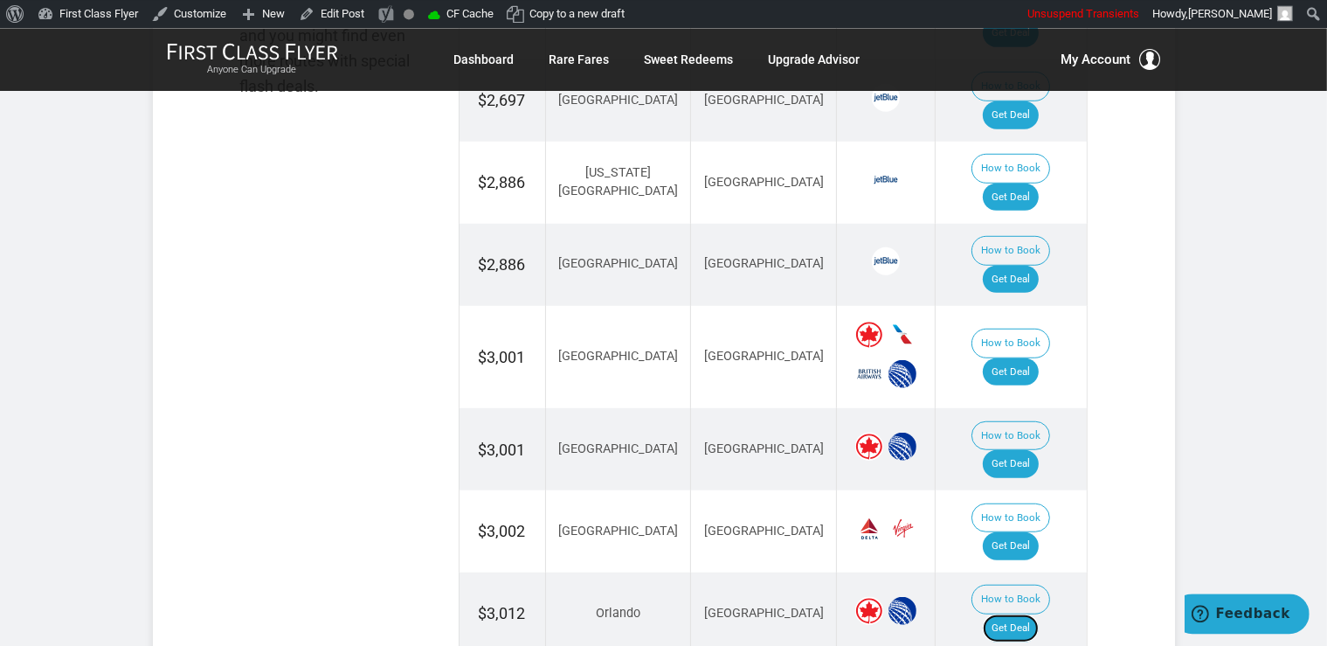
scroll to position [1199, 0]
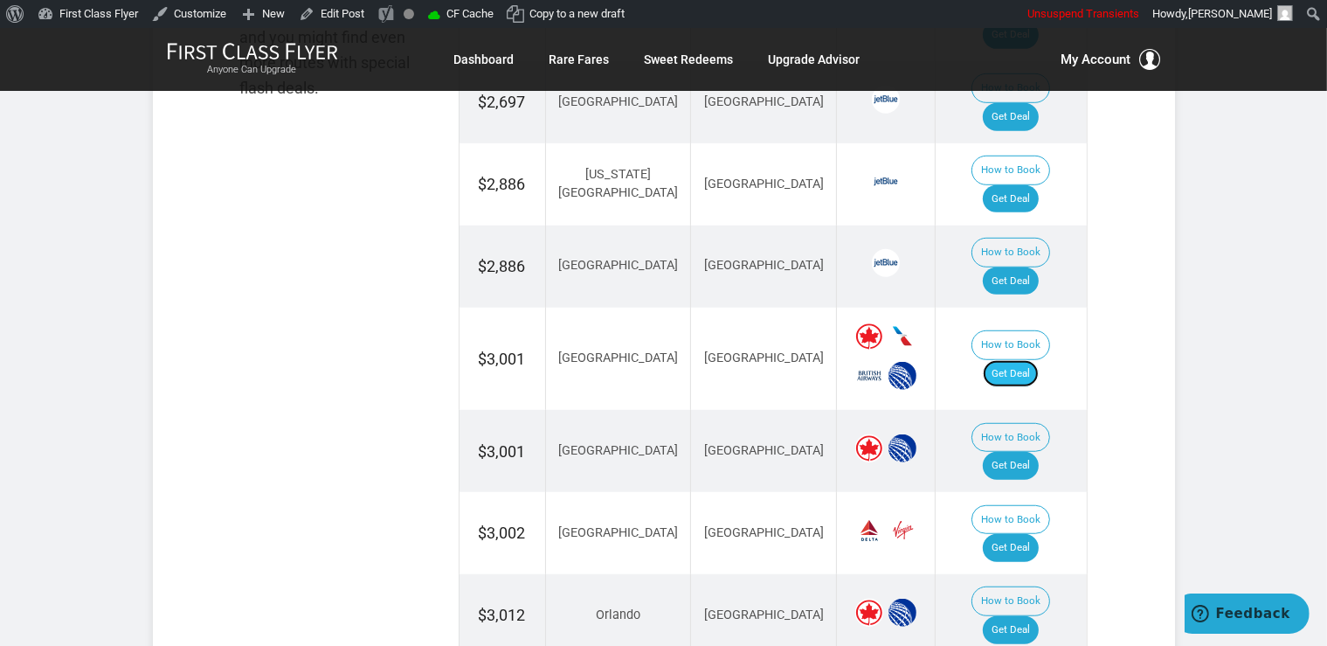
click at [1022, 360] on link "Get Deal" at bounding box center [1011, 374] width 56 height 28
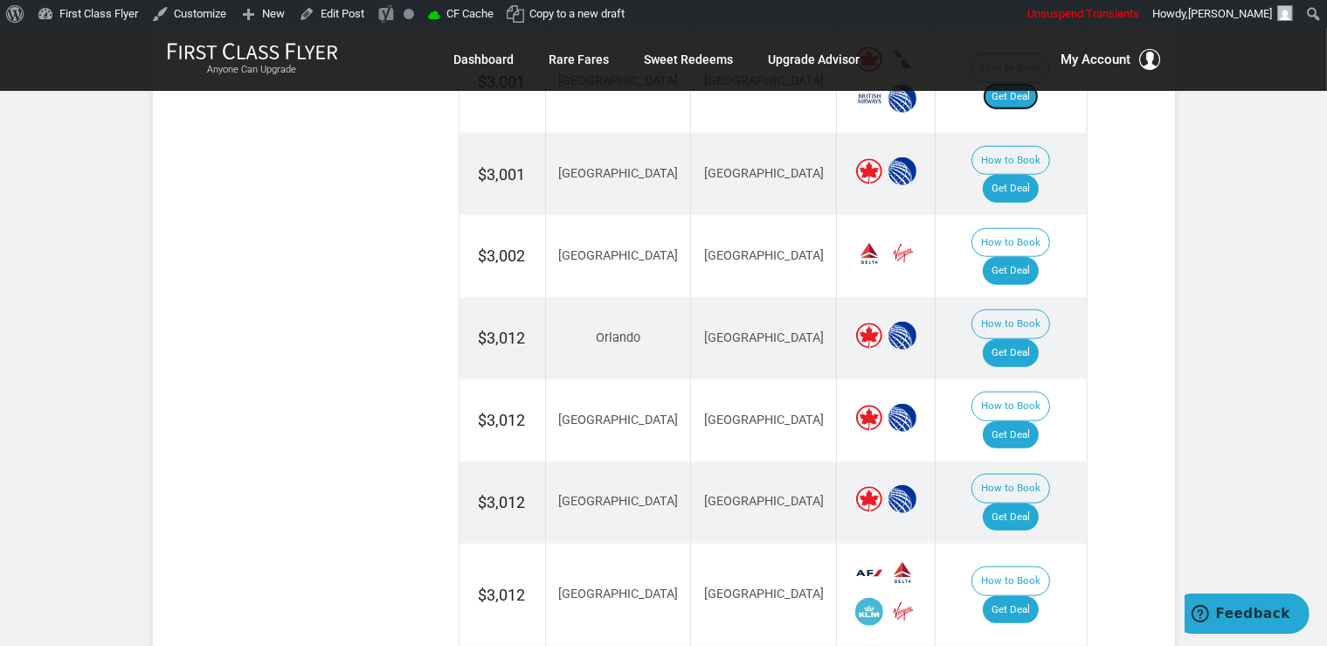
scroll to position [1660, 0]
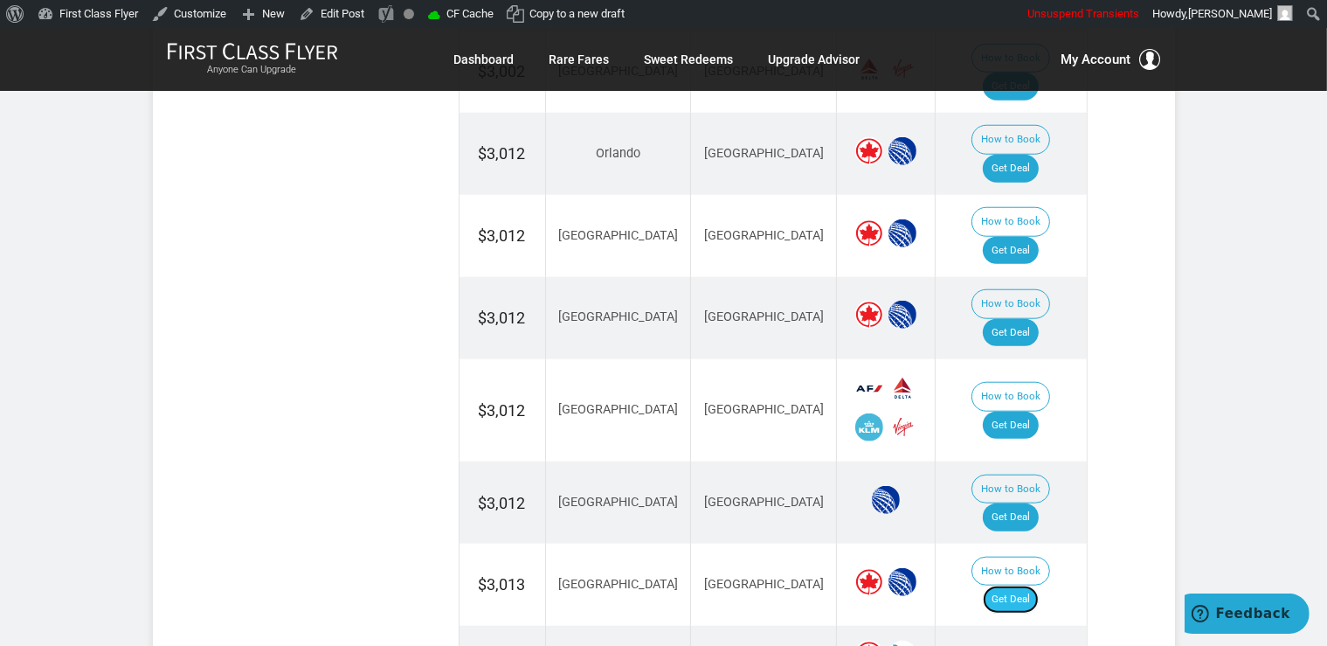
click at [1031, 585] on link "Get Deal" at bounding box center [1011, 599] width 56 height 28
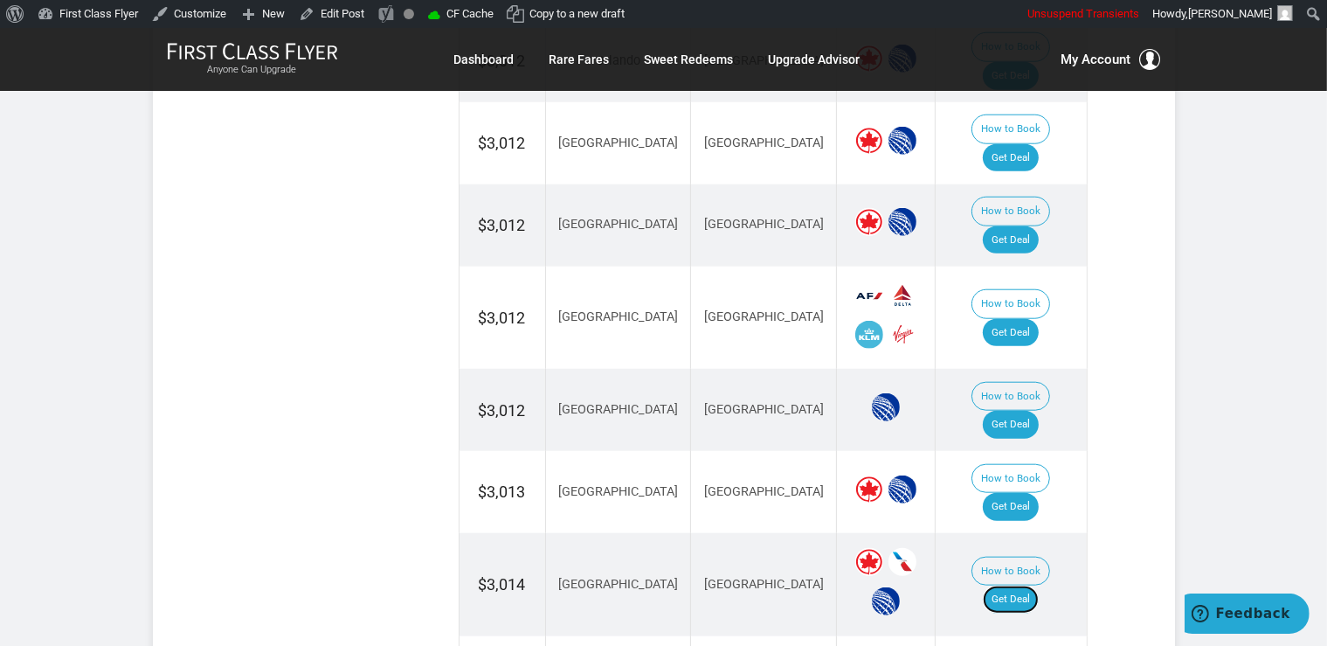
scroll to position [1476, 0]
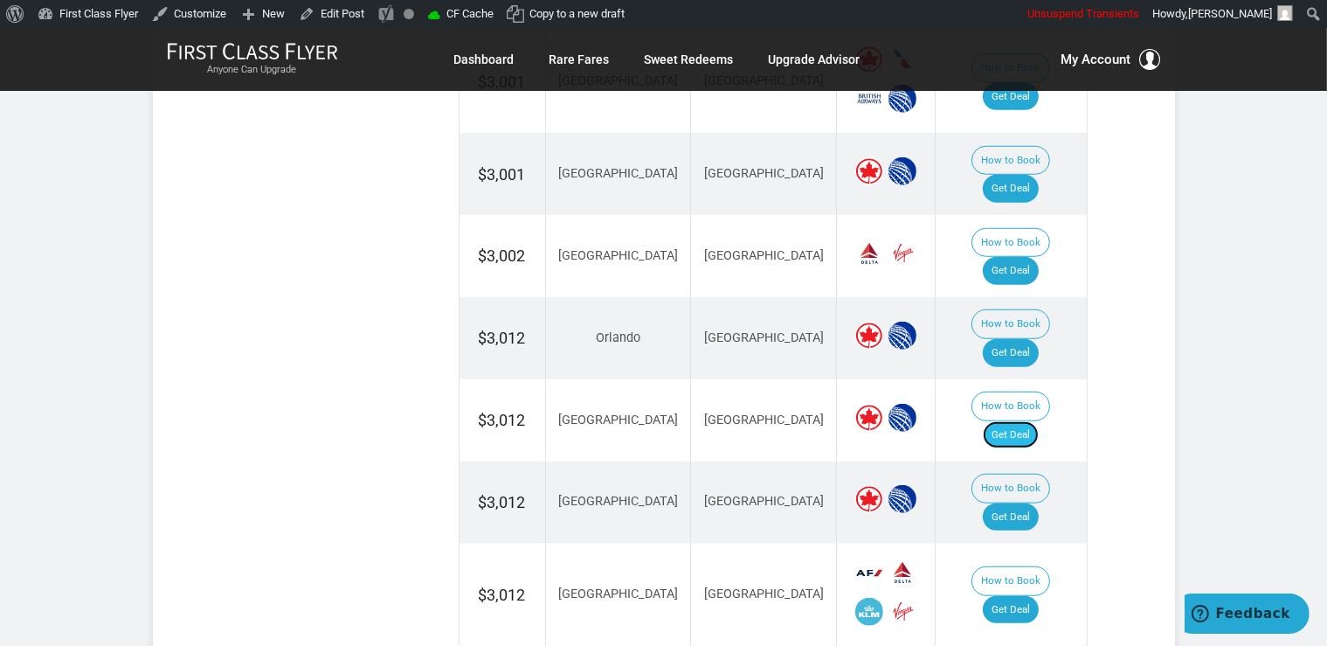
click at [1015, 421] on link "Get Deal" at bounding box center [1011, 435] width 56 height 28
drag, startPoint x: 1016, startPoint y: 343, endPoint x: 1009, endPoint y: 331, distance: 14.1
click at [1016, 503] on link "Get Deal" at bounding box center [1011, 517] width 56 height 28
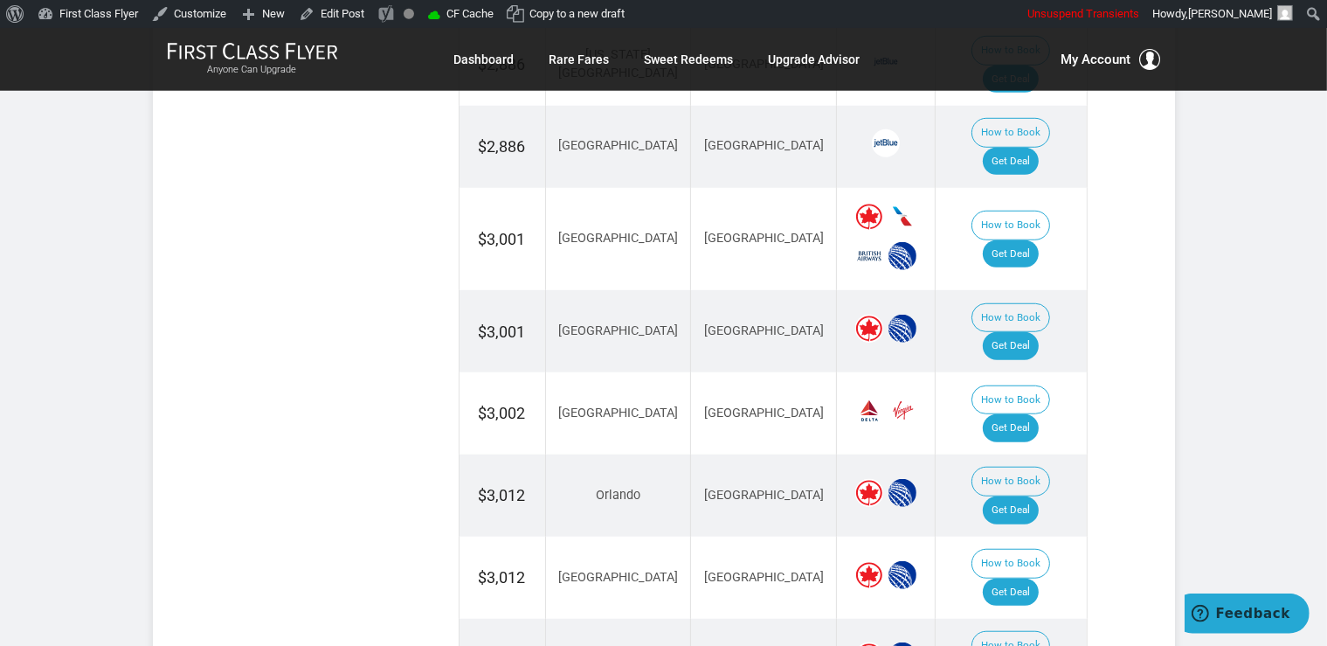
scroll to position [1199, 0]
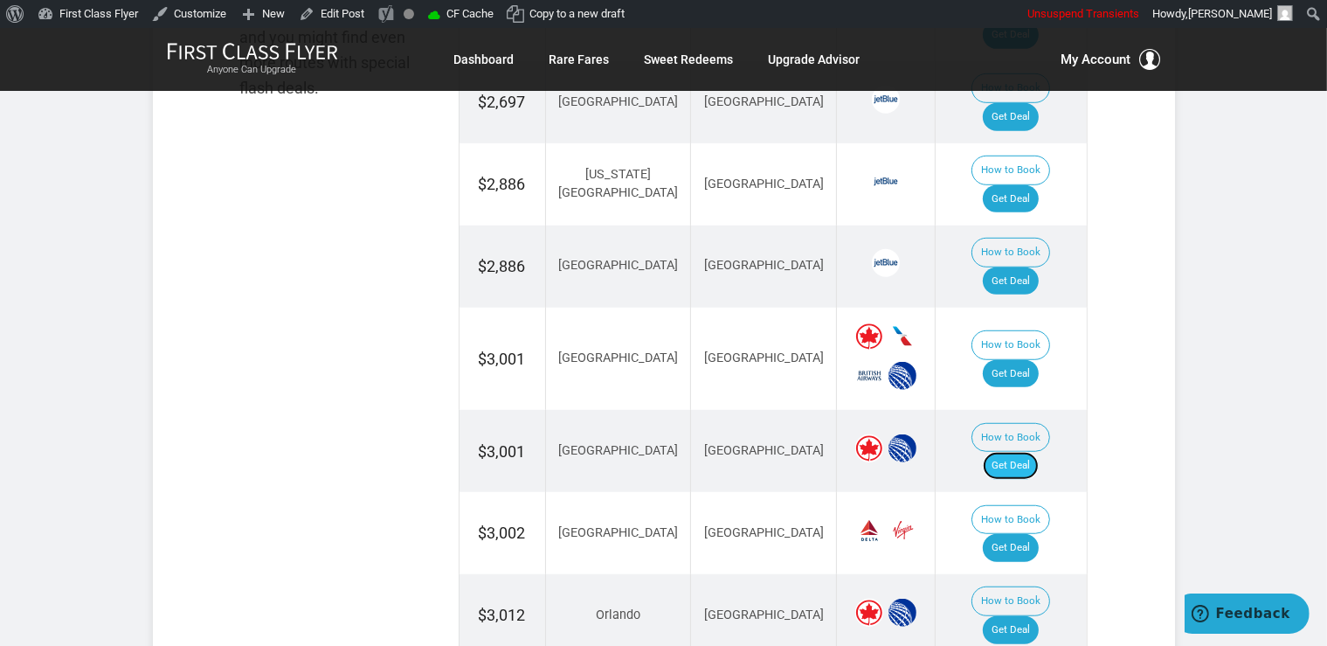
click at [1039, 452] on link "Get Deal" at bounding box center [1011, 466] width 56 height 28
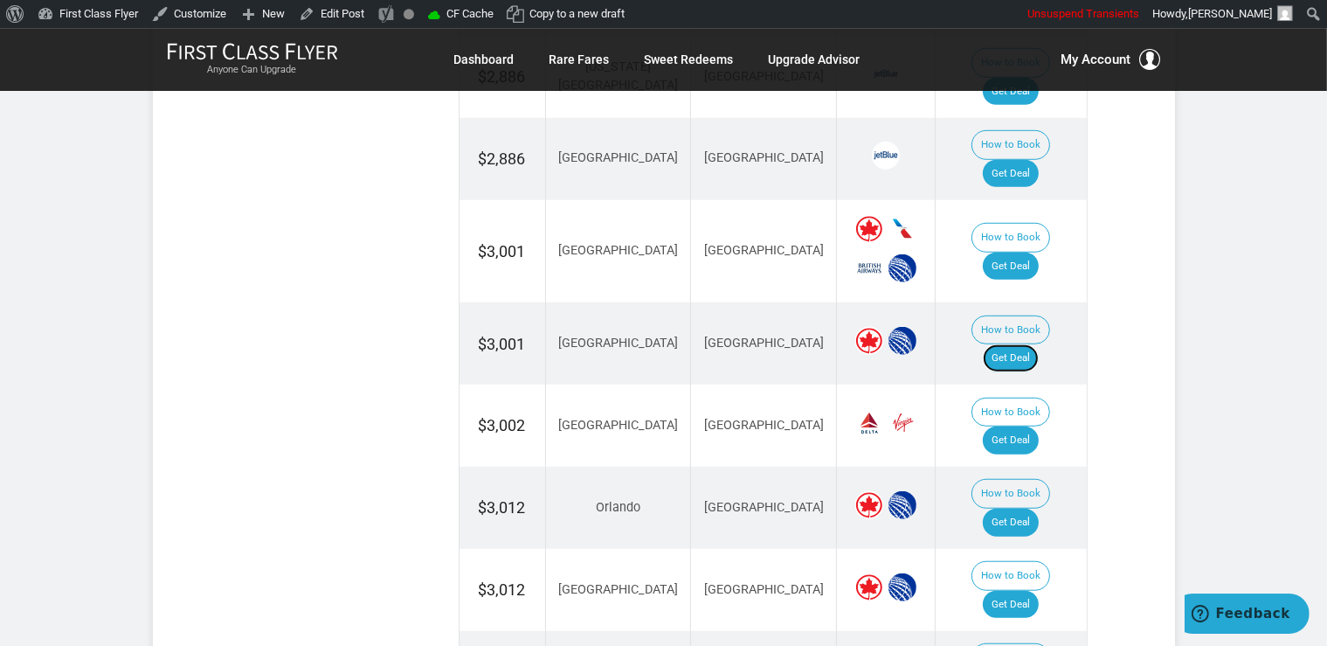
scroll to position [1384, 0]
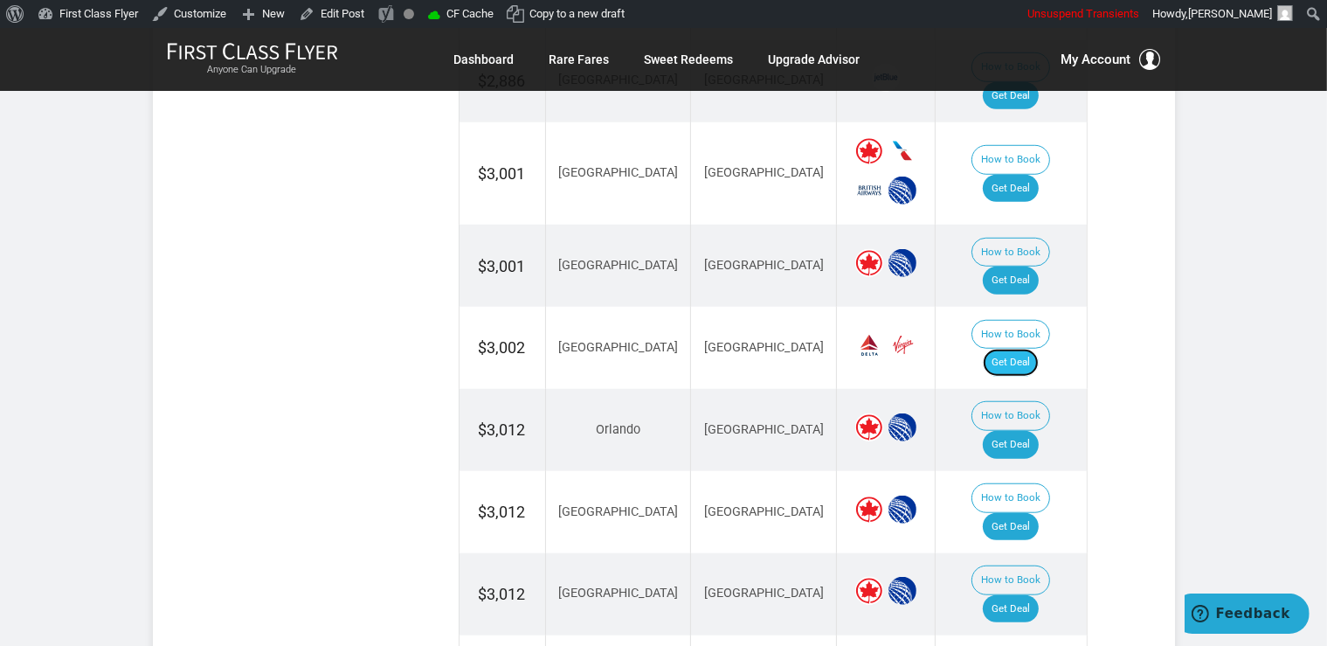
click at [1034, 349] on link "Get Deal" at bounding box center [1011, 363] width 56 height 28
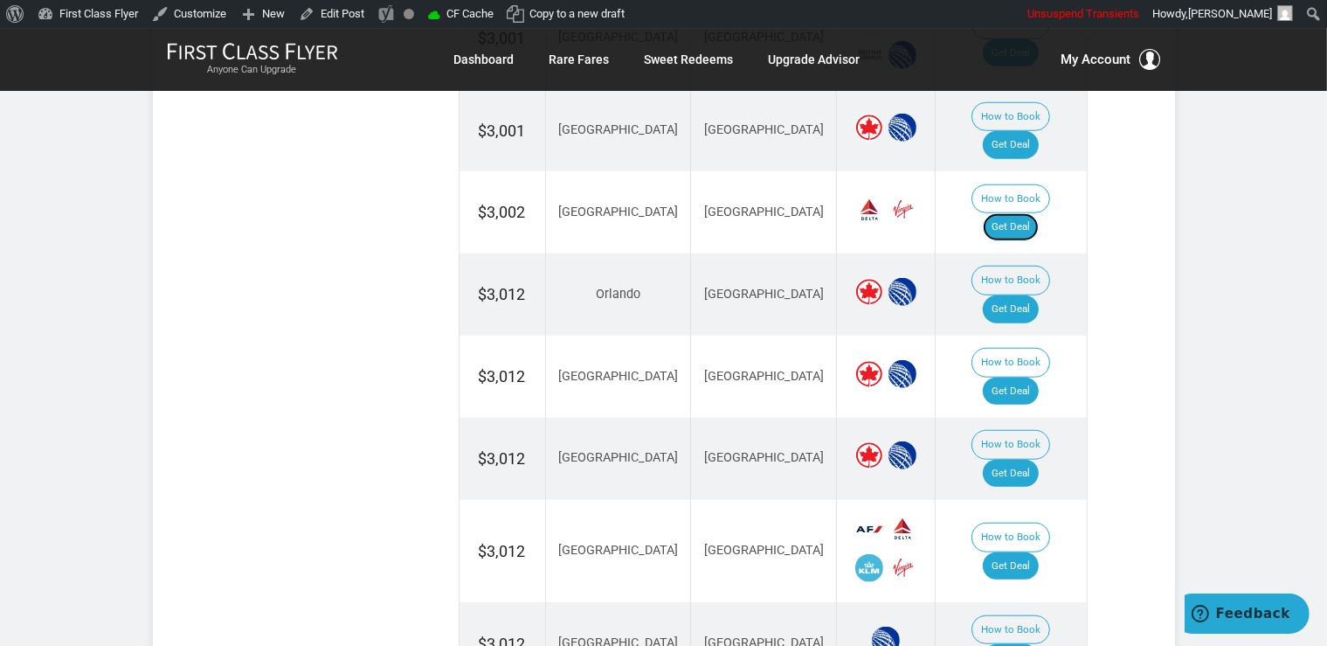
scroll to position [1569, 0]
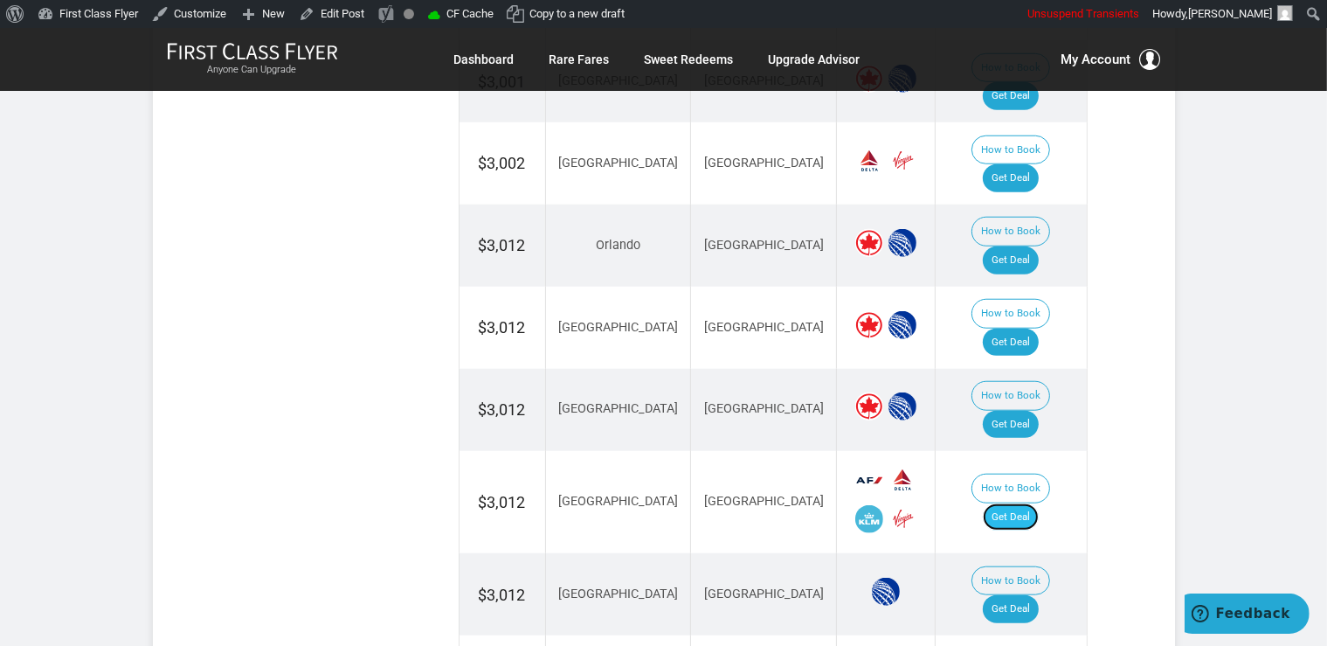
click at [1025, 503] on link "Get Deal" at bounding box center [1011, 517] width 56 height 28
click at [1037, 595] on link "Get Deal" at bounding box center [1011, 609] width 56 height 28
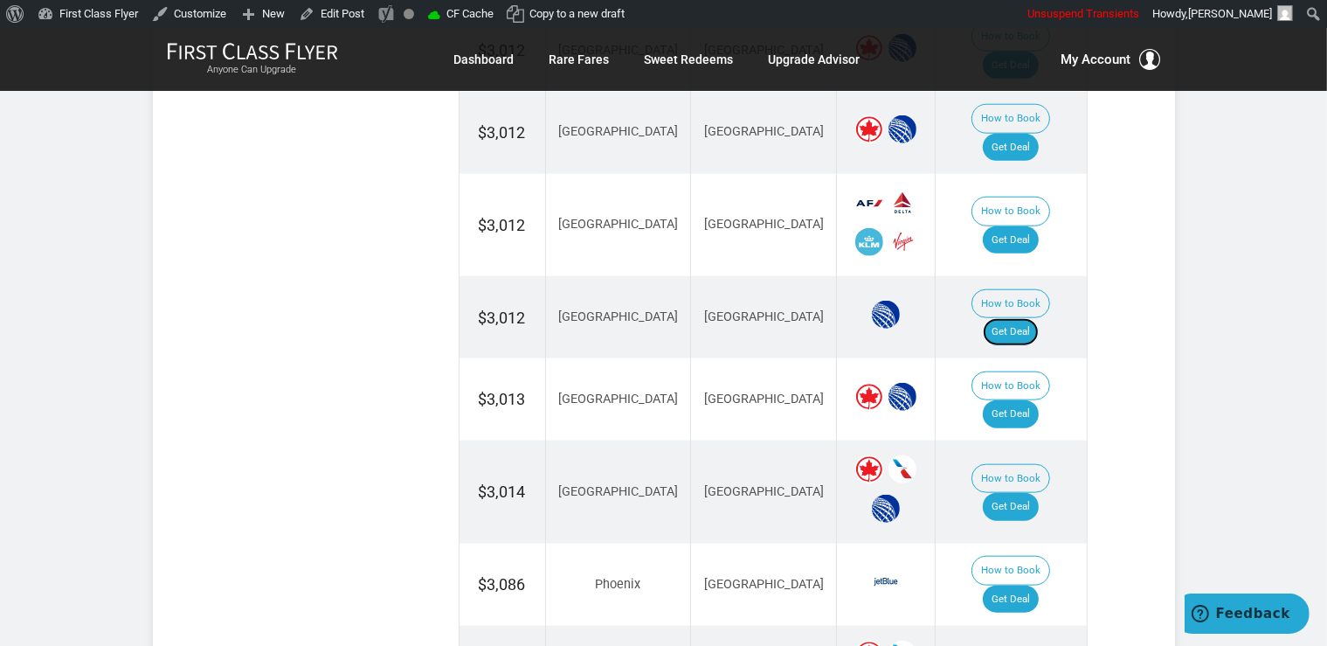
scroll to position [1937, 0]
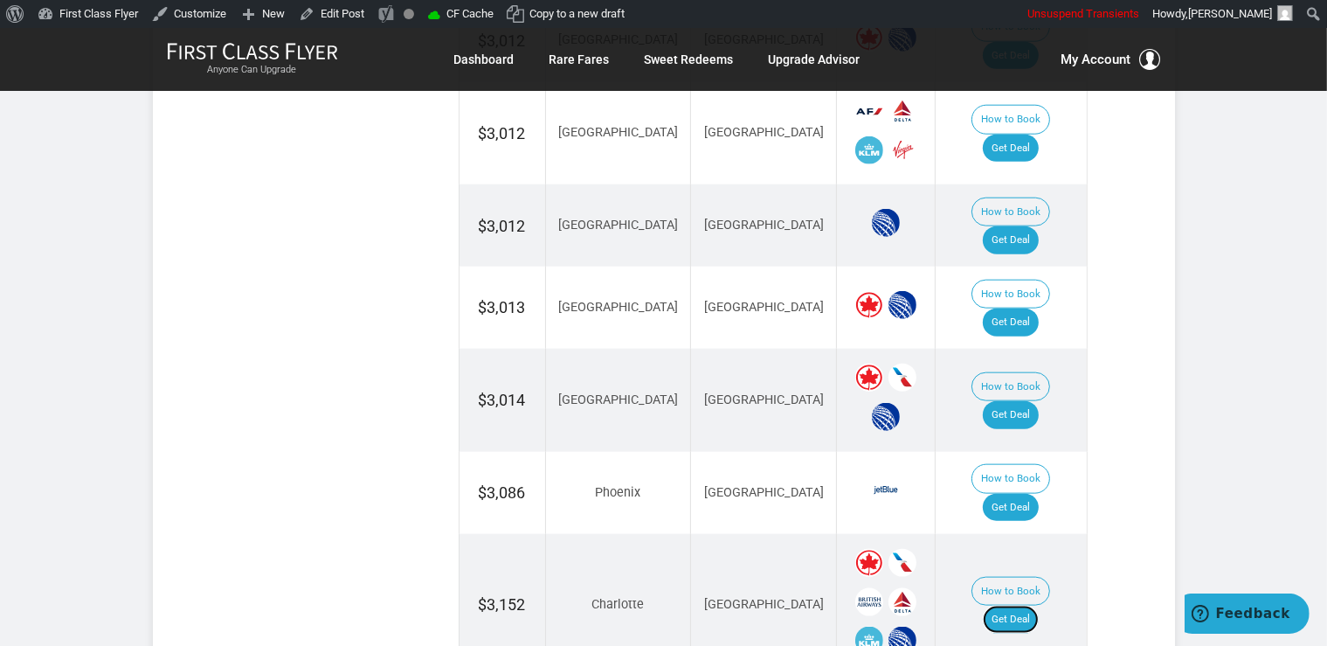
click at [1033, 606] on link "Get Deal" at bounding box center [1011, 620] width 56 height 28
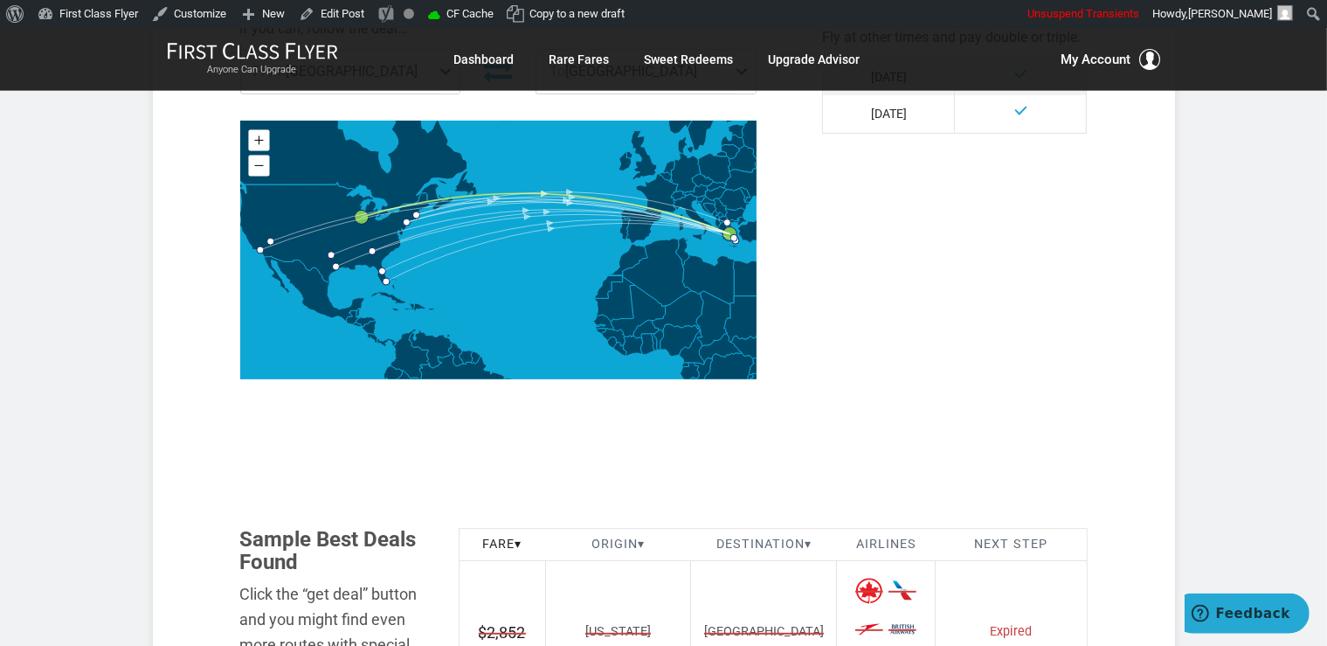
scroll to position [830, 0]
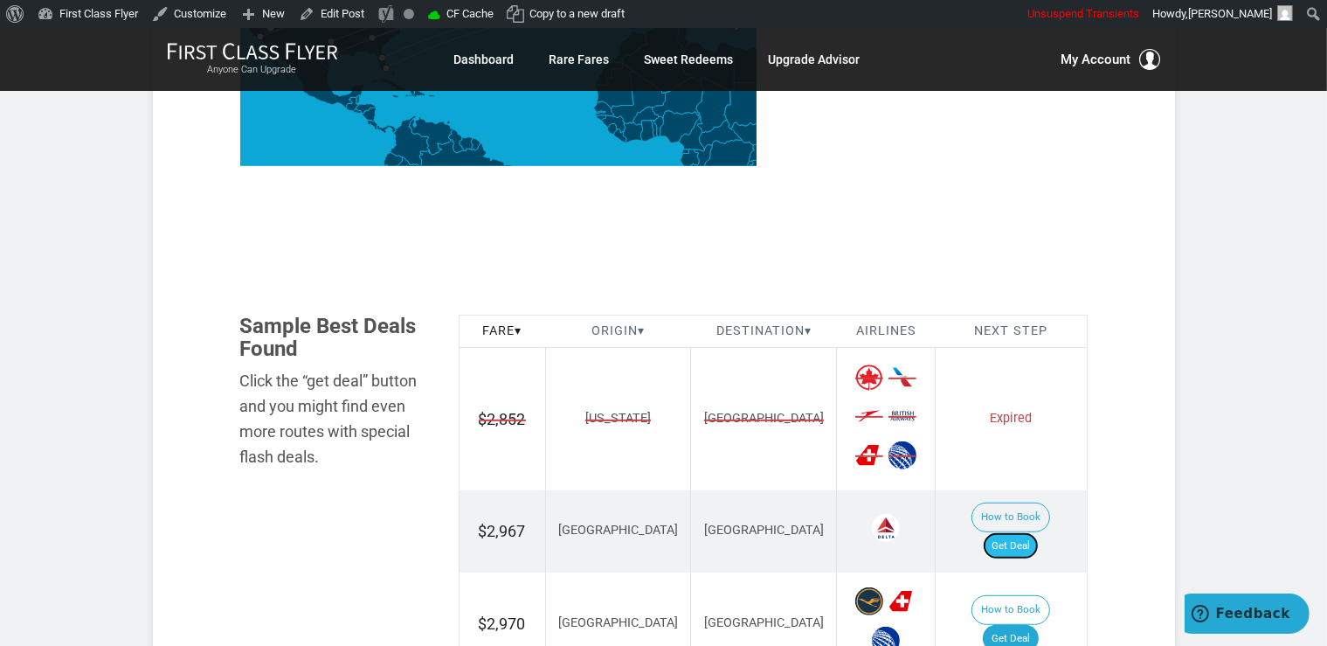
click at [1022, 532] on link "Get Deal" at bounding box center [1011, 546] width 56 height 28
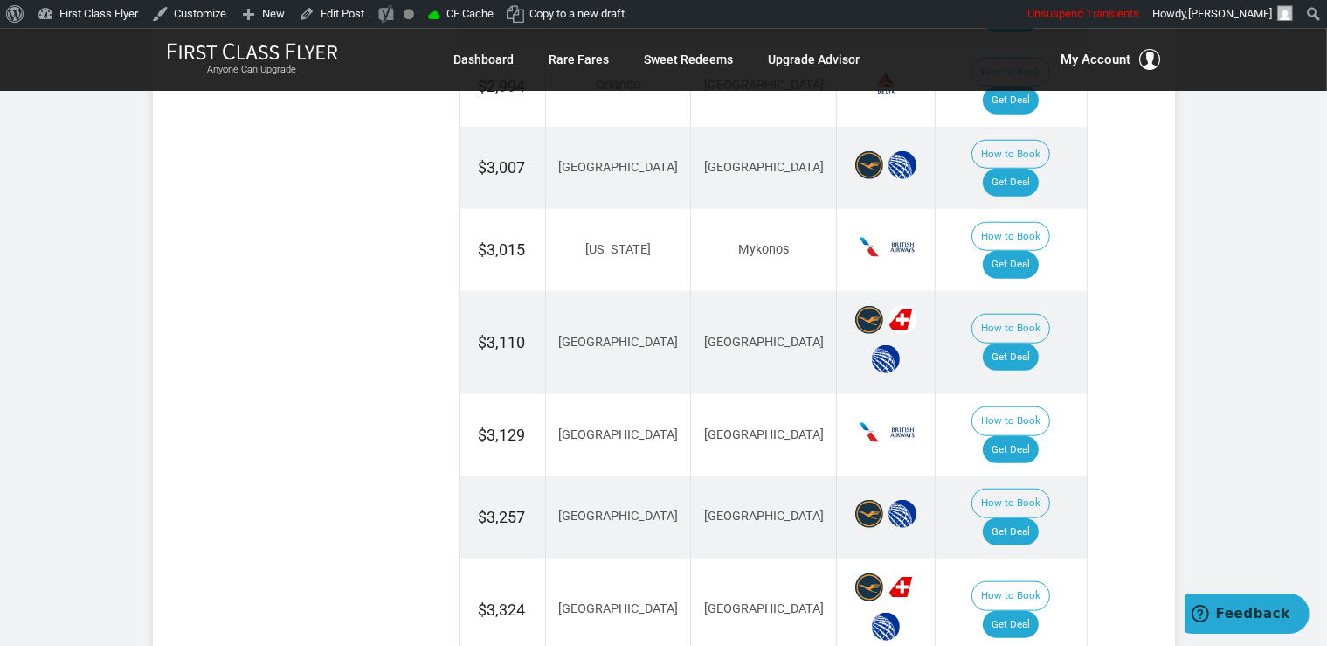
scroll to position [1476, 0]
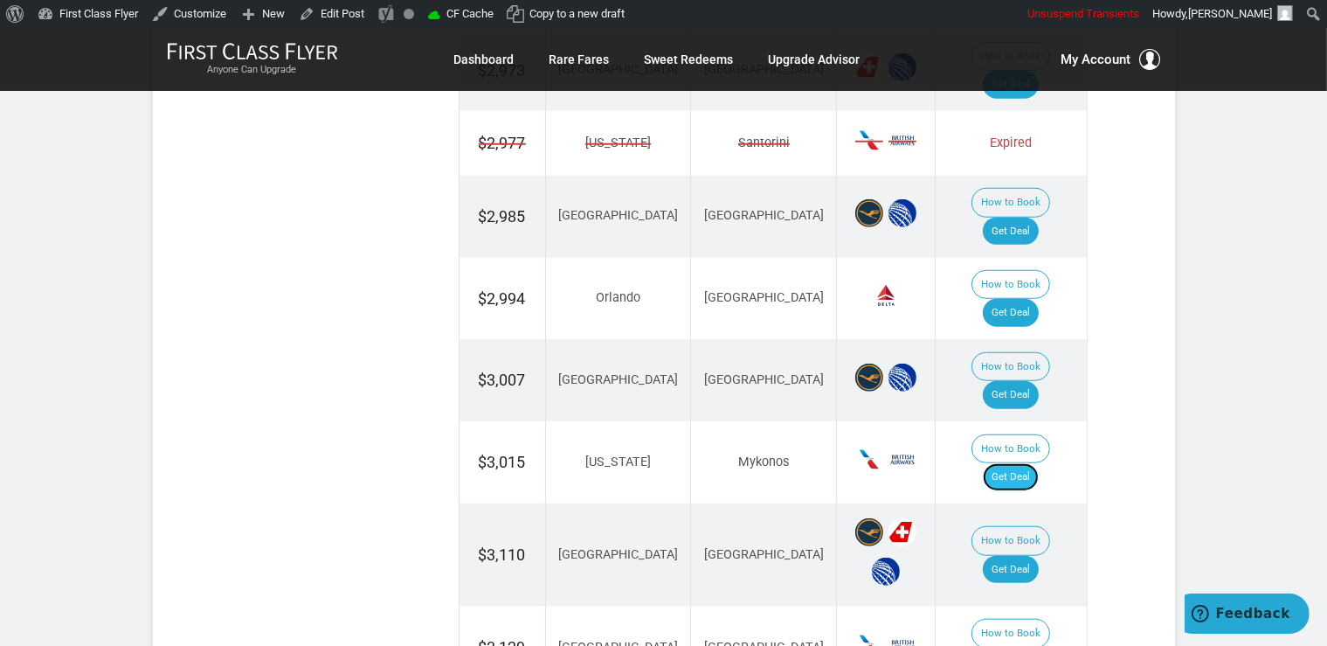
click at [1034, 463] on link "Get Deal" at bounding box center [1011, 477] width 56 height 28
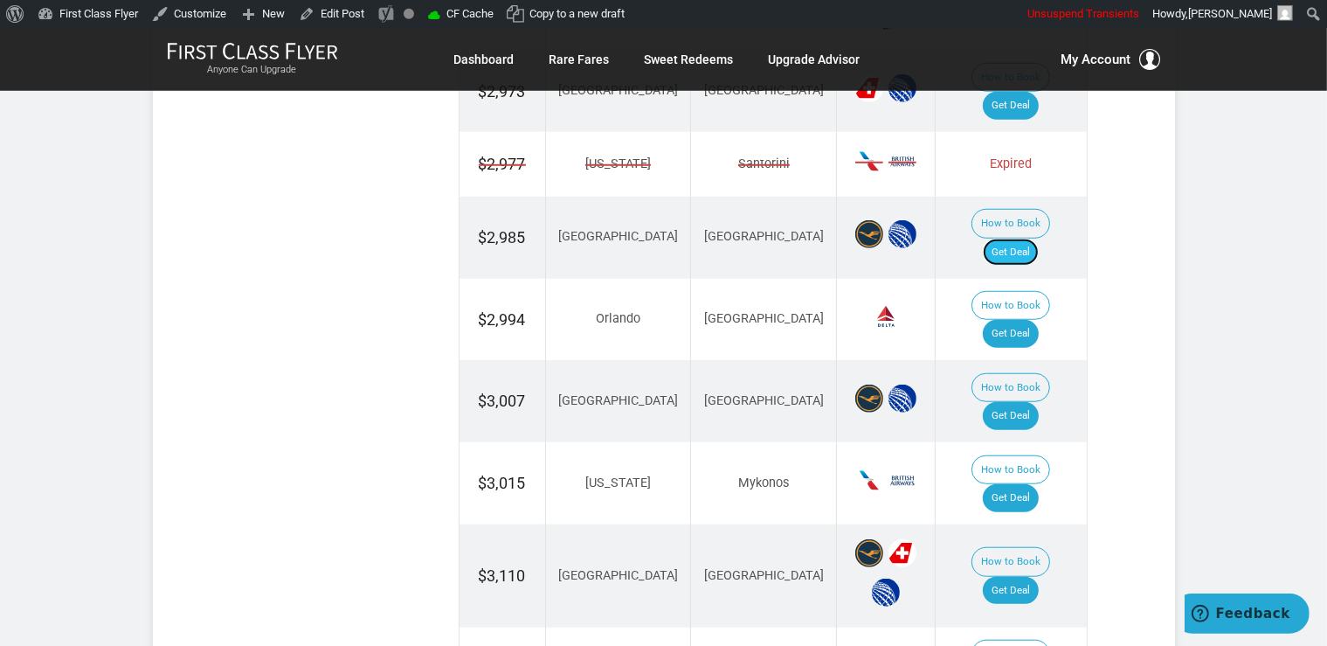
click at [1019, 239] on link "Get Deal" at bounding box center [1011, 253] width 56 height 28
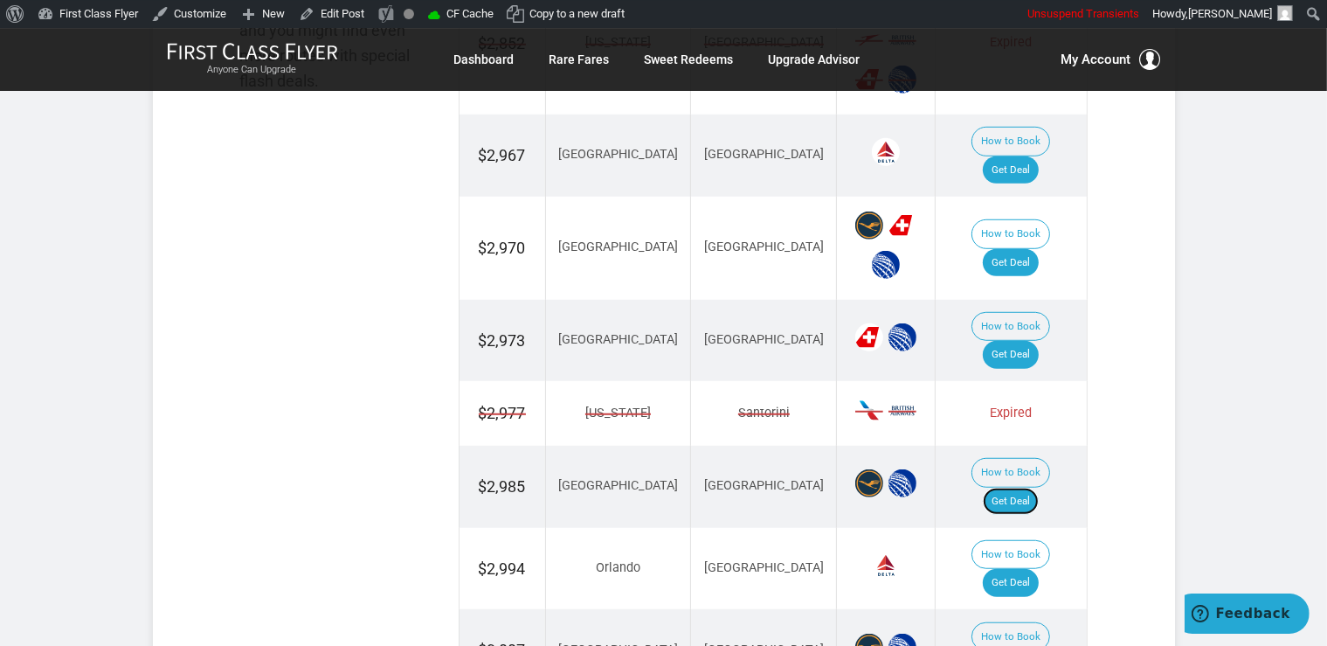
scroll to position [1178, 0]
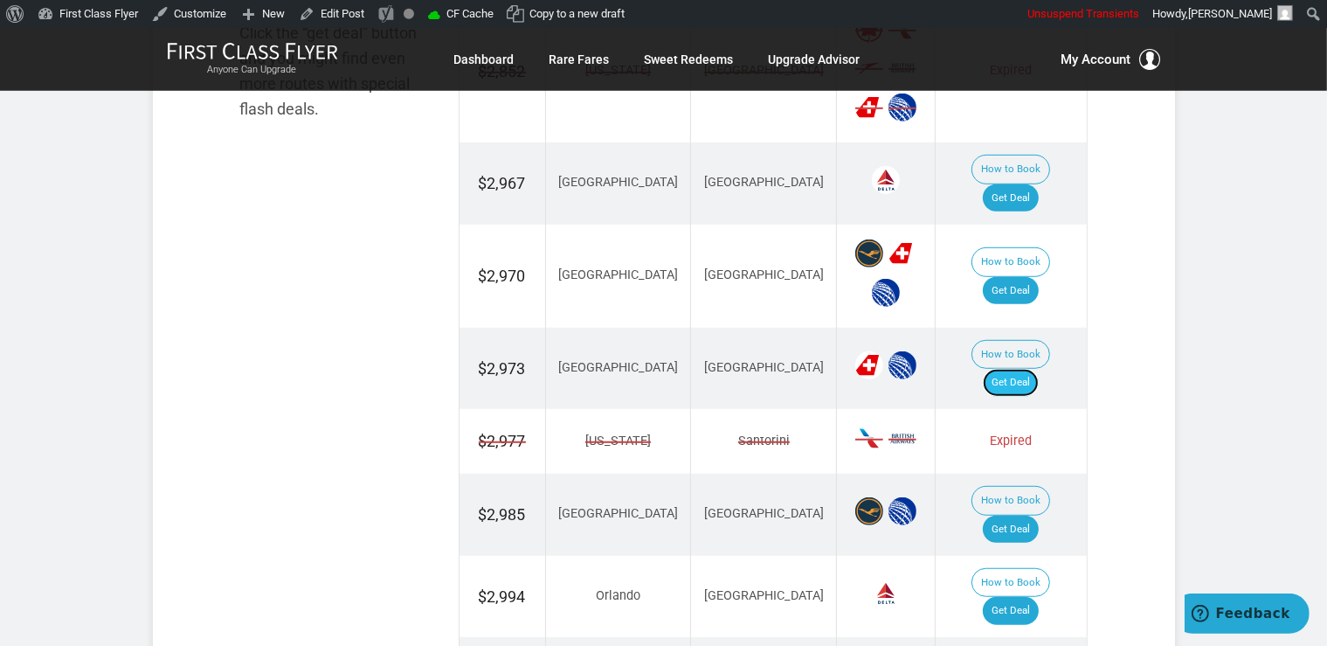
click at [1029, 369] on link "Get Deal" at bounding box center [1011, 383] width 56 height 28
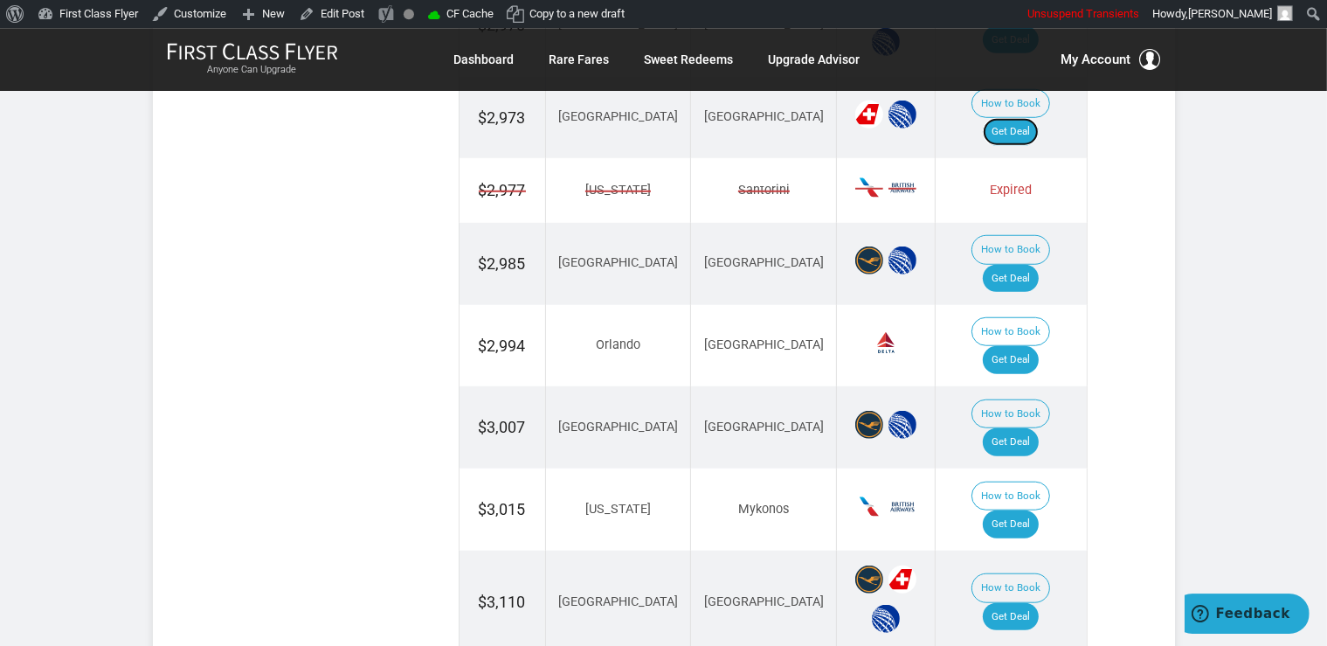
scroll to position [1455, 0]
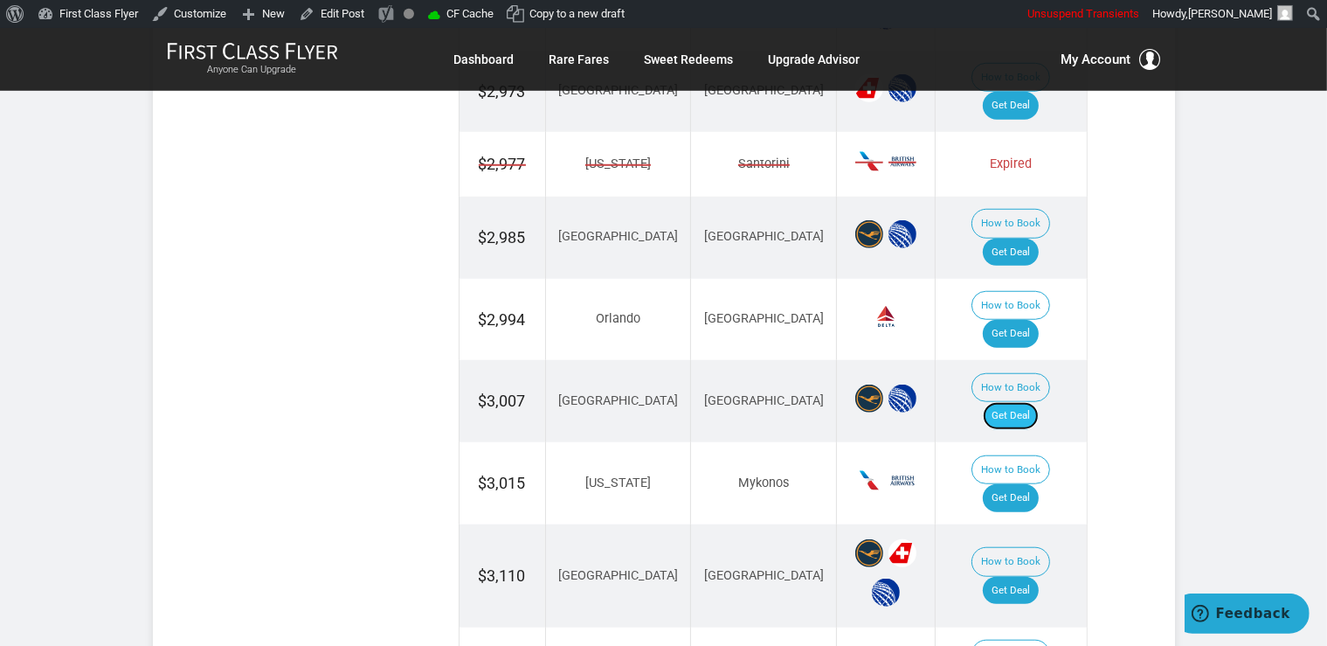
click at [1025, 402] on link "Get Deal" at bounding box center [1011, 416] width 56 height 28
click at [1028, 320] on link "Get Deal" at bounding box center [1011, 334] width 56 height 28
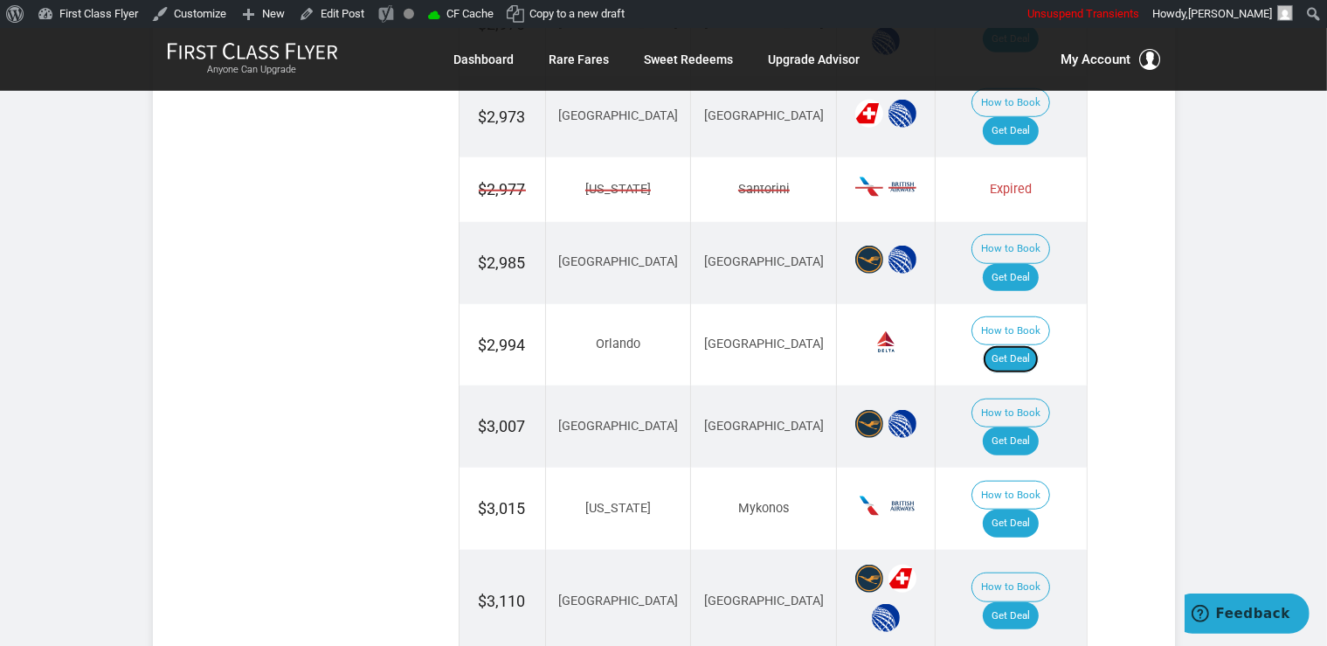
scroll to position [1706, 0]
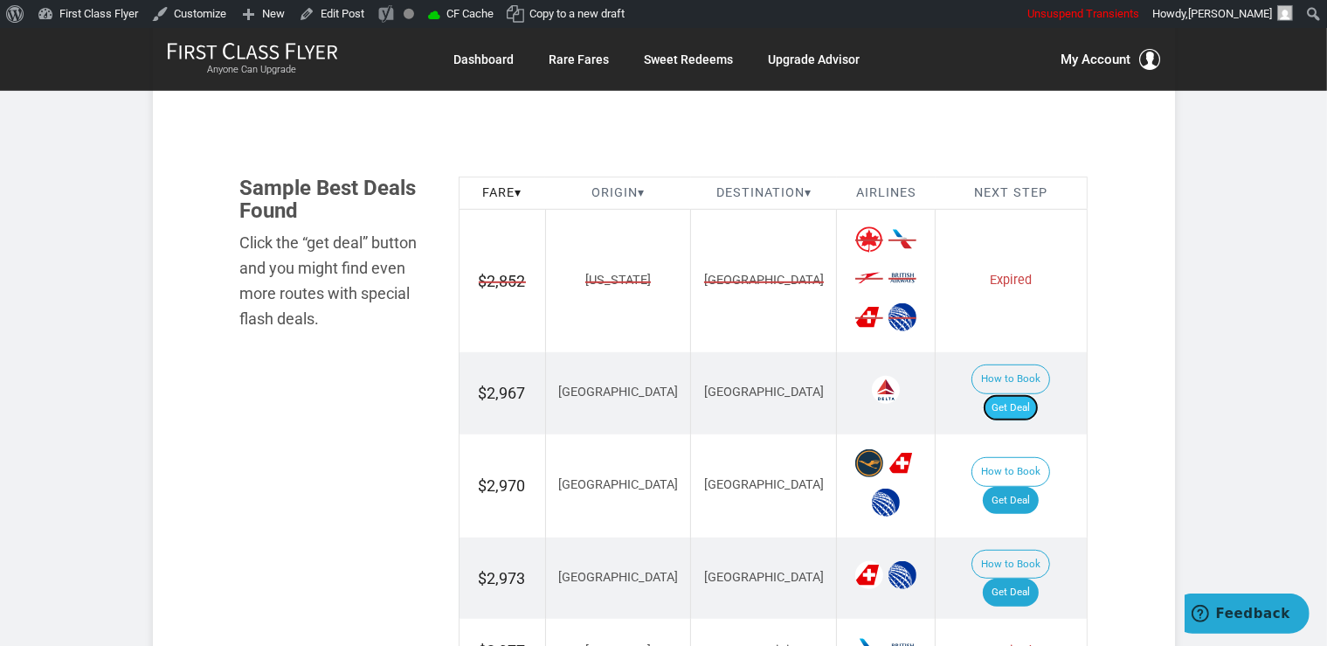
click at [1022, 394] on link "Get Deal" at bounding box center [1011, 408] width 56 height 28
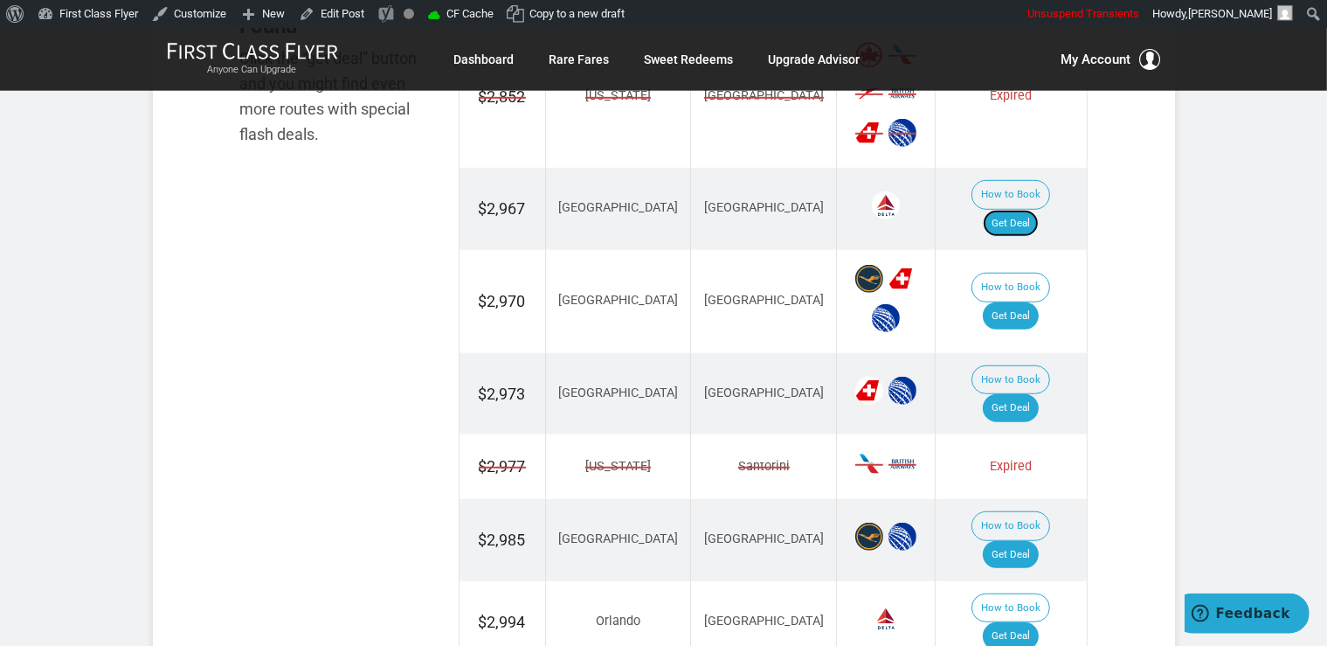
scroll to position [1112, 0]
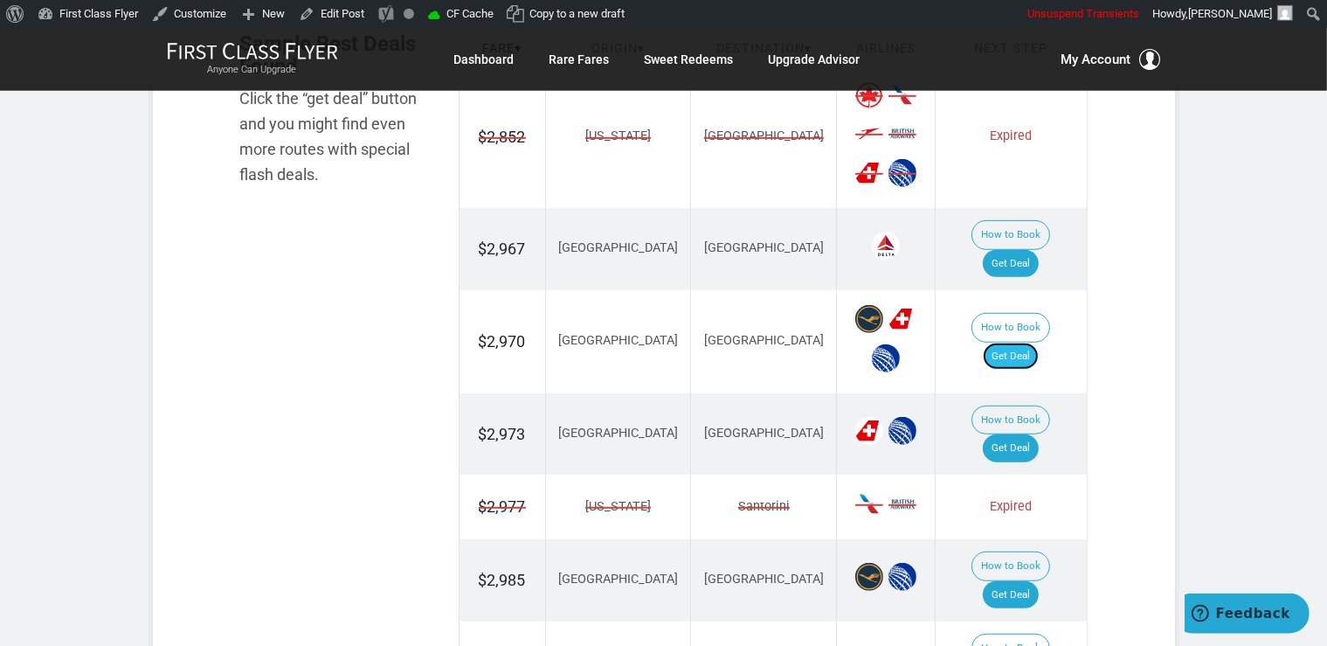
click at [1035, 343] on link "Get Deal" at bounding box center [1011, 357] width 56 height 28
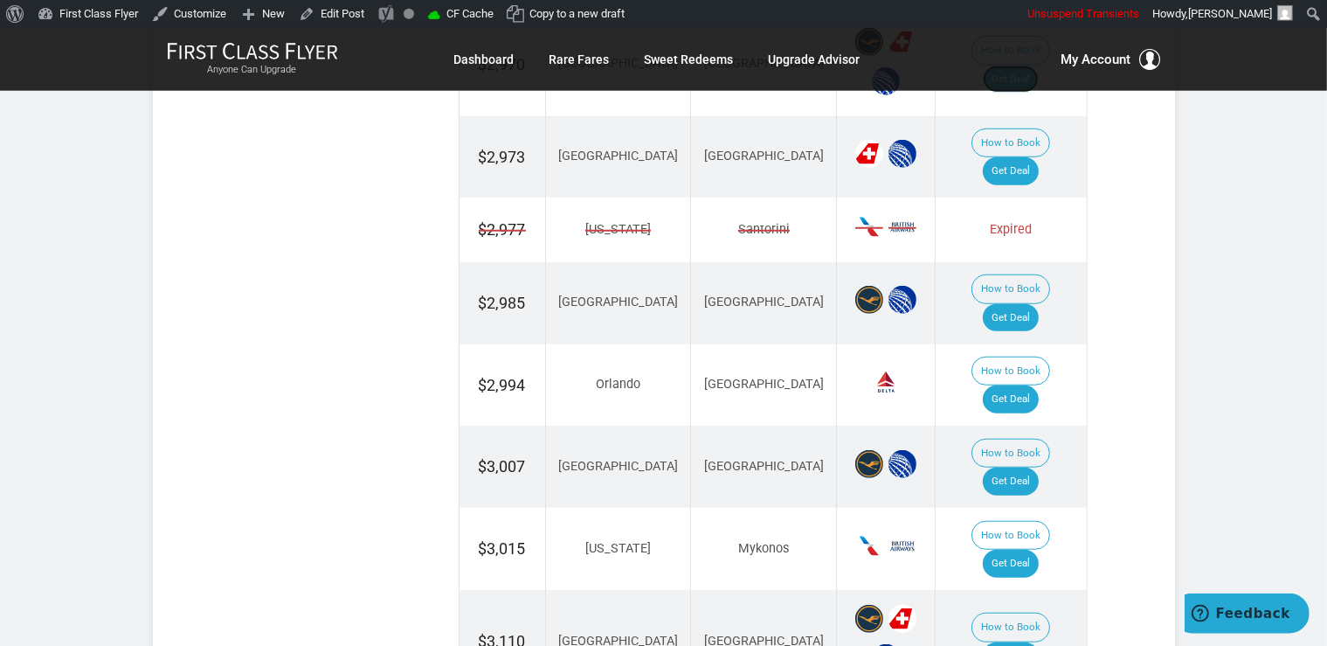
scroll to position [1574, 0]
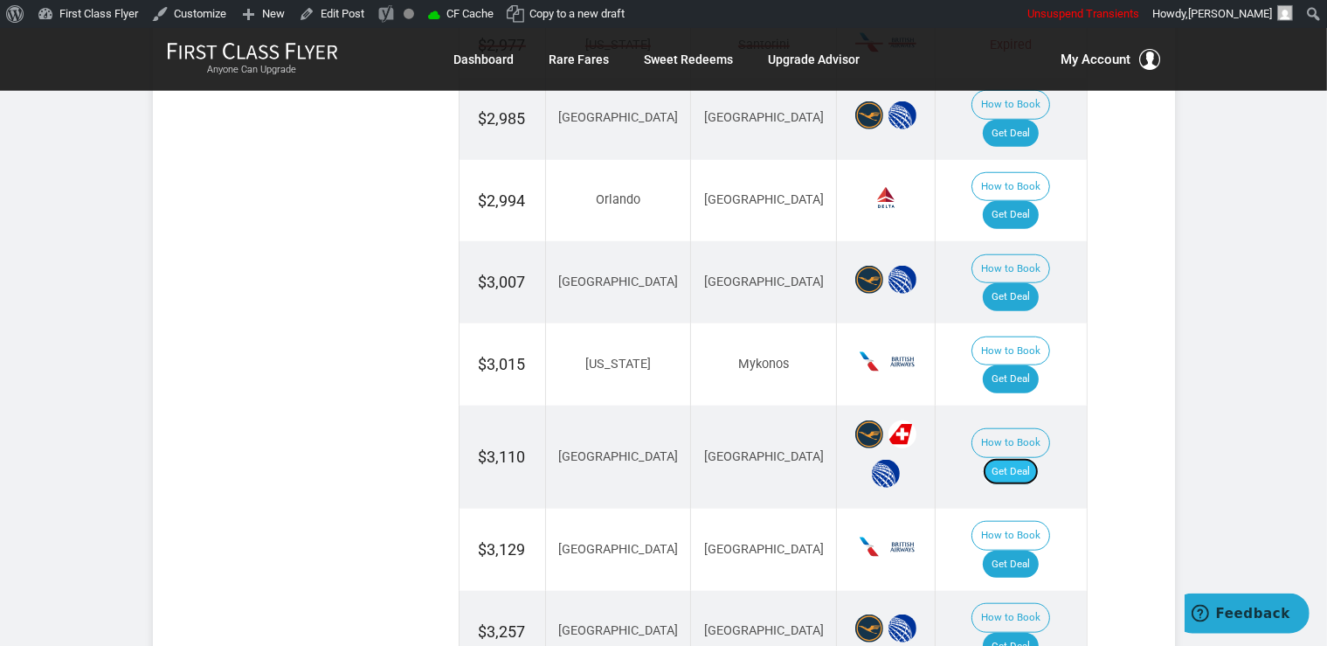
click at [1007, 458] on link "Get Deal" at bounding box center [1011, 472] width 56 height 28
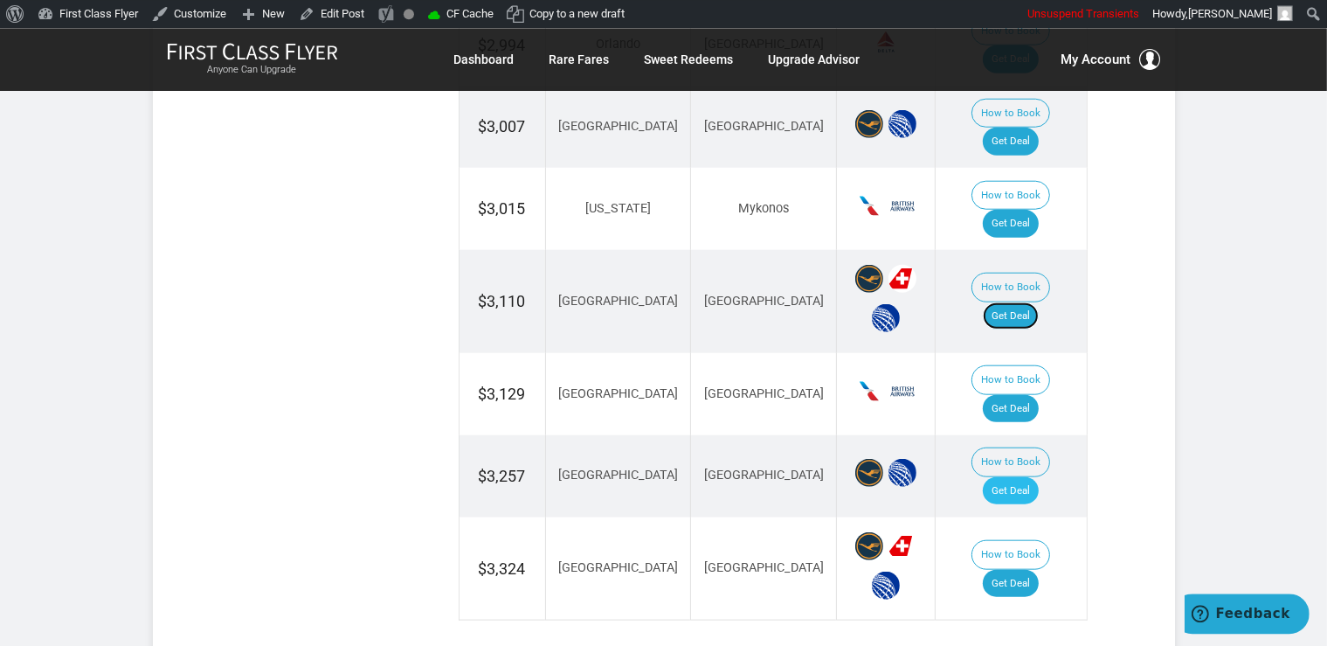
scroll to position [1758, 0]
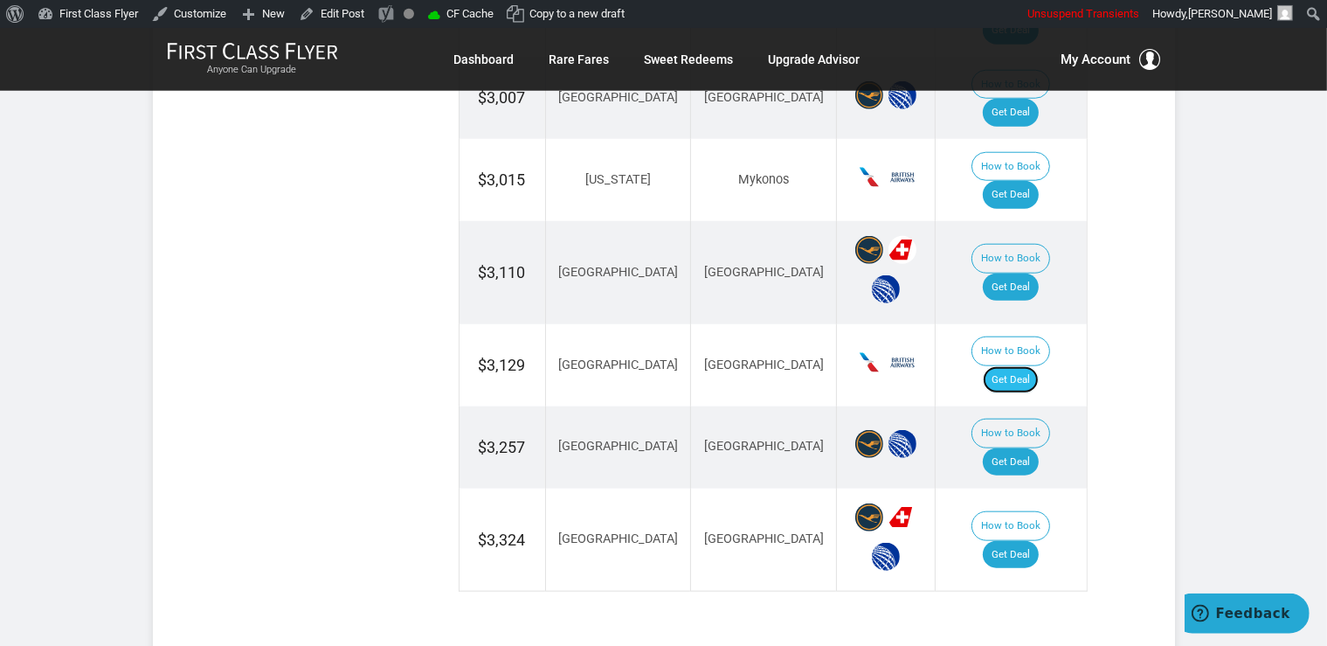
click at [1026, 366] on link "Get Deal" at bounding box center [1011, 380] width 56 height 28
click at [1010, 541] on link "Get Deal" at bounding box center [1011, 555] width 56 height 28
click at [1035, 448] on link "Get Deal" at bounding box center [1011, 462] width 56 height 28
drag, startPoint x: 1007, startPoint y: 297, endPoint x: 1016, endPoint y: 268, distance: 30.4
click at [1008, 448] on link "Get Deal" at bounding box center [1011, 462] width 56 height 28
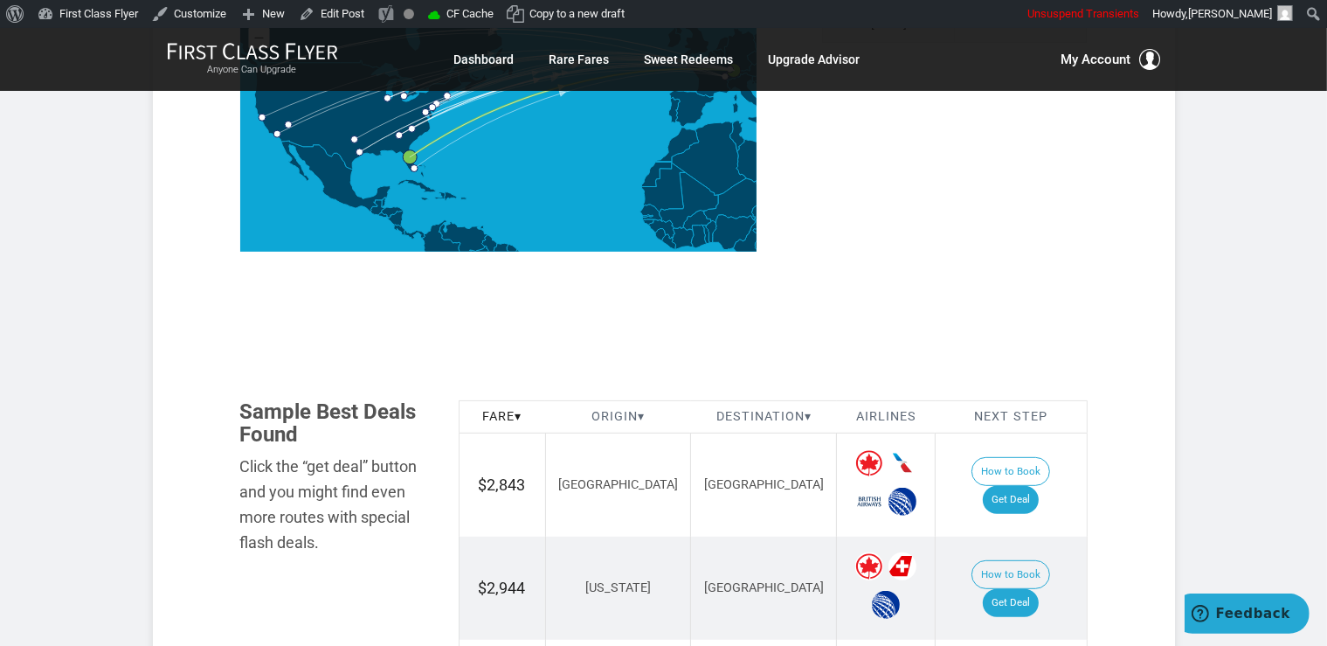
scroll to position [830, 0]
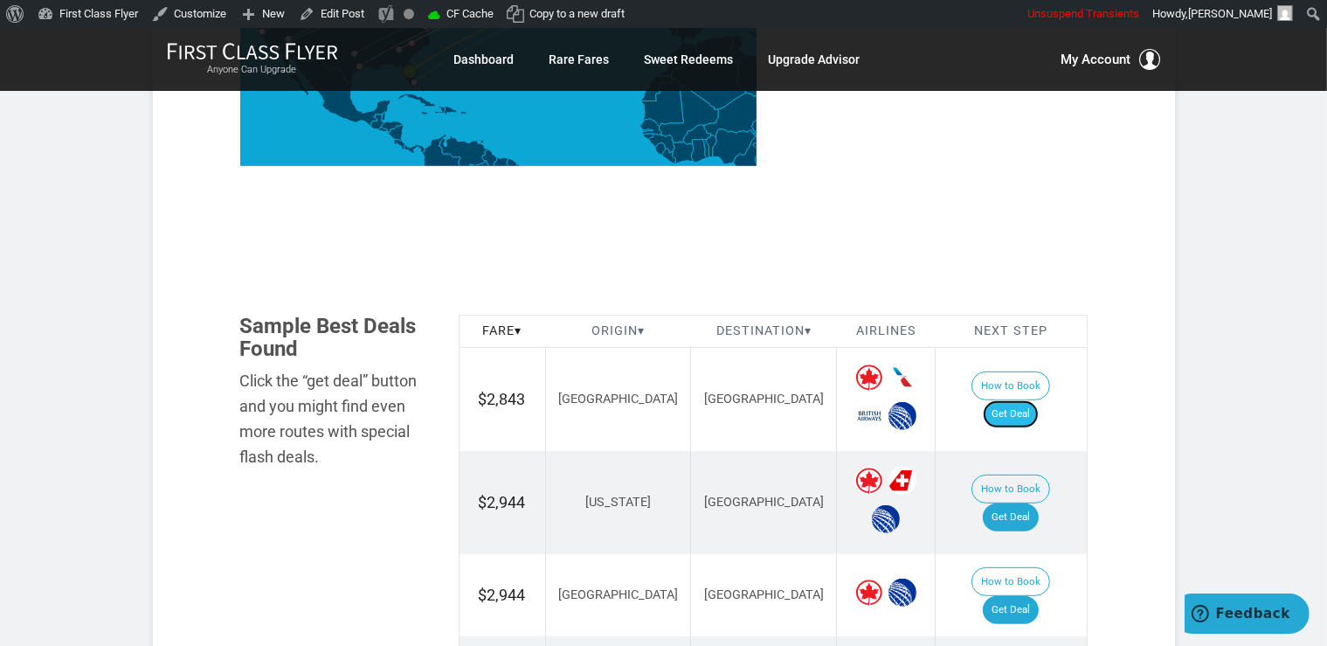
click at [1038, 400] on link "Get Deal" at bounding box center [1011, 414] width 56 height 28
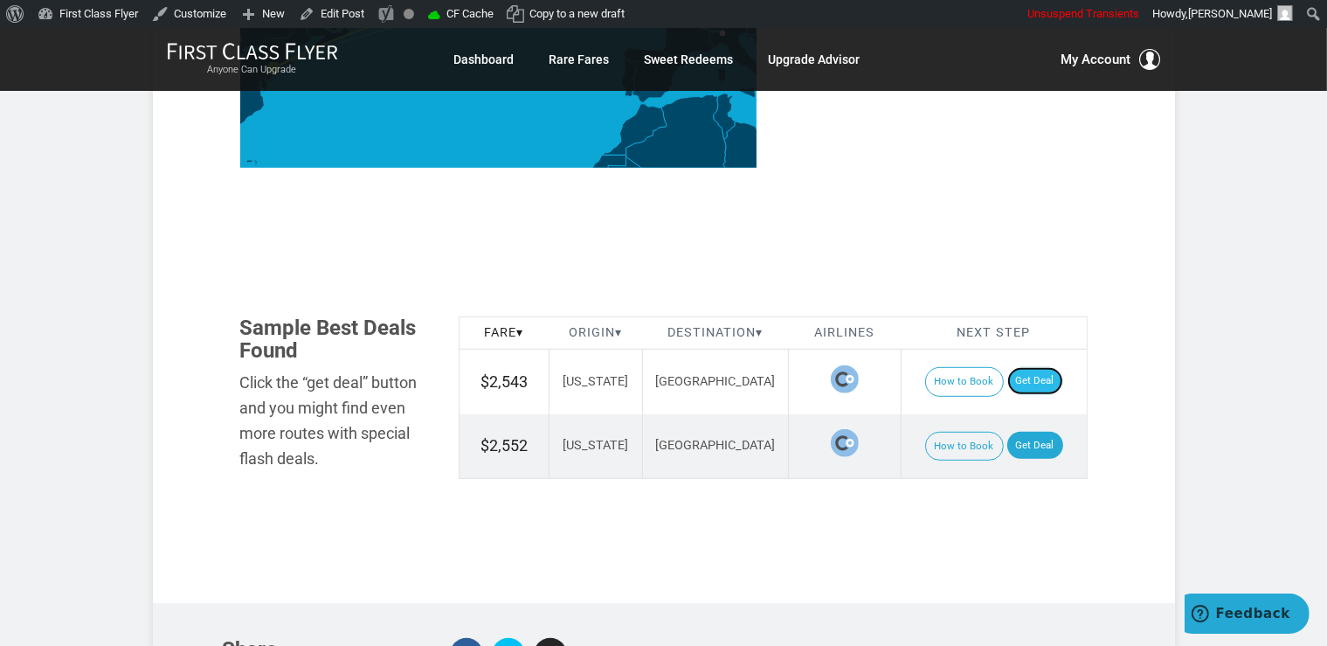
click at [1026, 367] on link "Get Deal" at bounding box center [1036, 381] width 56 height 28
click at [1033, 432] on link "Get Deal" at bounding box center [1036, 446] width 56 height 28
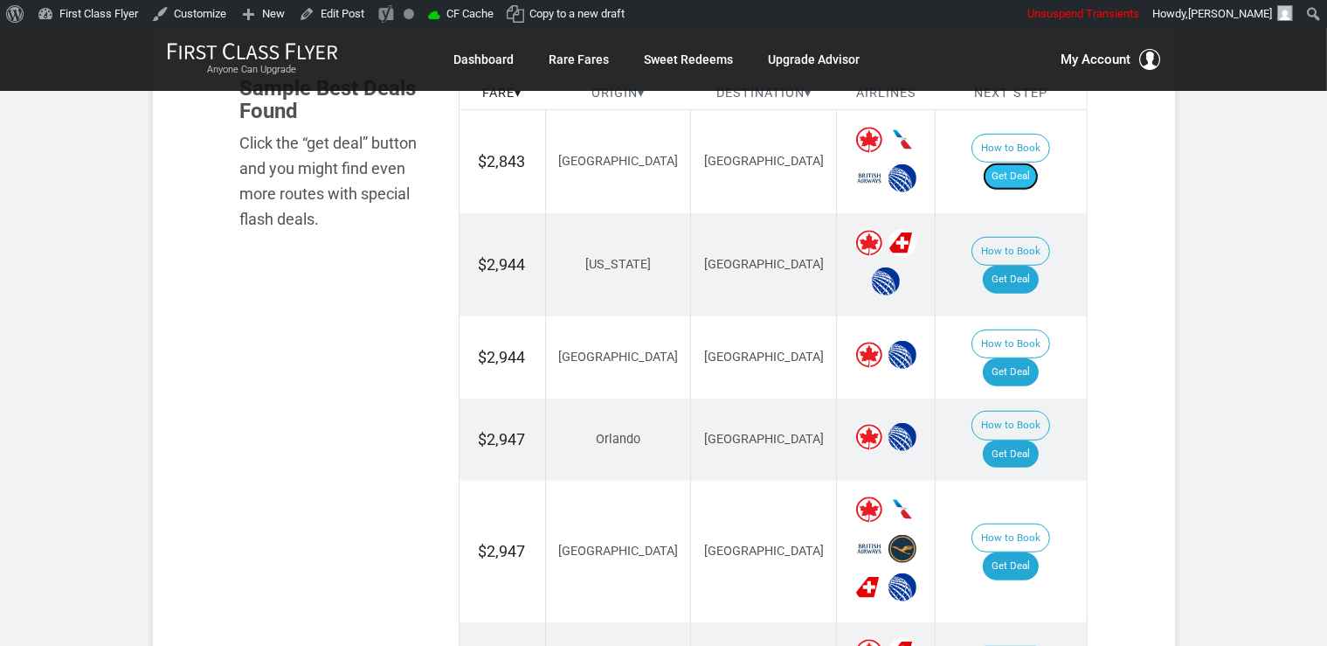
click at [1020, 164] on link "Get Deal" at bounding box center [1011, 177] width 56 height 28
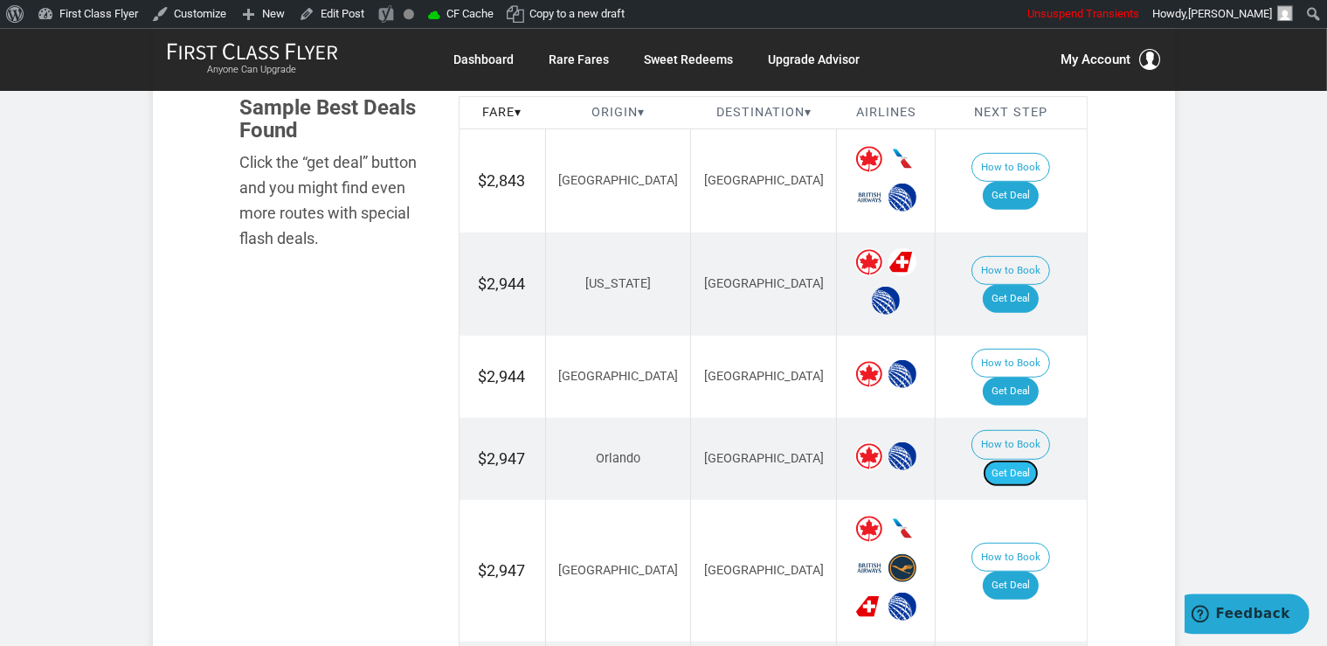
click at [1023, 460] on link "Get Deal" at bounding box center [1011, 474] width 56 height 28
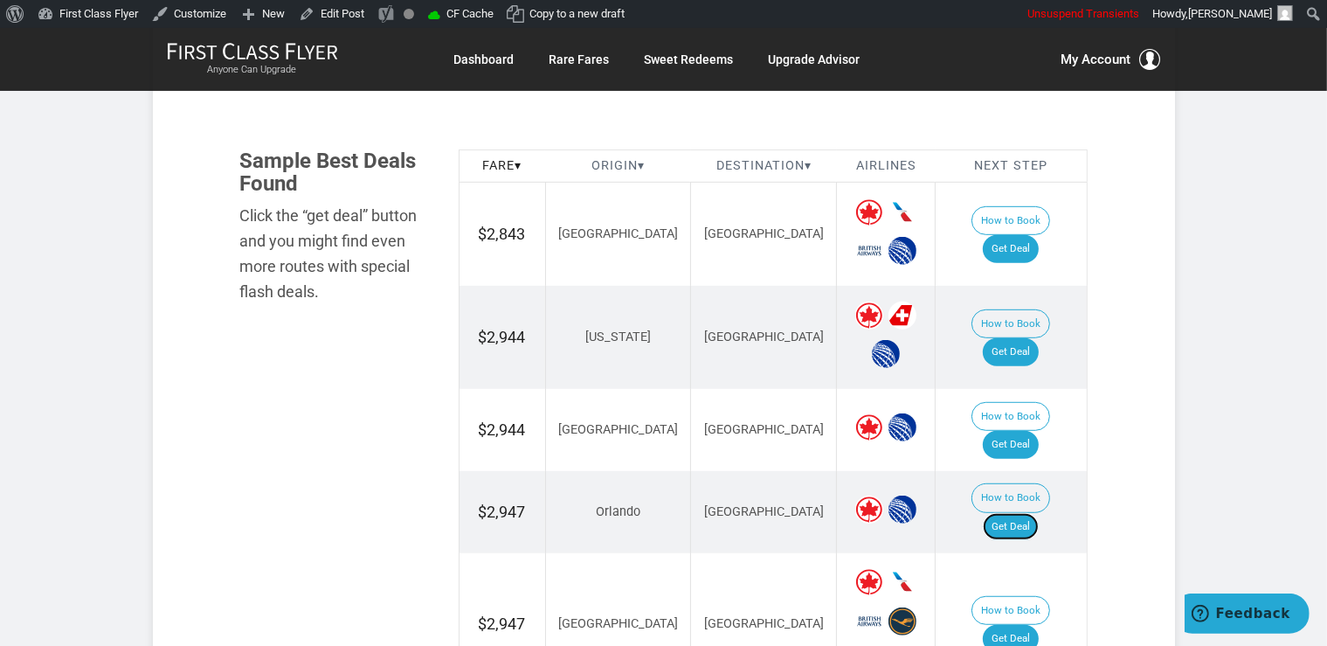
scroll to position [957, 0]
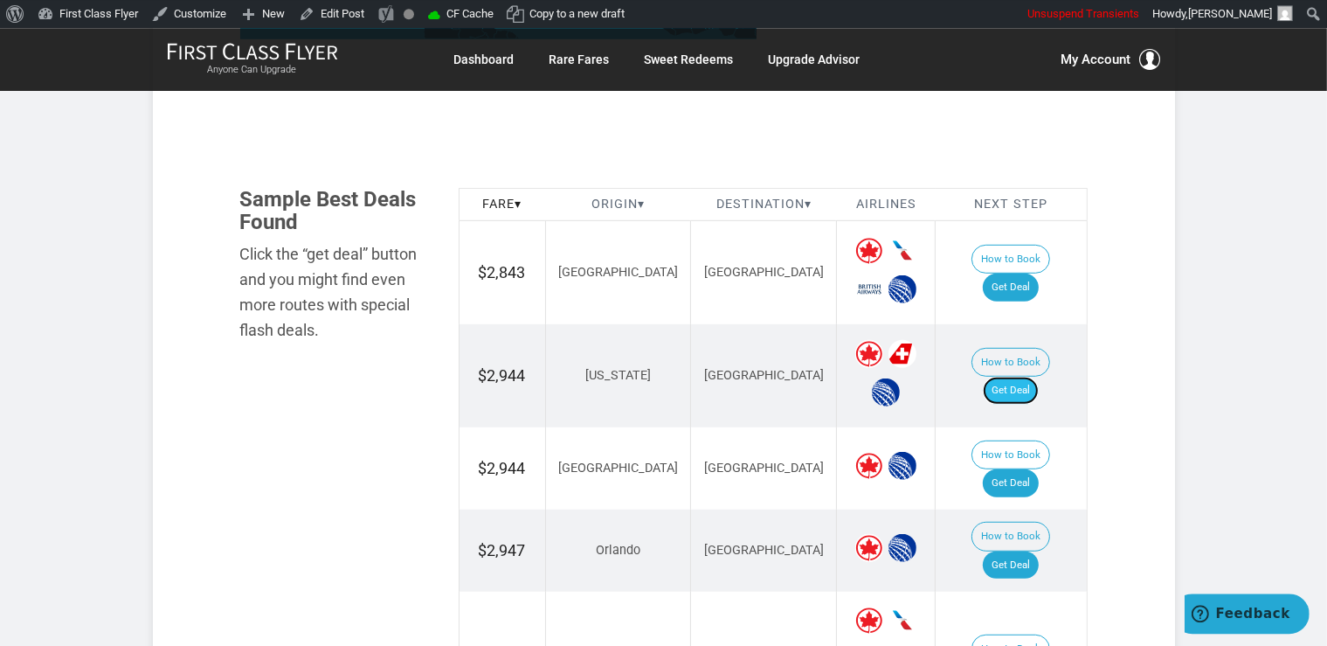
click at [1021, 377] on link "Get Deal" at bounding box center [1011, 391] width 56 height 28
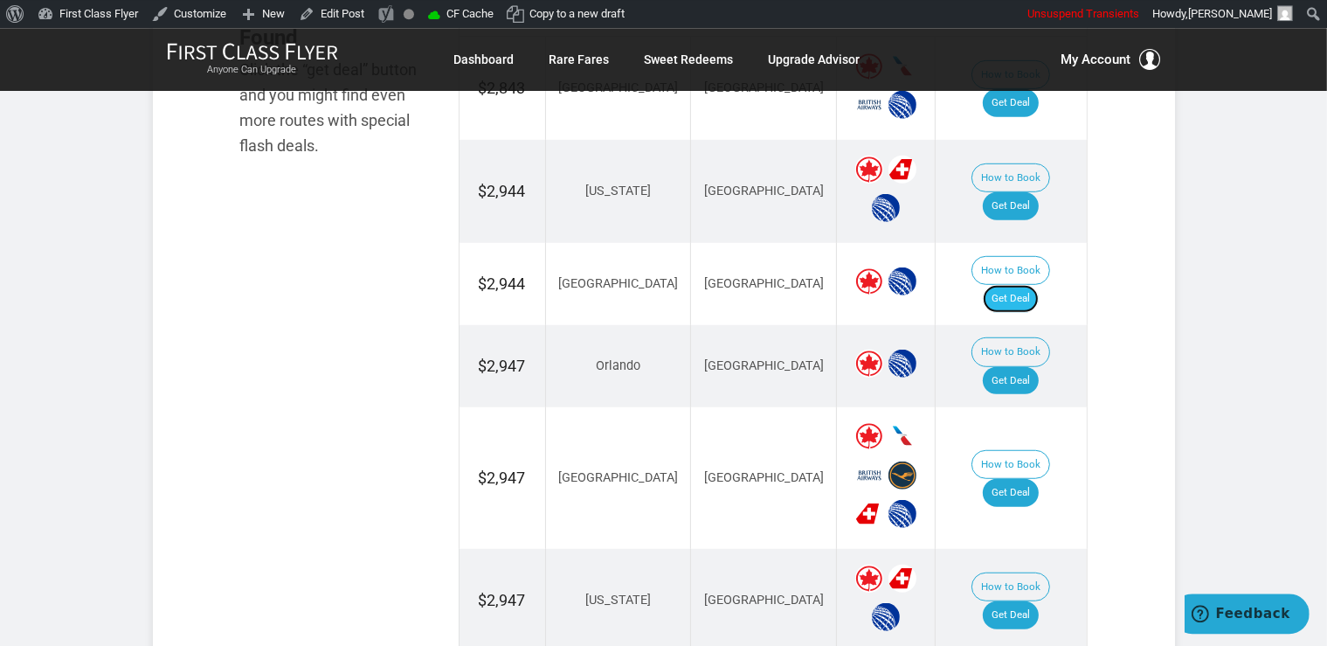
click at [1008, 285] on link "Get Deal" at bounding box center [1011, 299] width 56 height 28
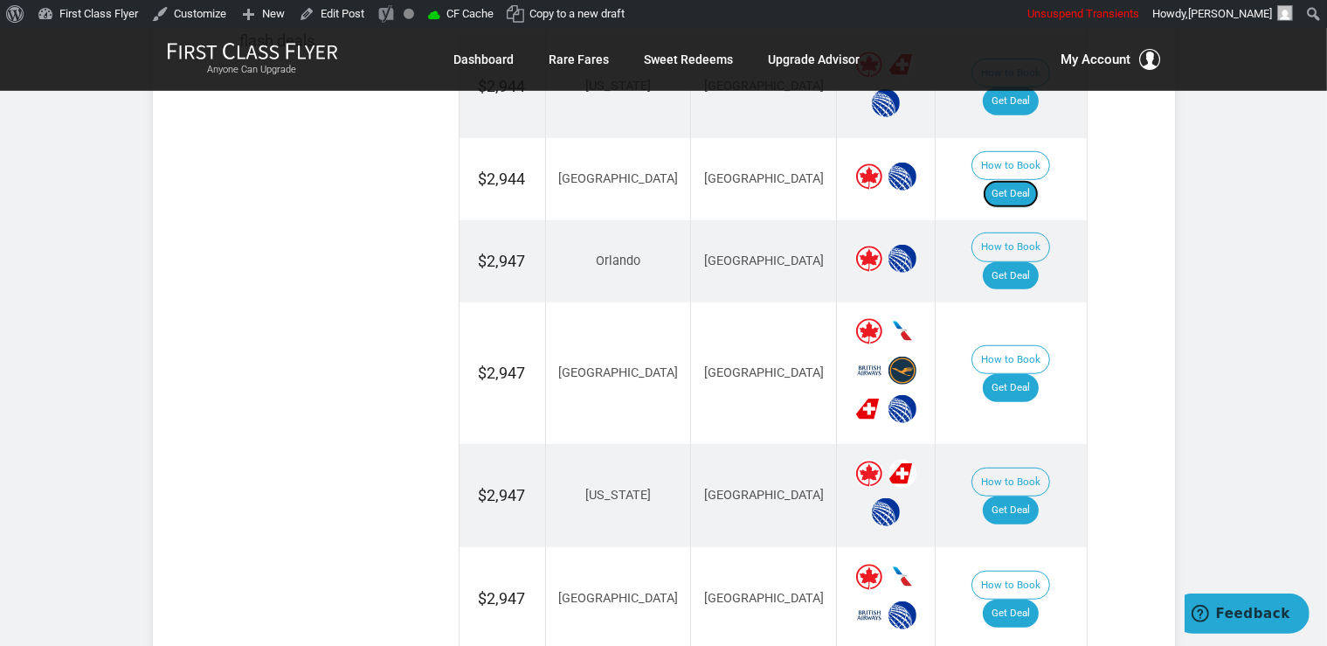
scroll to position [1418, 0]
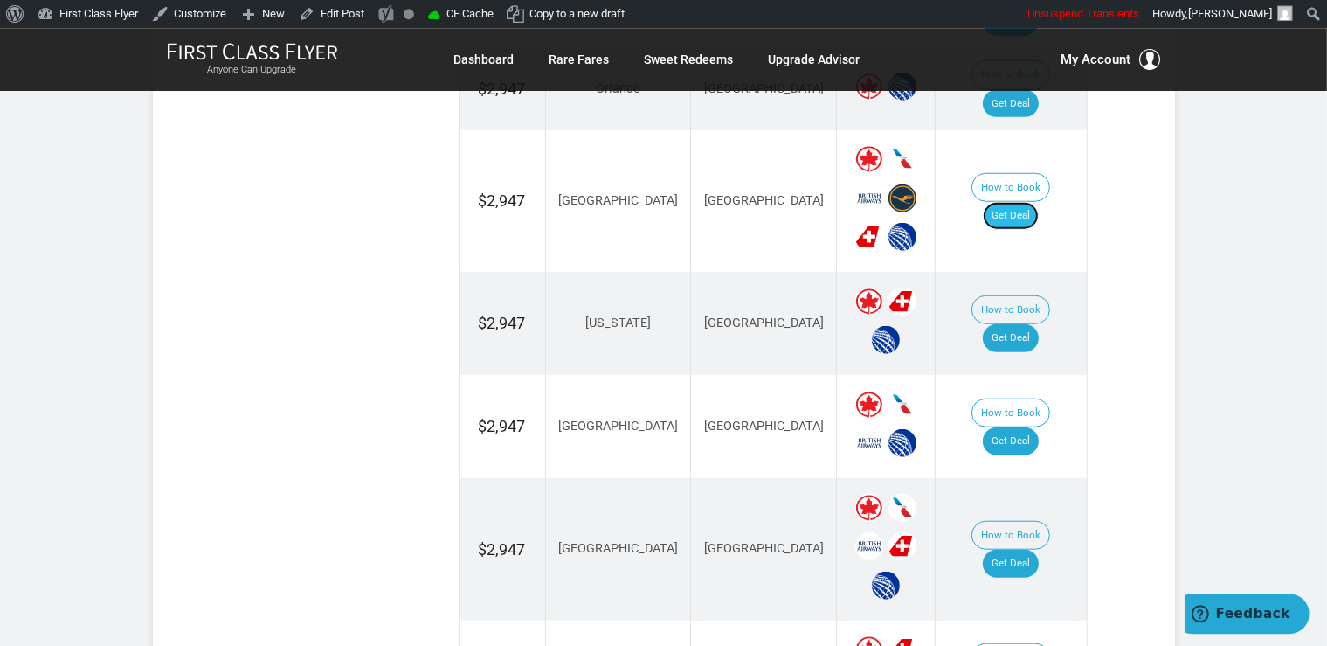
click at [1039, 202] on link "Get Deal" at bounding box center [1011, 216] width 56 height 28
click at [1019, 324] on link "Get Deal" at bounding box center [1011, 338] width 56 height 28
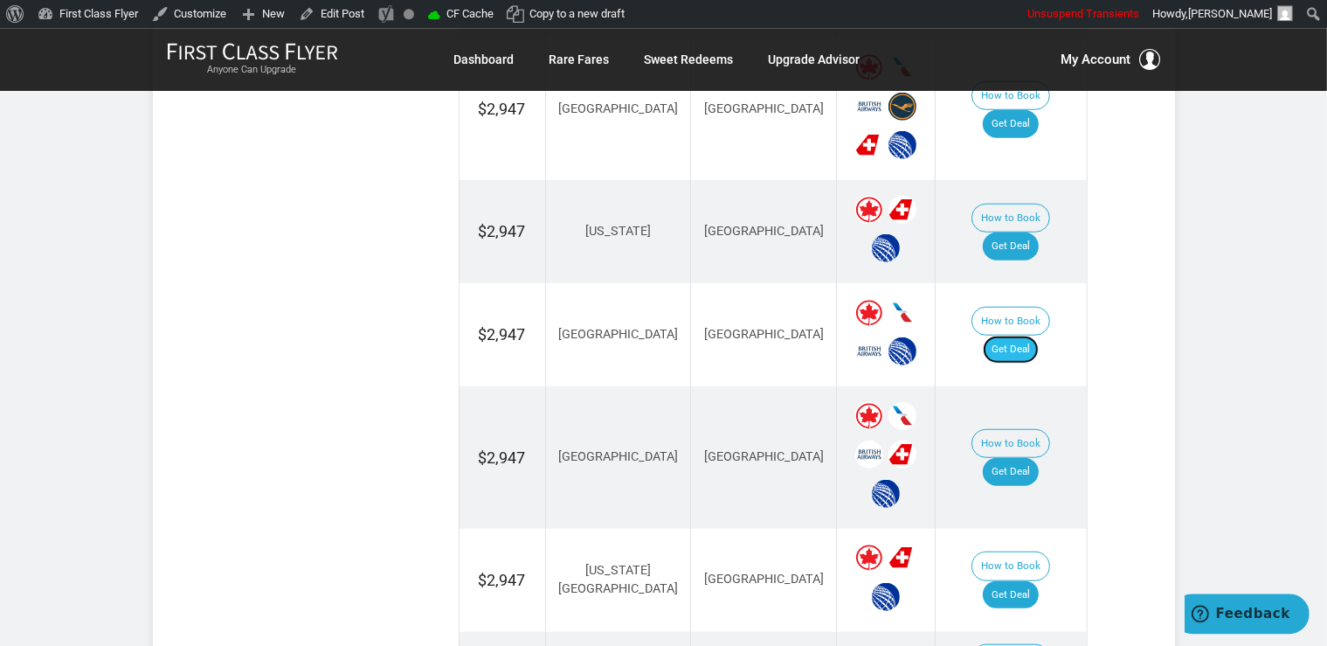
click at [1017, 336] on link "Get Deal" at bounding box center [1011, 350] width 56 height 28
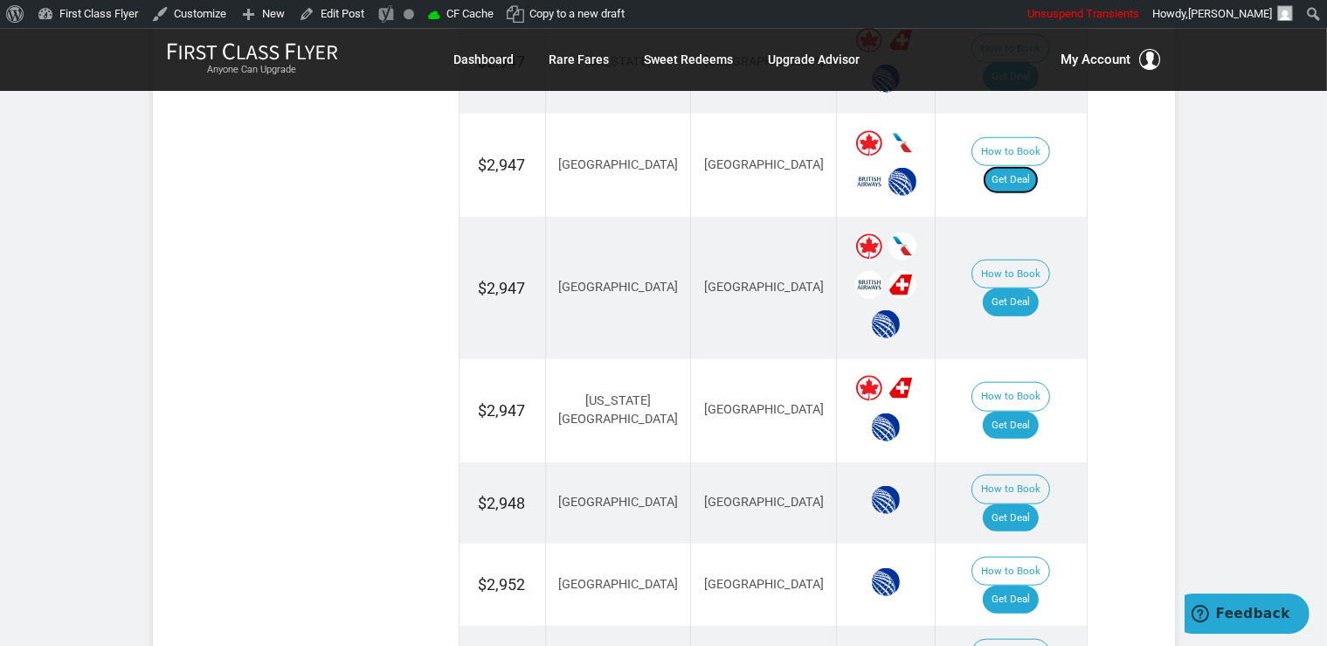
scroll to position [1694, 0]
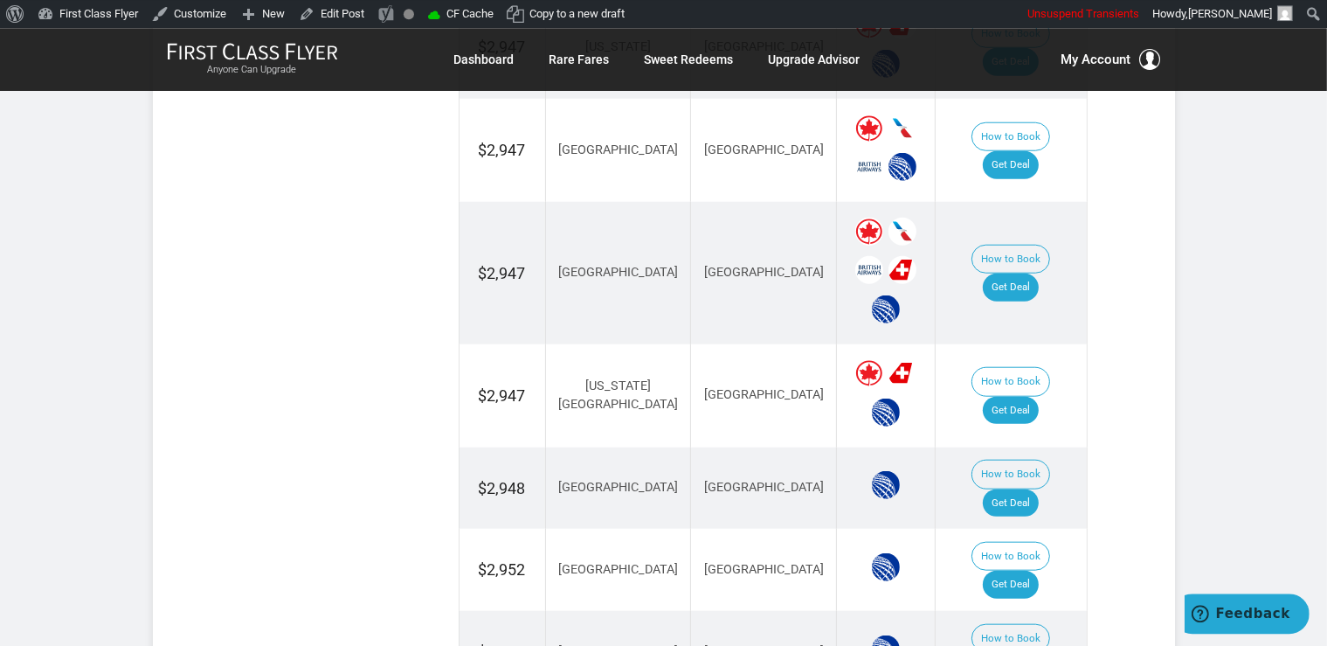
click at [1025, 202] on td "How to Book Get Deal" at bounding box center [1011, 273] width 151 height 142
drag, startPoint x: 1022, startPoint y: 216, endPoint x: 1039, endPoint y: 234, distance: 24.7
click at [1022, 274] on link "Get Deal" at bounding box center [1011, 288] width 56 height 28
click at [1035, 397] on link "Get Deal" at bounding box center [1011, 411] width 56 height 28
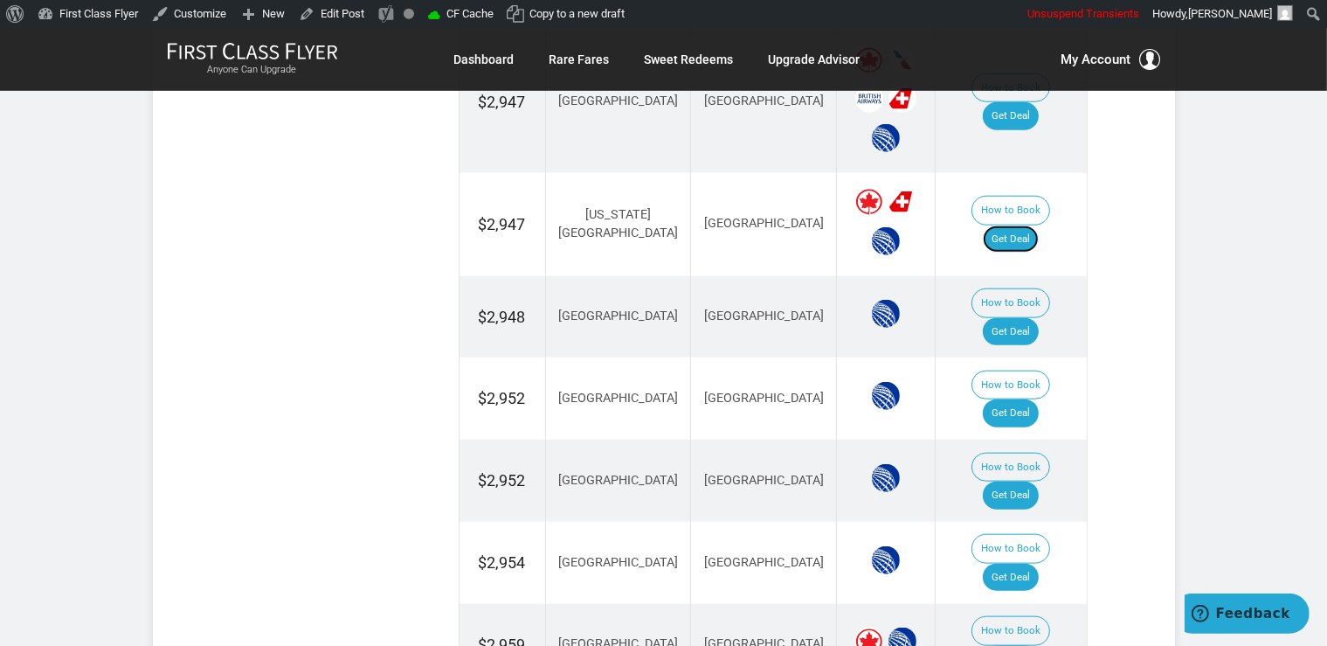
scroll to position [1880, 0]
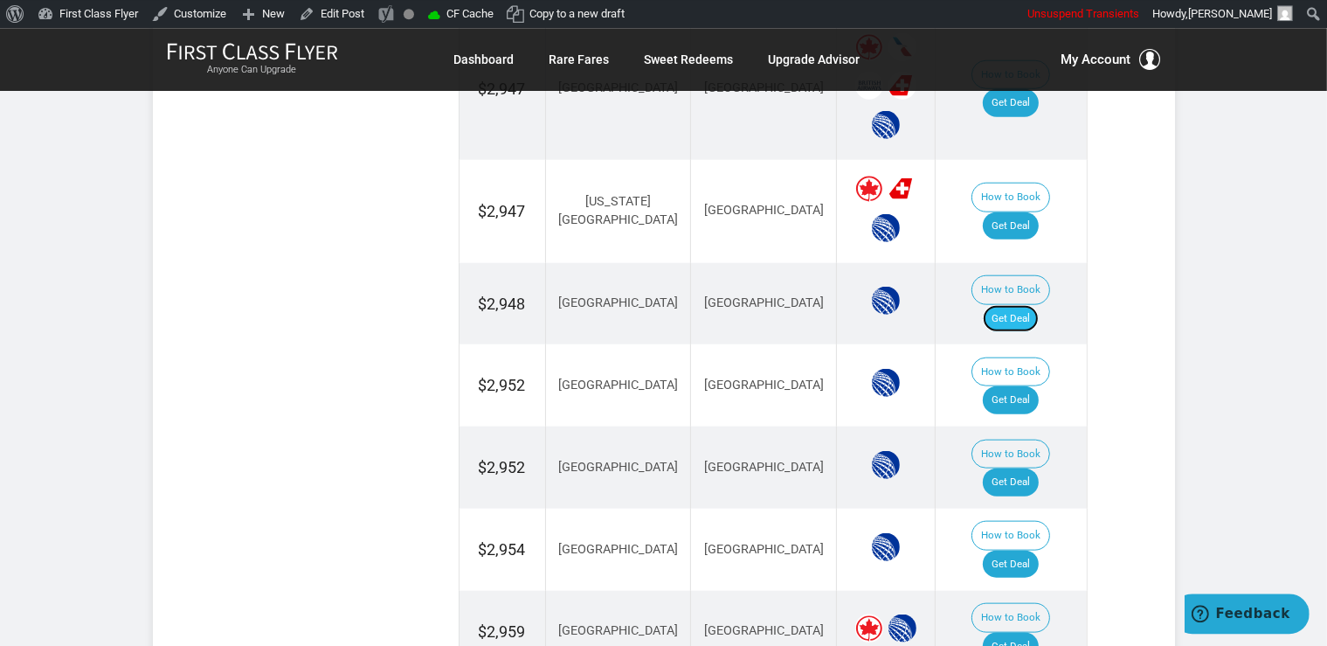
click at [1008, 304] on link "Get Deal" at bounding box center [1011, 318] width 56 height 28
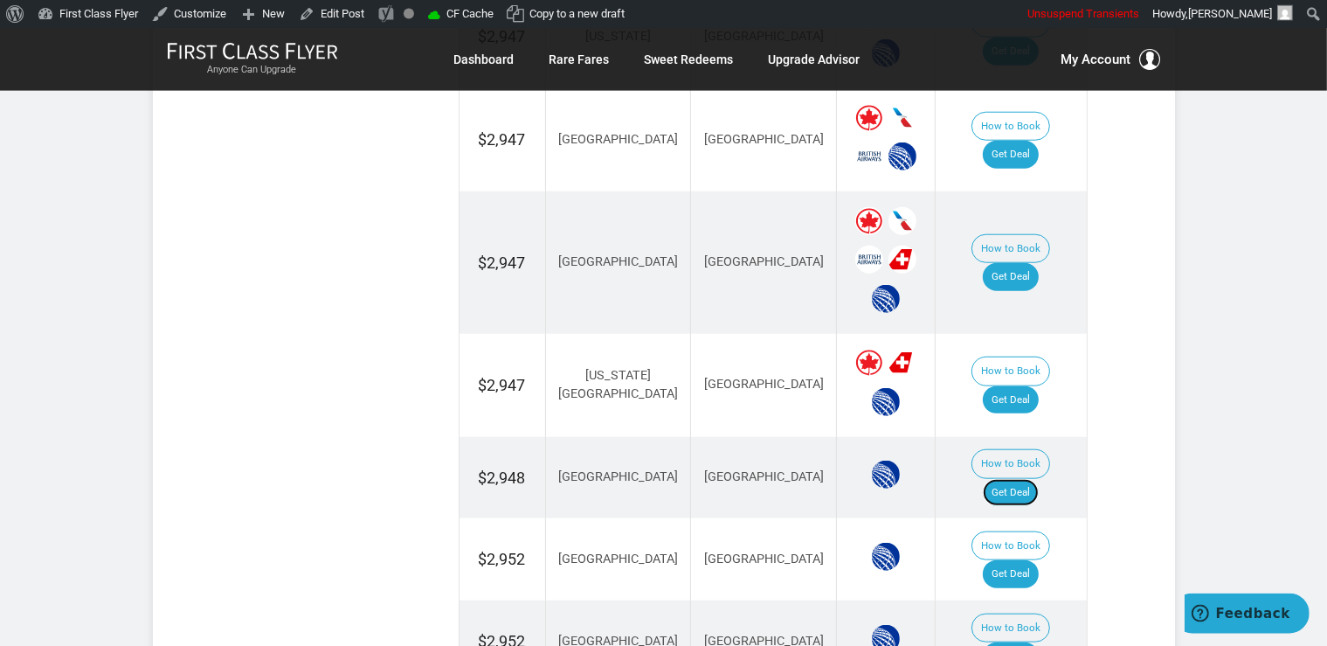
scroll to position [1694, 0]
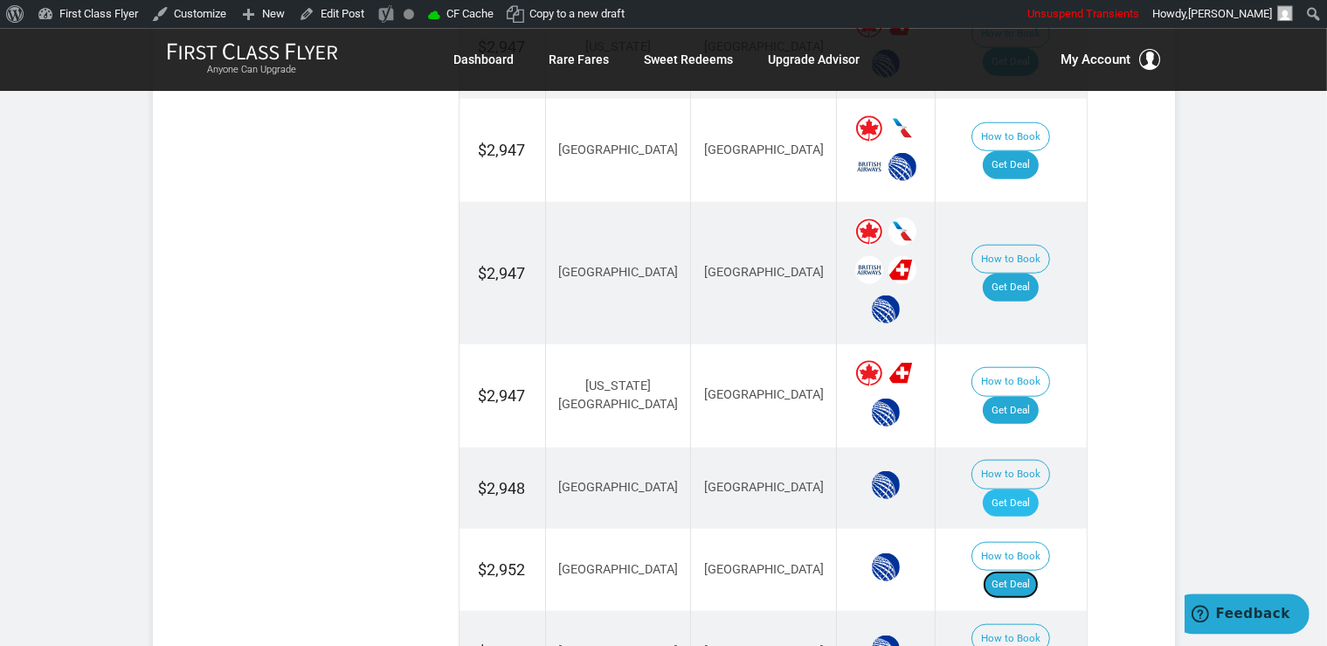
click at [1029, 571] on link "Get Deal" at bounding box center [1011, 585] width 56 height 28
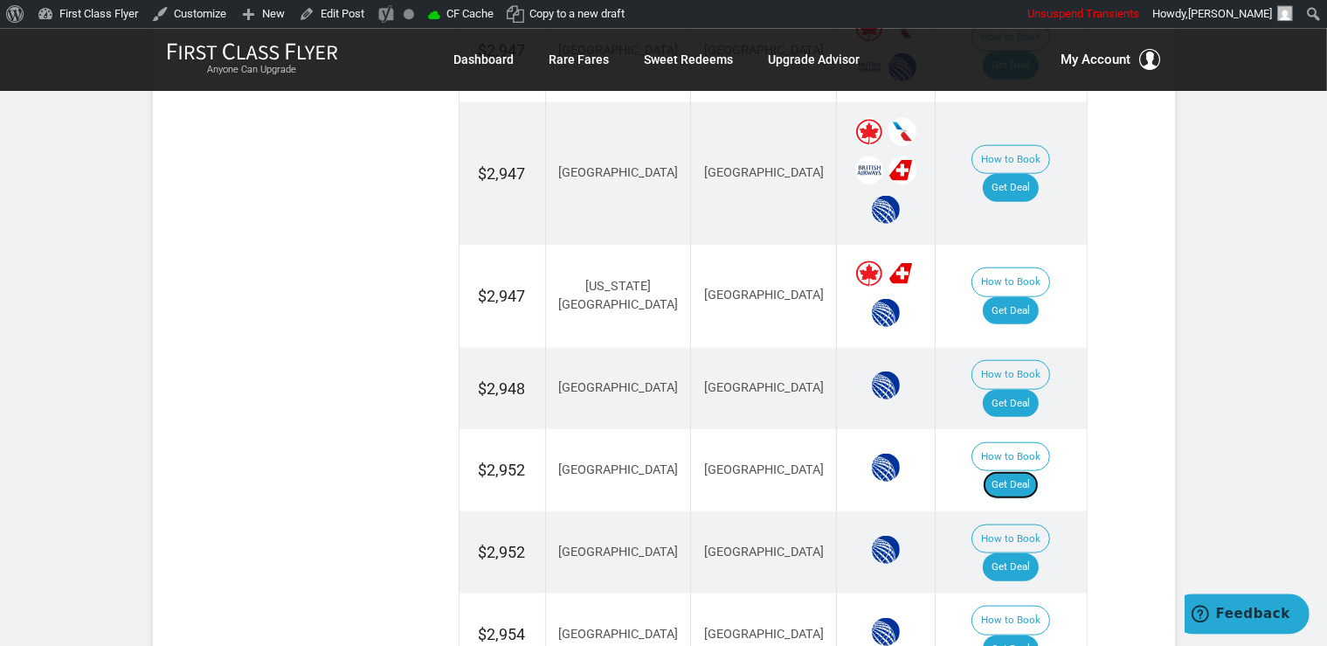
scroll to position [1880, 0]
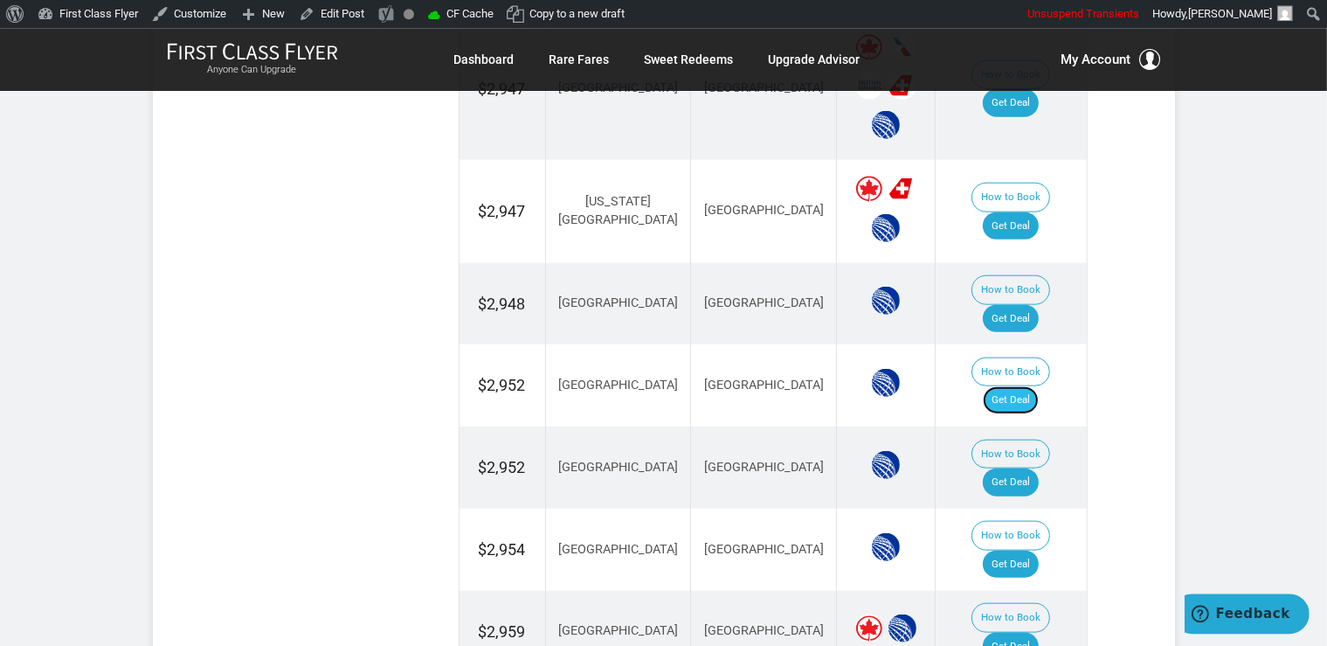
click at [1029, 385] on link "Get Deal" at bounding box center [1011, 399] width 56 height 28
drag, startPoint x: 1036, startPoint y: 368, endPoint x: 1021, endPoint y: 336, distance: 35.2
click at [1036, 468] on link "Get Deal" at bounding box center [1011, 482] width 56 height 28
click at [1012, 550] on link "Get Deal" at bounding box center [1011, 564] width 56 height 28
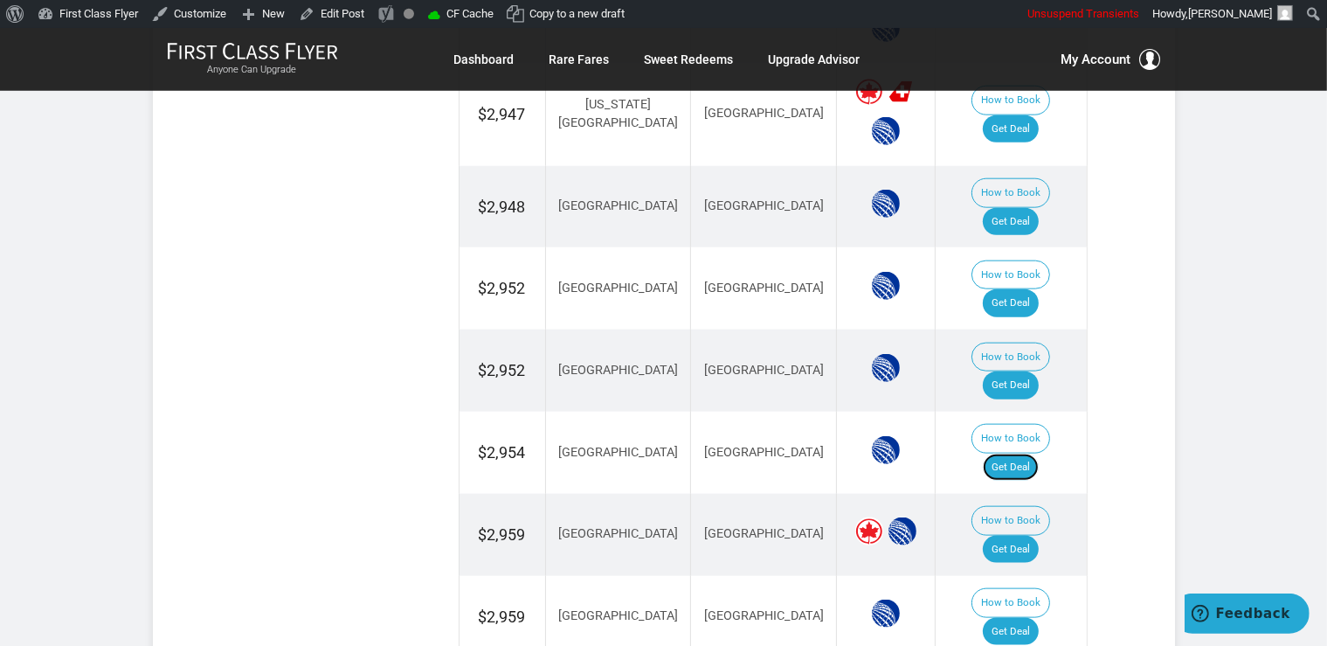
scroll to position [2064, 0]
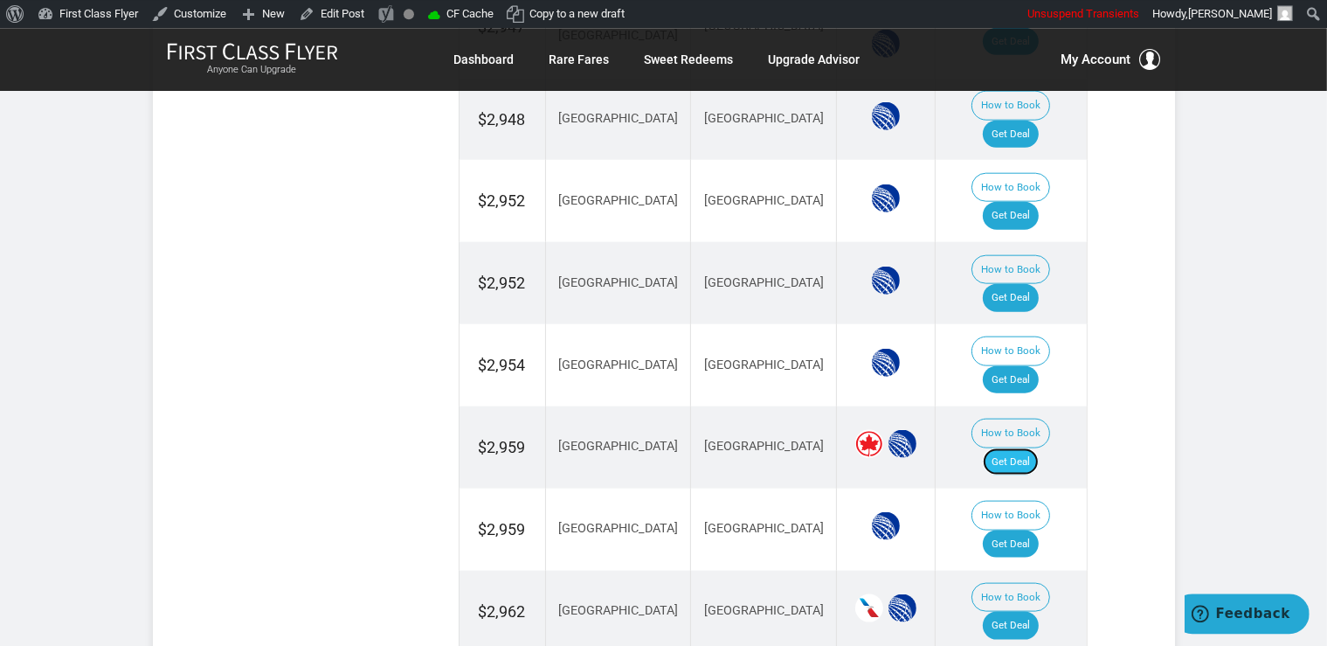
click at [1022, 447] on link "Get Deal" at bounding box center [1011, 461] width 56 height 28
click at [1017, 530] on link "Get Deal" at bounding box center [1011, 544] width 56 height 28
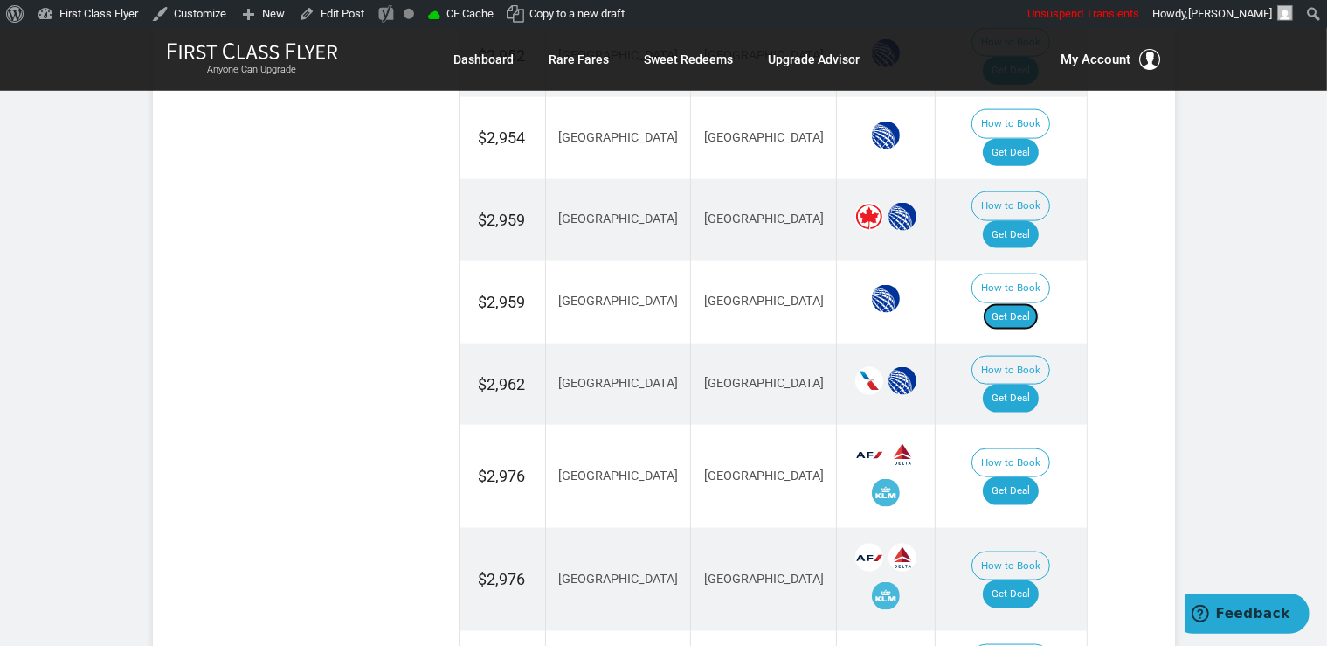
scroll to position [2341, 0]
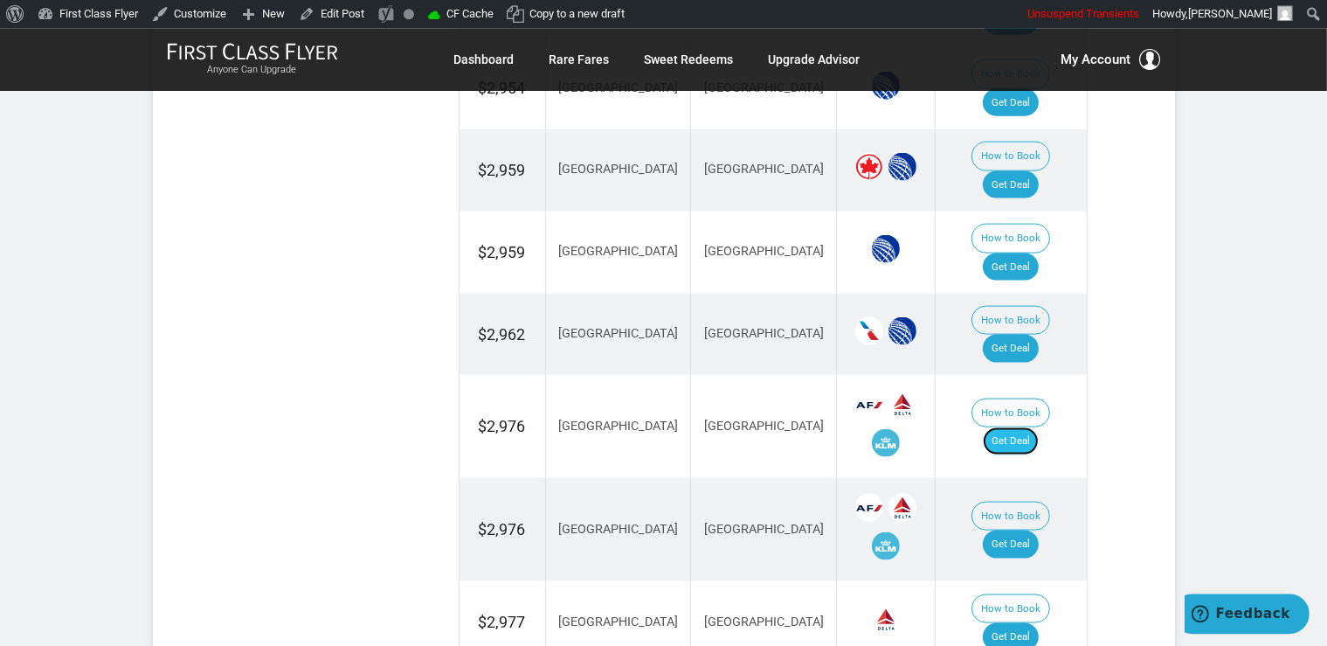
click at [1027, 426] on link "Get Deal" at bounding box center [1011, 440] width 56 height 28
click at [1021, 530] on link "Get Deal" at bounding box center [1011, 544] width 56 height 28
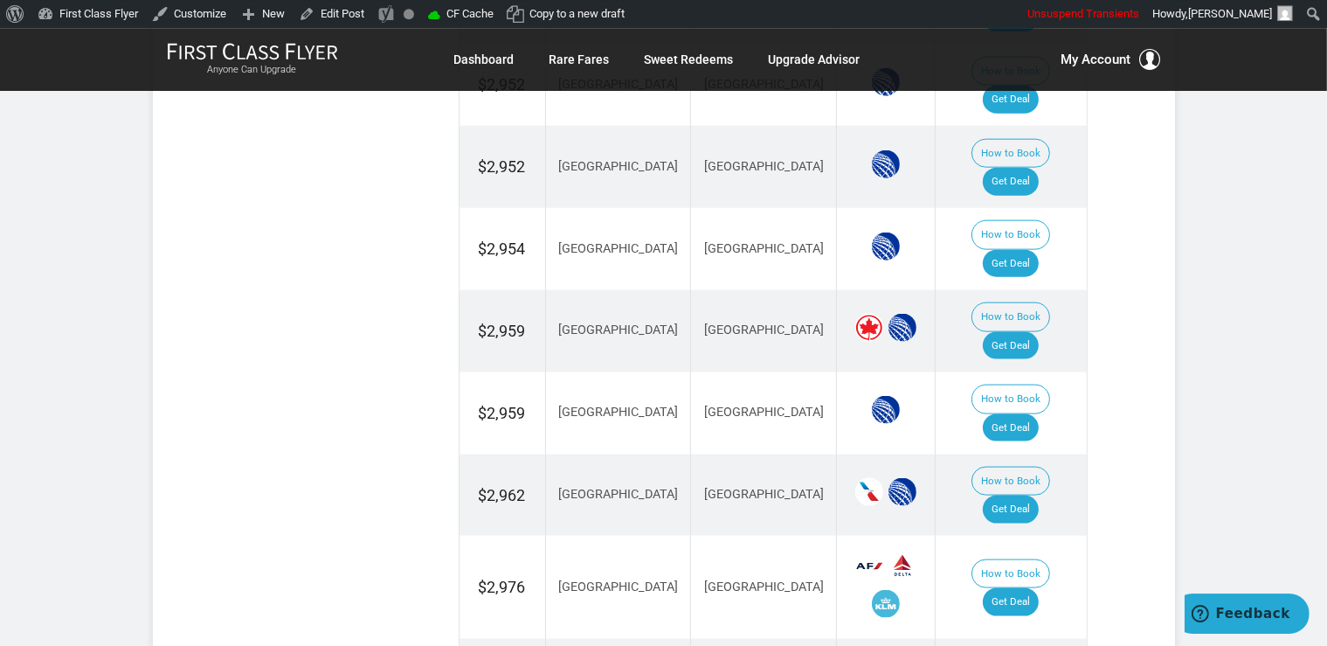
scroll to position [2156, 0]
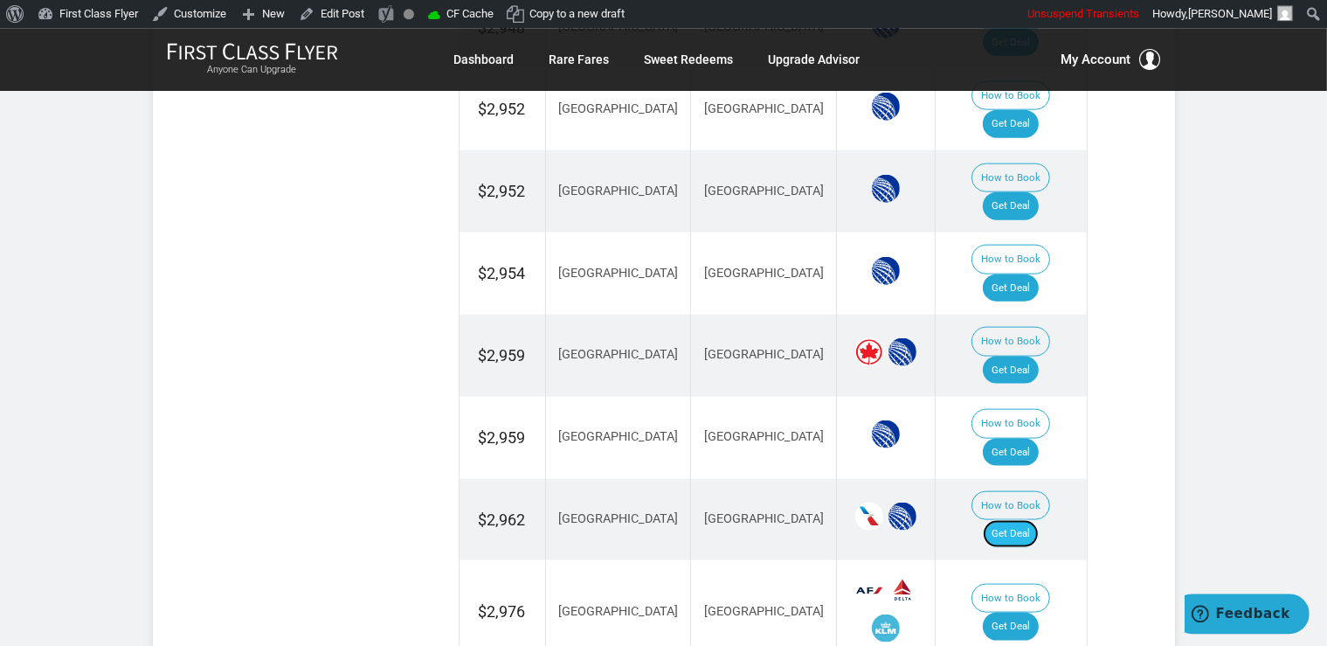
click at [1017, 519] on link "Get Deal" at bounding box center [1011, 533] width 56 height 28
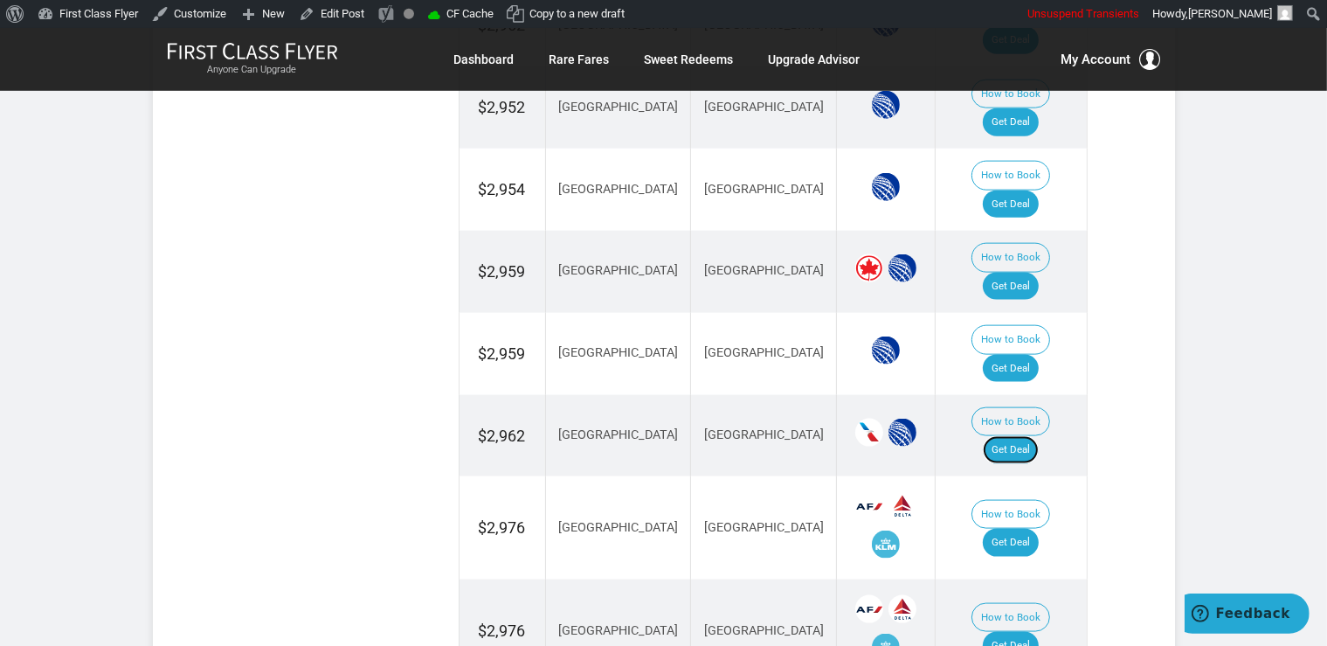
scroll to position [2341, 0]
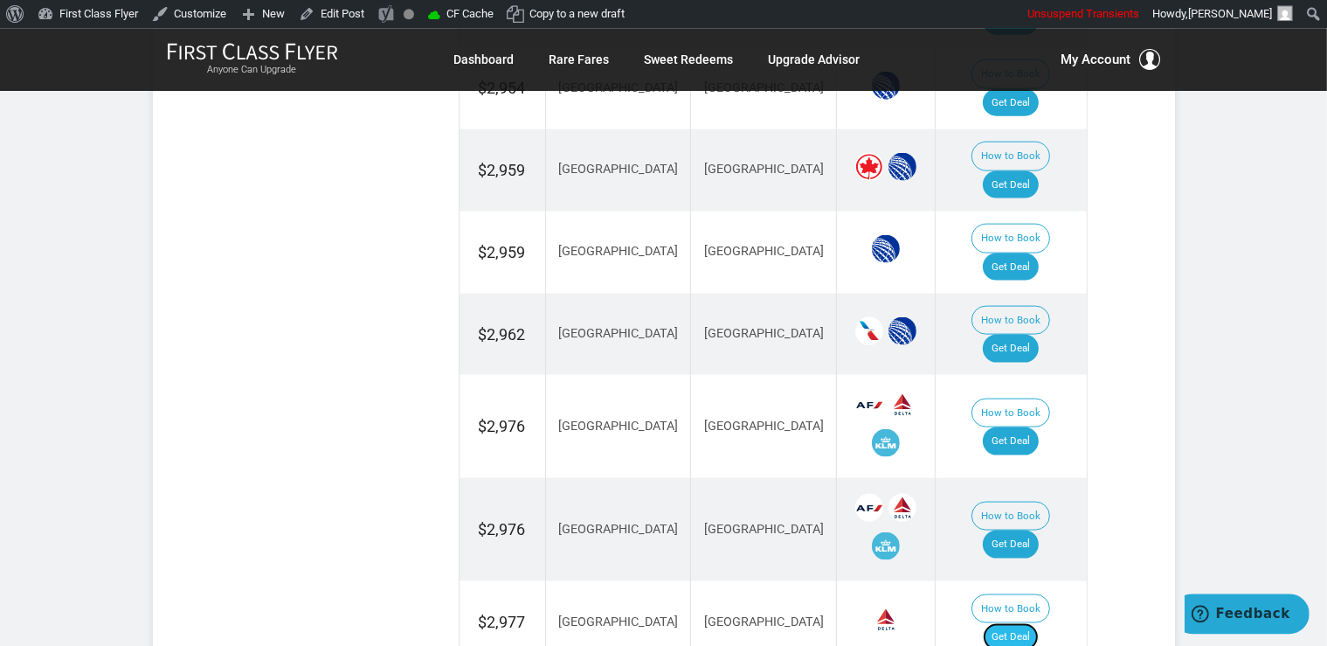
click at [1029, 622] on link "Get Deal" at bounding box center [1011, 636] width 56 height 28
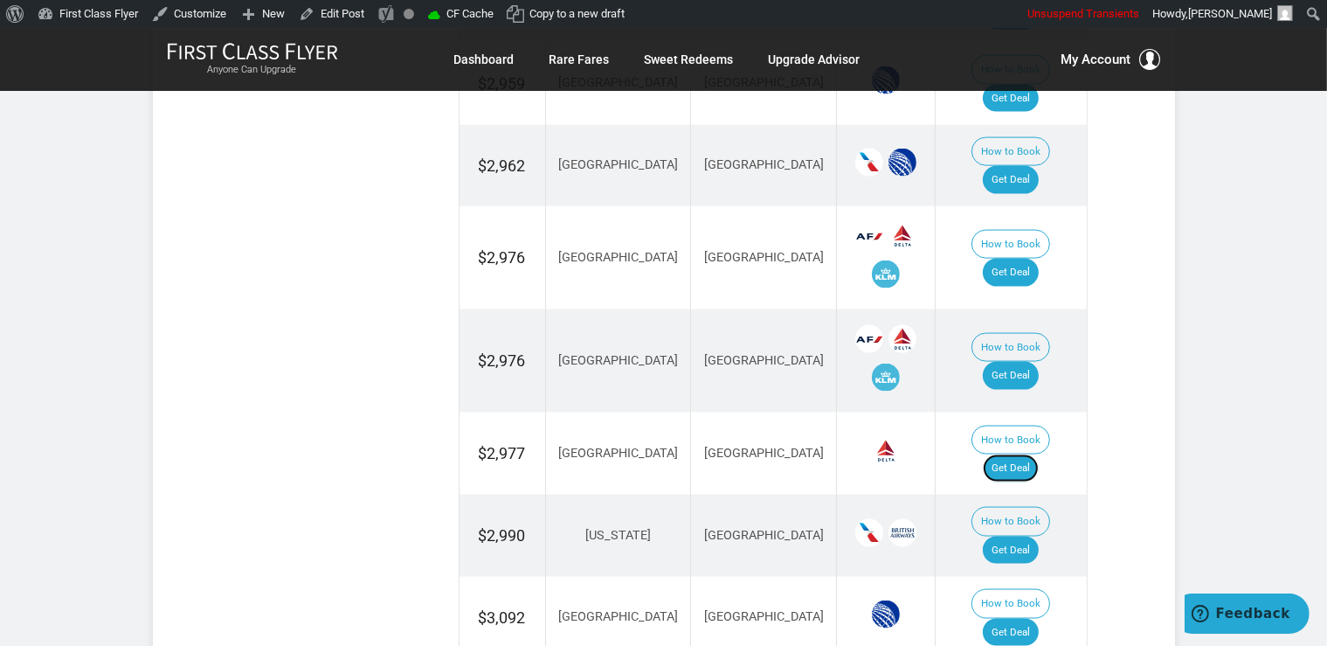
scroll to position [2525, 0]
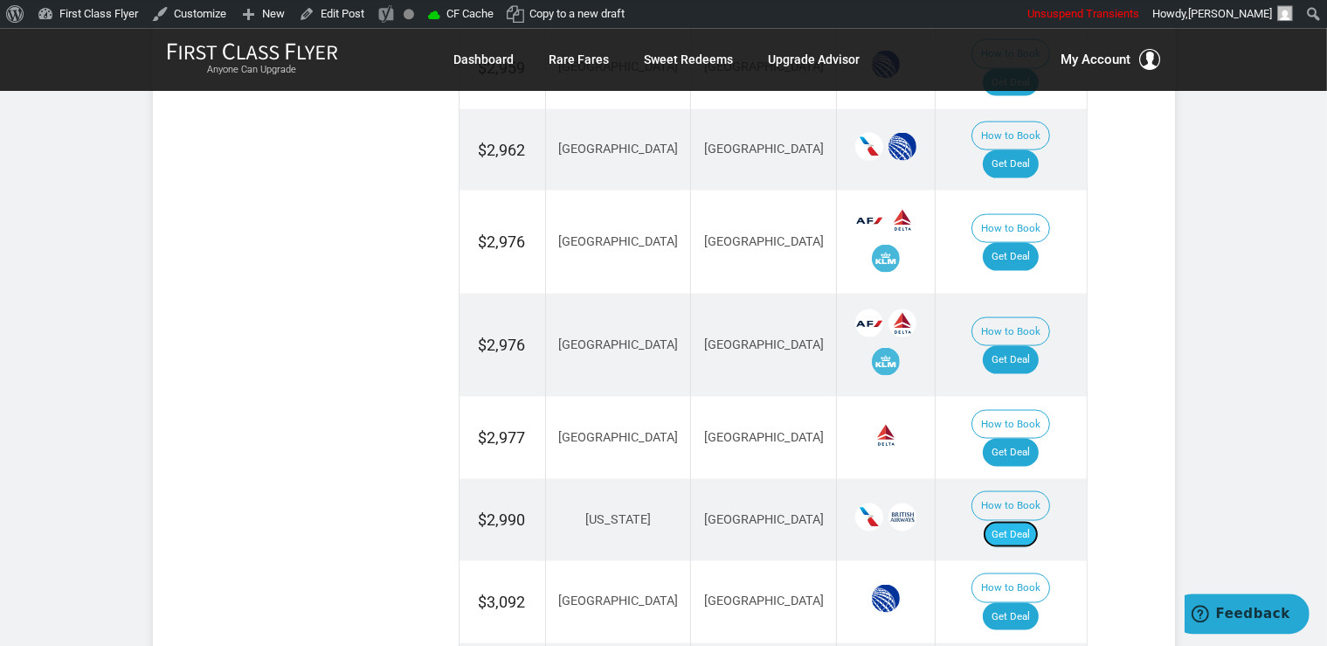
click at [1031, 520] on link "Get Deal" at bounding box center [1011, 534] width 56 height 28
click at [1039, 602] on link "Get Deal" at bounding box center [1011, 616] width 56 height 28
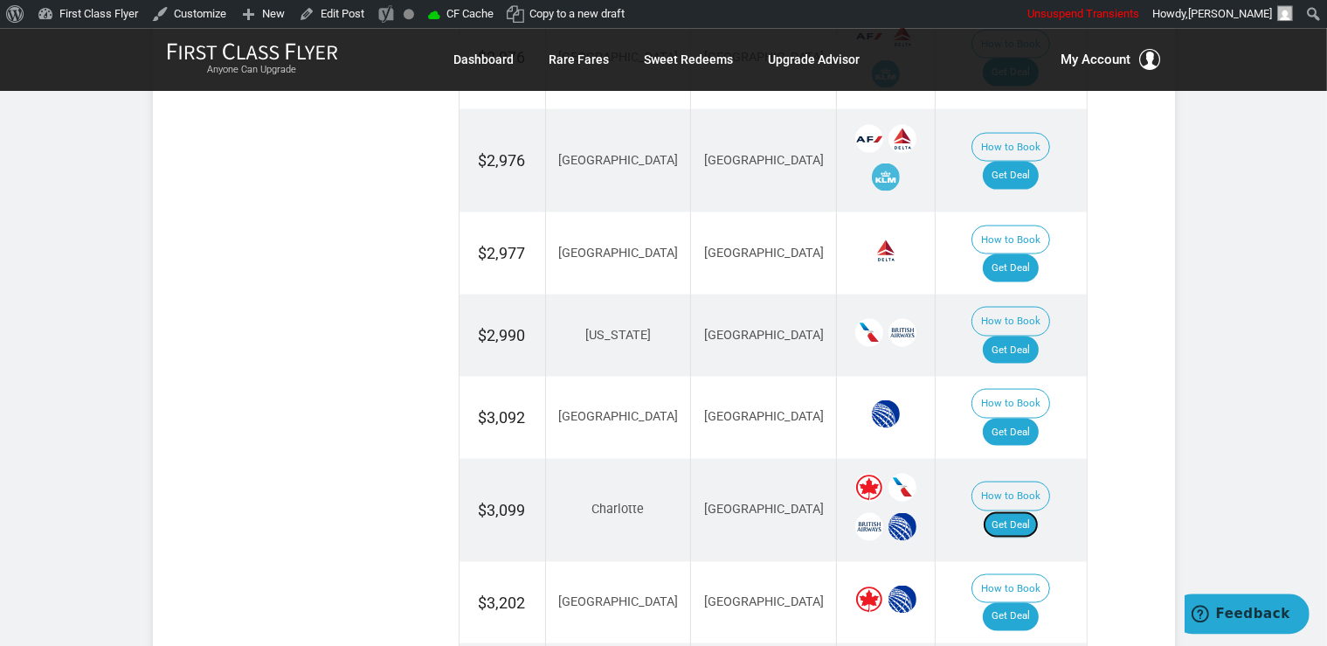
click at [1014, 510] on link "Get Deal" at bounding box center [1011, 524] width 56 height 28
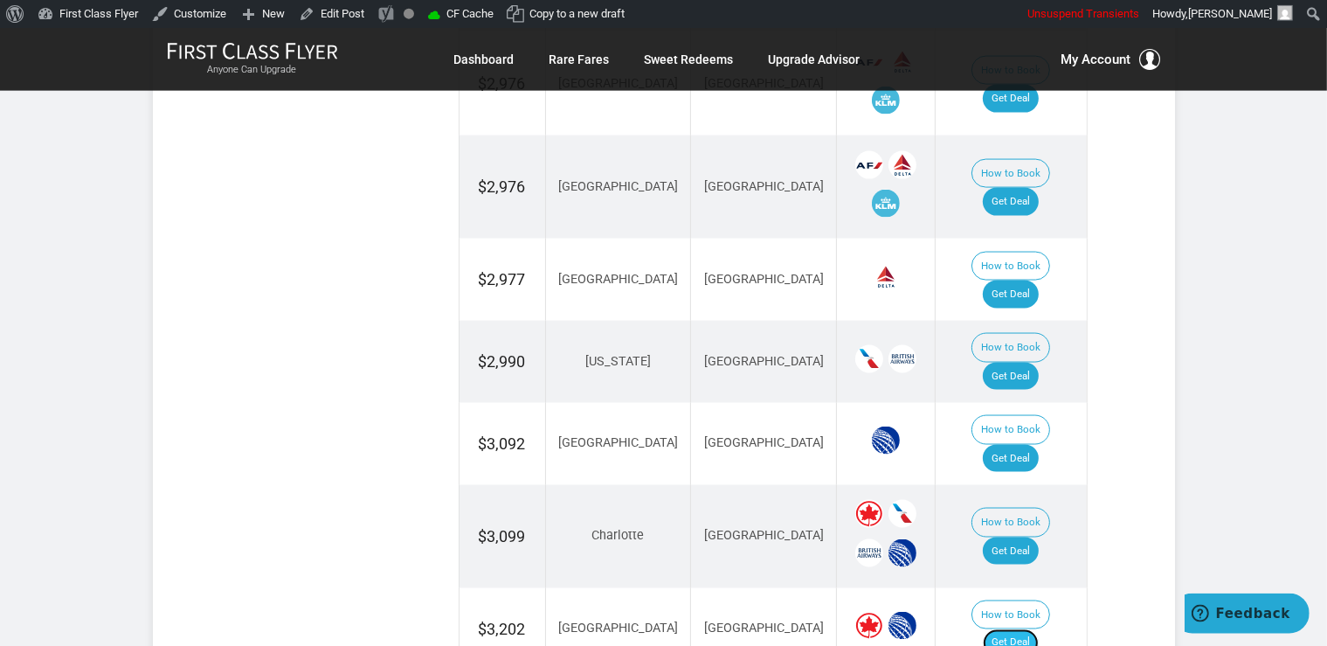
click at [1031, 629] on link "Get Deal" at bounding box center [1011, 643] width 56 height 28
click at [1021, 629] on link "Get Deal" at bounding box center [1011, 643] width 56 height 28
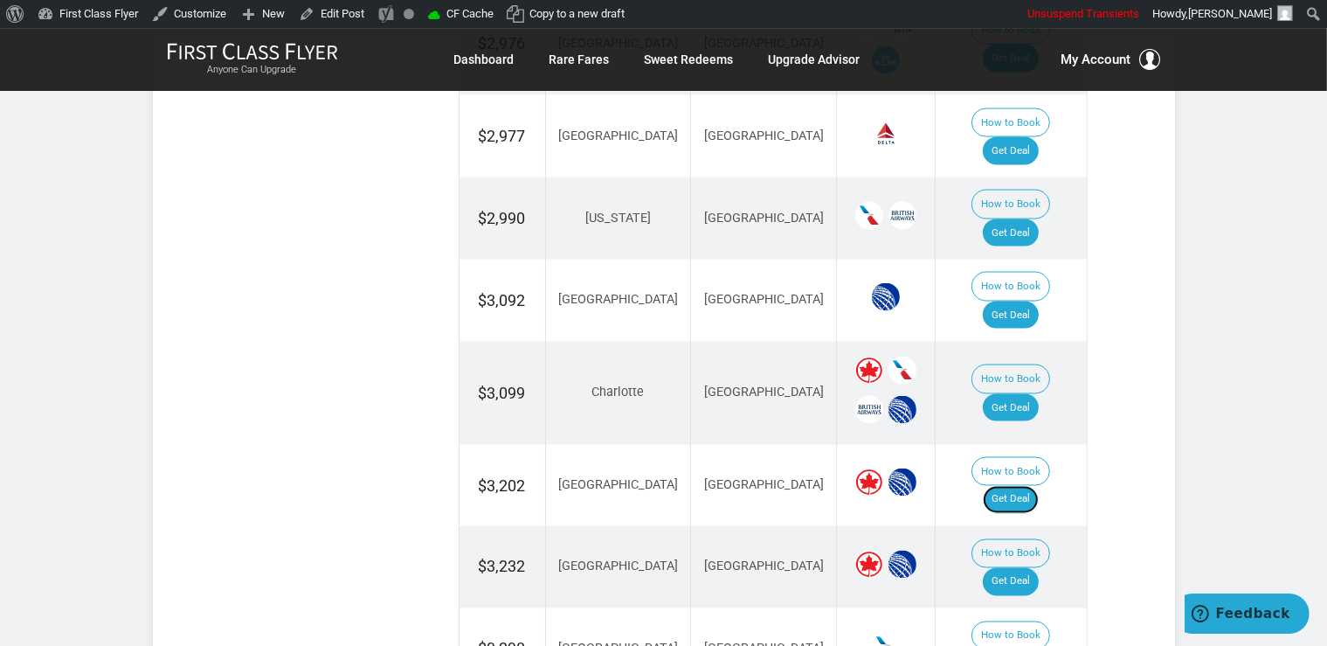
scroll to position [2867, 0]
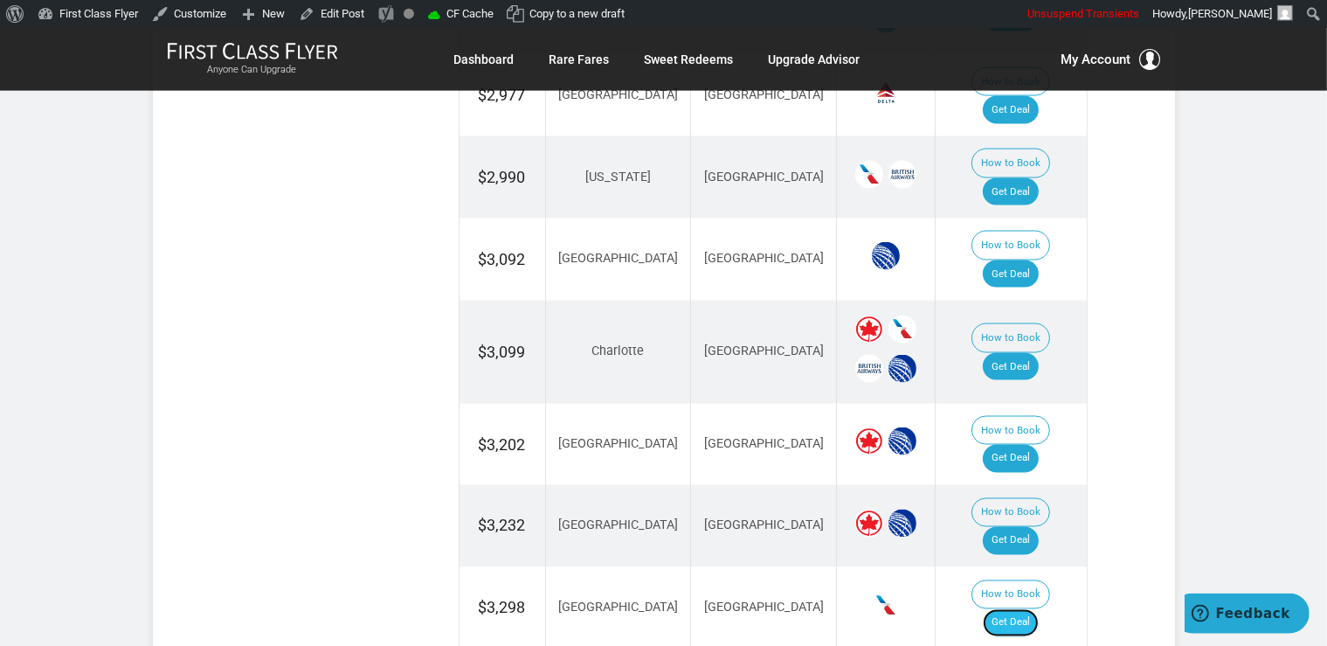
click at [1013, 609] on link "Get Deal" at bounding box center [1011, 623] width 56 height 28
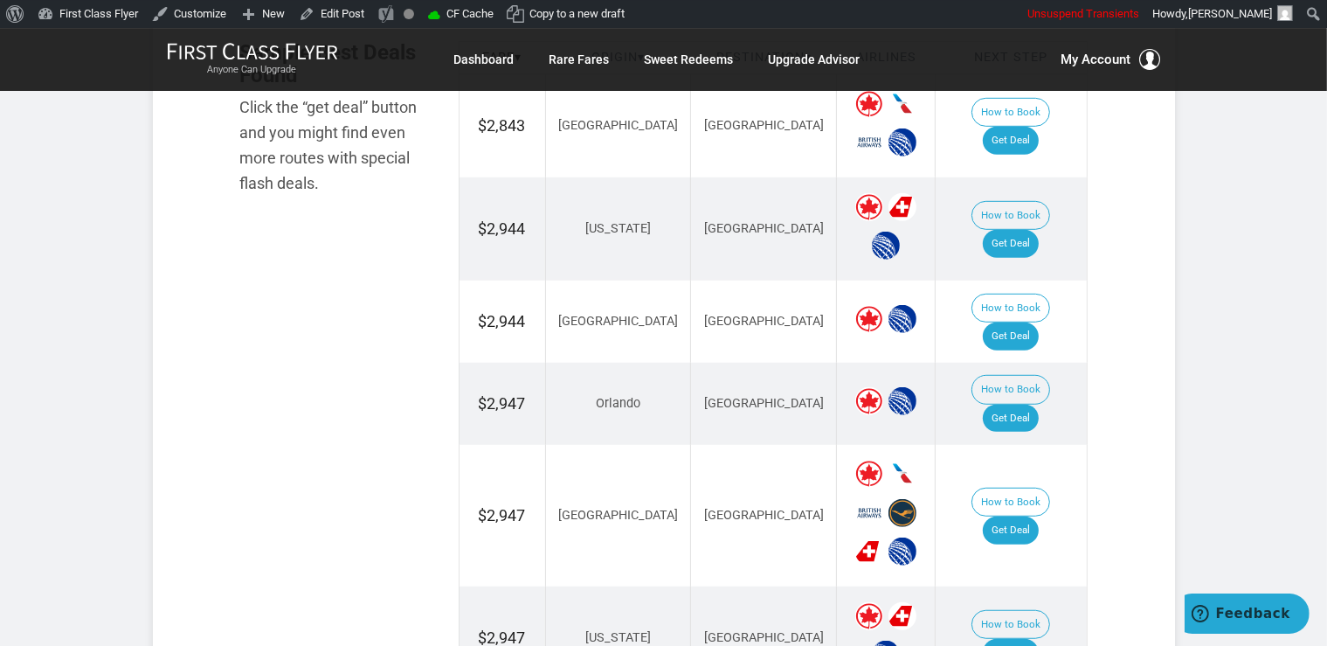
scroll to position [1022, 0]
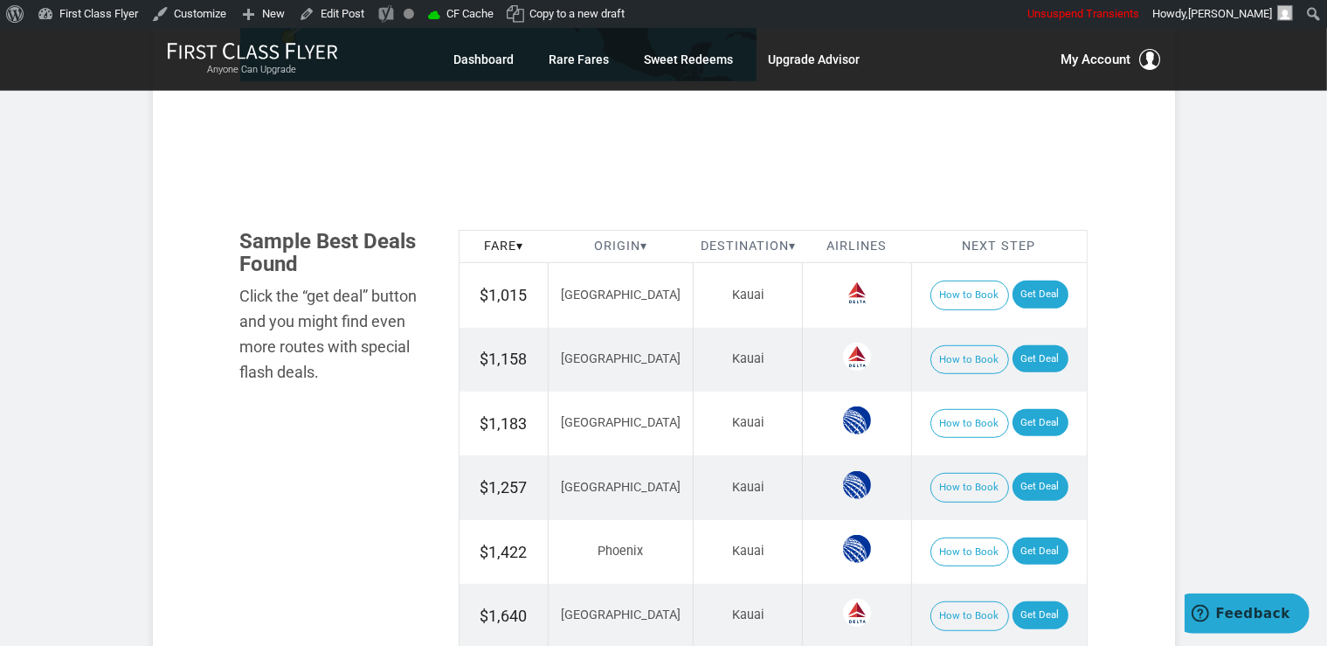
scroll to position [923, 0]
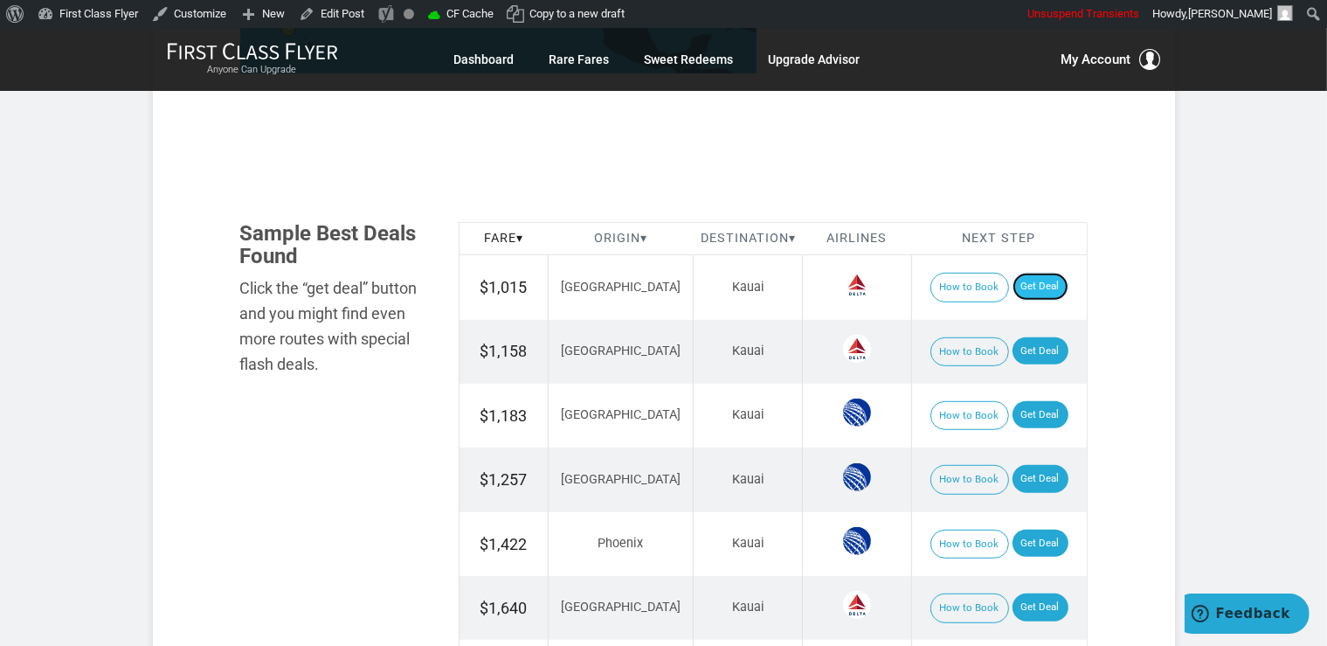
click at [1015, 278] on link "Get Deal" at bounding box center [1041, 287] width 56 height 28
click at [1015, 281] on link "Get Deal" at bounding box center [1041, 287] width 56 height 28
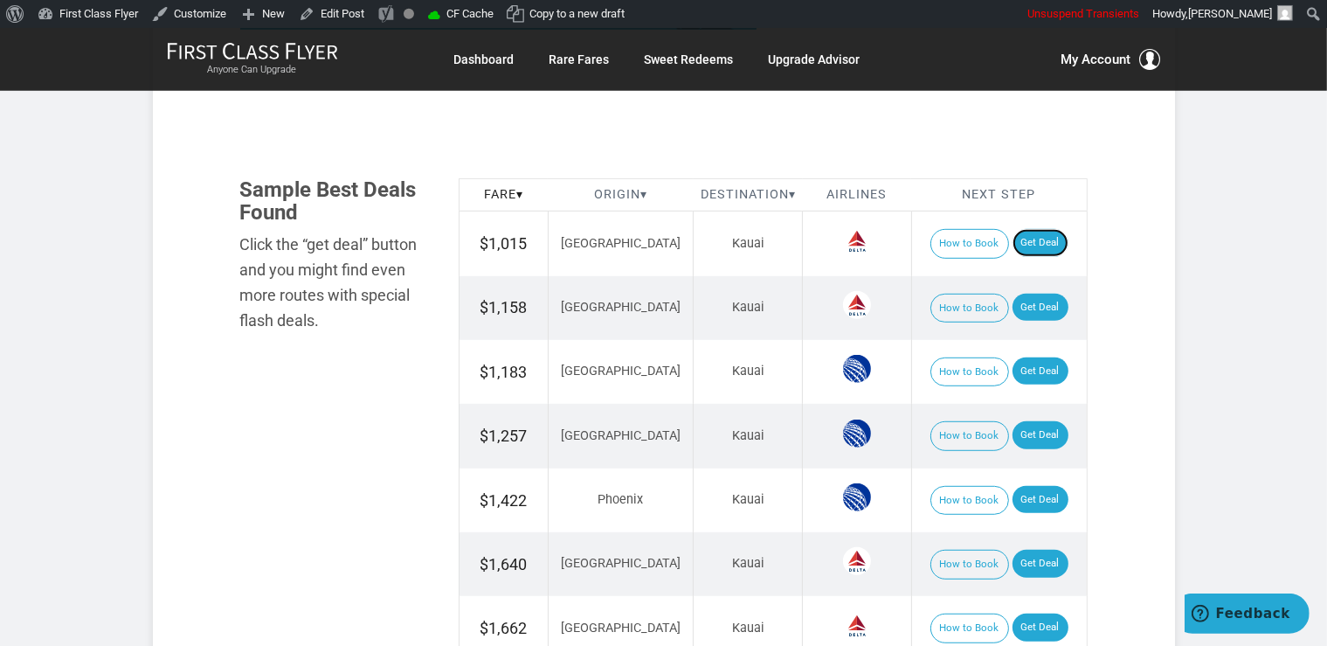
scroll to position [1015, 0]
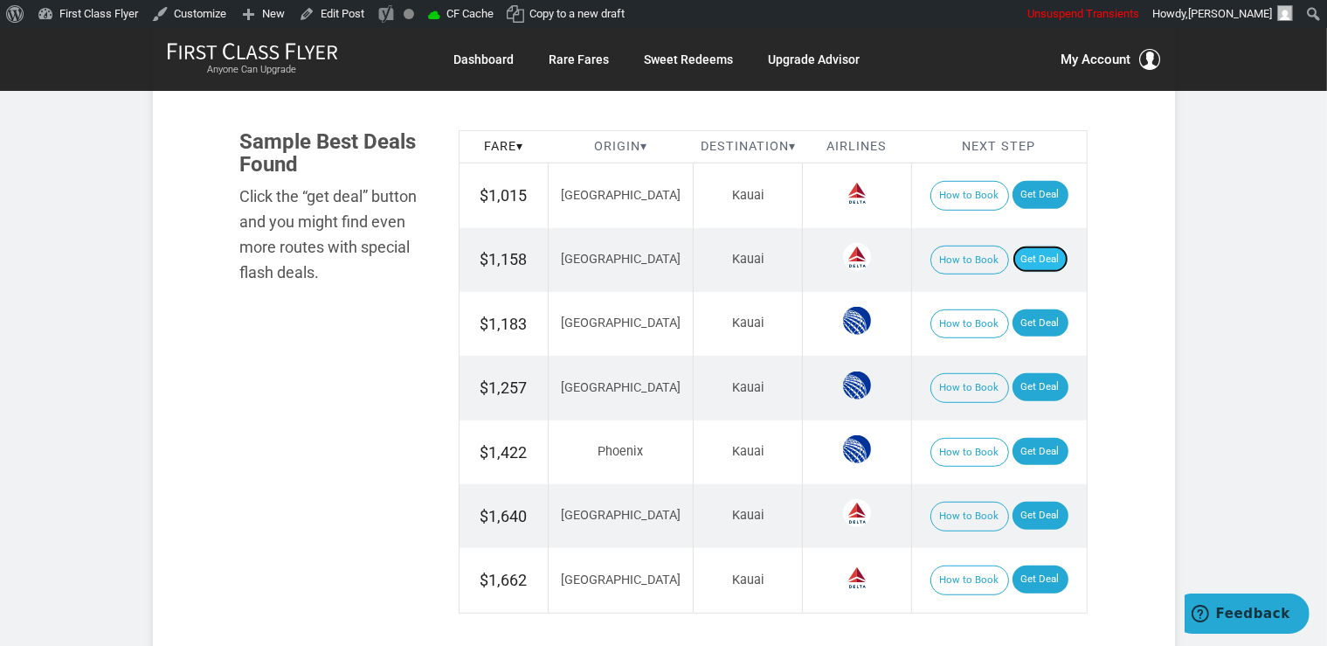
click at [1033, 251] on link "Get Deal" at bounding box center [1041, 260] width 56 height 28
click at [1025, 315] on link "Get Deal" at bounding box center [1041, 323] width 56 height 28
click at [1041, 386] on link "Get Deal" at bounding box center [1041, 387] width 56 height 28
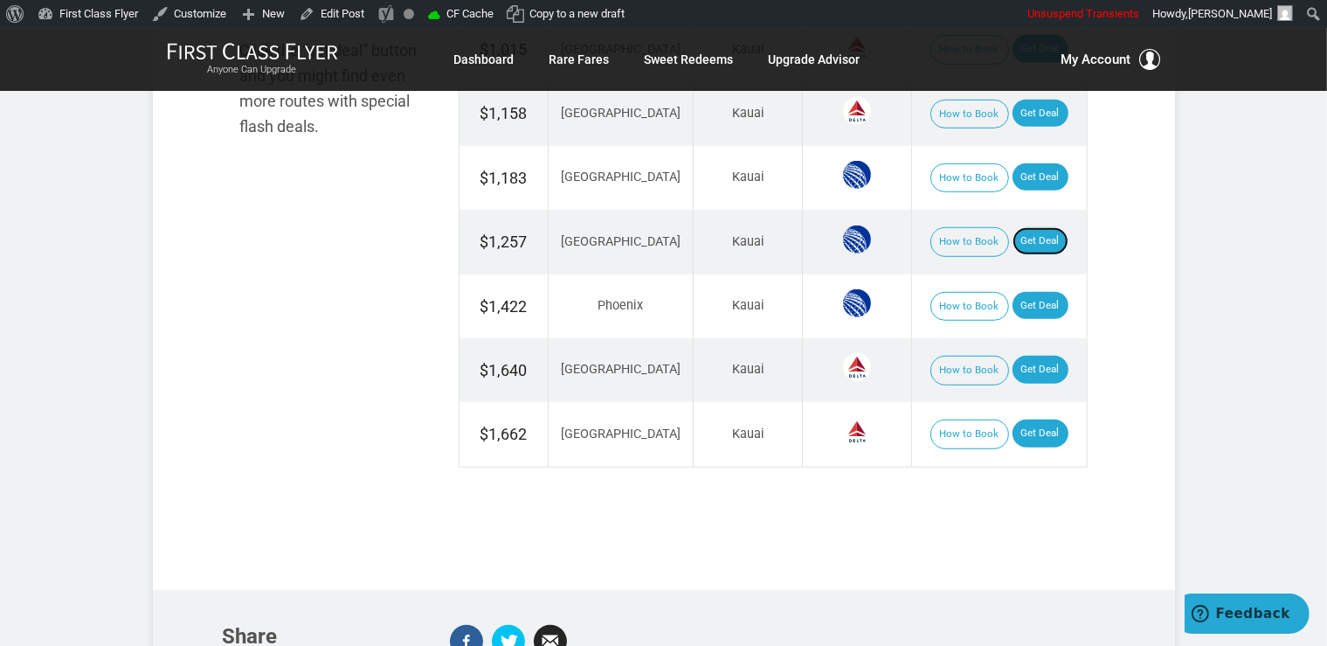
scroll to position [1199, 0]
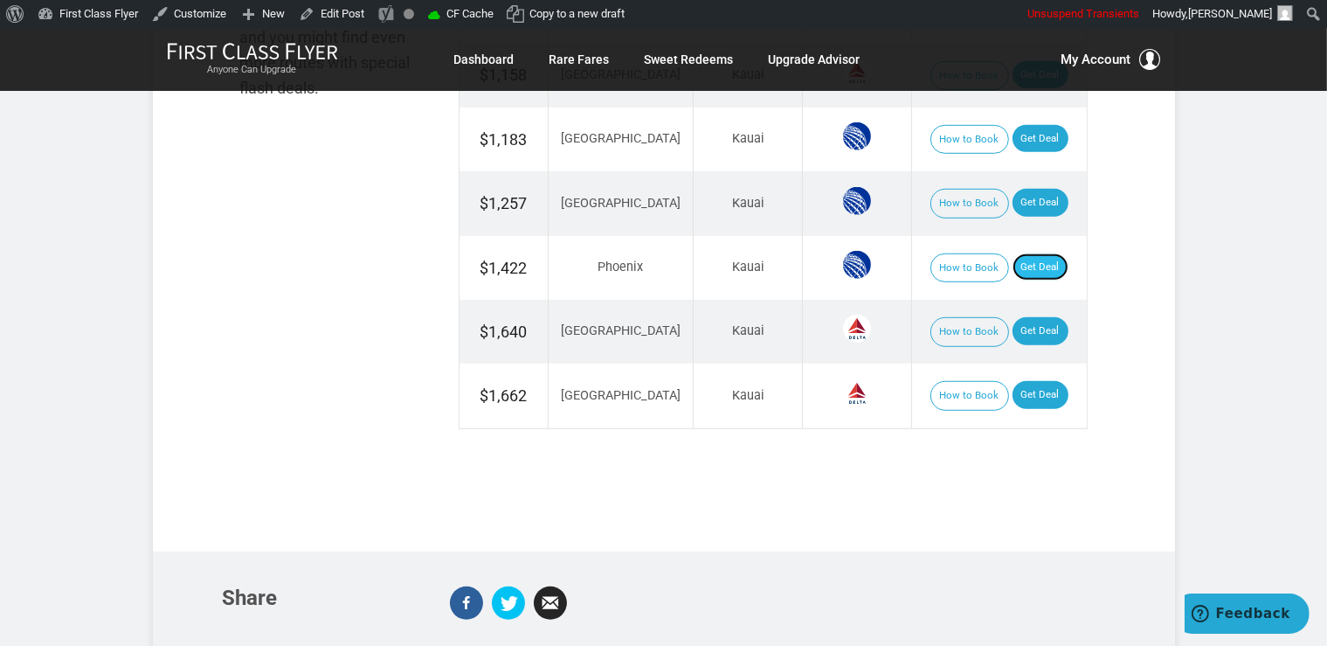
click at [1029, 259] on link "Get Deal" at bounding box center [1041, 267] width 56 height 28
drag, startPoint x: 1023, startPoint y: 313, endPoint x: 1025, endPoint y: 294, distance: 19.3
click at [1023, 317] on link "Get Deal" at bounding box center [1041, 331] width 56 height 28
click at [1035, 394] on link "Get Deal" at bounding box center [1041, 395] width 56 height 28
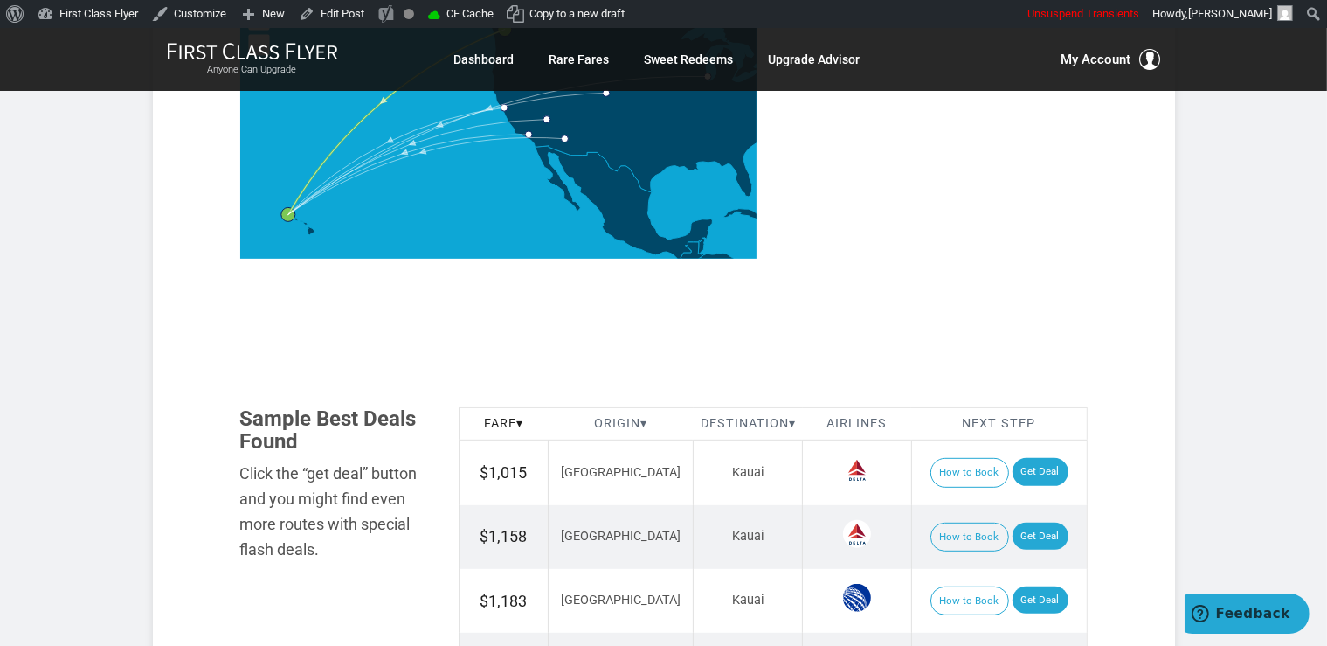
scroll to position [1015, 0]
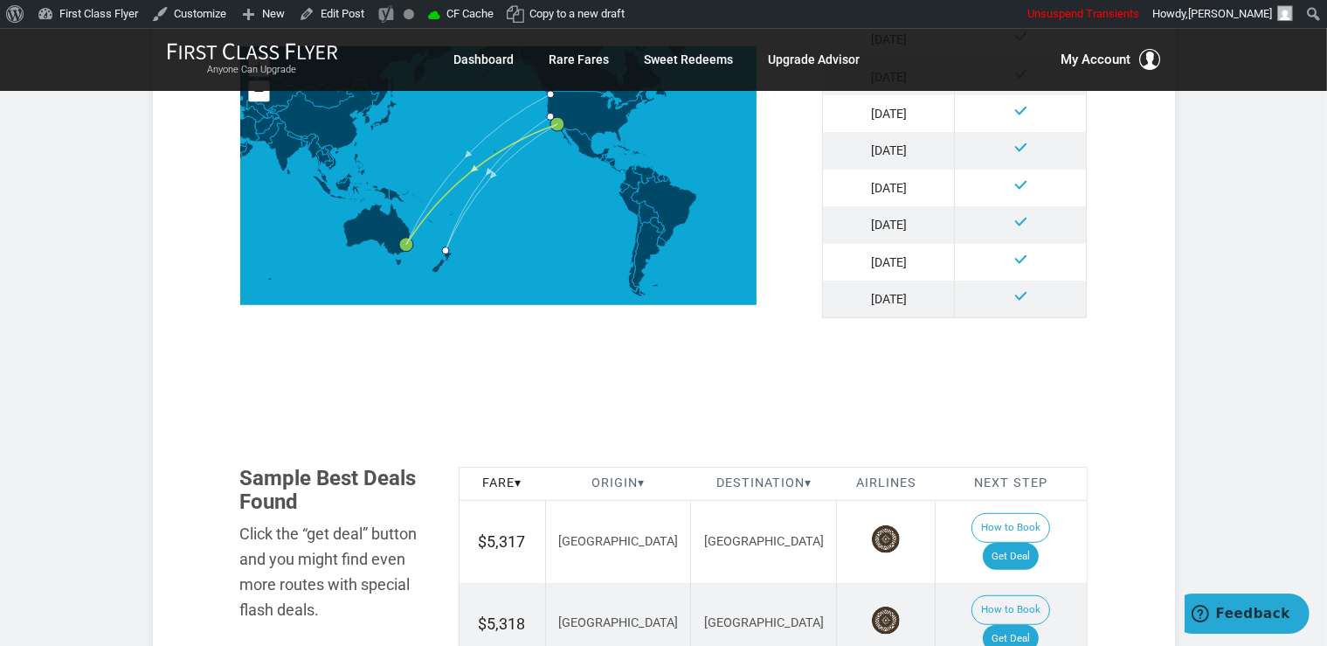
scroll to position [923, 0]
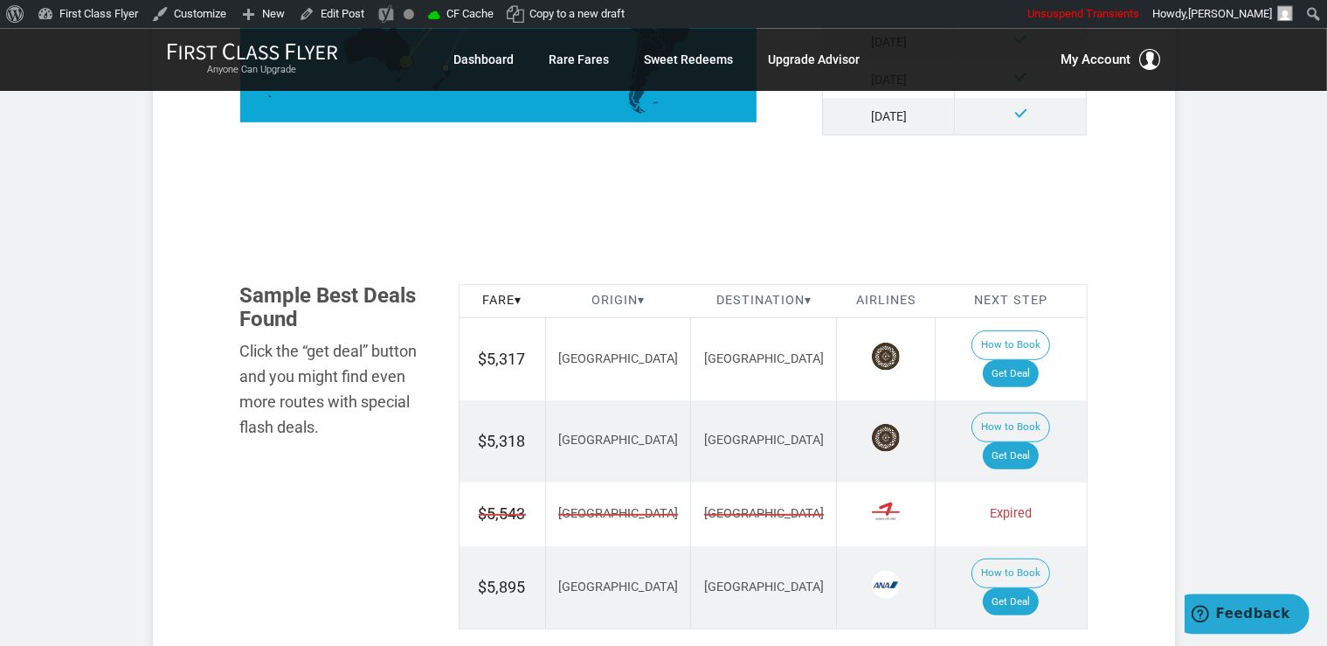
scroll to position [923, 0]
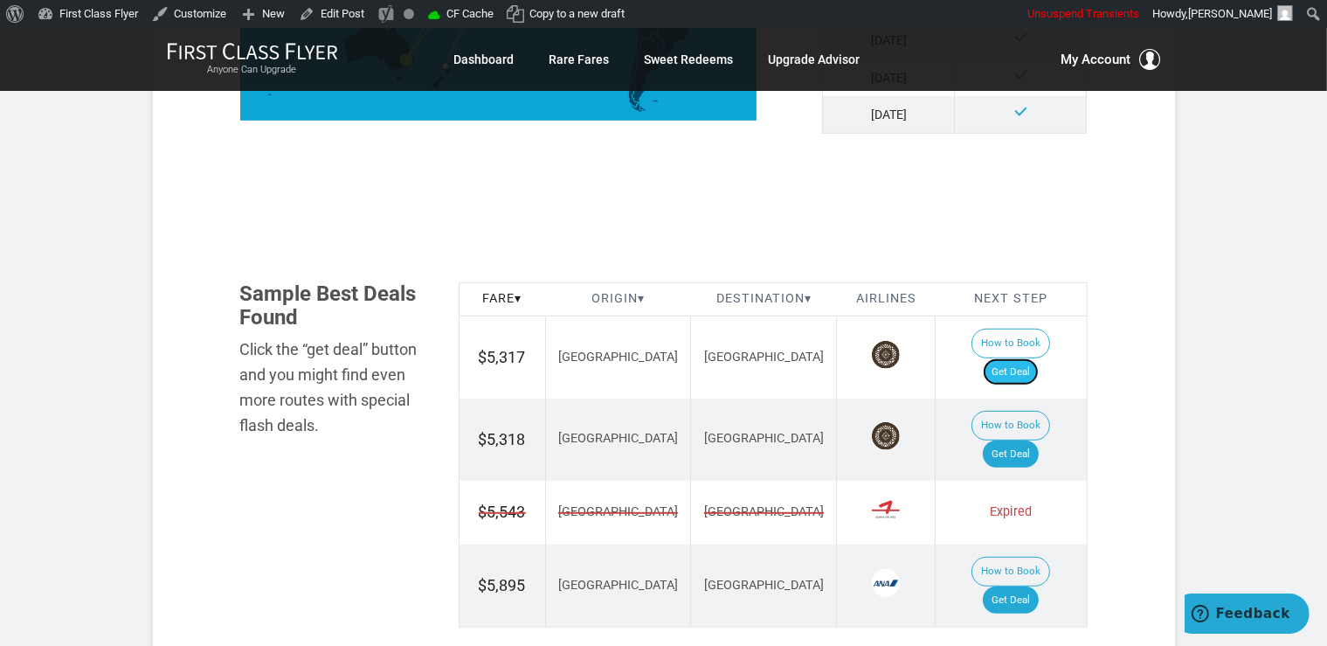
click at [1039, 358] on link "Get Deal" at bounding box center [1011, 372] width 56 height 28
click at [1026, 440] on link "Get Deal" at bounding box center [1011, 454] width 56 height 28
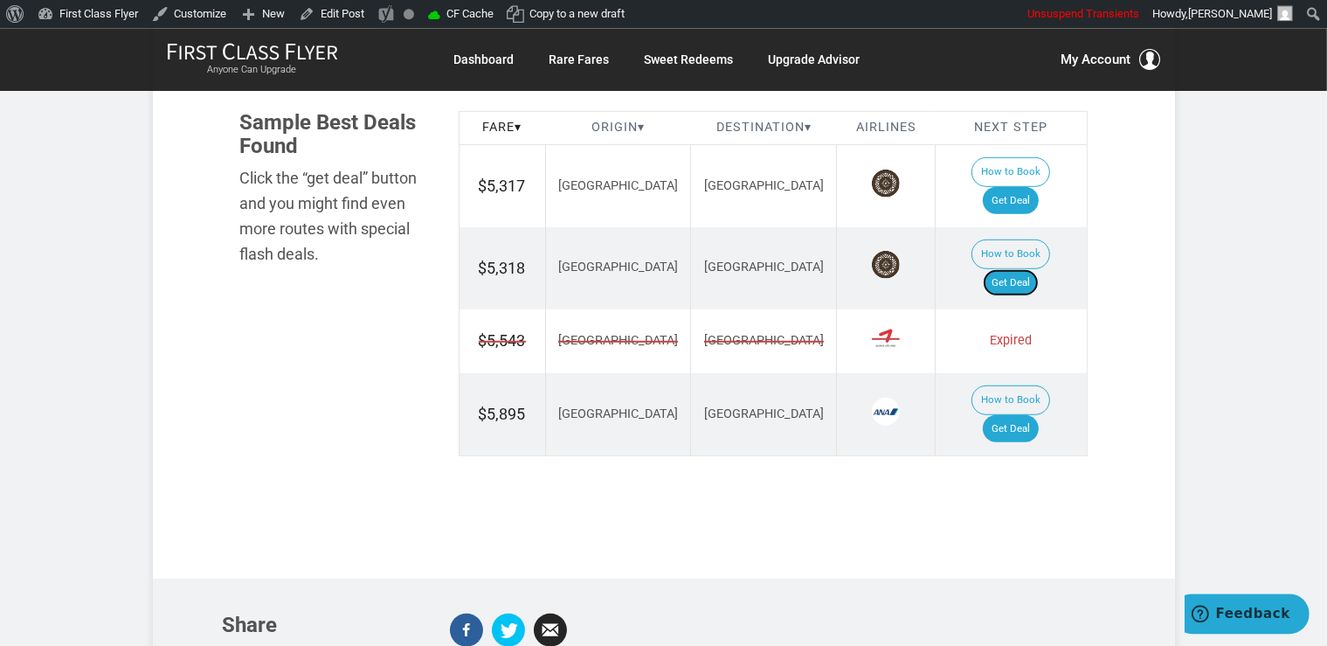
scroll to position [1107, 0]
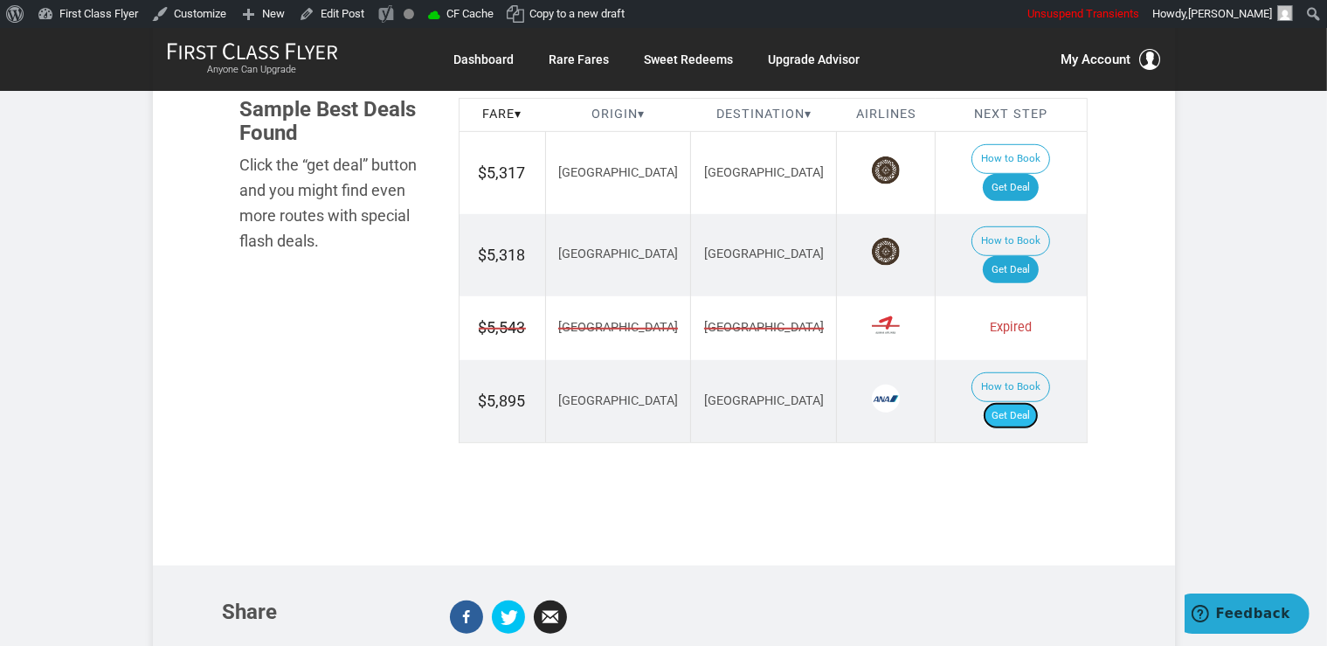
click at [1029, 402] on link "Get Deal" at bounding box center [1011, 416] width 56 height 28
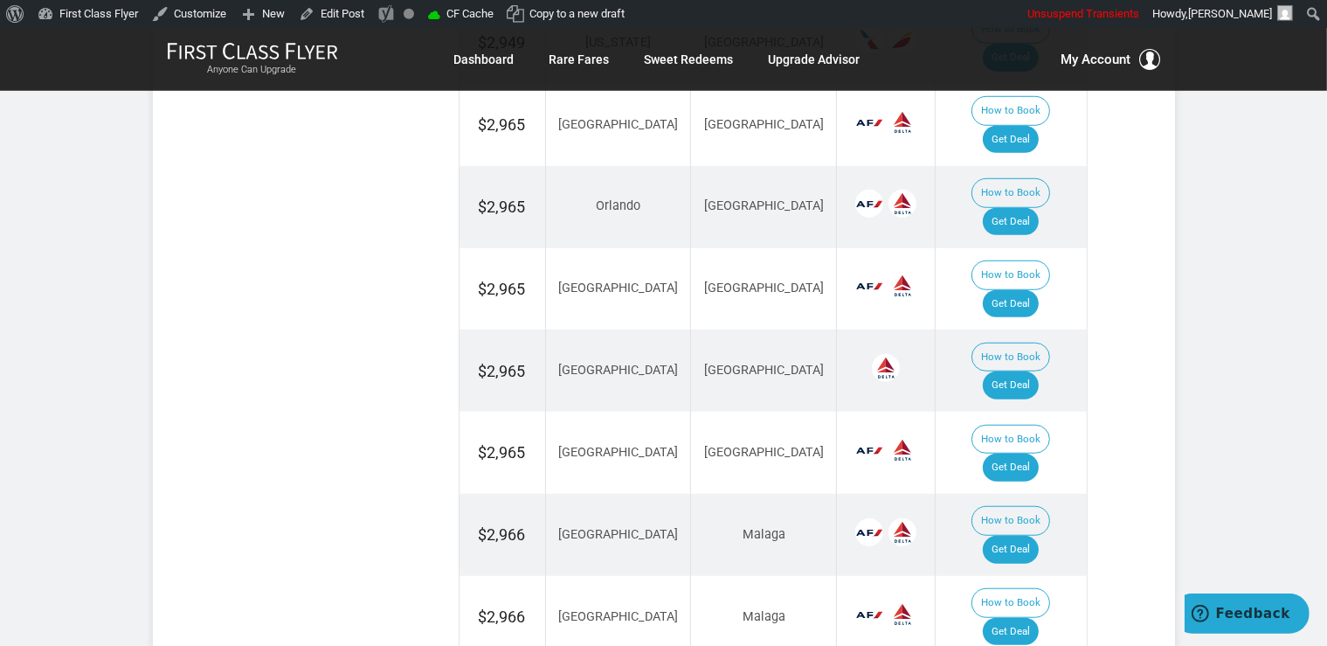
scroll to position [1292, 0]
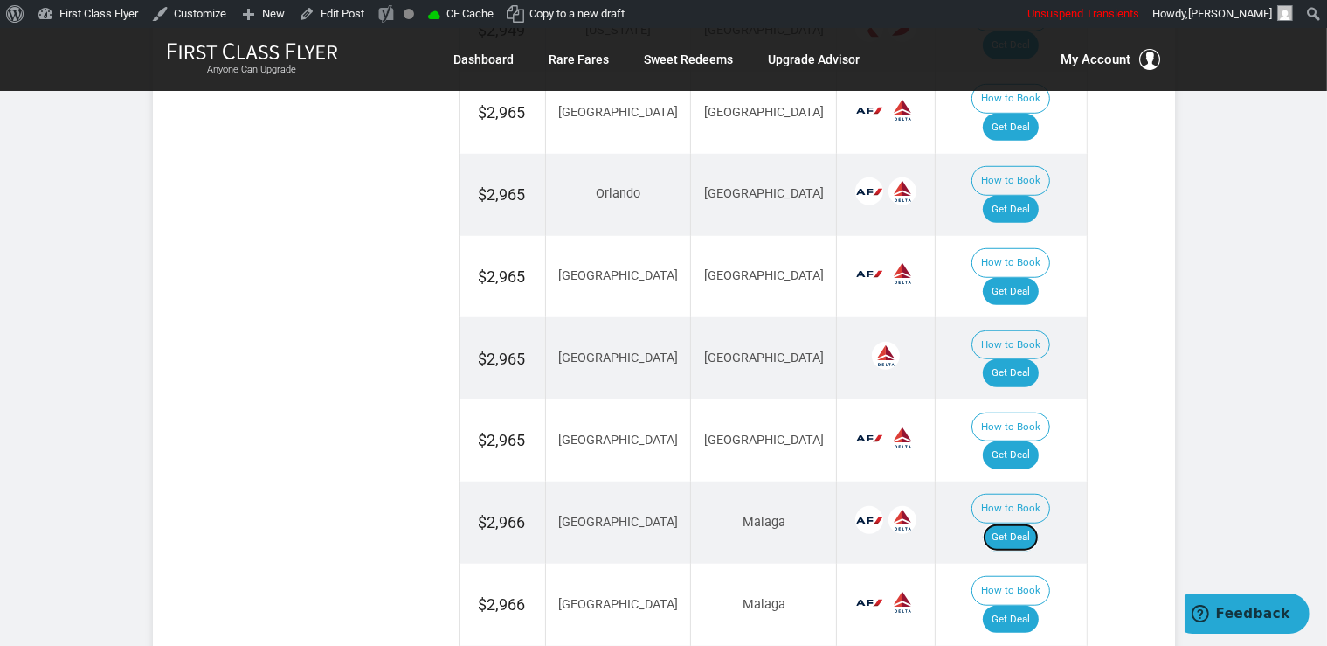
click at [1033, 523] on link "Get Deal" at bounding box center [1011, 537] width 56 height 28
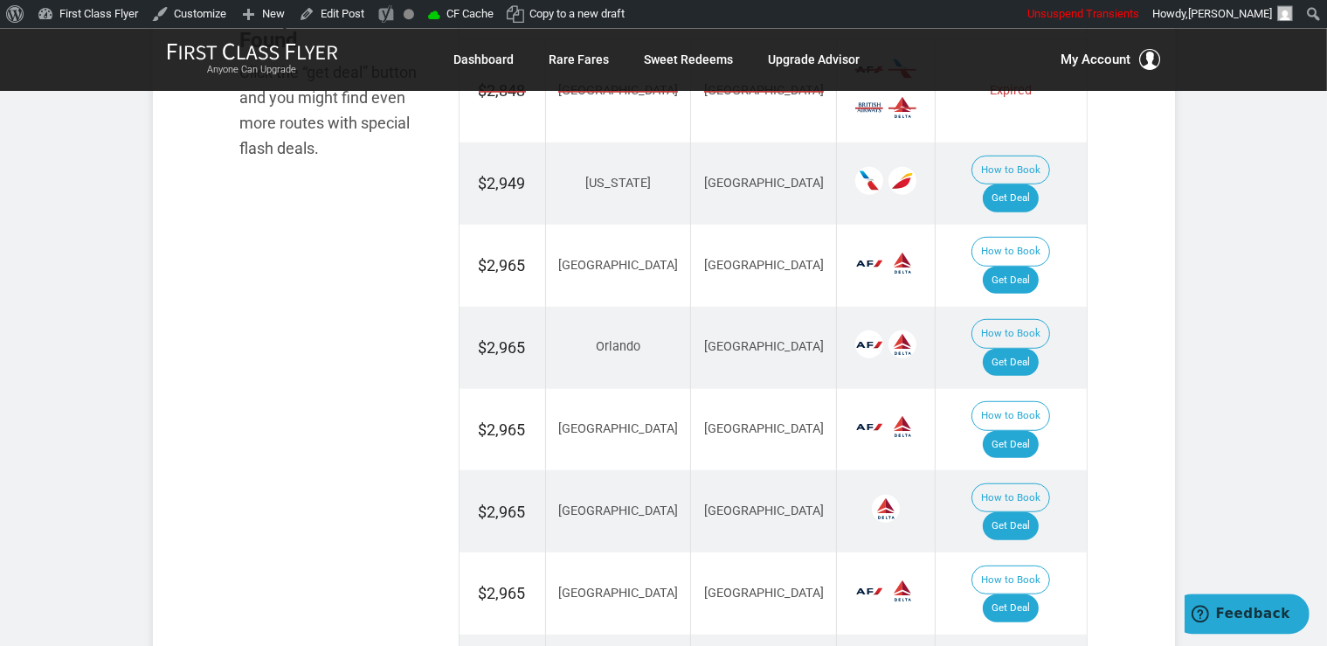
scroll to position [1107, 0]
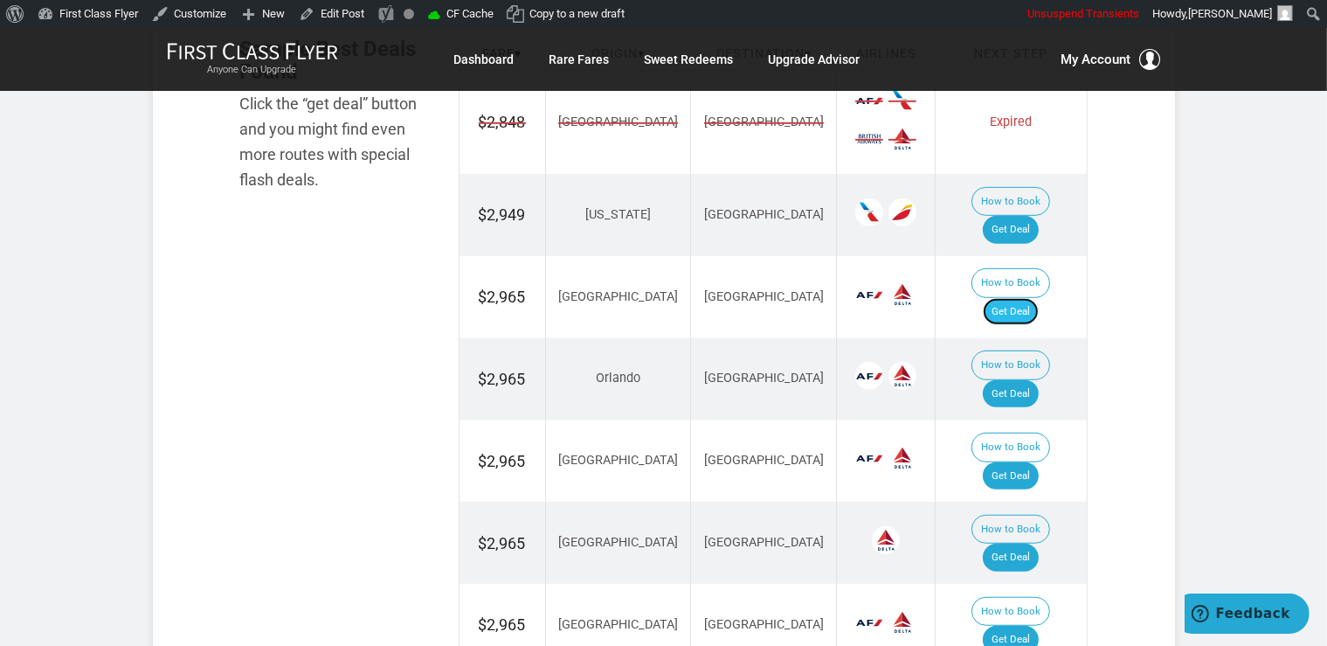
click at [1036, 298] on link "Get Deal" at bounding box center [1011, 312] width 56 height 28
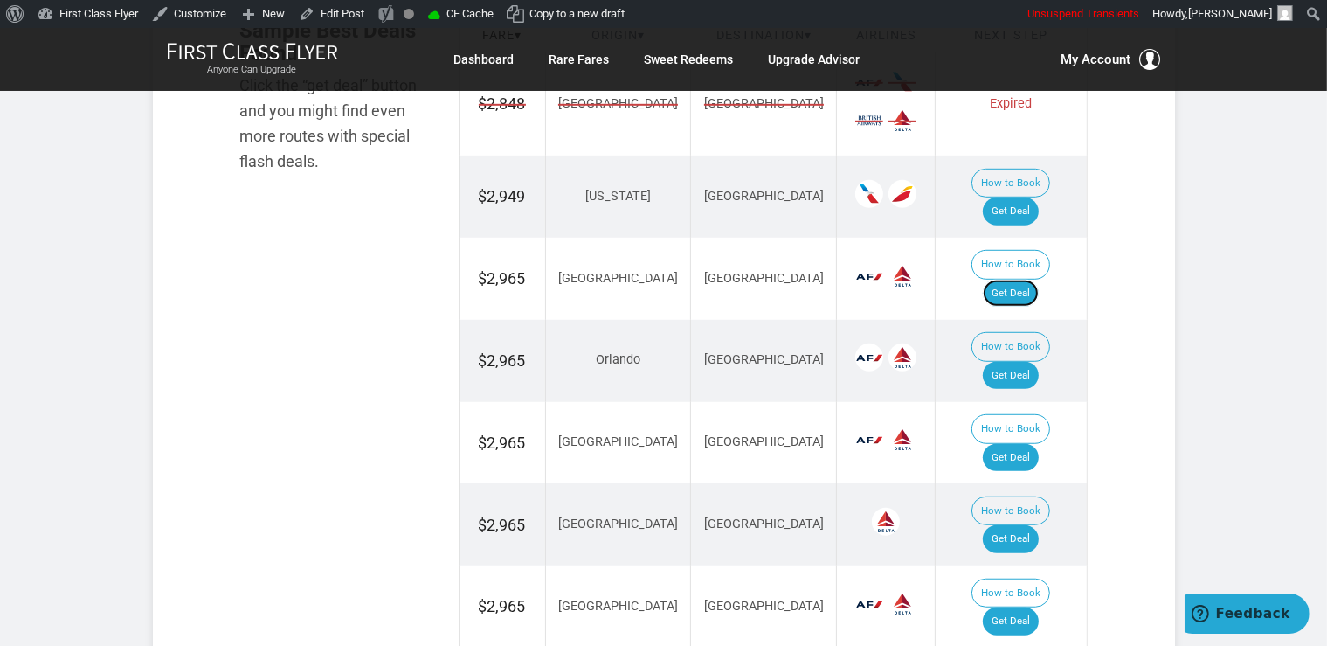
scroll to position [1167, 0]
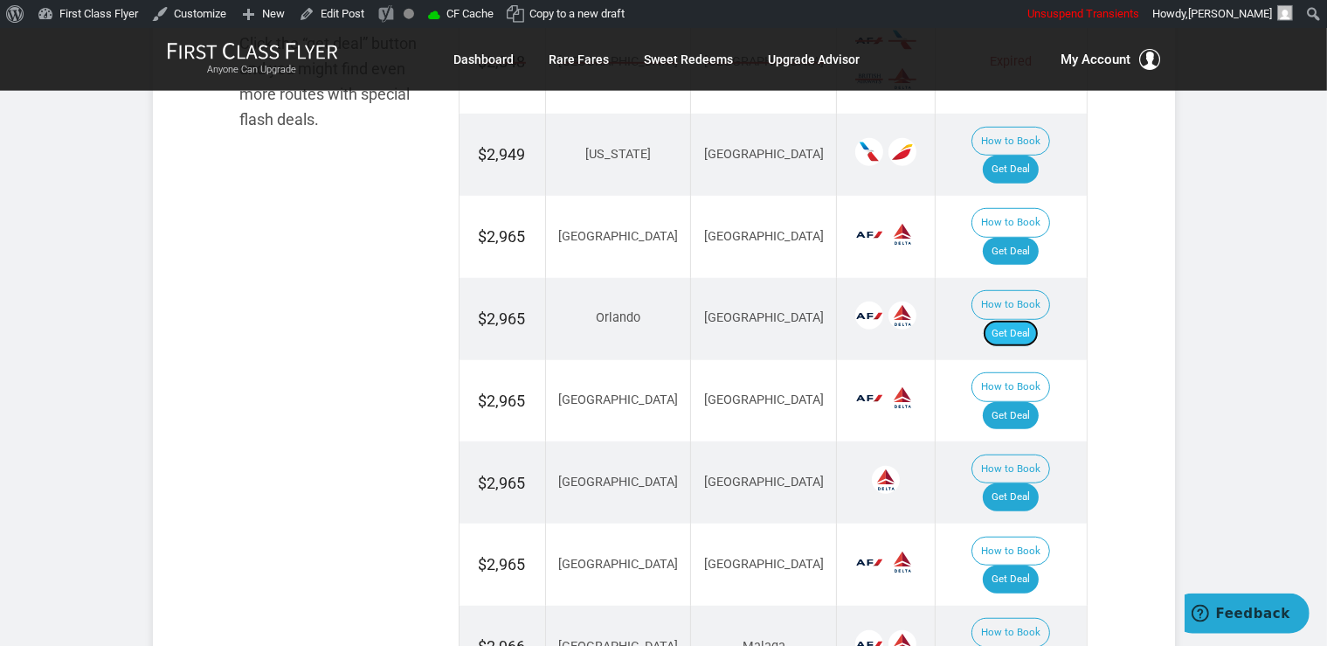
click at [1028, 320] on link "Get Deal" at bounding box center [1011, 334] width 56 height 28
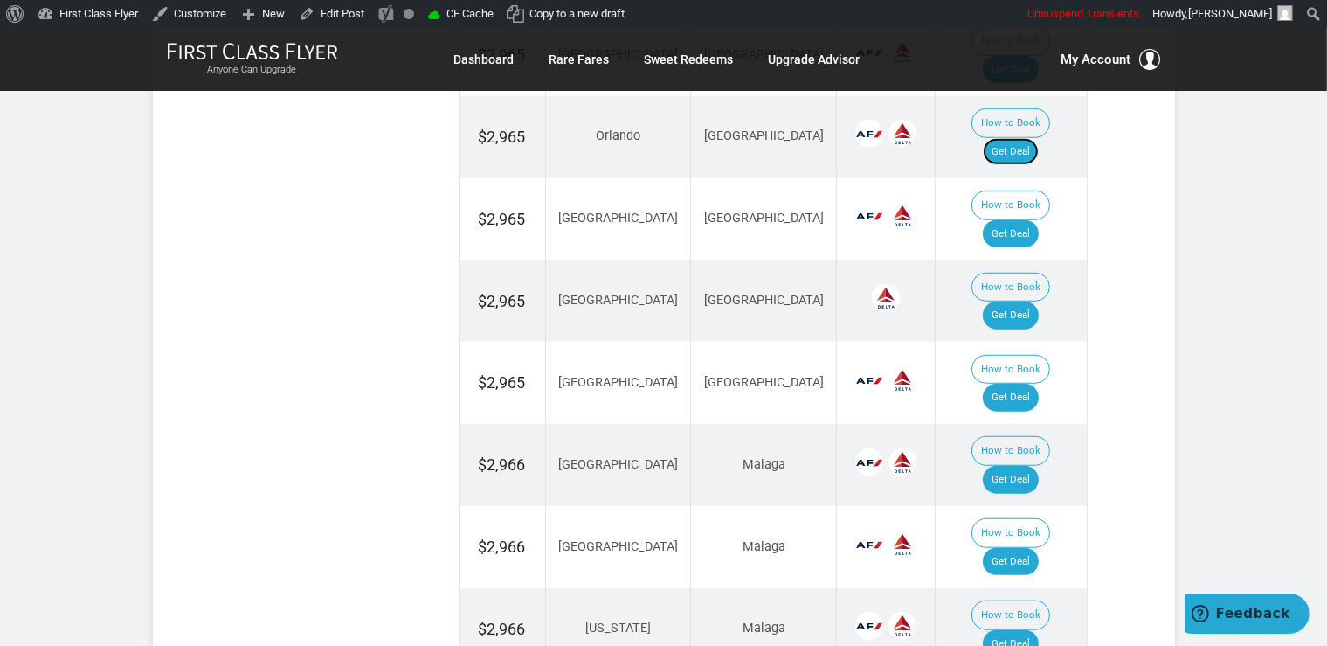
scroll to position [1353, 0]
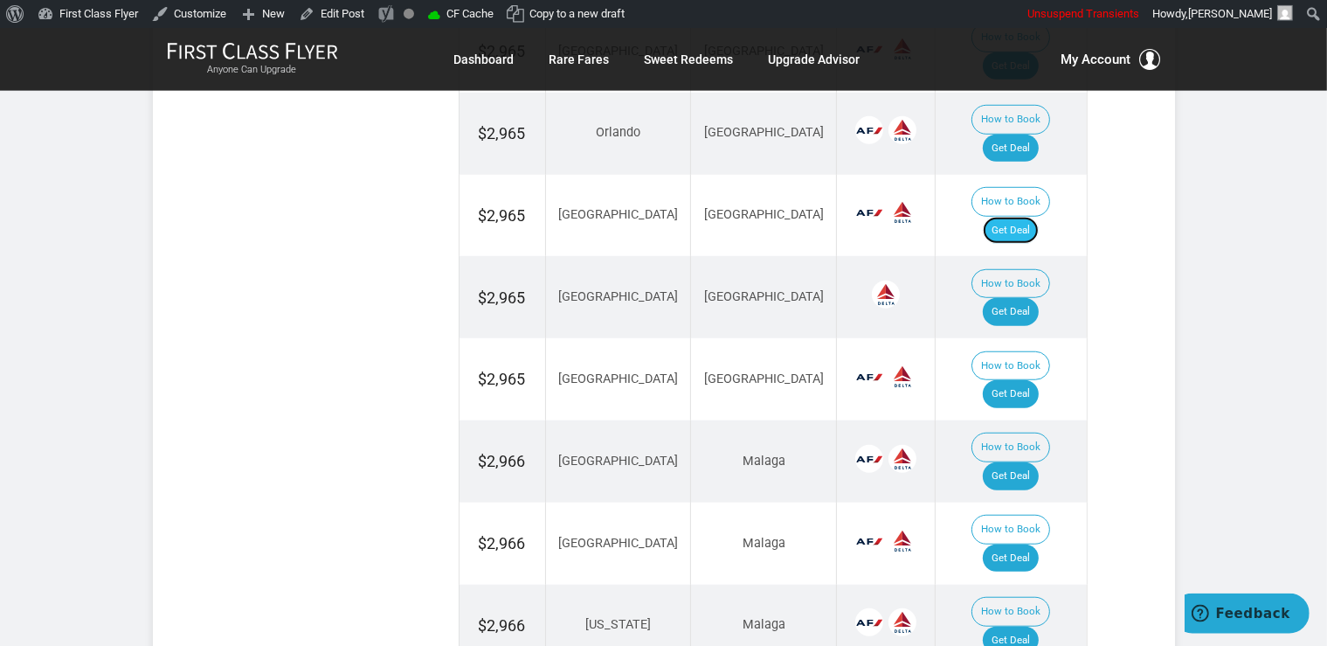
click at [1039, 217] on link "Get Deal" at bounding box center [1011, 231] width 56 height 28
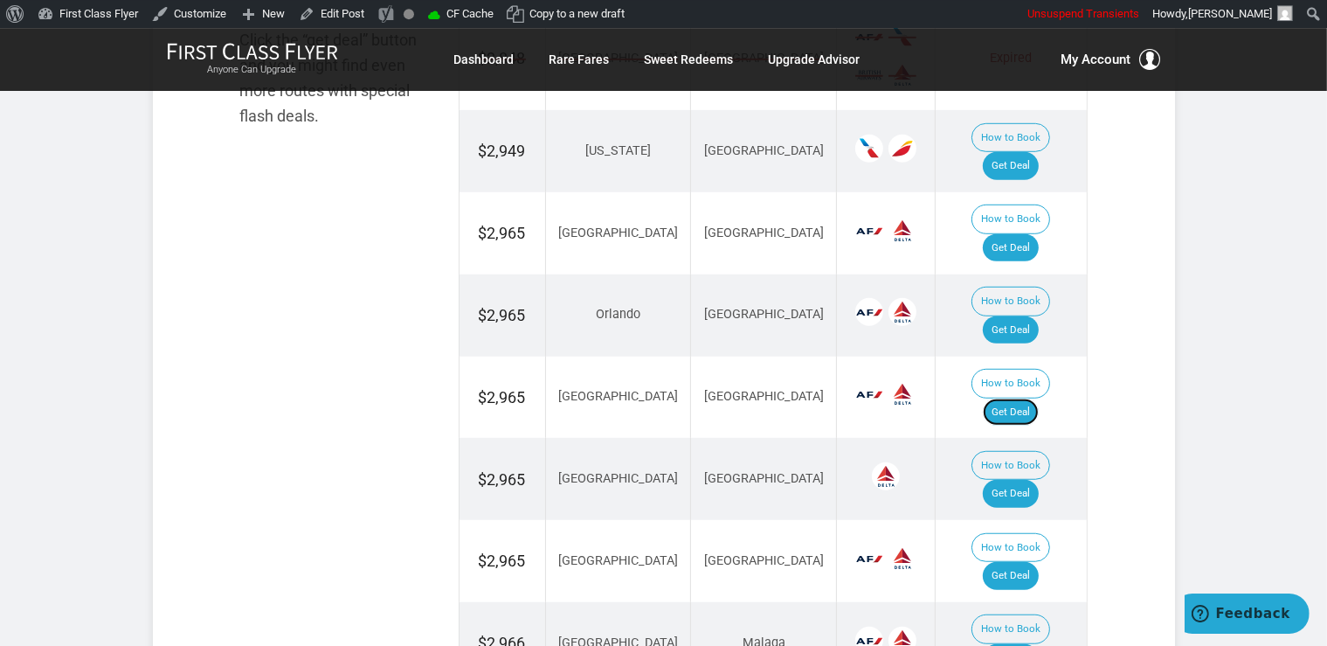
scroll to position [1167, 0]
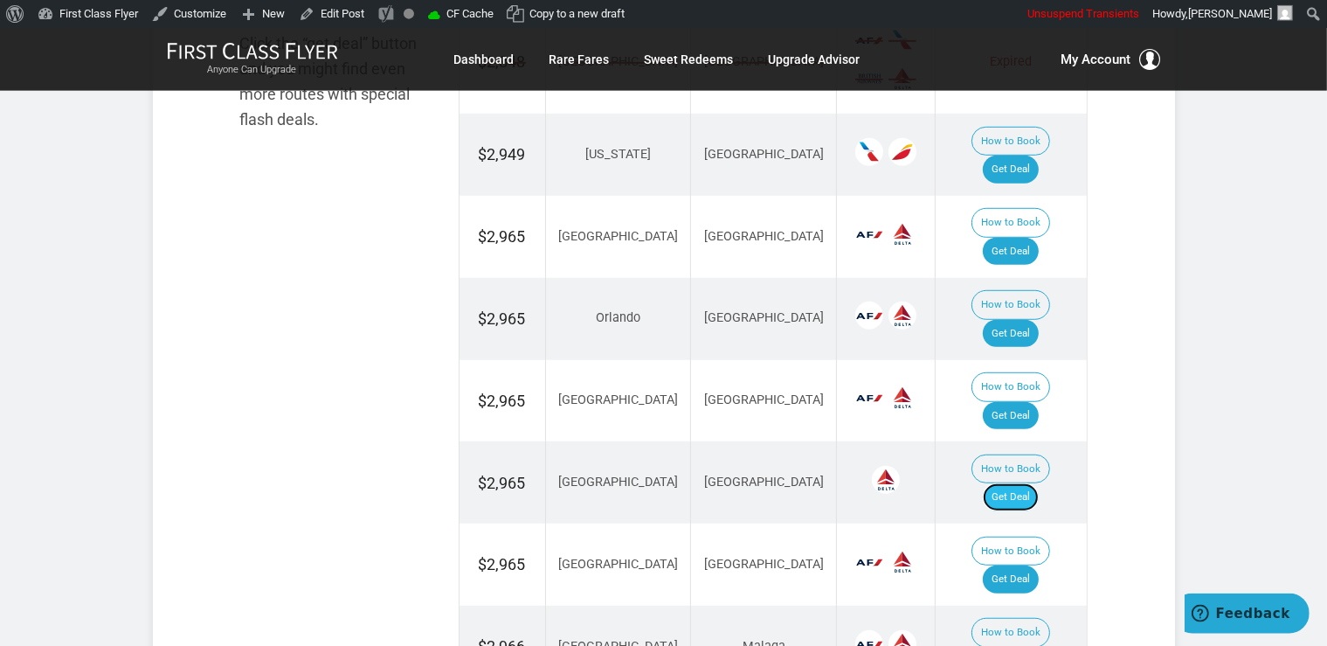
click at [1013, 483] on link "Get Deal" at bounding box center [1011, 497] width 56 height 28
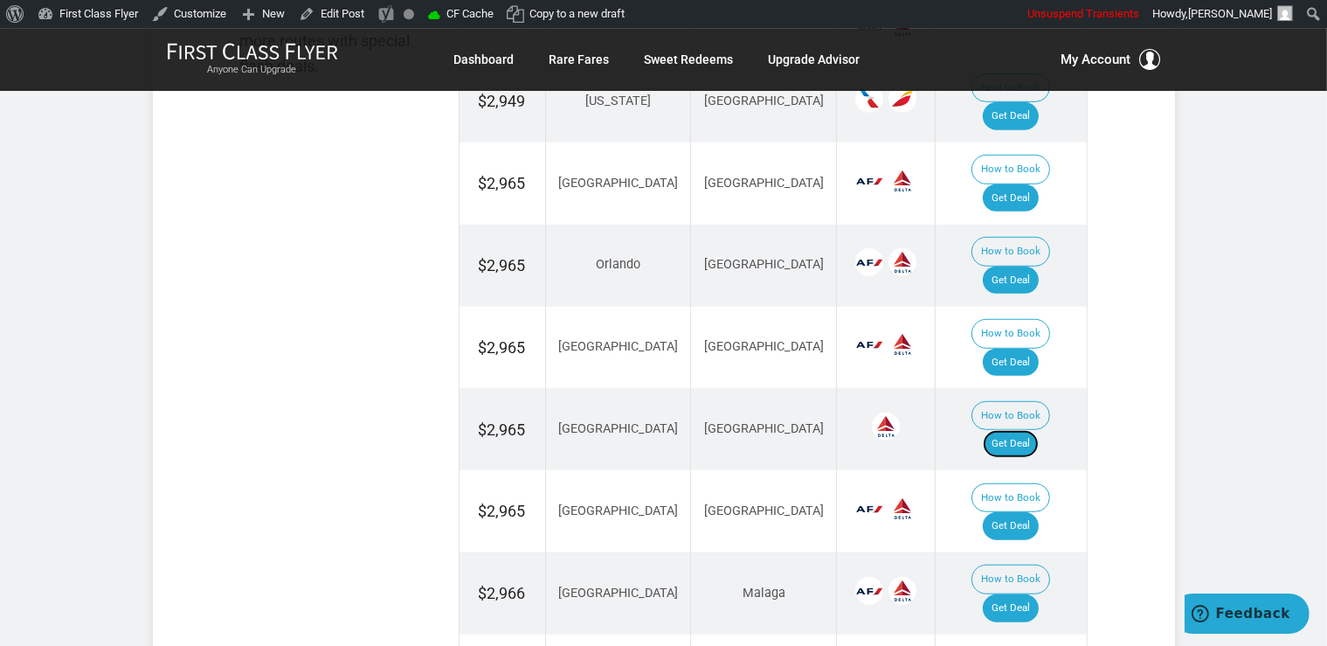
scroll to position [1260, 0]
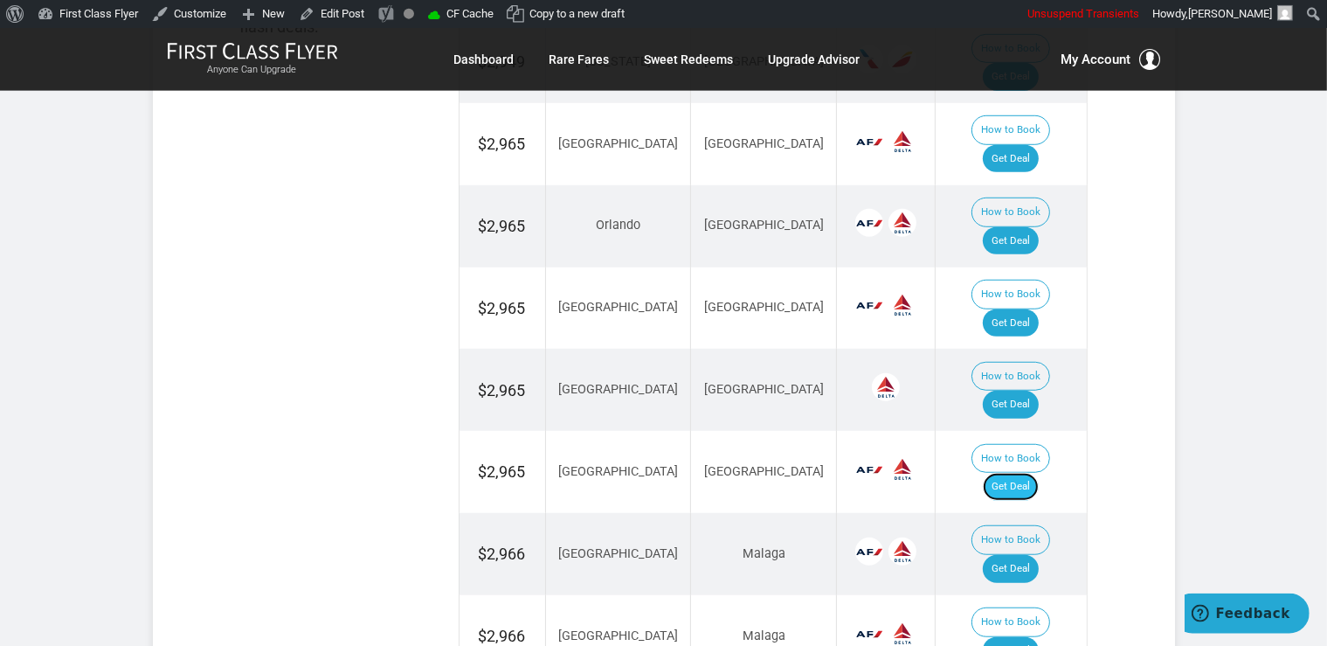
click at [1032, 473] on link "Get Deal" at bounding box center [1011, 487] width 56 height 28
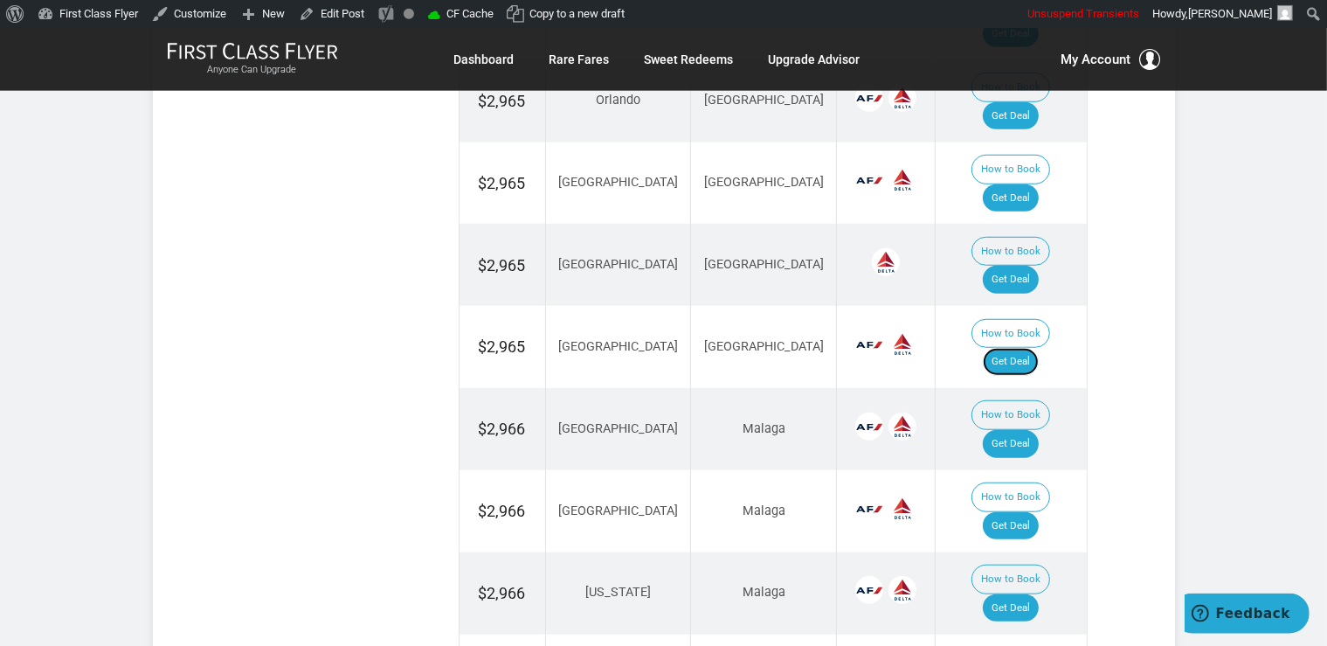
scroll to position [1444, 0]
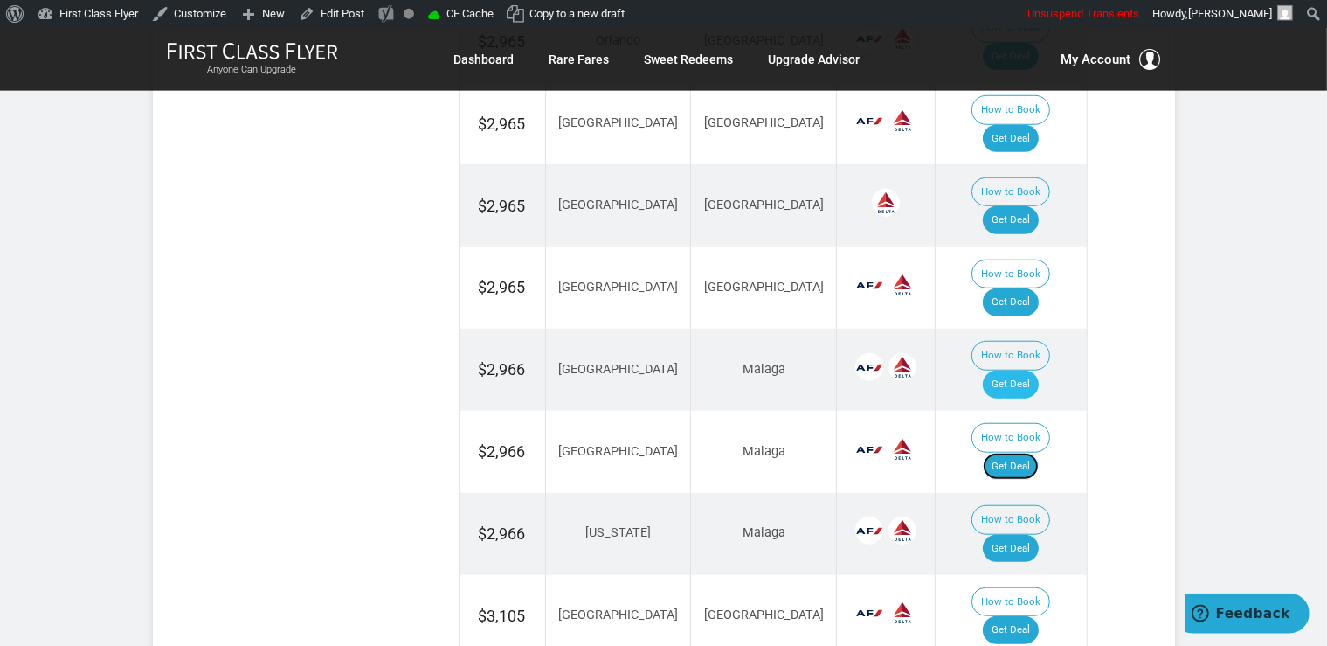
click at [1019, 453] on link "Get Deal" at bounding box center [1011, 467] width 56 height 28
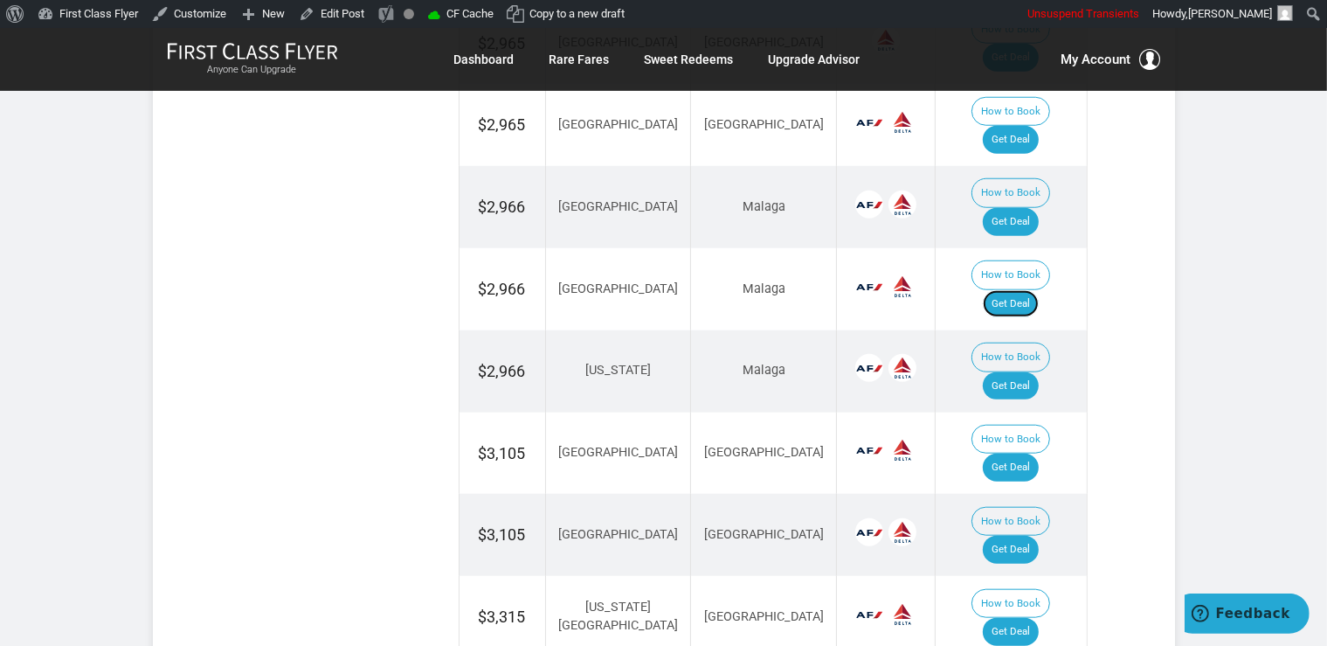
scroll to position [1629, 0]
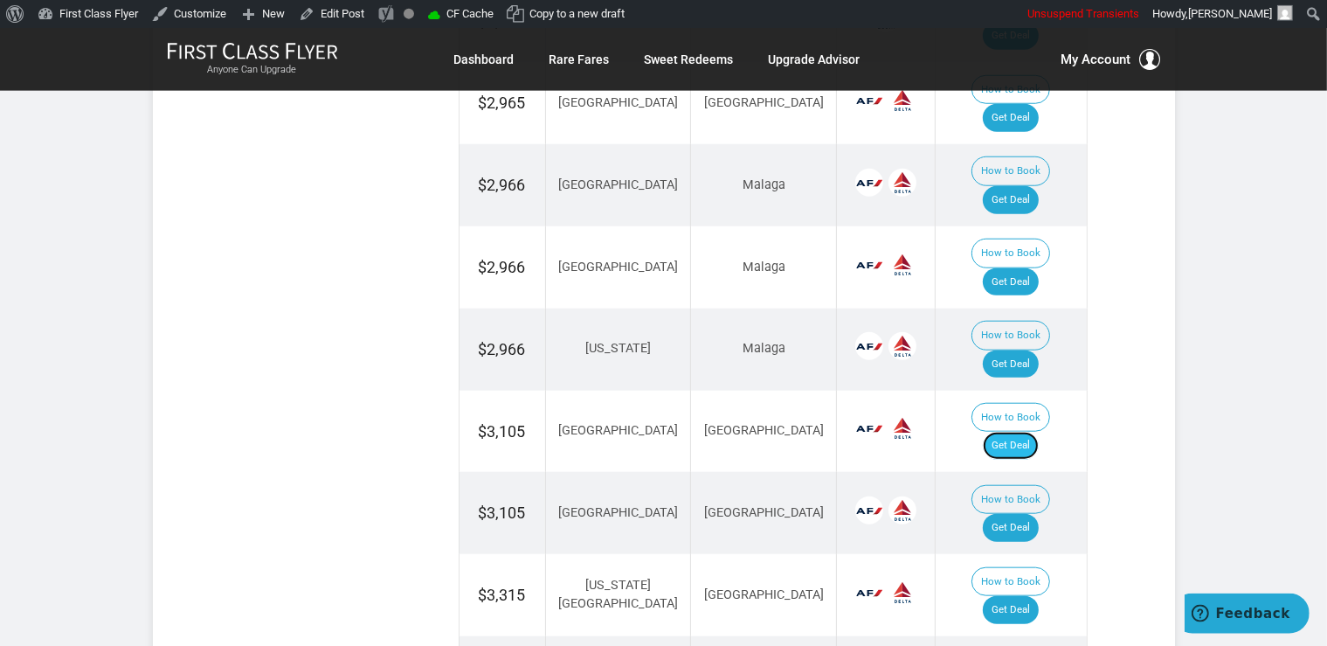
click at [1034, 432] on link "Get Deal" at bounding box center [1011, 446] width 56 height 28
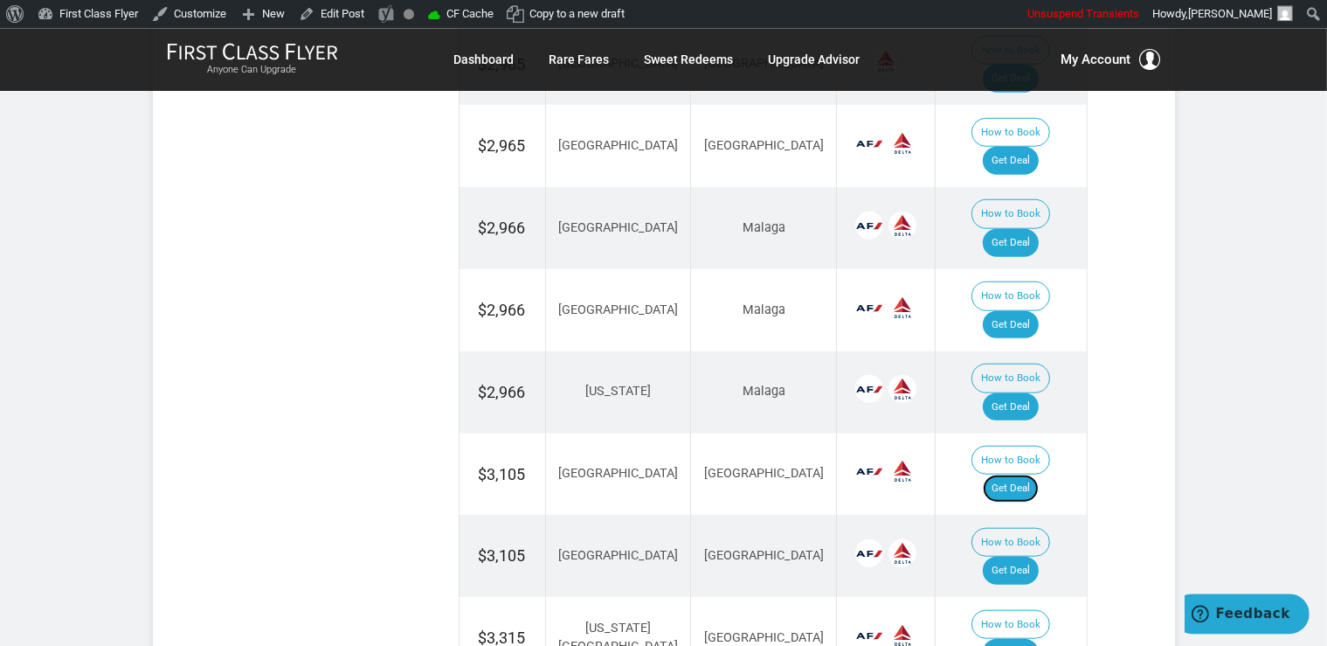
scroll to position [1537, 0]
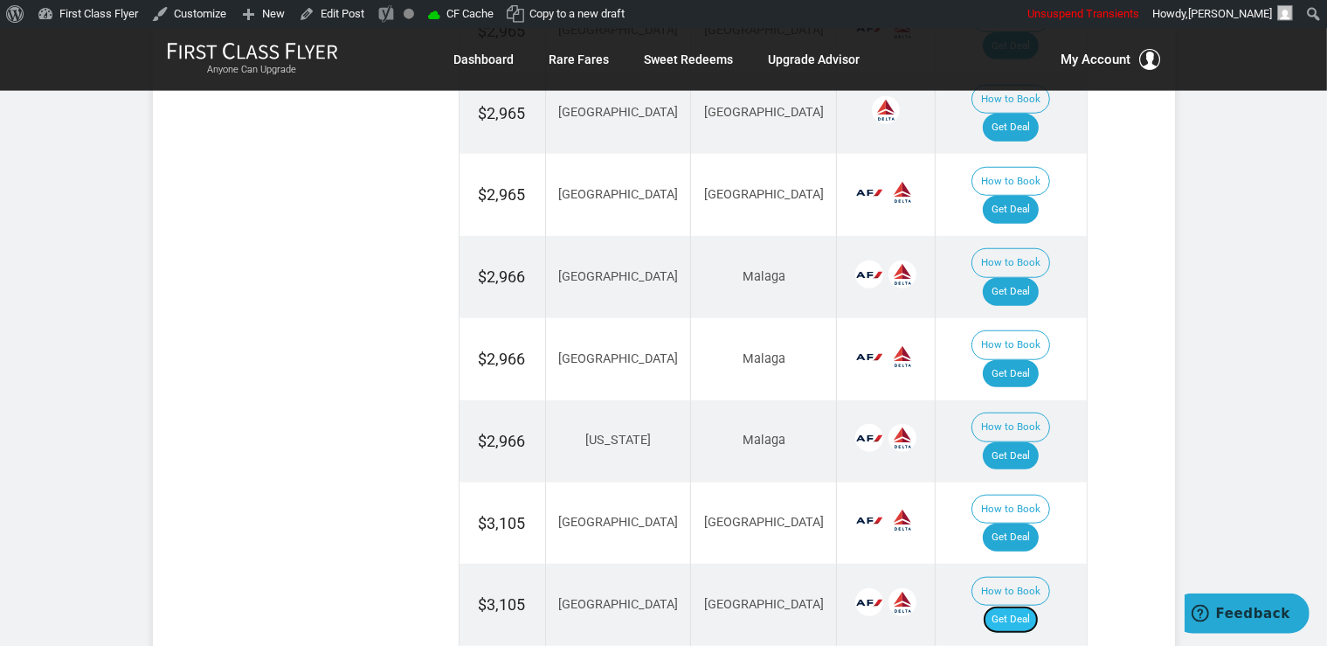
click at [1026, 606] on link "Get Deal" at bounding box center [1011, 620] width 56 height 28
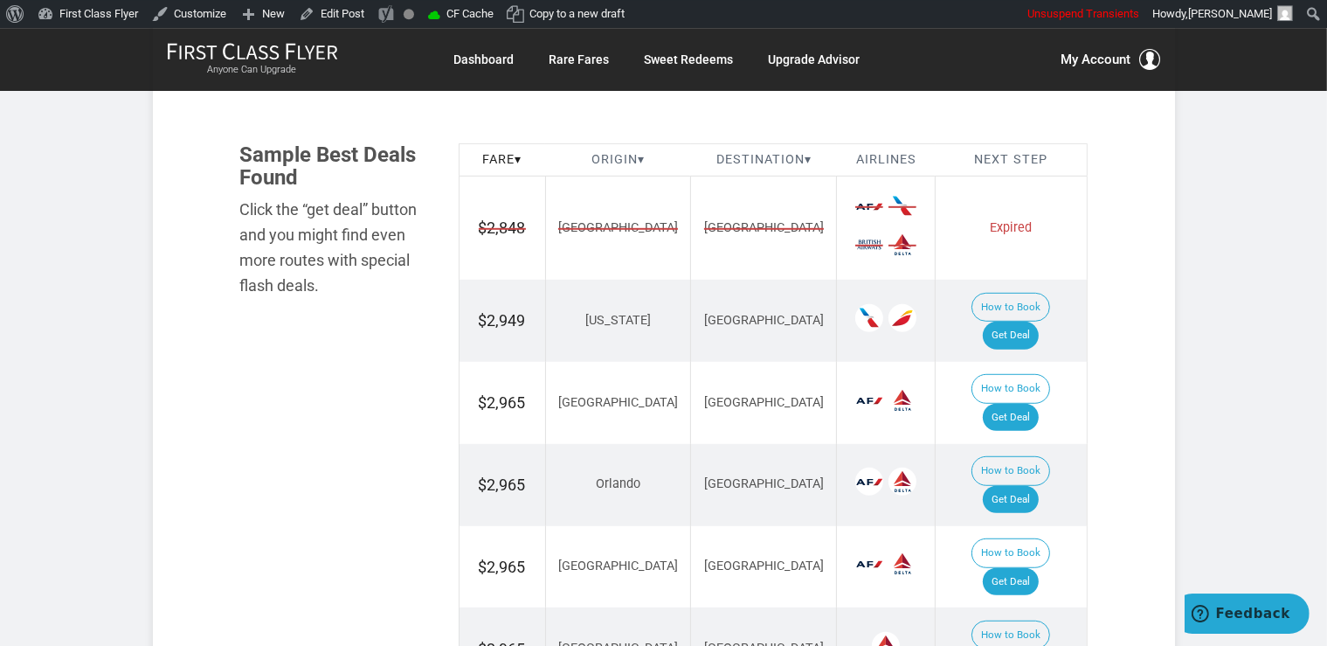
scroll to position [983, 0]
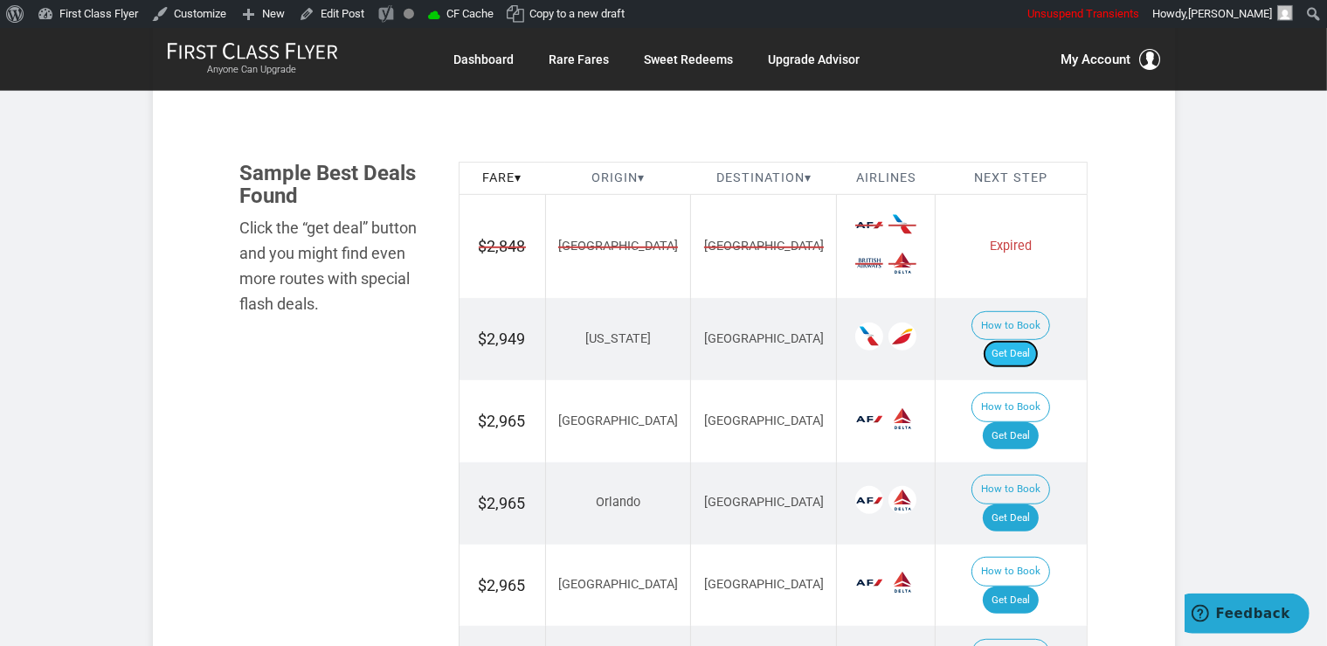
click at [1022, 340] on link "Get Deal" at bounding box center [1011, 354] width 56 height 28
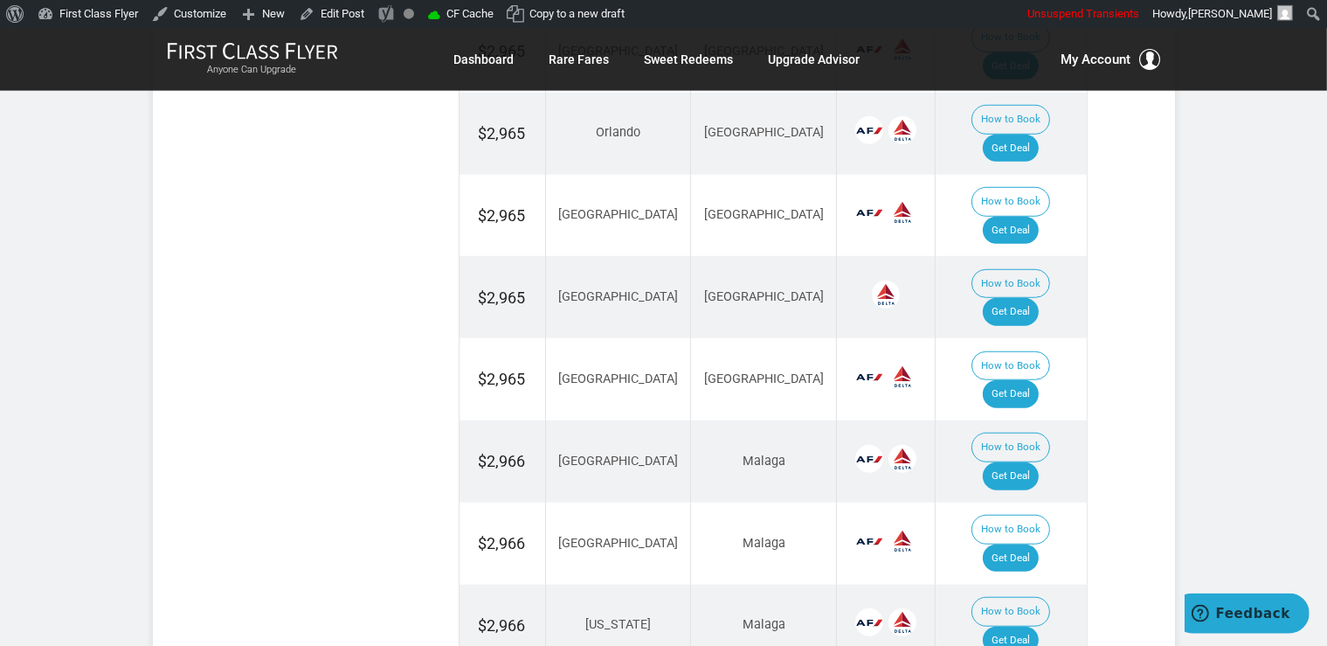
scroll to position [1629, 0]
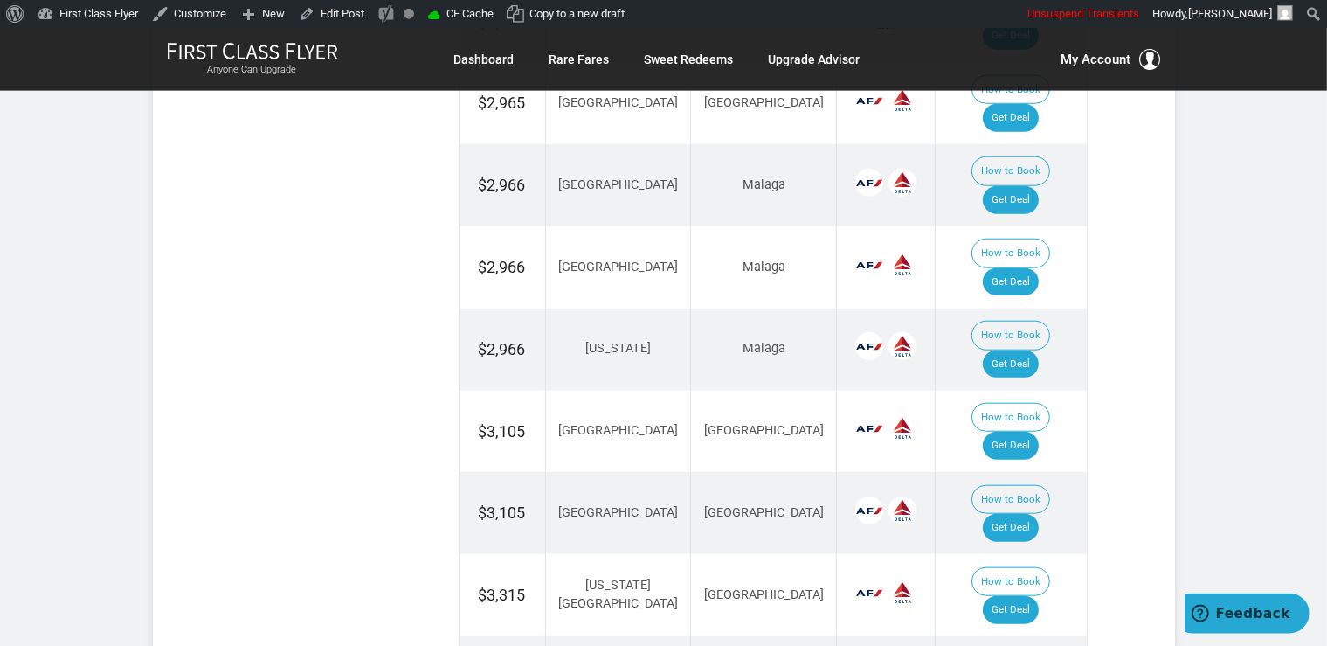
click at [1048, 308] on td "How to Book Get Deal" at bounding box center [1011, 349] width 151 height 82
click at [1033, 350] on link "Get Deal" at bounding box center [1011, 364] width 56 height 28
click at [1019, 596] on link "Get Deal" at bounding box center [1011, 610] width 56 height 28
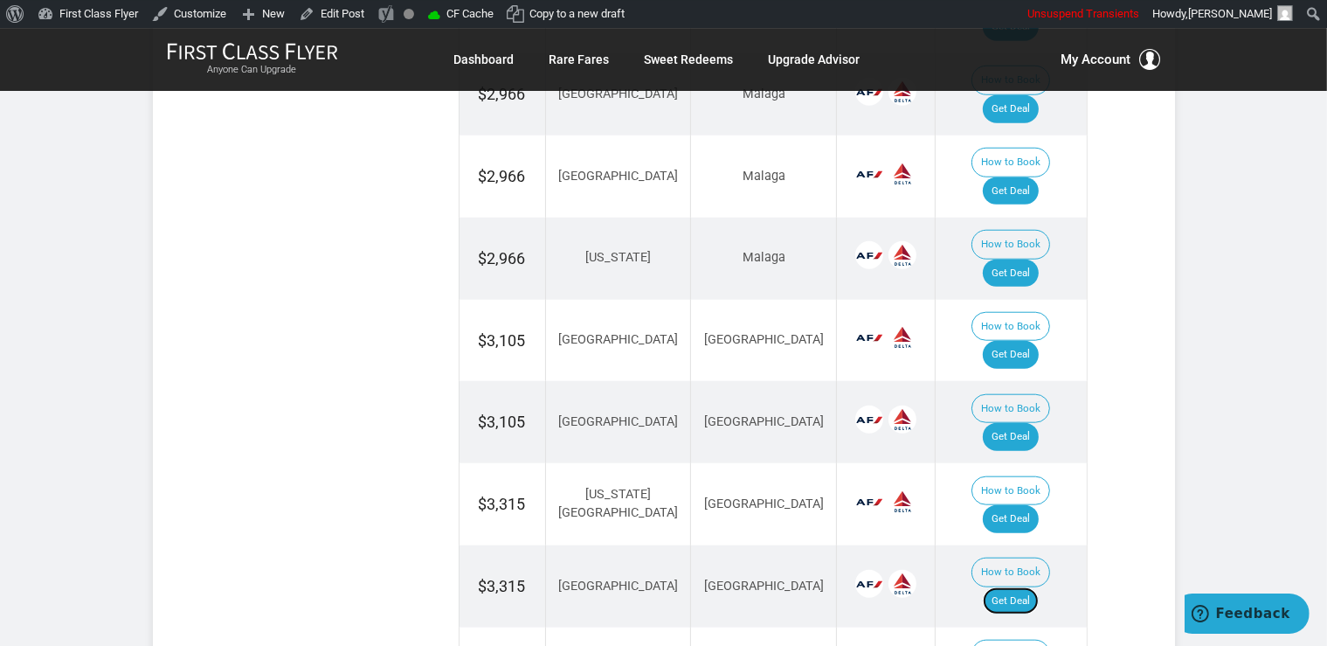
scroll to position [1721, 0]
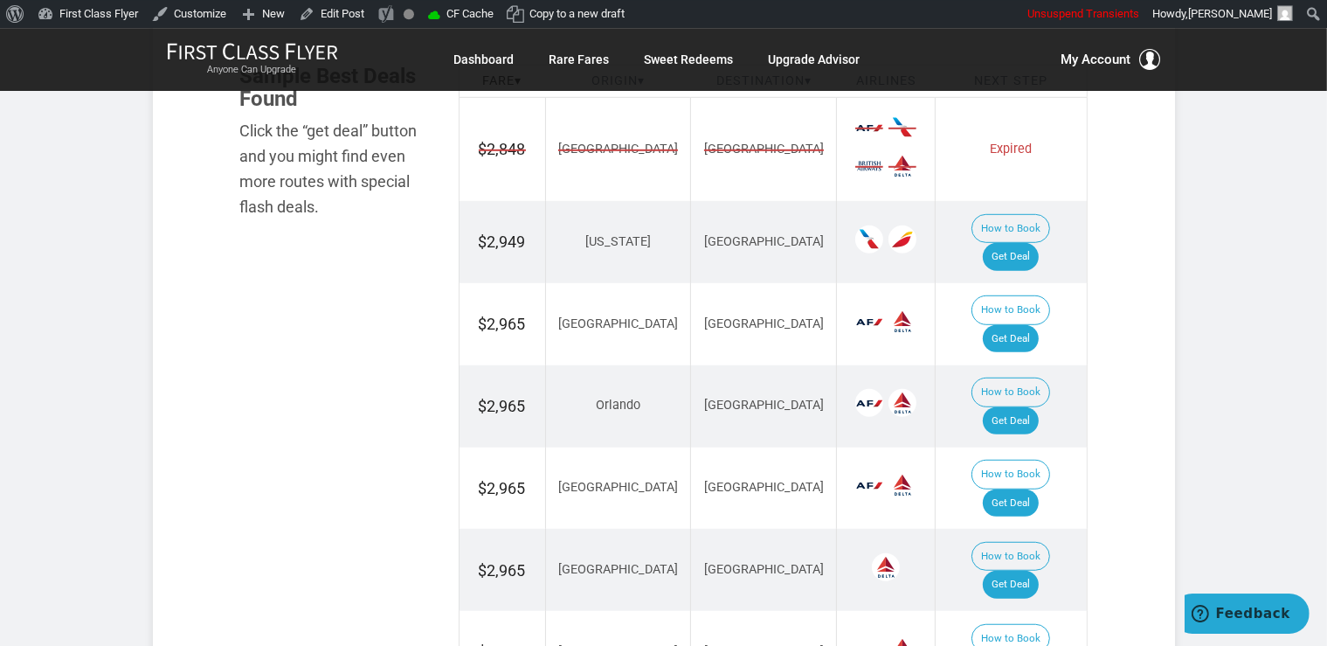
scroll to position [1076, 0]
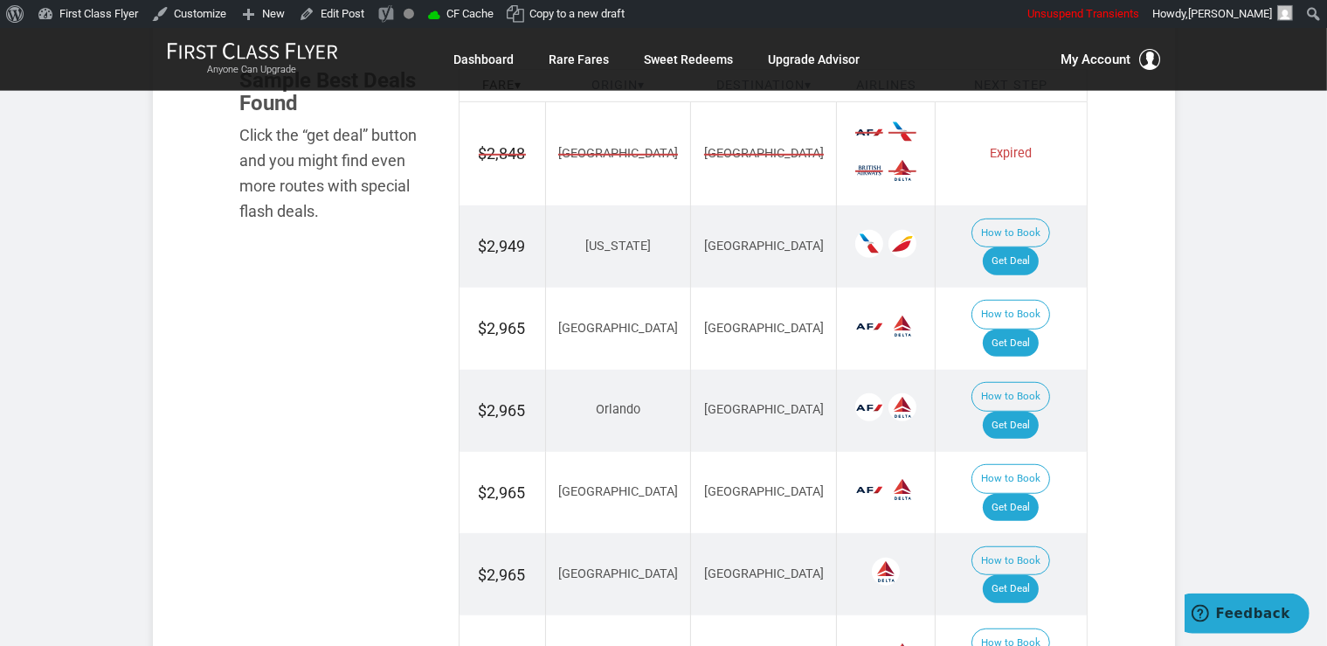
click at [1102, 280] on div "Flash Deal Summary Sample Savings : Chicago to Valencia goes for $2,848 round-t…" at bounding box center [664, 464] width 909 height 2308
click at [1039, 247] on link "Get Deal" at bounding box center [1011, 261] width 56 height 28
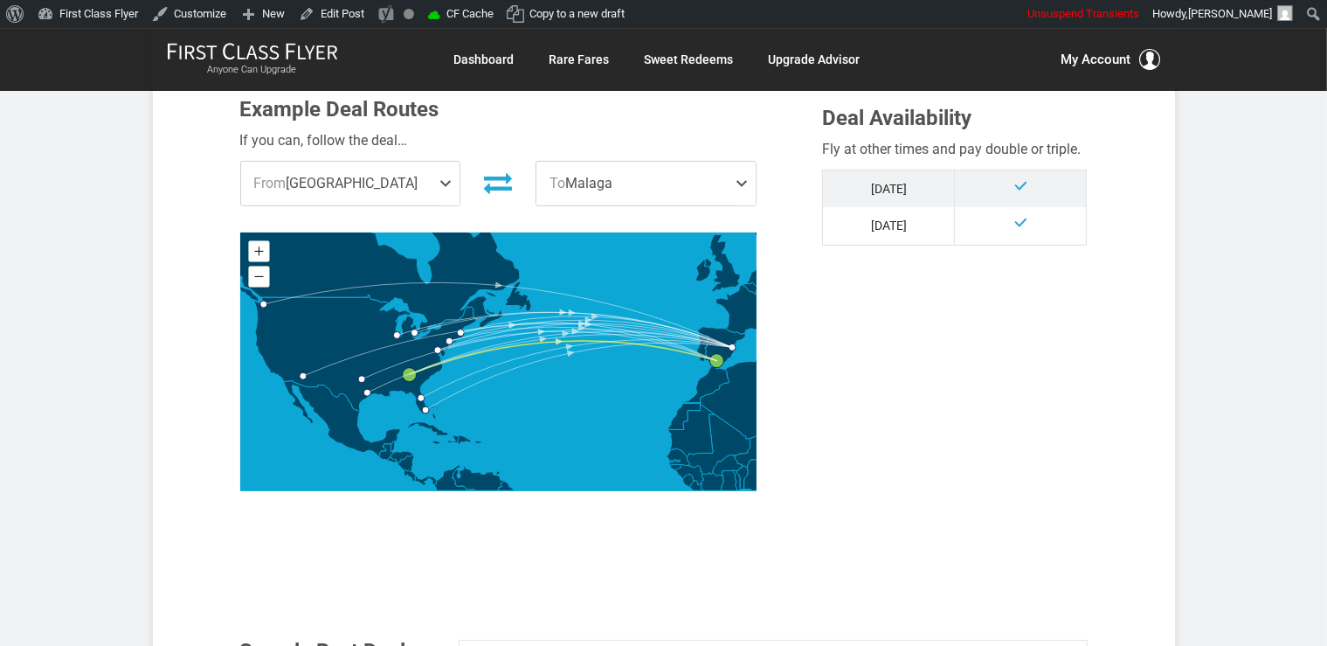
scroll to position [967, 0]
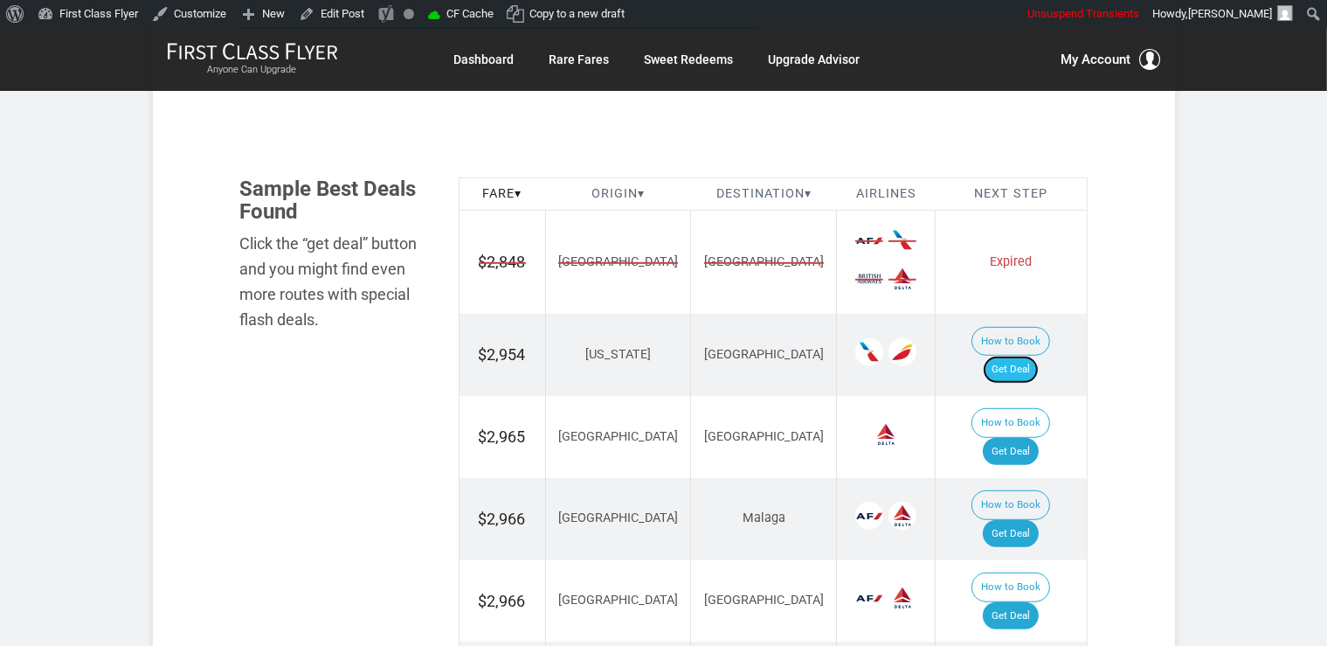
click at [1022, 356] on link "Get Deal" at bounding box center [1011, 370] width 56 height 28
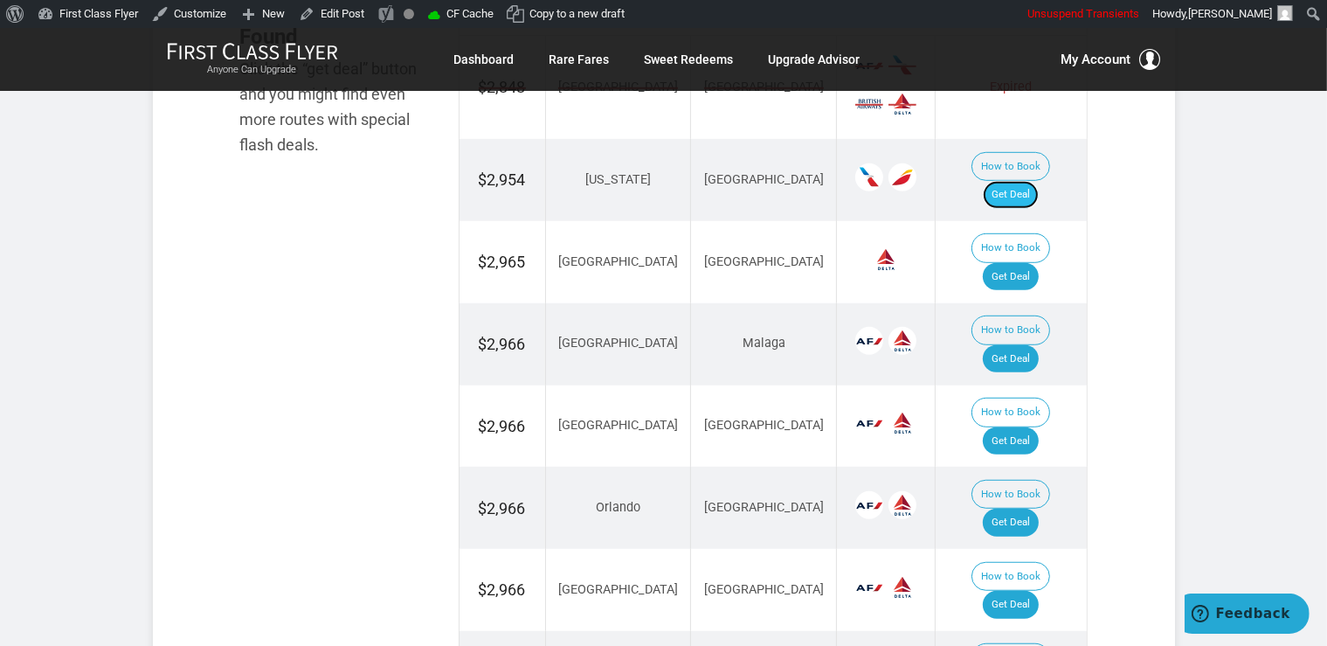
scroll to position [1244, 0]
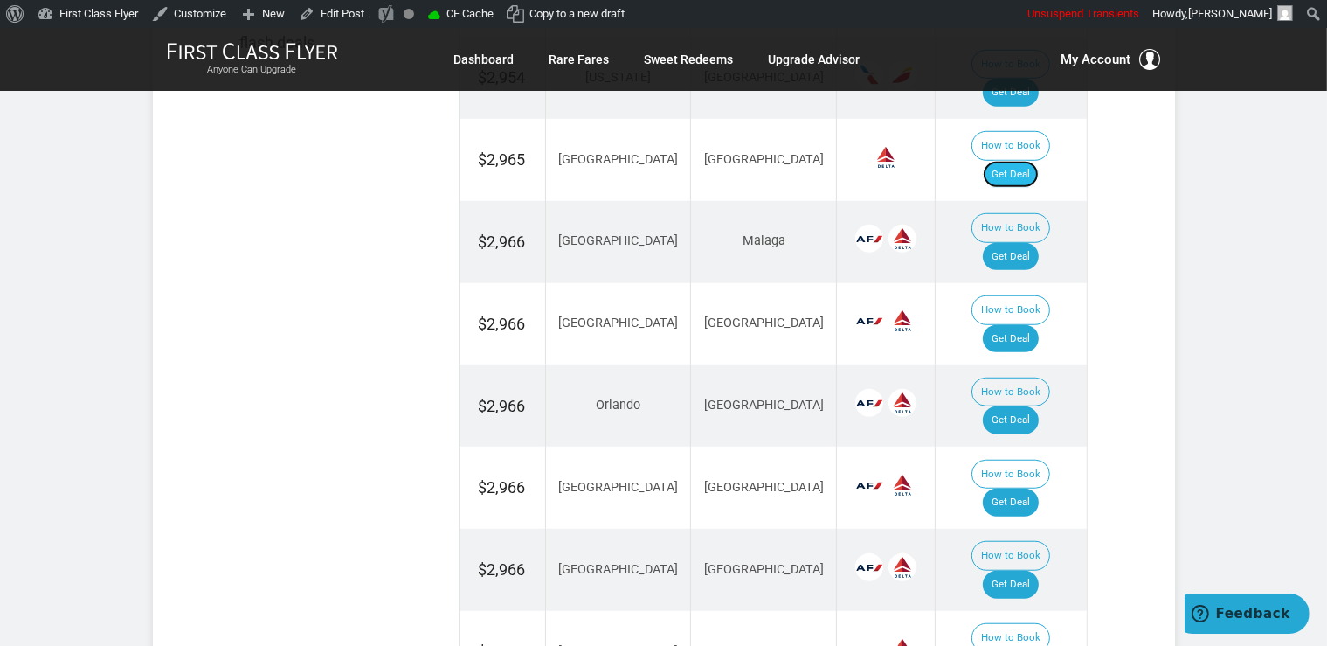
click at [1022, 161] on link "Get Deal" at bounding box center [1011, 175] width 56 height 28
click at [1017, 243] on link "Get Deal" at bounding box center [1011, 257] width 56 height 28
click at [1018, 325] on link "Get Deal" at bounding box center [1011, 339] width 56 height 28
click at [1028, 406] on link "Get Deal" at bounding box center [1011, 420] width 56 height 28
click at [1036, 488] on link "Get Deal" at bounding box center [1011, 502] width 56 height 28
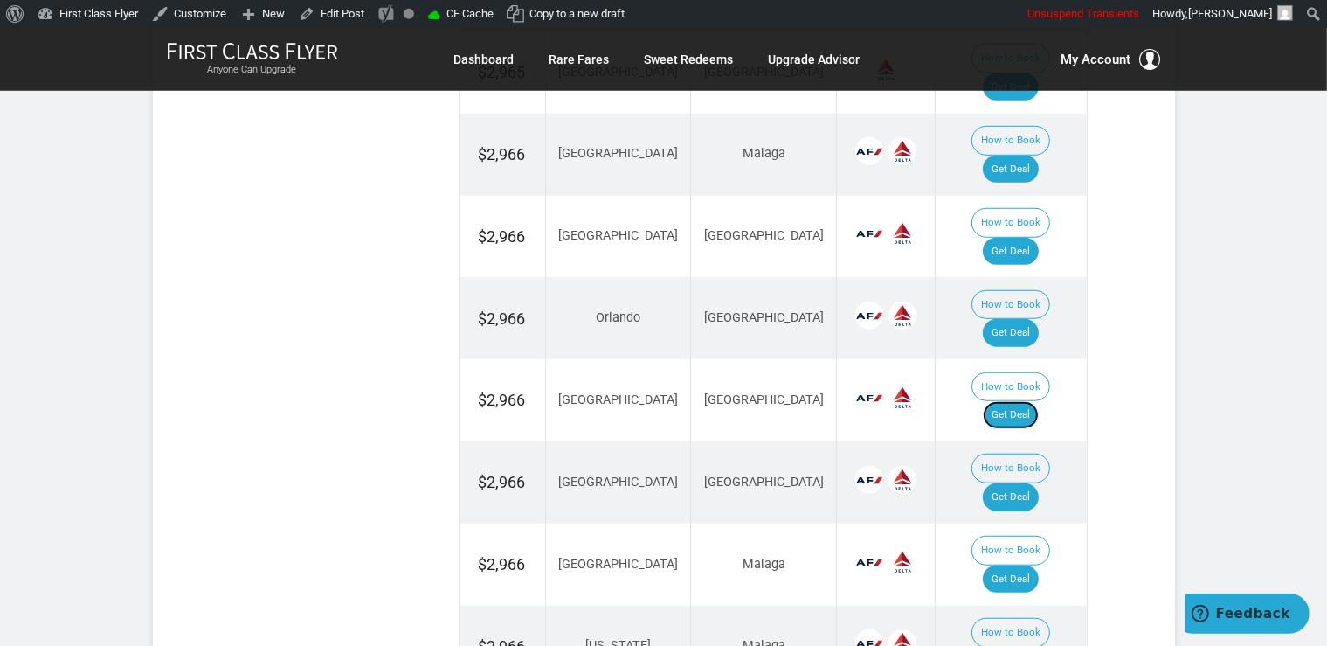
scroll to position [1429, 0]
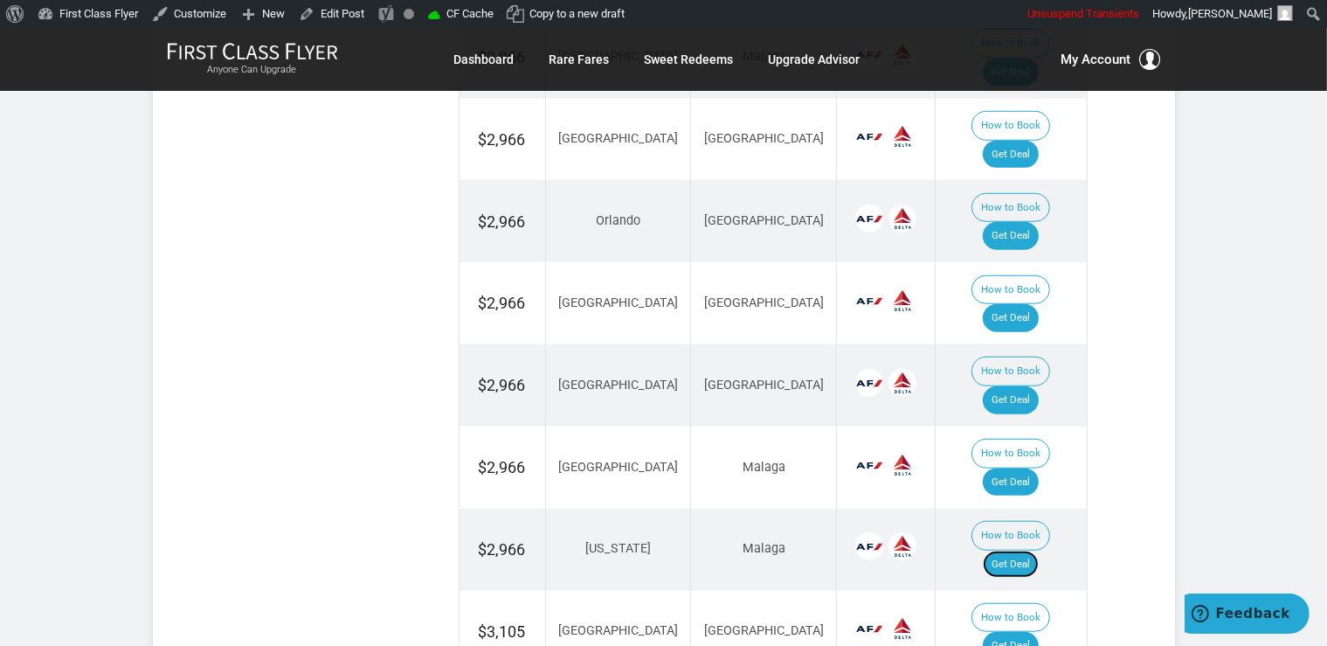
click at [1036, 551] on link "Get Deal" at bounding box center [1011, 565] width 56 height 28
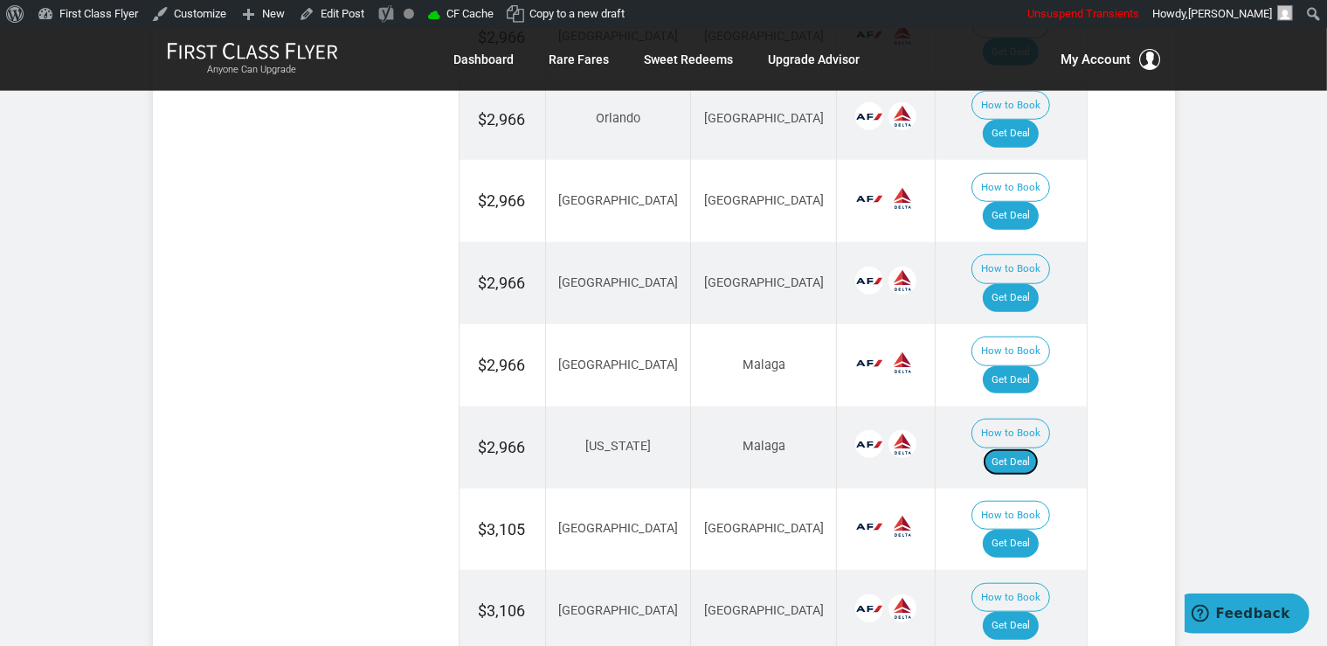
scroll to position [1613, 0]
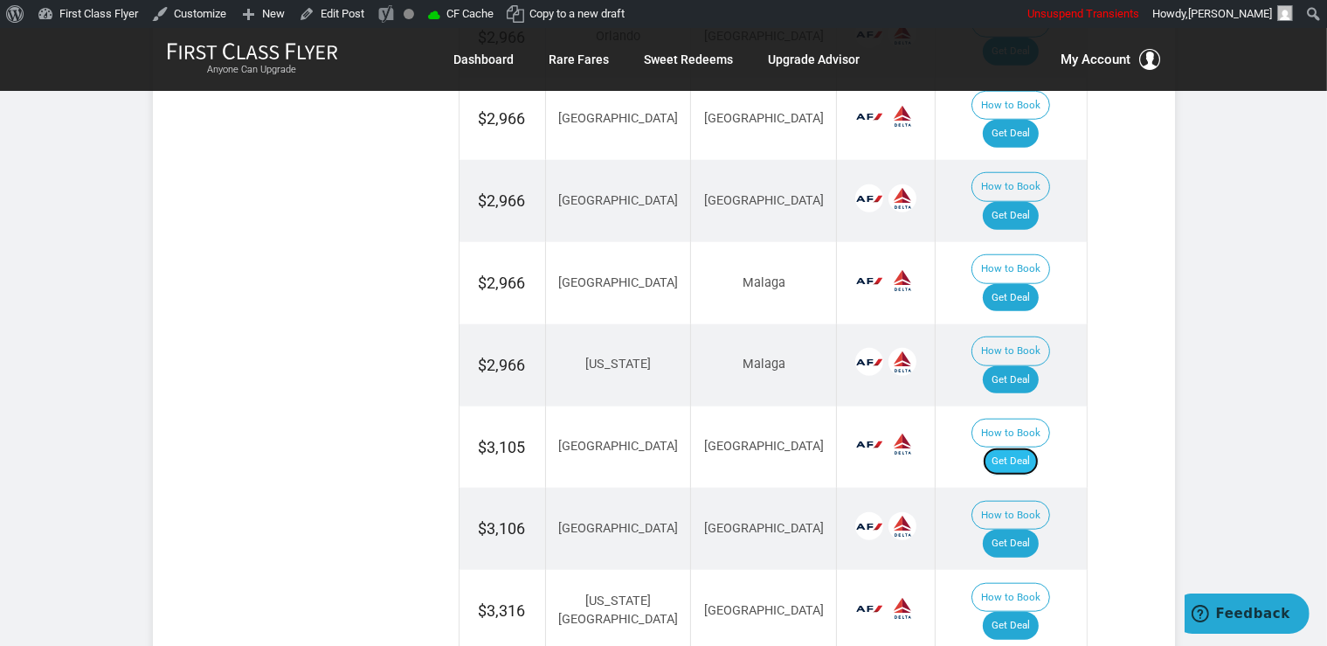
click at [1035, 447] on link "Get Deal" at bounding box center [1011, 461] width 56 height 28
click at [1013, 530] on link "Get Deal" at bounding box center [1011, 544] width 56 height 28
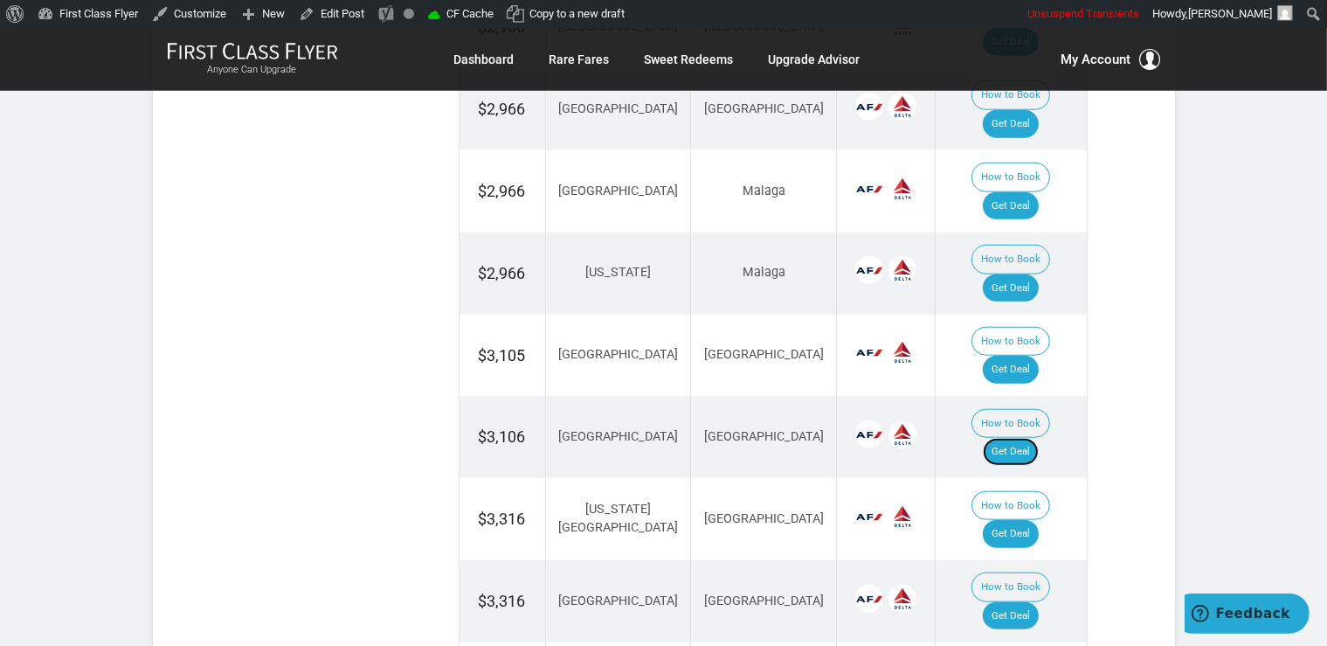
scroll to position [1706, 0]
click at [1023, 601] on link "Get Deal" at bounding box center [1011, 615] width 56 height 28
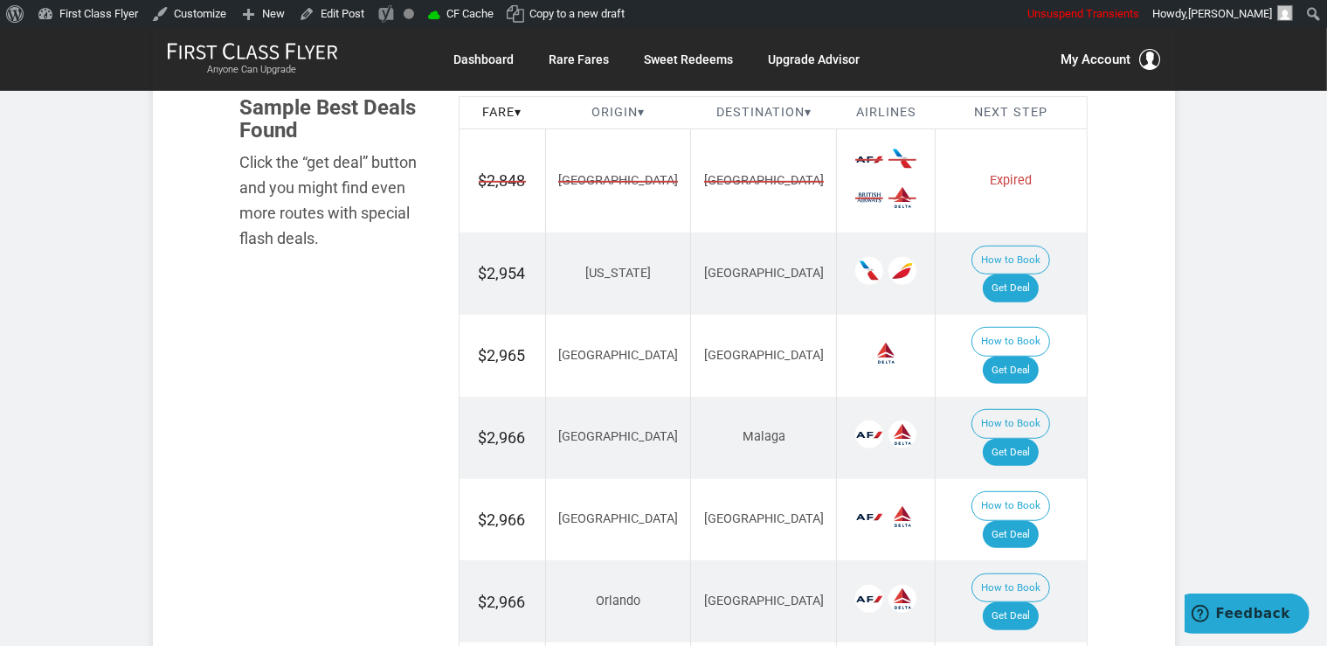
scroll to position [875, 0]
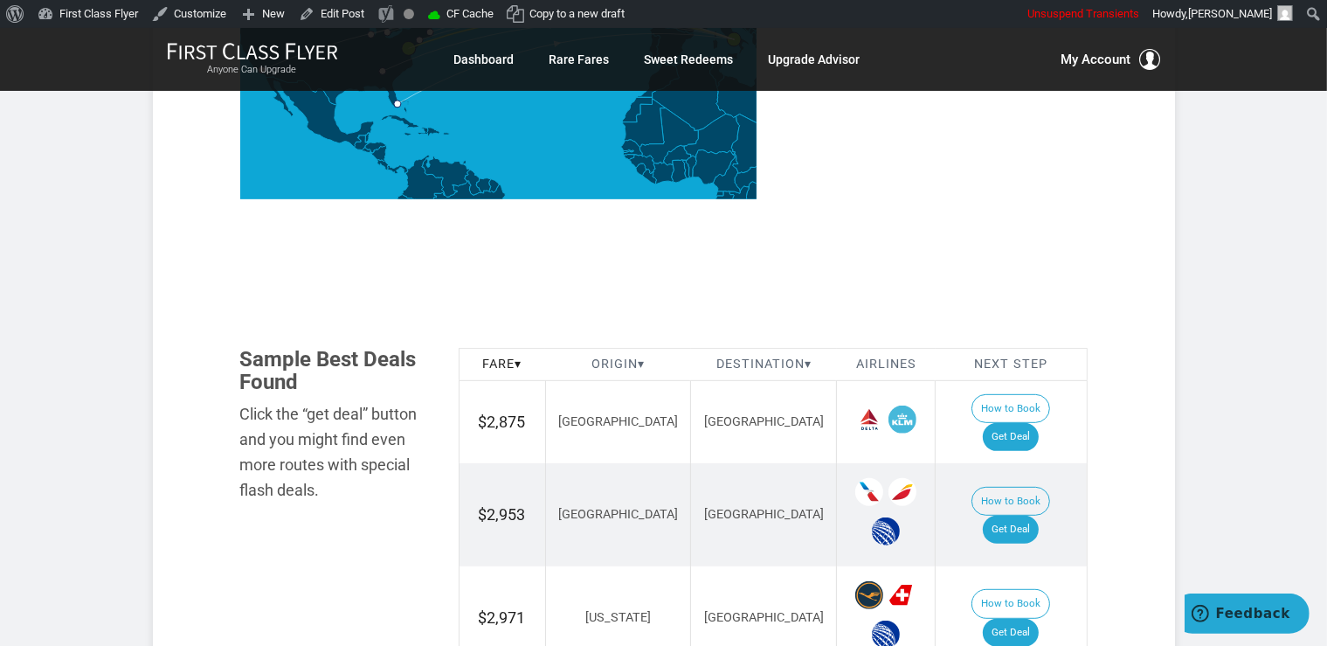
scroll to position [830, 0]
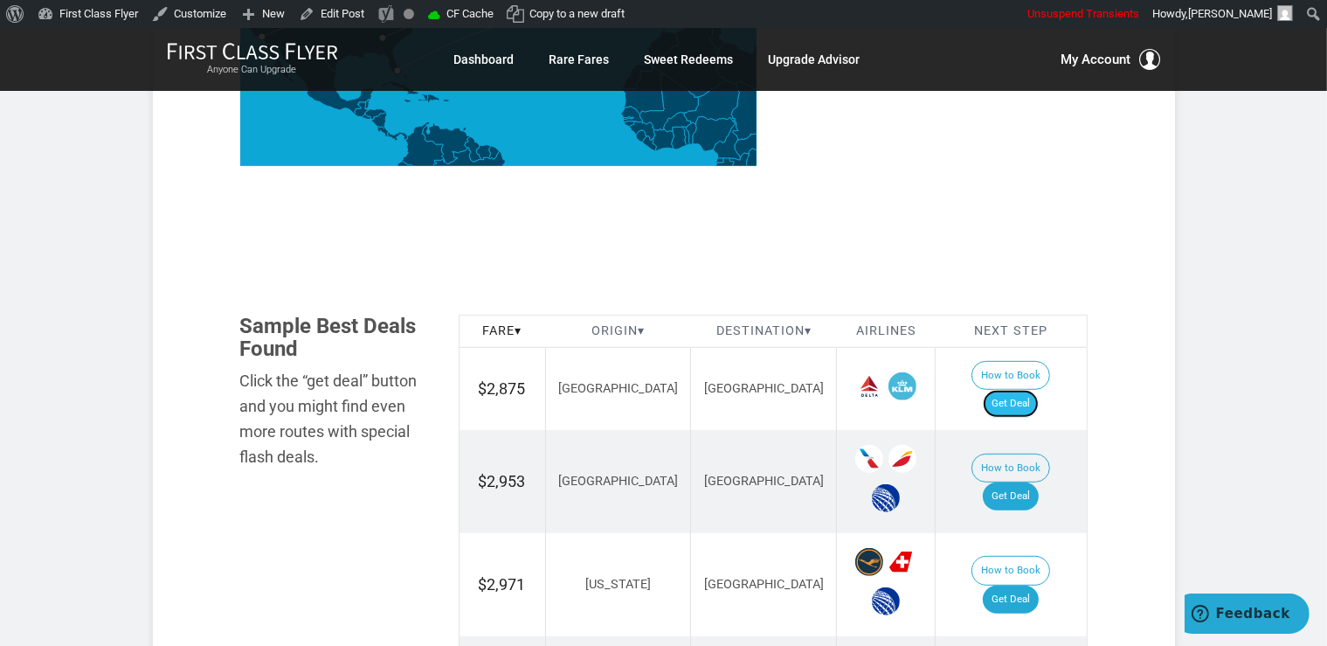
click at [1008, 390] on link "Get Deal" at bounding box center [1011, 404] width 56 height 28
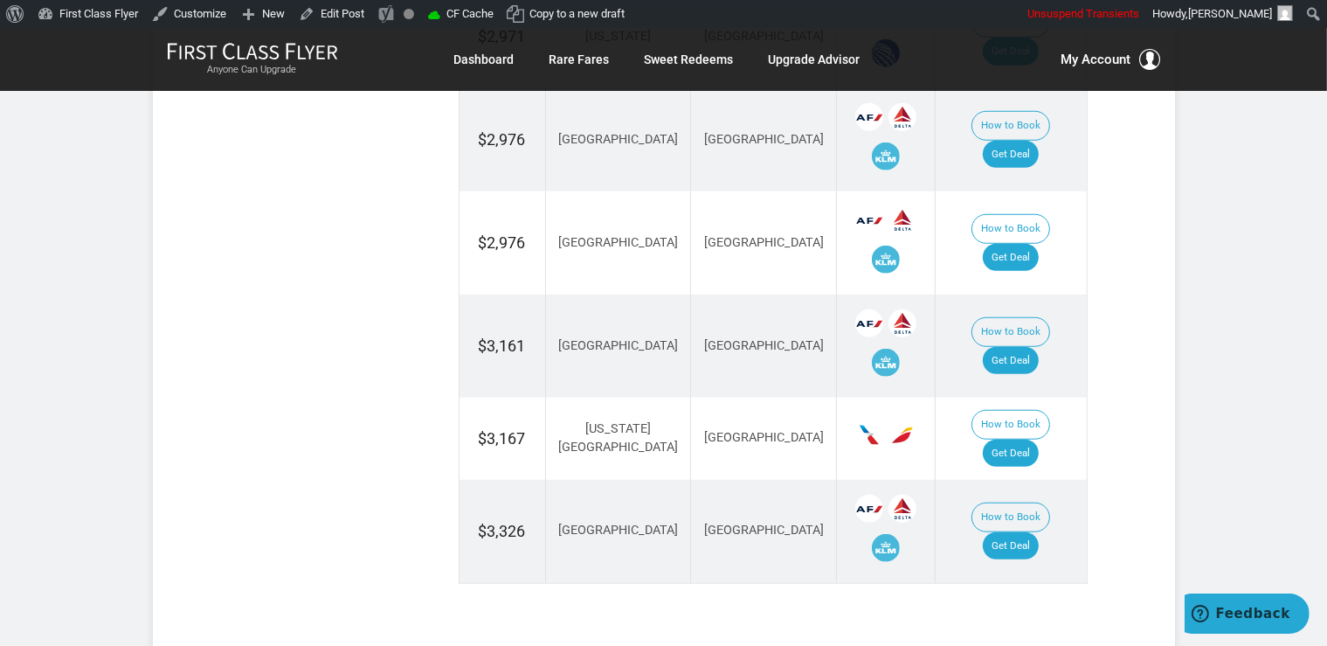
scroll to position [1384, 0]
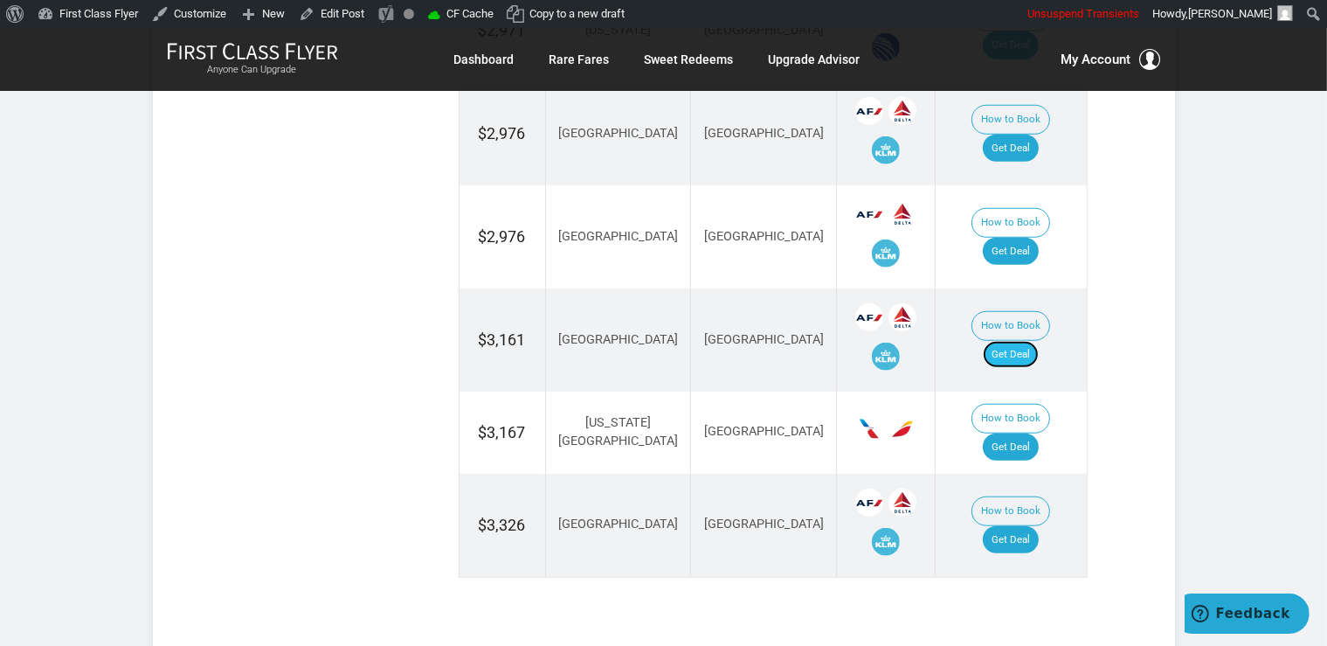
click at [1026, 341] on link "Get Deal" at bounding box center [1011, 355] width 56 height 28
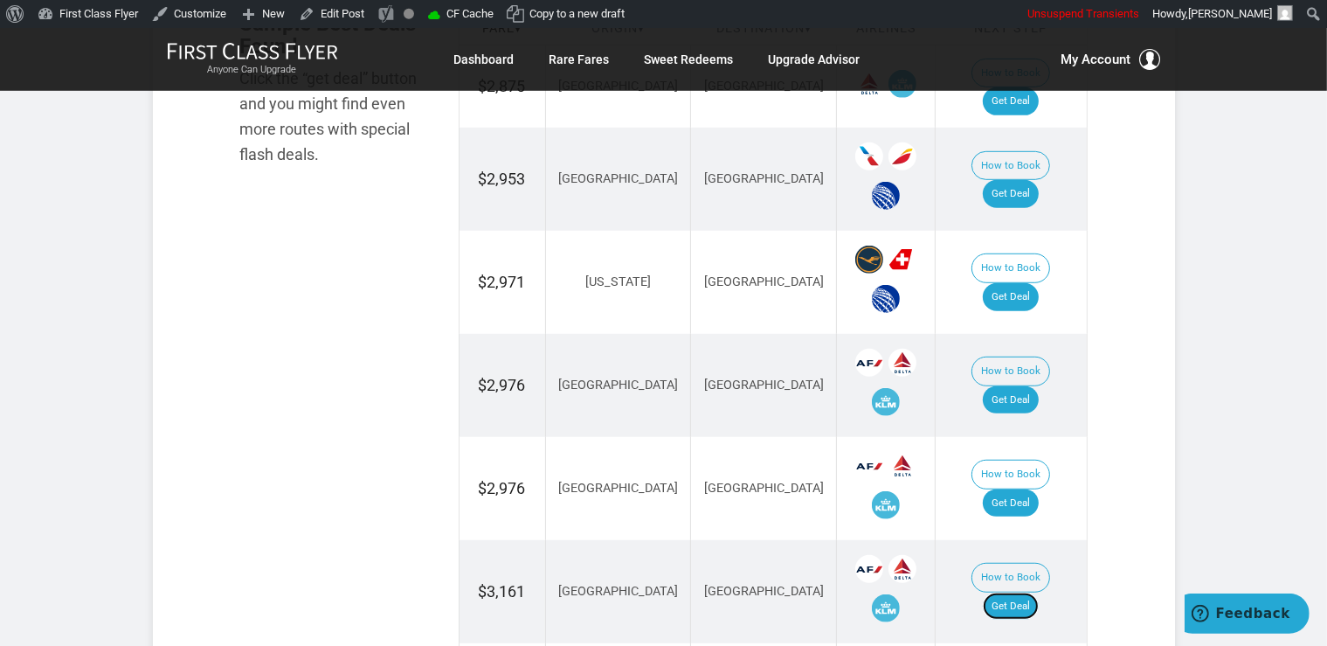
scroll to position [1107, 0]
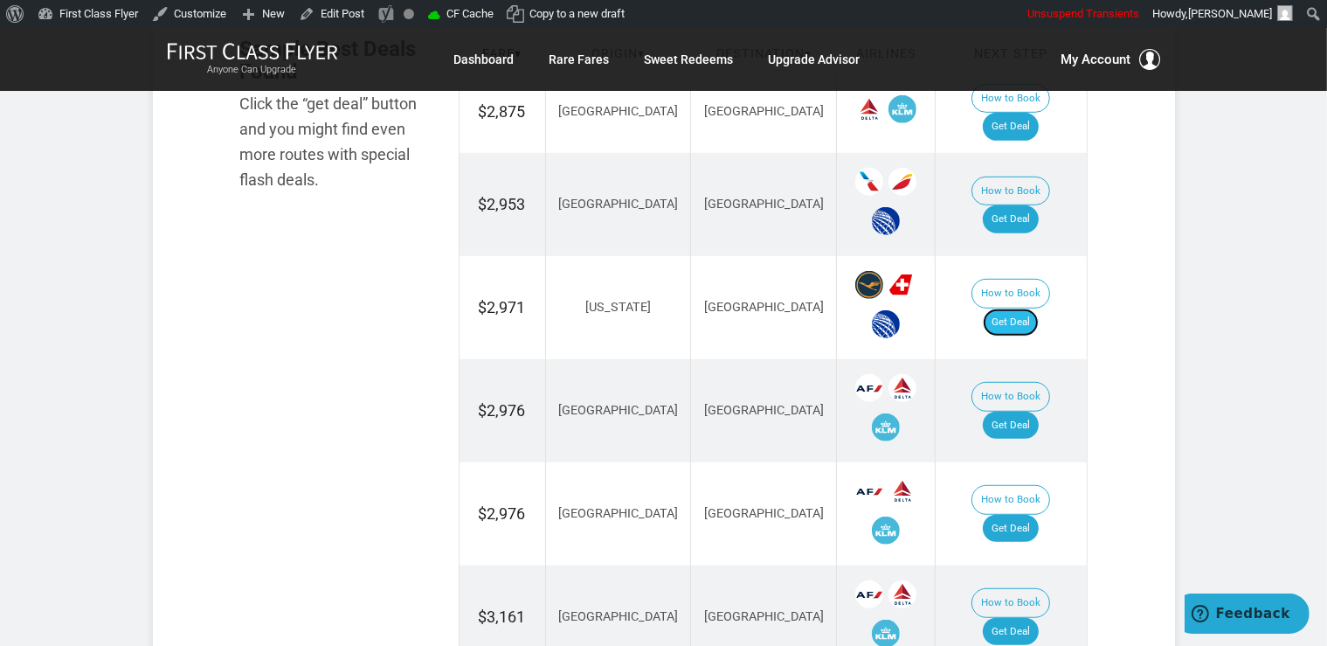
click at [1011, 308] on link "Get Deal" at bounding box center [1011, 322] width 56 height 28
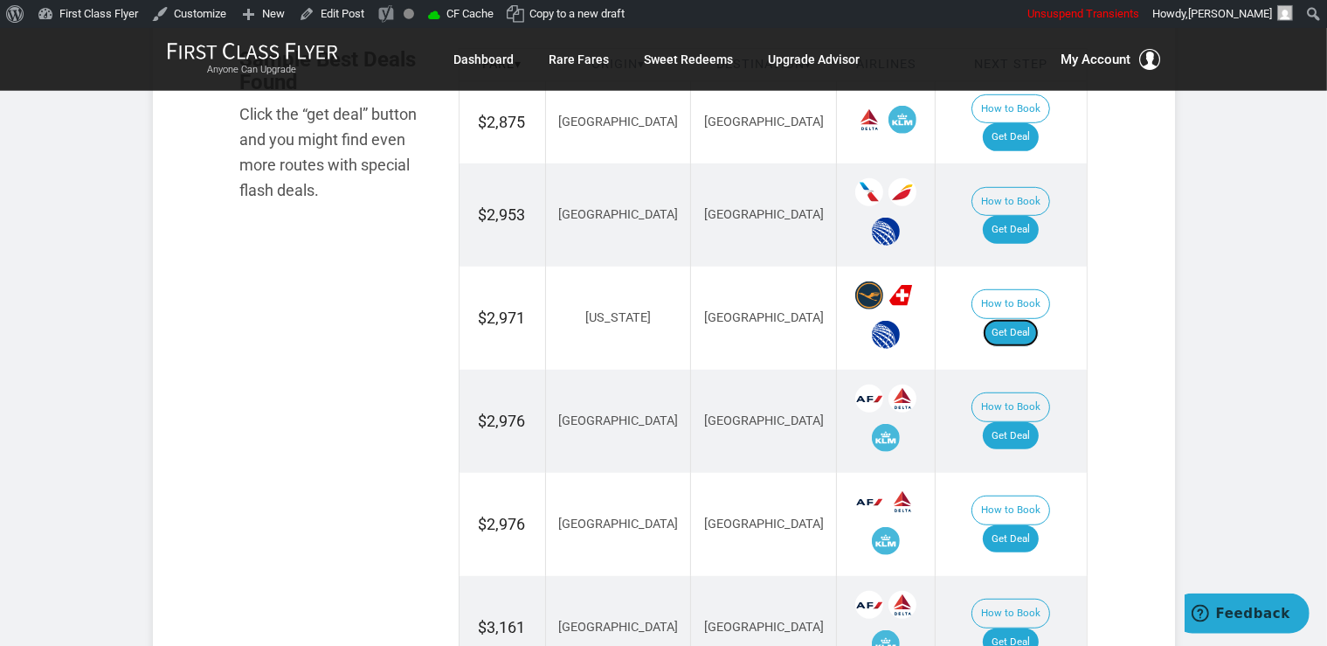
scroll to position [1133, 0]
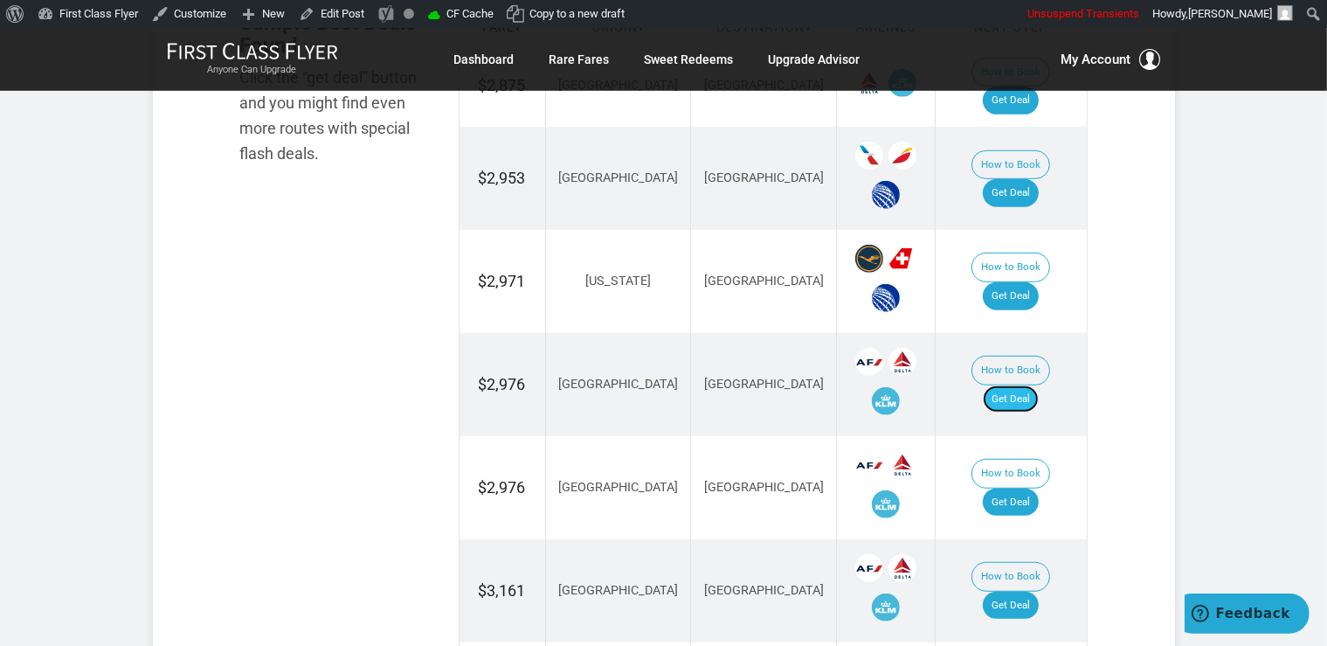
click at [1039, 385] on link "Get Deal" at bounding box center [1011, 399] width 56 height 28
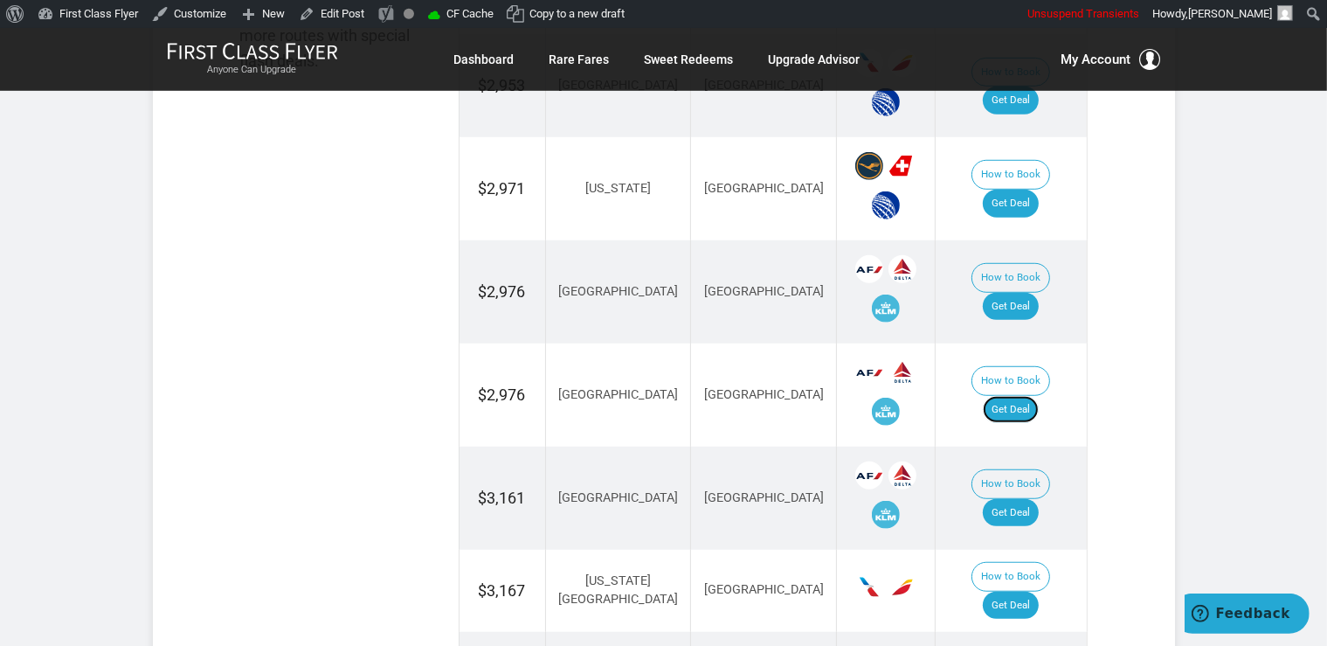
click at [1029, 396] on link "Get Deal" at bounding box center [1011, 410] width 56 height 28
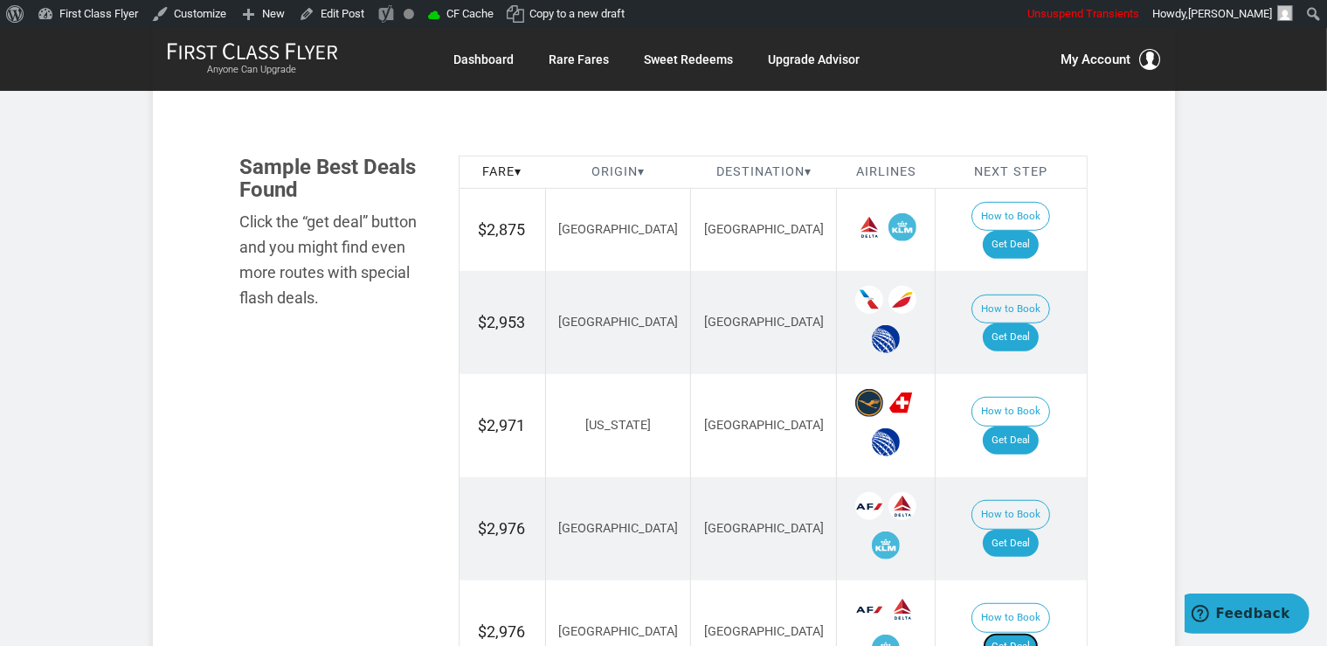
scroll to position [949, 0]
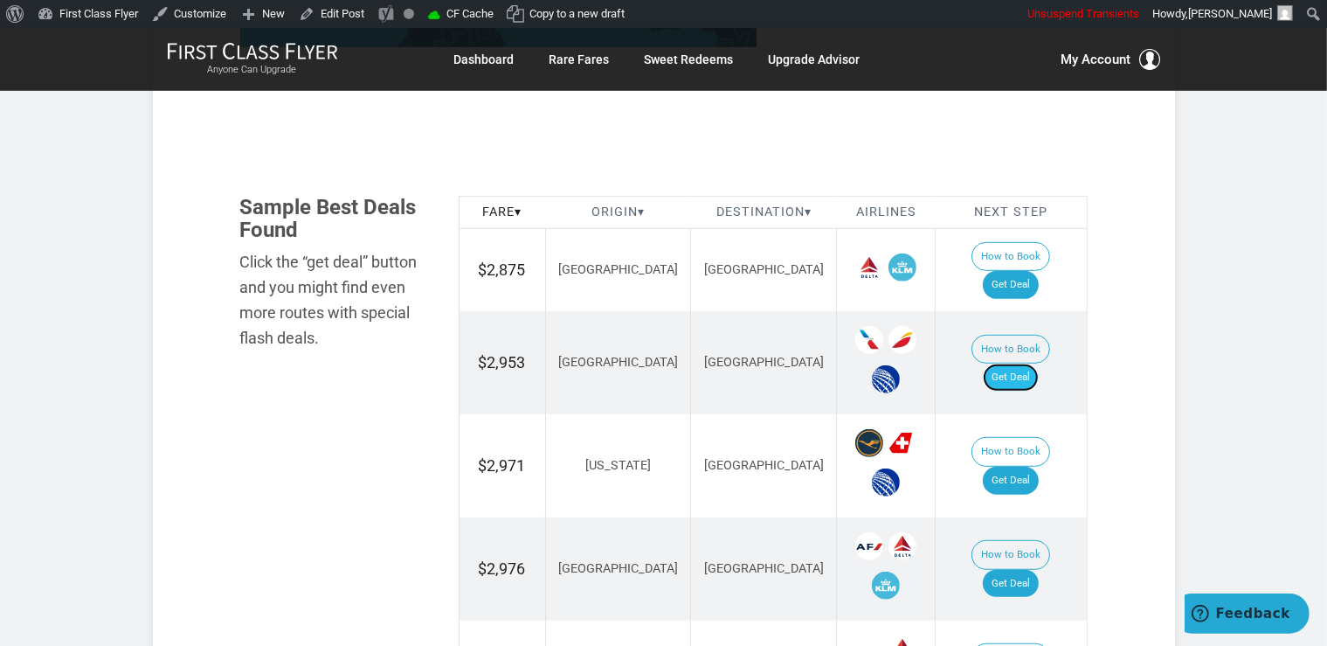
click at [1013, 364] on link "Get Deal" at bounding box center [1011, 378] width 56 height 28
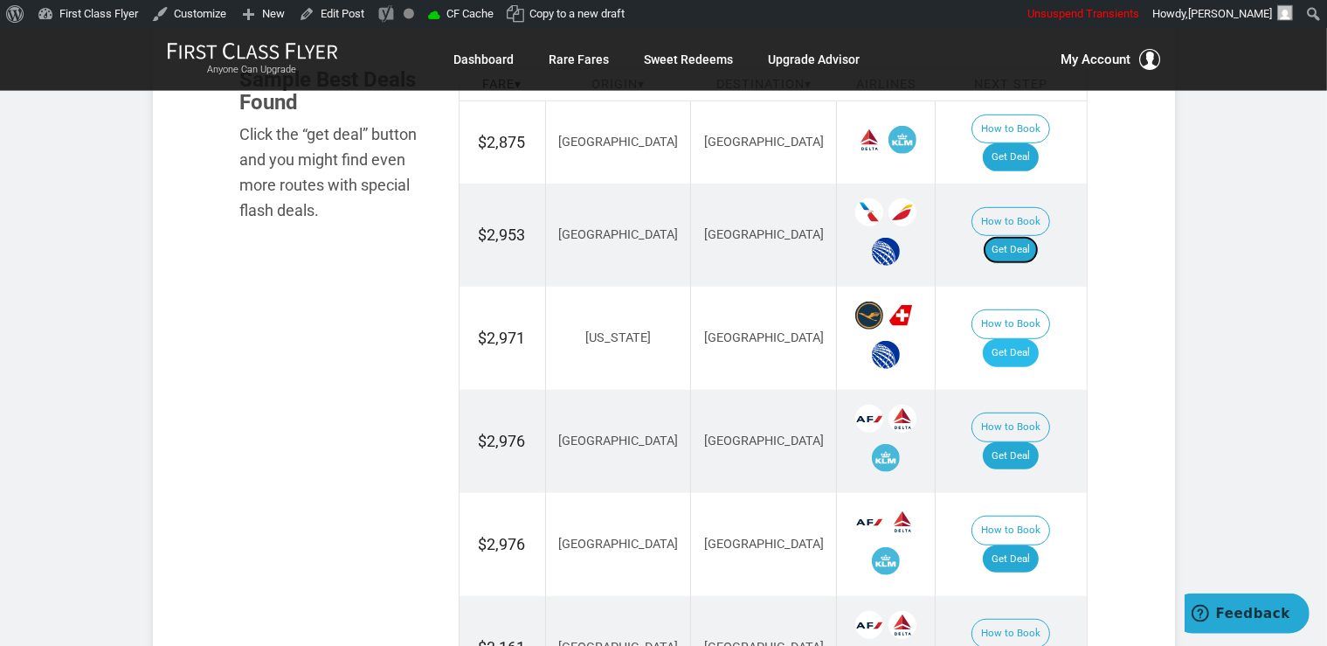
scroll to position [1042, 0]
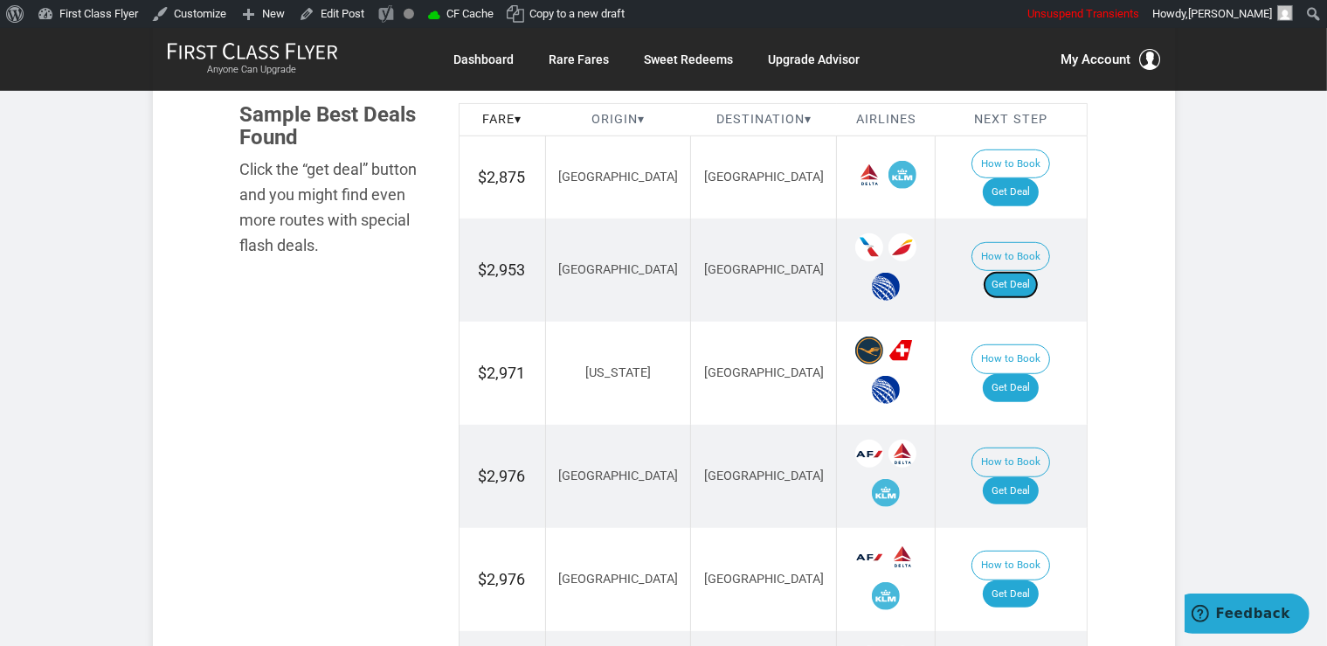
drag, startPoint x: 1035, startPoint y: 250, endPoint x: 1134, endPoint y: 273, distance: 102.2
click at [1036, 271] on link "Get Deal" at bounding box center [1011, 285] width 56 height 28
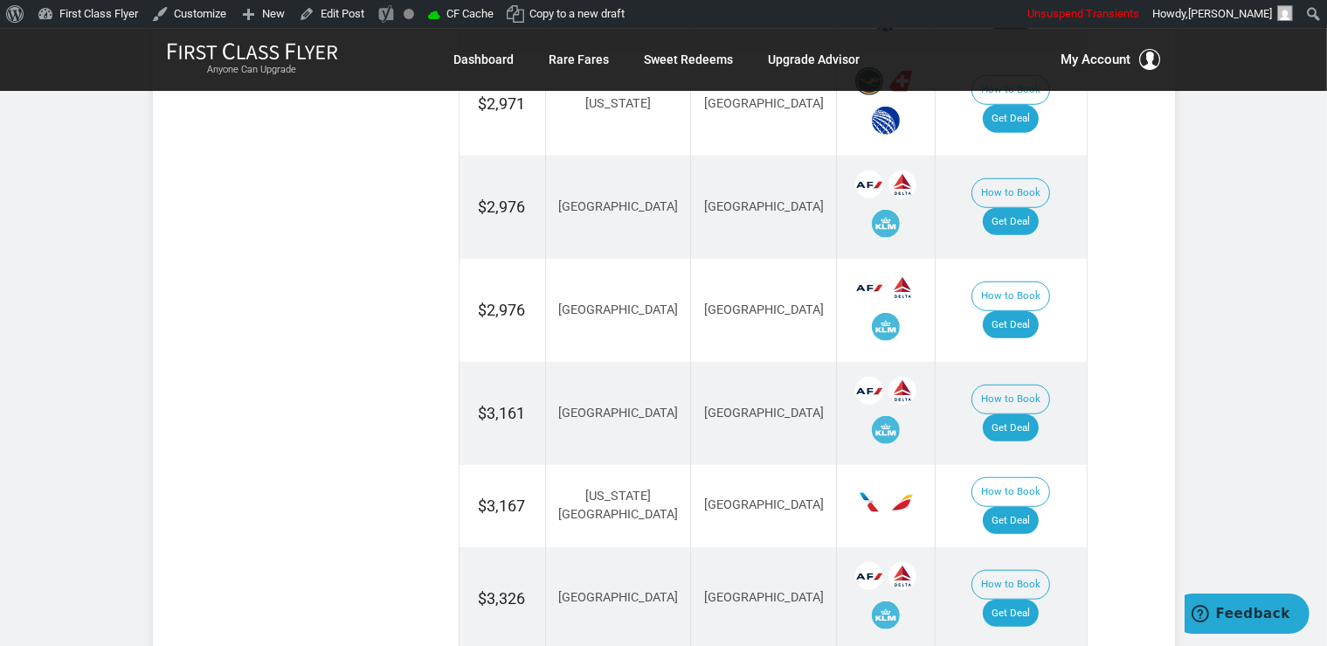
scroll to position [1410, 0]
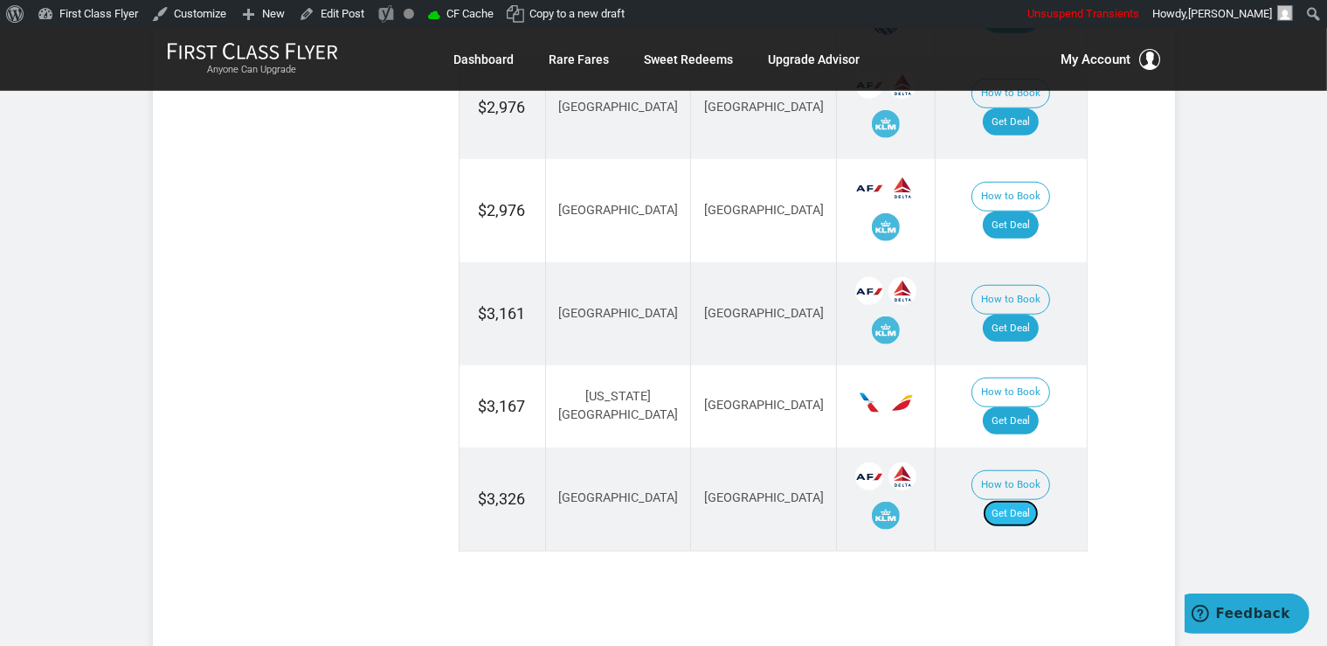
click at [1034, 500] on link "Get Deal" at bounding box center [1011, 514] width 56 height 28
click at [1002, 500] on link "Get Deal" at bounding box center [1011, 514] width 56 height 28
click at [1019, 407] on link "Get Deal" at bounding box center [1011, 421] width 56 height 28
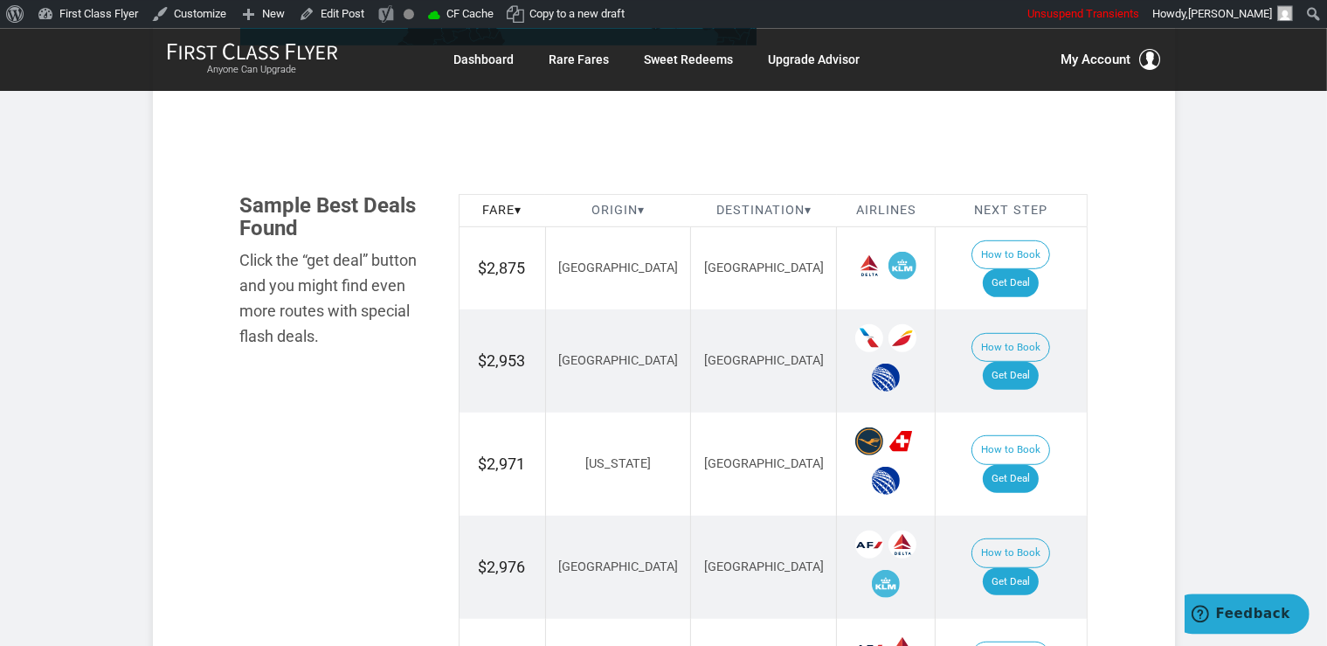
scroll to position [949, 0]
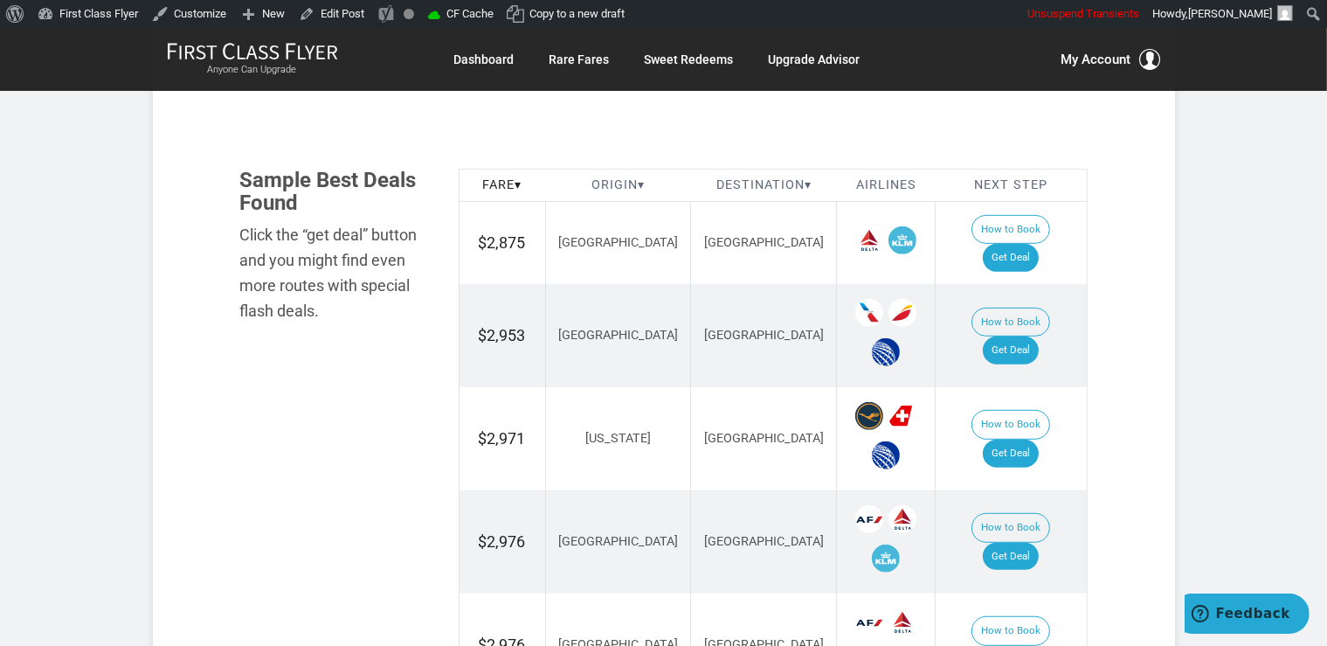
scroll to position [1015, 0]
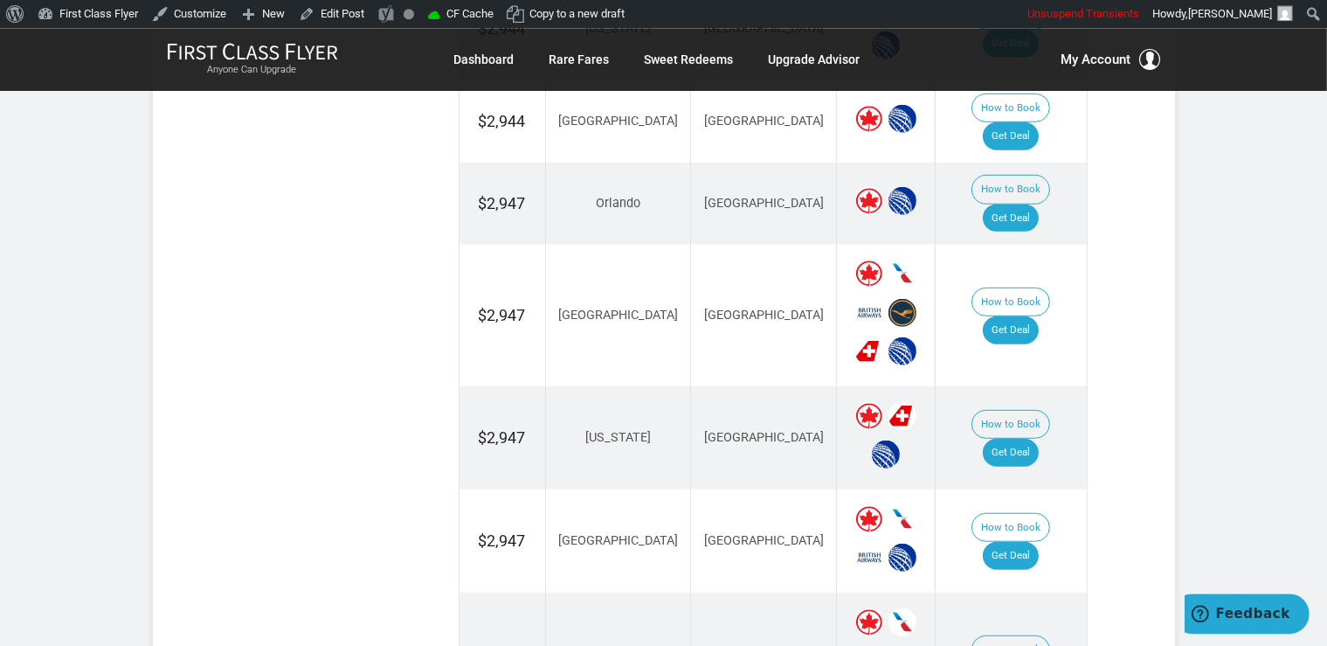
scroll to position [1292, 0]
